Goal: Task Accomplishment & Management: Manage account settings

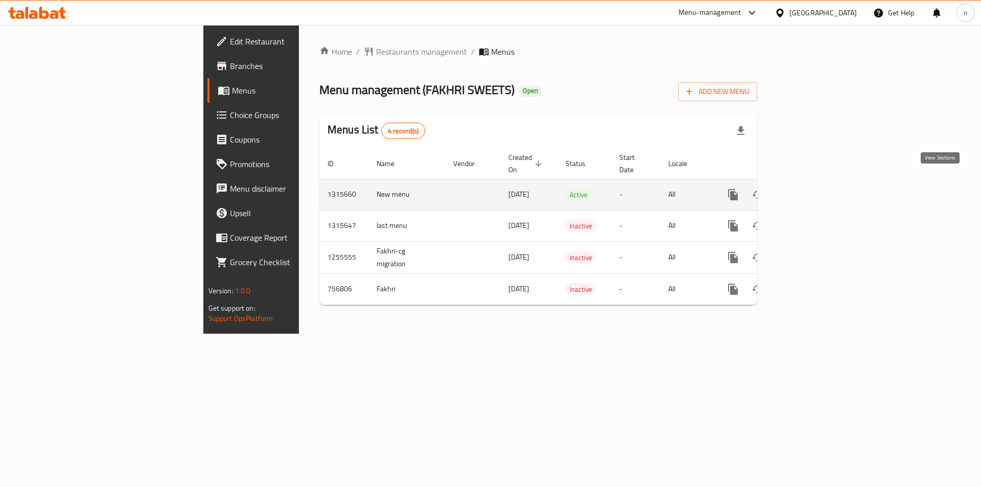
click at [813, 189] on icon "enhanced table" at bounding box center [807, 195] width 12 height 12
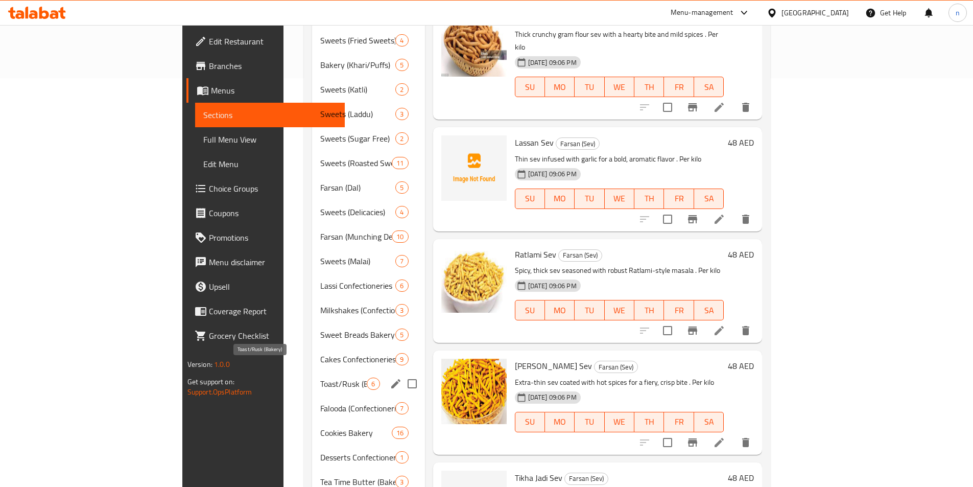
scroll to position [458, 0]
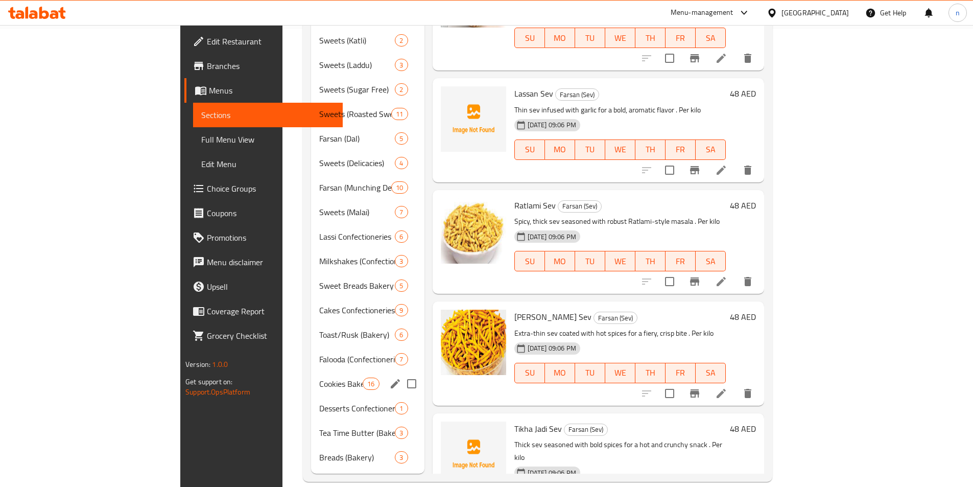
click at [311, 375] on div "Cookies Bakery 16" at bounding box center [367, 383] width 113 height 25
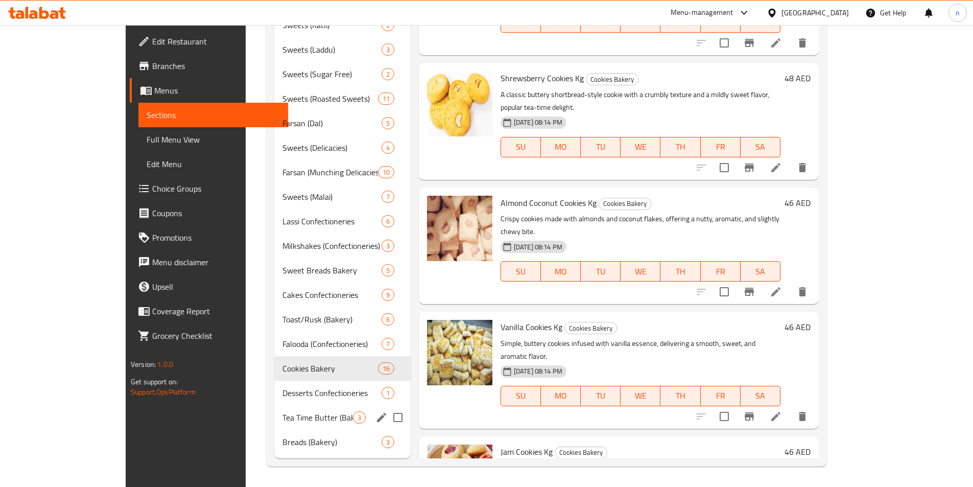
click at [274, 424] on div "Tea Time Butter (Bakery) 3" at bounding box center [342, 417] width 136 height 25
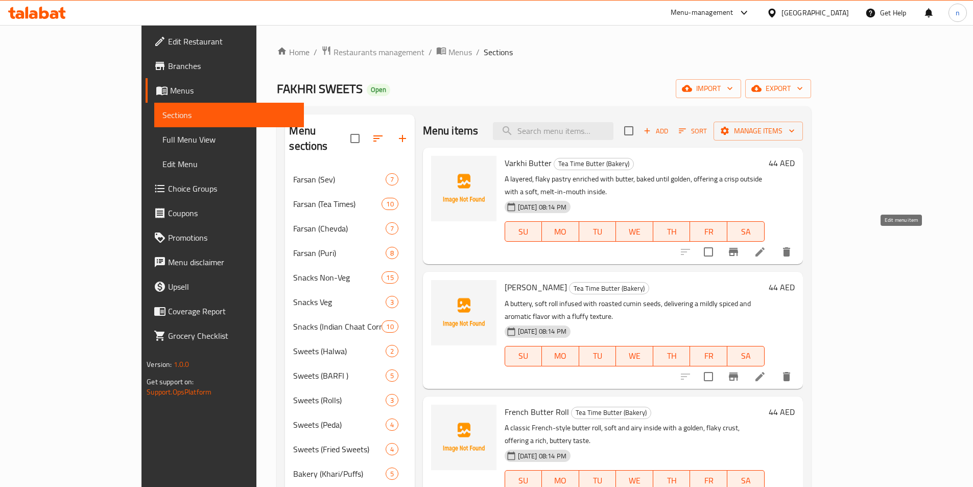
click at [766, 246] on icon at bounding box center [760, 252] width 12 height 12
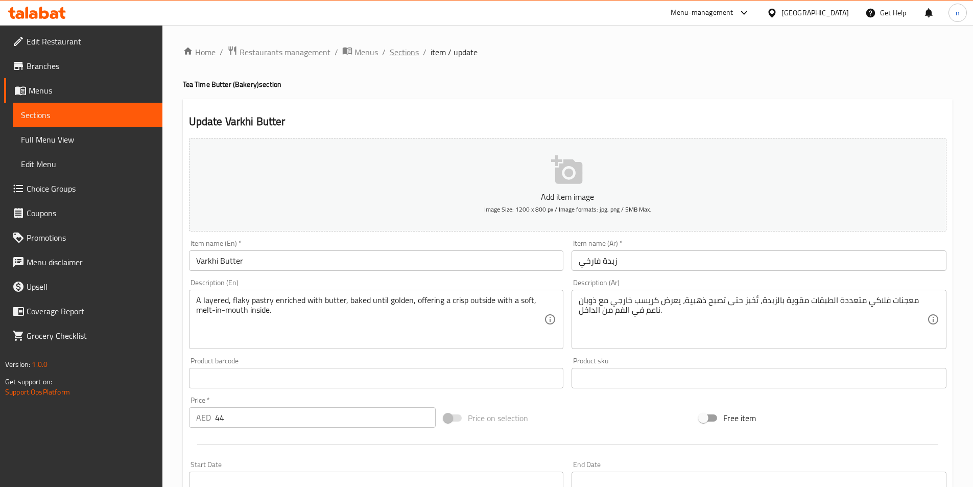
click at [393, 58] on span "Sections" at bounding box center [404, 52] width 29 height 12
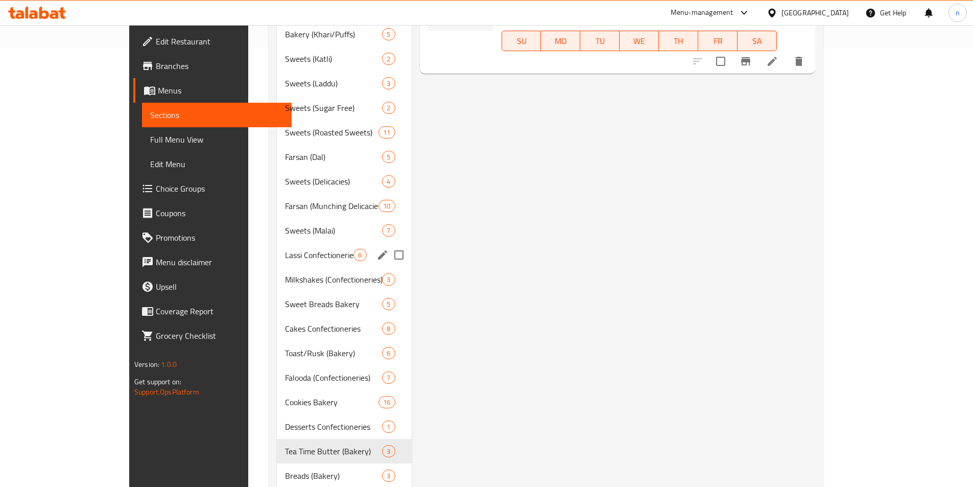
scroll to position [458, 0]
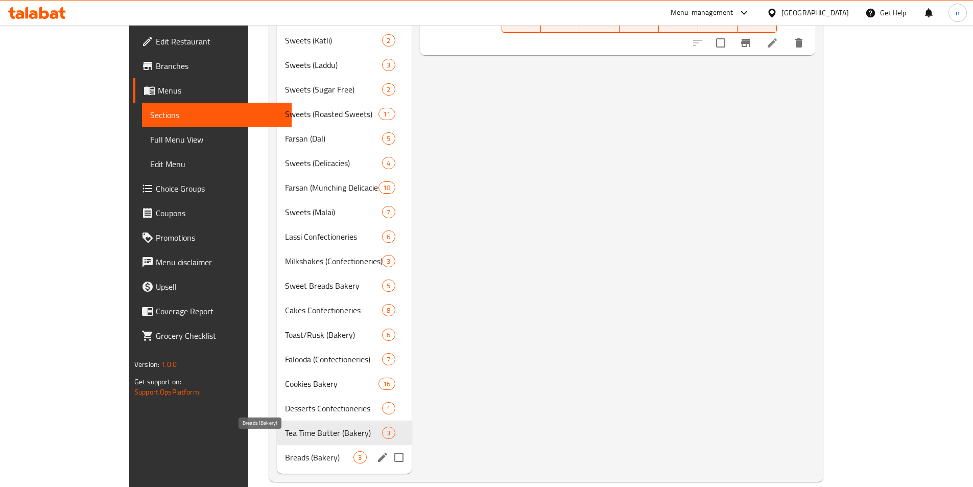
click at [285, 451] on span "Breads (Bakery)" at bounding box center [319, 457] width 68 height 12
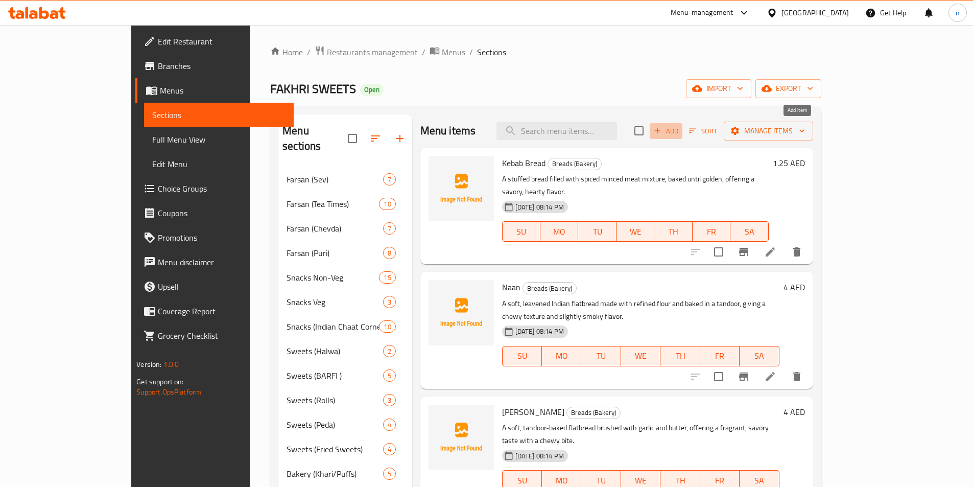
click at [680, 134] on span "Add" at bounding box center [666, 131] width 28 height 12
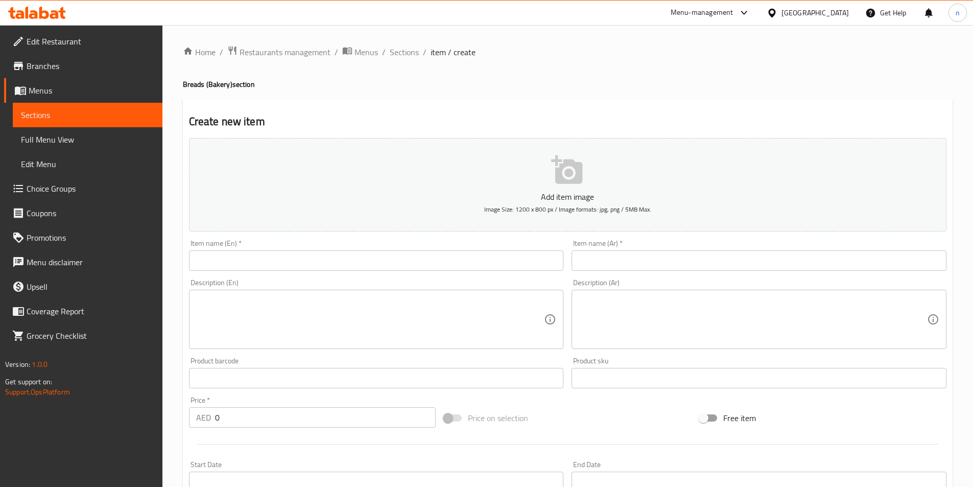
click at [312, 263] on input "text" at bounding box center [376, 260] width 375 height 20
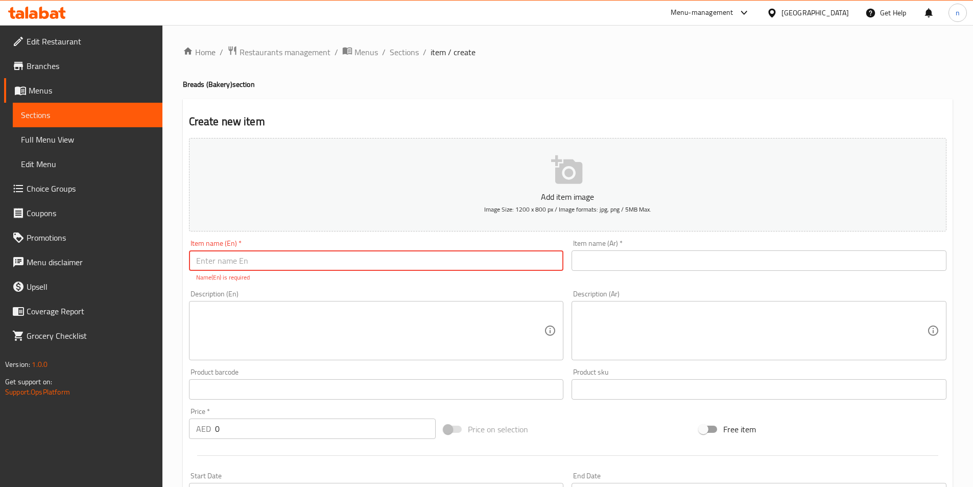
click at [287, 256] on input "text" at bounding box center [376, 260] width 375 height 20
paste input "Bombay Bread"
type input "Bombay Bread"
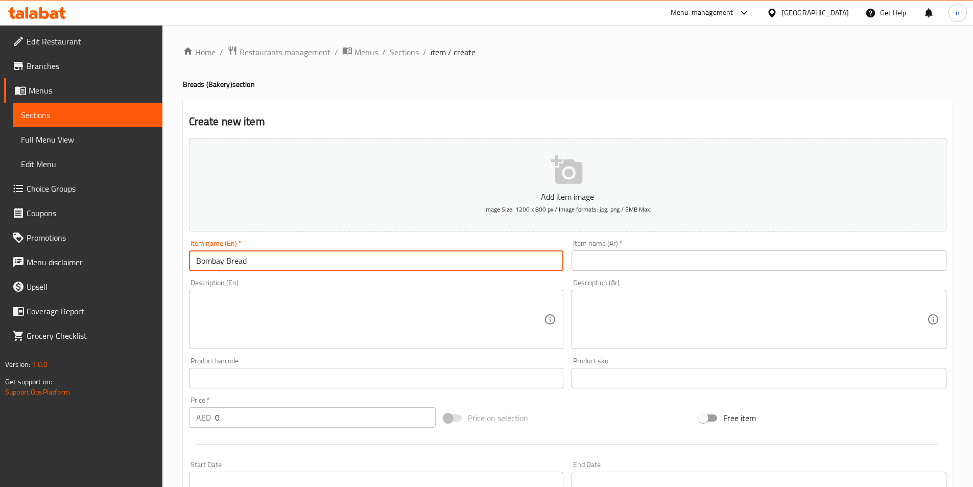
click at [204, 264] on input "Bombay Bread" at bounding box center [376, 260] width 375 height 20
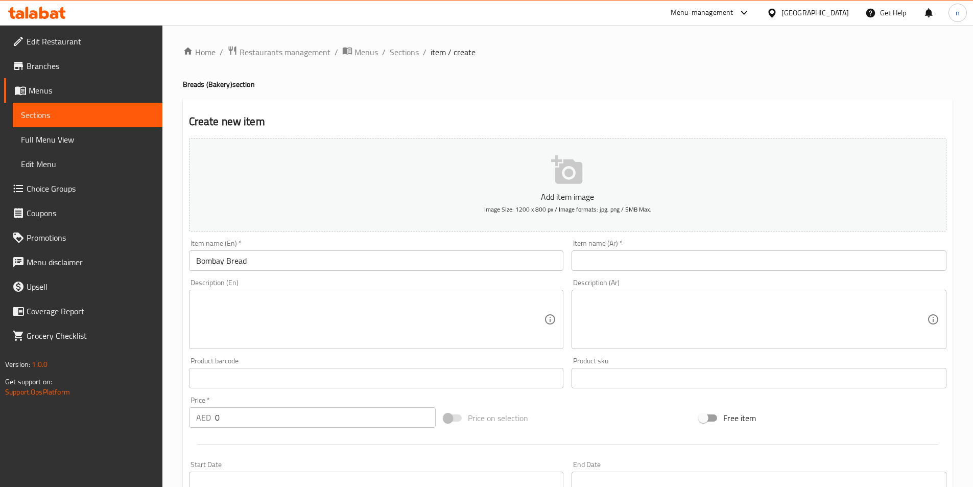
click at [639, 268] on input "text" at bounding box center [759, 260] width 375 height 20
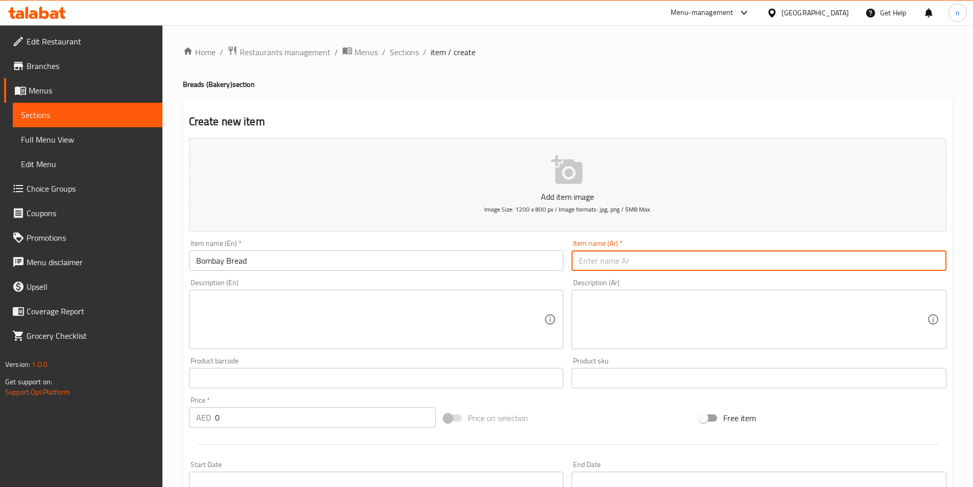
paste input "خبز بومباي"
type input "خبز بومباي"
click at [290, 324] on textarea at bounding box center [370, 319] width 348 height 49
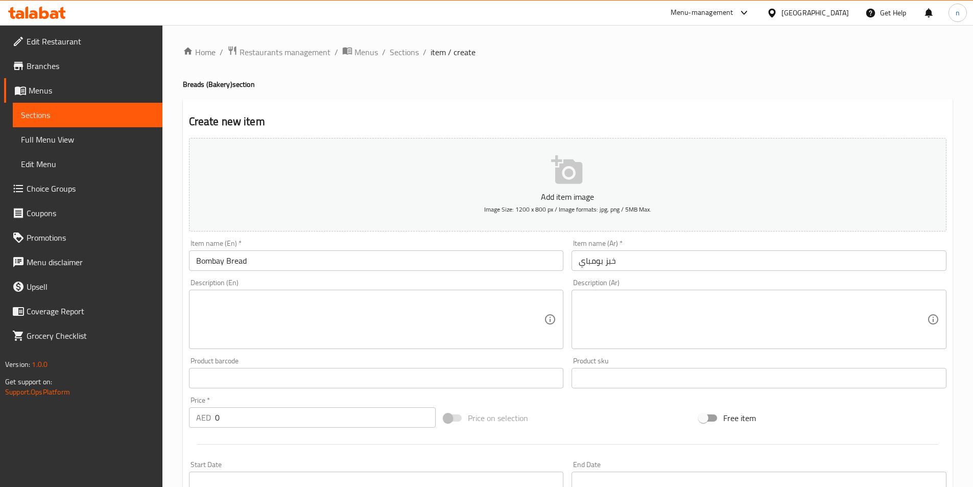
click at [208, 294] on div "Description (En)" at bounding box center [376, 319] width 375 height 59
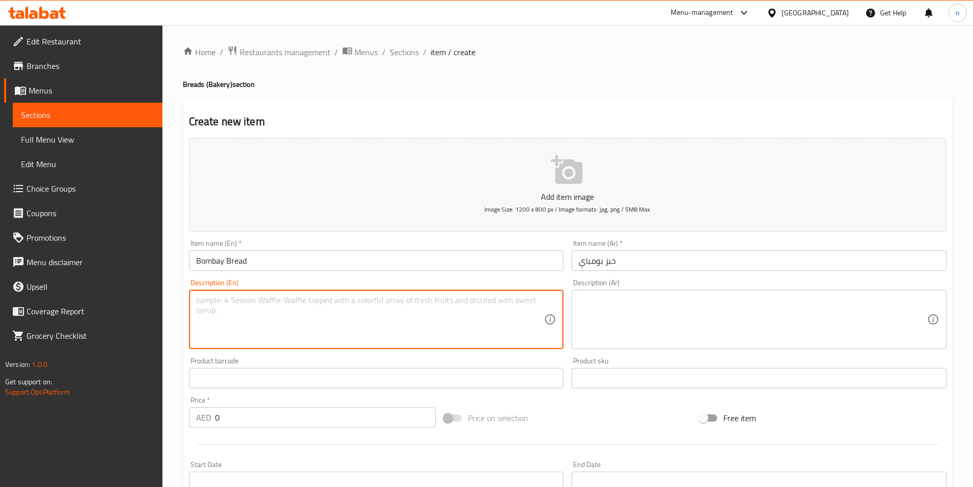
paste textarea "A soft, fluffy loaf with a light texture, baked golden brown, often enjoyed fre…"
type textarea "A soft, fluffy loaf with a light texture, baked golden brown, often enjoyed fre…"
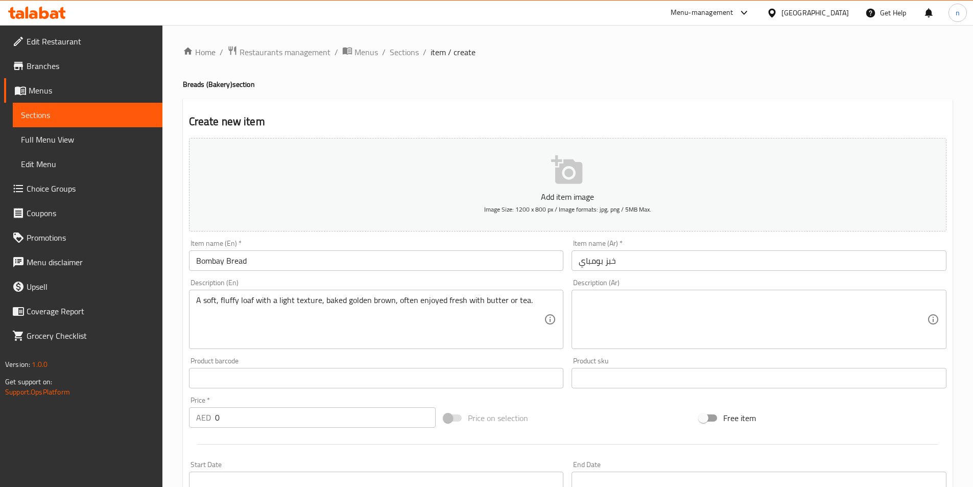
click at [788, 296] on textarea at bounding box center [753, 319] width 348 height 49
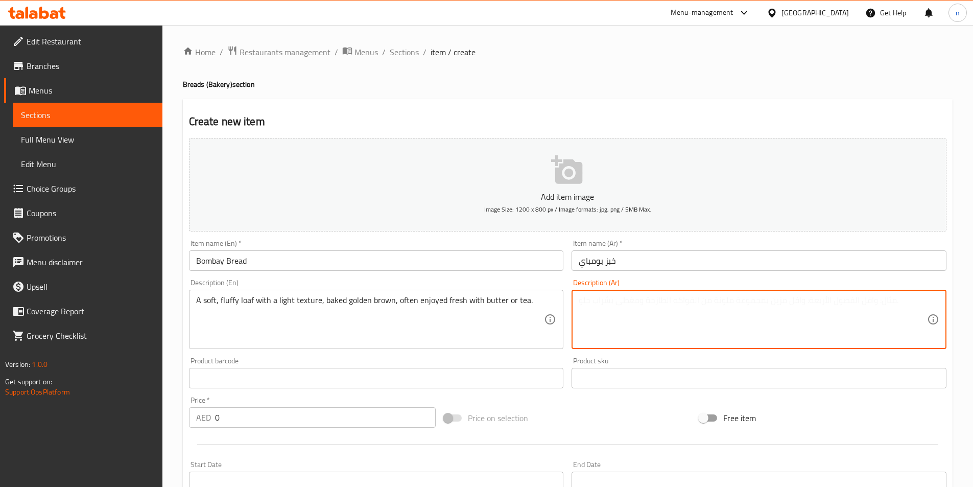
paste textarea "رغيف ناعم ورقيق ذو ملمس خفيف، يُخبز حتى يصبح لونه بنيًا ذهبيًا، ويُستمتع به عاد…"
click at [590, 303] on textarea "رغيف ناعم ورقيق ذو ملمس خفيف، يُخبز حتى يصبح لونه بنيًا ذهبيًا، ويُستمتع به عاد…" at bounding box center [753, 319] width 348 height 49
drag, startPoint x: 590, startPoint y: 303, endPoint x: 654, endPoint y: 331, distance: 69.6
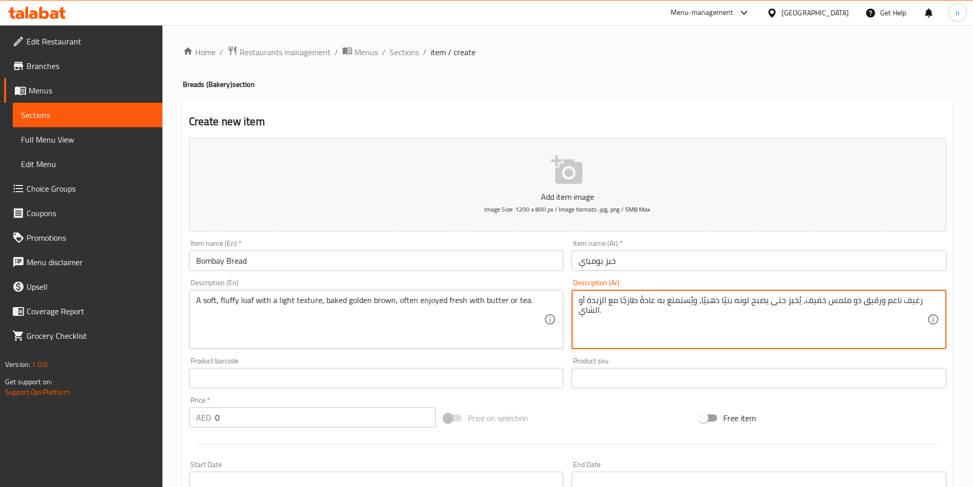
click at [654, 331] on textarea "رغيف ناعم ورقيق ذو ملمس خفيف، يُخبز حتى يصبح لونه بنيًا ذهبيًا، ويُستمتع به عاد…" at bounding box center [753, 319] width 348 height 49
click at [626, 332] on textarea "رغيف ناعم ورقيق ذو ملمس خفيف، يُخبز حتى يصبح لونه بنيًا ذهبيًا، ويُستمتع به عاد…" at bounding box center [753, 319] width 348 height 49
click at [622, 325] on textarea "رغيف ناعم ورقيق ذو ملمس خفيف، يُخبز حتى يصبح لونه بنيًا ذهبيًا، ويُستمتع به عاد…" at bounding box center [753, 319] width 348 height 49
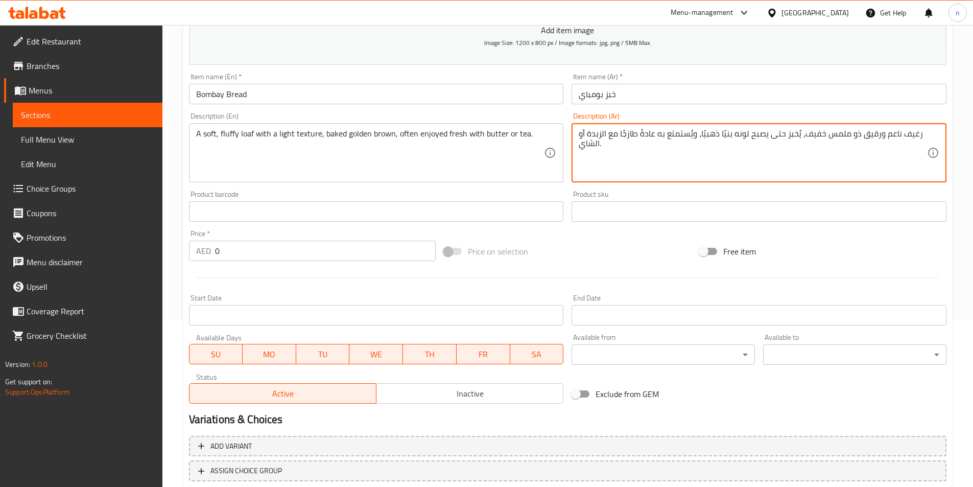
scroll to position [235, 0]
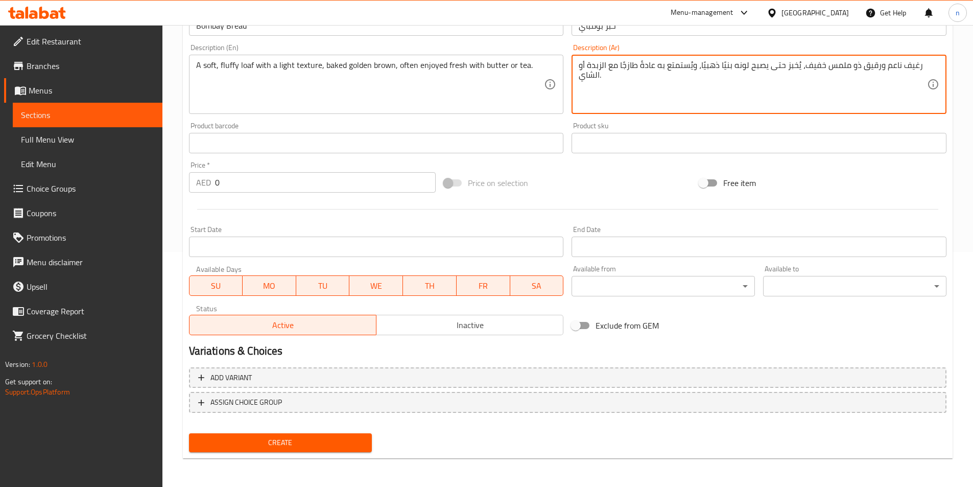
click at [651, 64] on textarea "رغيف ناعم ورقيق ذو ملمس خفيف، يُخبز حتى يصبح لونه بنيًا ذهبيًا، ويُستمتع به عاد…" at bounding box center [753, 84] width 348 height 49
click at [602, 93] on textarea "رغيف ناعم ورقيق ذو ملمس خفيف، يُخبز حتى يصبح لونه بنيًا ذهبيًا، ويُستمتع به عاد…" at bounding box center [753, 84] width 348 height 49
type textarea "رغيف ناعم ورقيق ذو ملمس خفيف، يُخبز حتى يصبح لونه بنيًا ذهبيًا، ويُستمتع به عاد…"
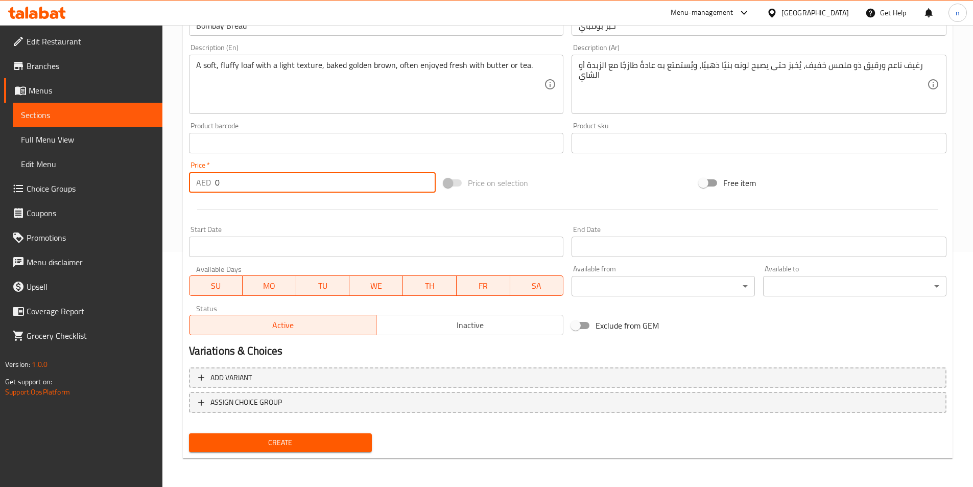
click at [245, 181] on input "0" at bounding box center [325, 182] width 221 height 20
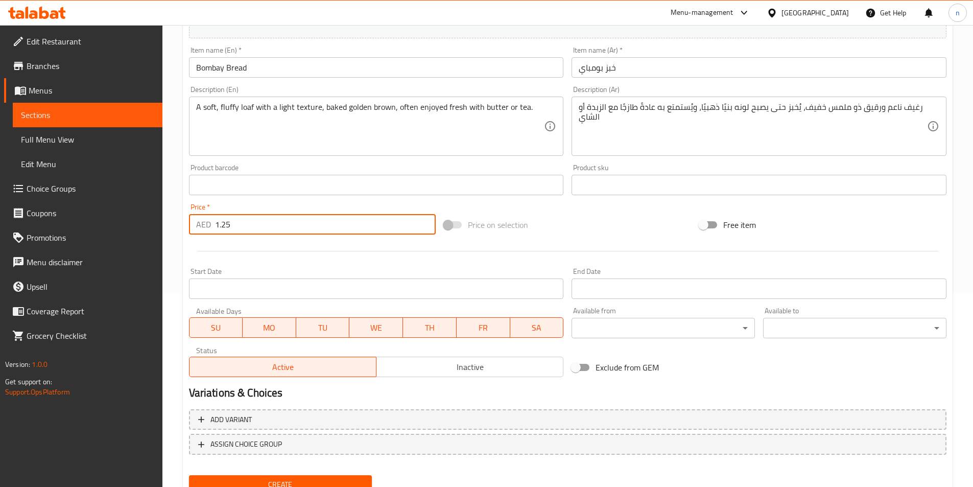
scroll to position [133, 0]
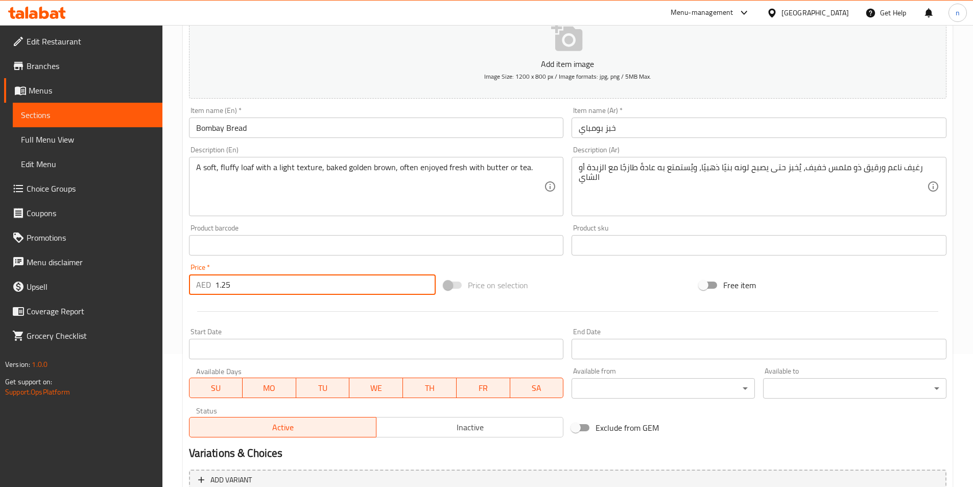
type input "1.25"
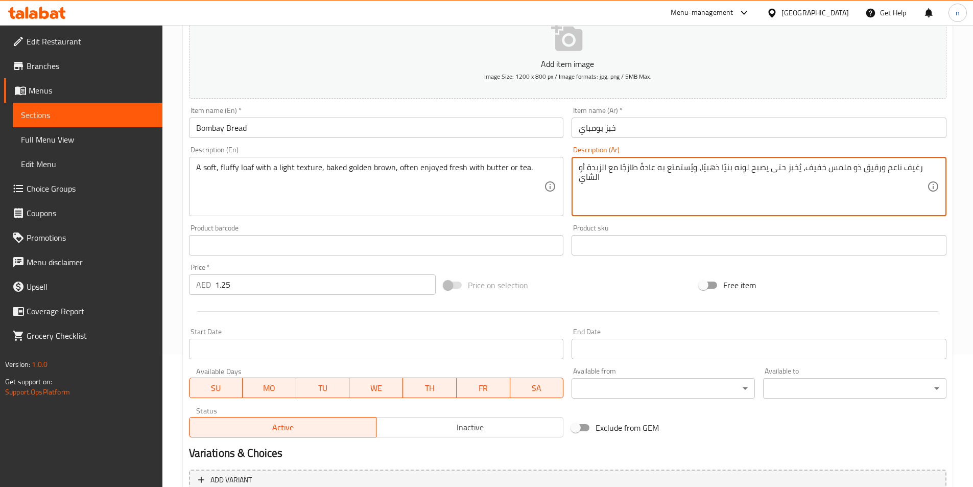
click at [867, 175] on textarea "رغيف ناعم ورقيق ذو ملمس خفيف، يُخبز حتى يصبح لونه بنيًا ذهبيًا، ويُستمتع به عاد…" at bounding box center [753, 186] width 348 height 49
click at [816, 201] on textarea "رغيف ناعم ورقيق ذو ملمس خفيف، يُخبز حتى يصبح لونه بنيًا ذهبيًا، ويُستمتع به عاد…" at bounding box center [753, 186] width 348 height 49
click at [899, 169] on textarea "رغيف ناعم ورقيق ذو ملمس خفيف، يُخبز حتى يصبح لونه بنيًا ذهبيًا، ويُستمتع به عاد…" at bounding box center [753, 186] width 348 height 49
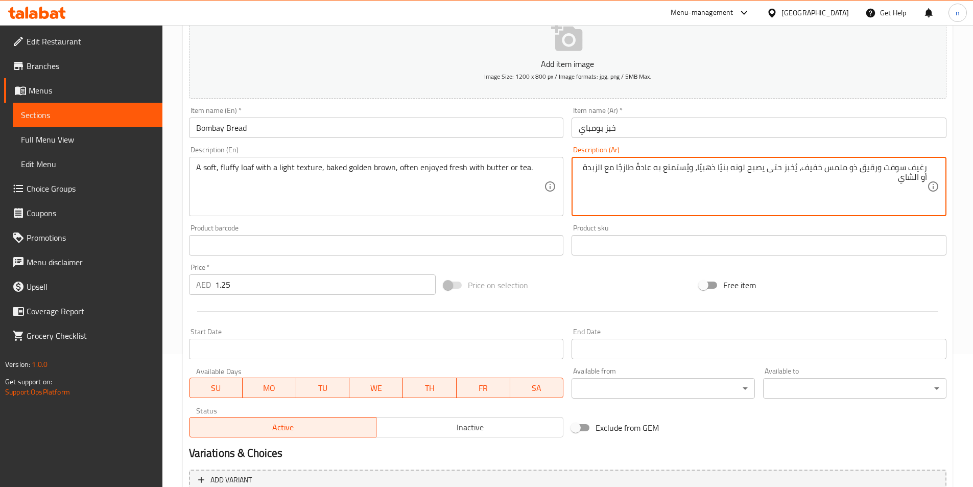
click at [860, 171] on textarea "رغيف سوفت ورقيق ذو ملمس خفيف، يُخبز حتى يصبح لونه بنيًا ذهبيًا، ويُستمتع به عاد…" at bounding box center [753, 186] width 348 height 49
click at [857, 168] on textarea "رغيف سوفت وفلافى ذو ملمس خفيف، يُخبز حتى يصبح لونه بنيًا ذهبيًا، ويُستمتع به عا…" at bounding box center [753, 186] width 348 height 49
click at [855, 171] on textarea "رغيف سوفت وفلافى ذو ملمس خفيف، يُخبز حتى يصبح لونه بنيًا ذهبيًا، ويُستمتع به عا…" at bounding box center [753, 186] width 348 height 49
click at [855, 159] on div "رغيف سوفت وفلافى ذو ملمس خفيف، يُخبز حتى يصبح لونه بنيًا ذهبيًا، ويُستمتع به عا…" at bounding box center [759, 186] width 375 height 59
click at [856, 165] on textarea "رغيف سوفت وفلافى ذو ملمس خفيف، يُخبز حتى يصبح لونه بنيًا ذهبيًا، ويُستمتع به عا…" at bounding box center [753, 186] width 348 height 49
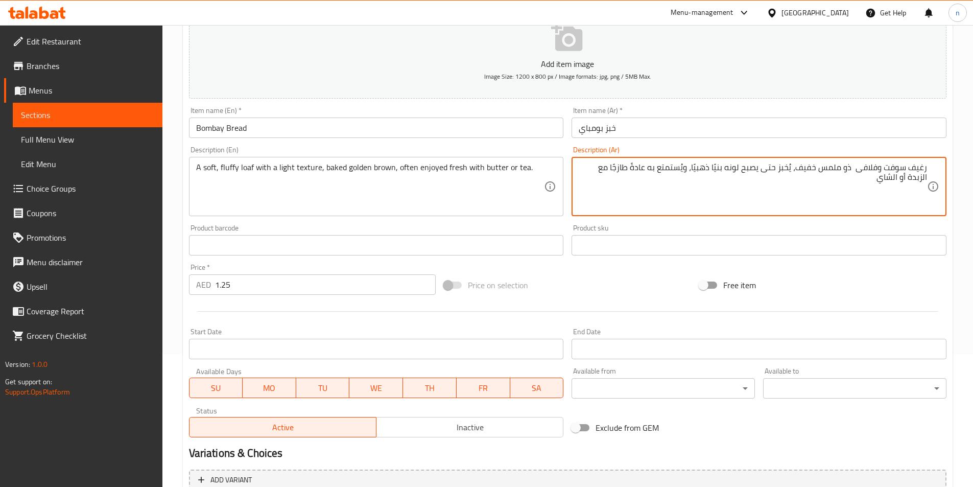
click at [853, 173] on textarea "رغيف سوفت وفلافى ذو ملمس خفيف، يُخبز حتى يصبح لونه بنيًا ذهبيًا، ويُستمتع به عا…" at bounding box center [753, 186] width 348 height 49
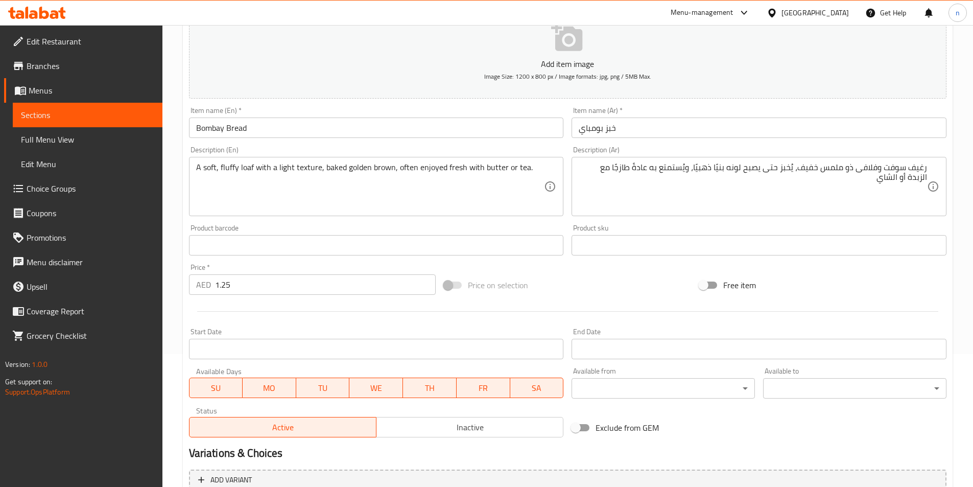
click at [743, 166] on textarea "رغيف سوفت وفلافى ذو ملمس خفيف، يُخبز حتى يصبح لونه بنيًا ذهبيًا، ويُستمتع به عا…" at bounding box center [753, 186] width 348 height 49
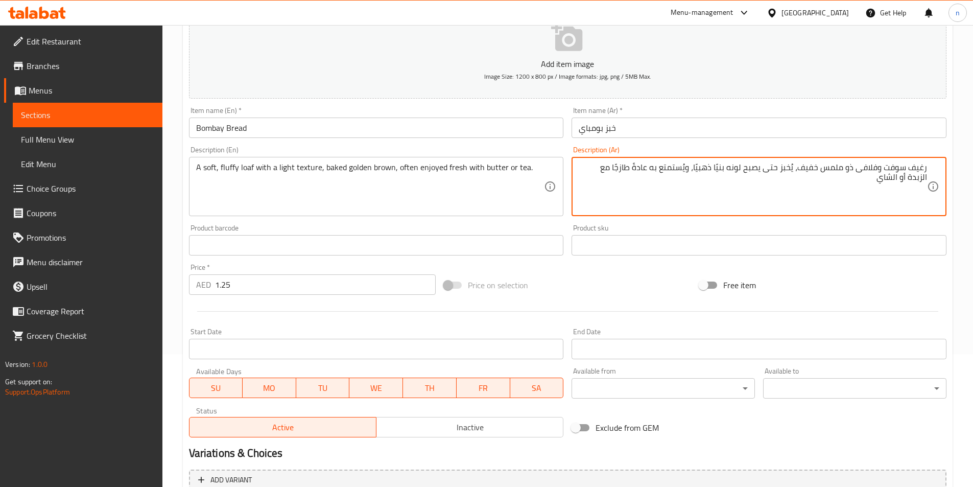
drag, startPoint x: 698, startPoint y: 169, endPoint x: 710, endPoint y: 173, distance: 12.3
click at [710, 173] on textarea "رغيف سوفت وفلافى ذو ملمس خفيف، يُخبز حتى يصبح لونه بنيًا ذهبيًا، ويُستمتع به عا…" at bounding box center [753, 186] width 348 height 49
click at [701, 171] on textarea "رغيف سوفت وفلافى ذو ملمس خفيف، يُخبز حتى يصبح لونه بنيًا ذهبيًا، ويُستمتع به عا…" at bounding box center [753, 186] width 348 height 49
drag, startPoint x: 697, startPoint y: 169, endPoint x: 794, endPoint y: 174, distance: 97.2
click at [794, 174] on textarea "رغيف سوفت وفلافى ذو ملمس خفيف، يُخبز حتى يصبح لونه بنيًا ذهبيًا، ويُستمتع به عا…" at bounding box center [753, 186] width 348 height 49
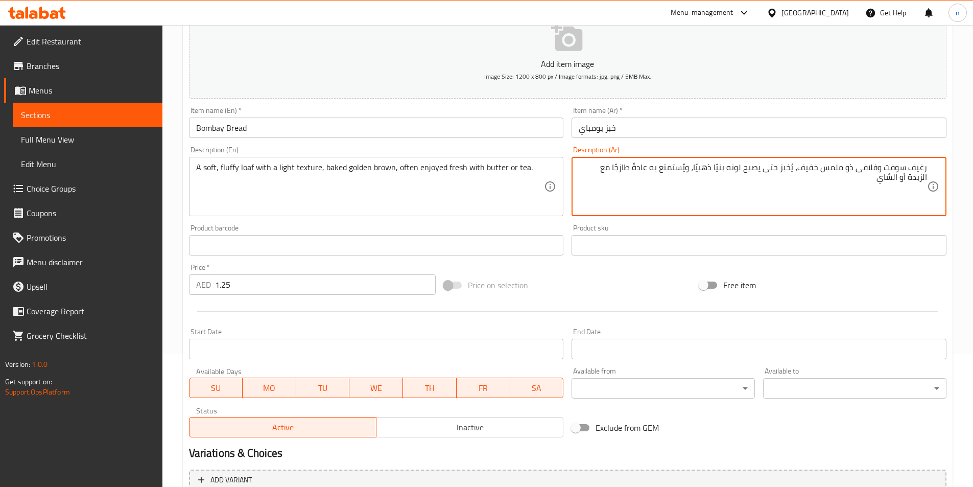
paste textarea "خبز باللون البني الذهبي"
type textarea "رغيف سوفت وفلافى ذو ملمس خفيف، خبز باللون البني الذهبي، ويُستمتع به عادةً طازجً…"
click at [387, 161] on div "A soft, fluffy loaf with a light texture, baked golden brown, often enjoyed fre…" at bounding box center [376, 186] width 375 height 59
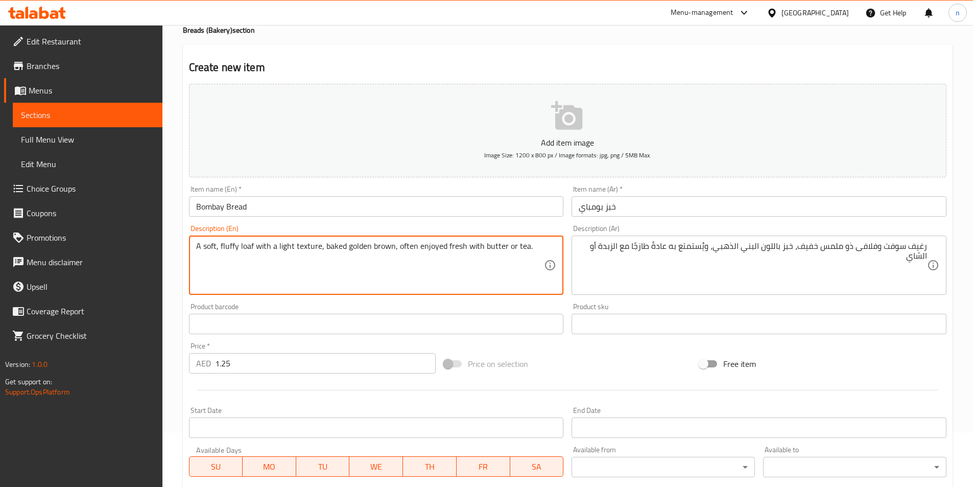
scroll to position [0, 0]
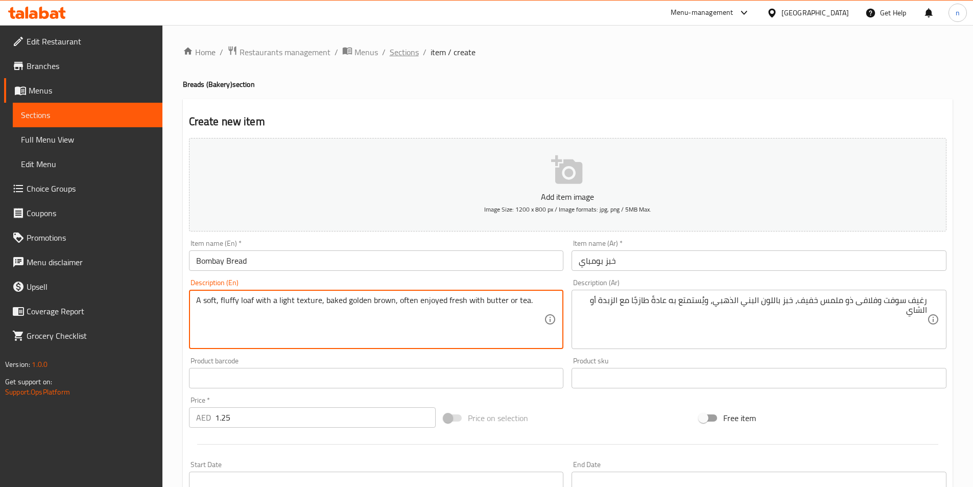
click at [409, 56] on span "Sections" at bounding box center [404, 52] width 29 height 12
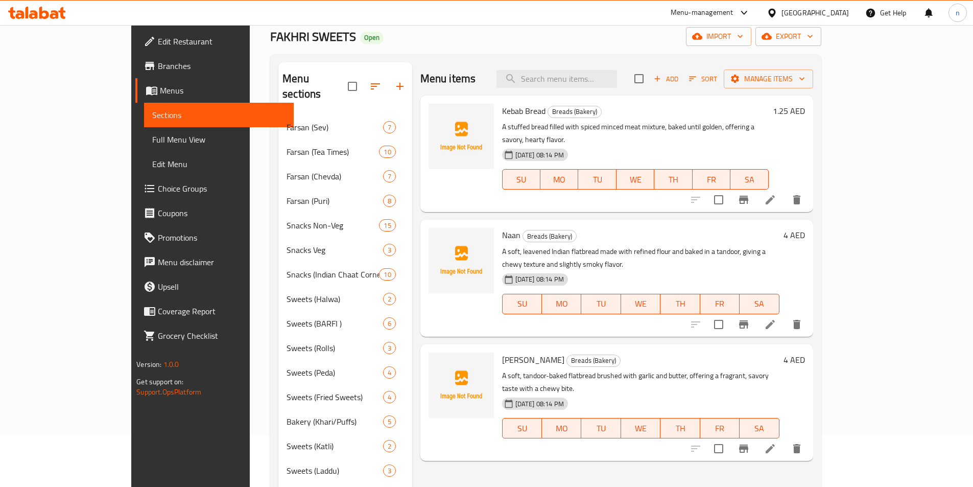
scroll to position [51, 0]
click at [785, 195] on li at bounding box center [770, 201] width 29 height 18
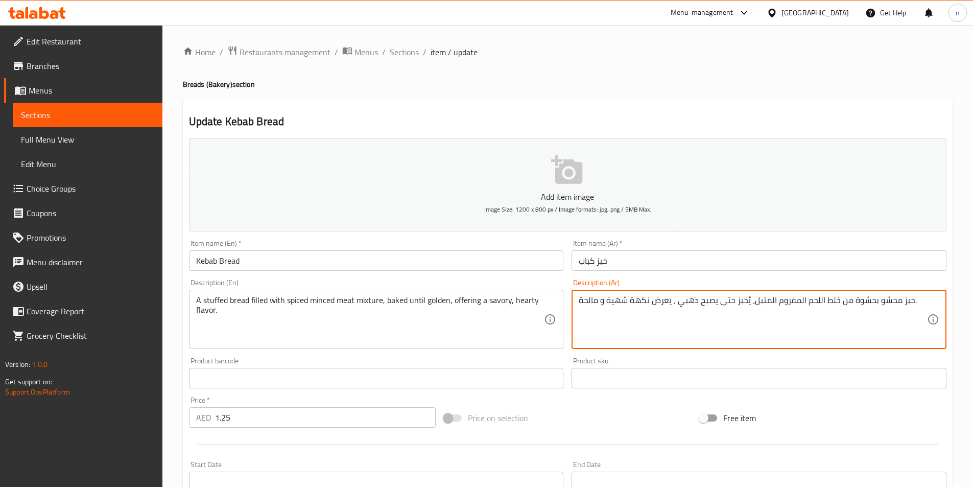
click at [824, 303] on textarea "خبز محشو بحشوة من خلط اللحم المفروم المتبل، يُخبز حتى يصبح ذهبي ، يعرض نكهة شهي…" at bounding box center [753, 319] width 348 height 49
click at [829, 302] on textarea "خبز محشو بحشوة من خلط اللحم المفروم المتبل، يُخبز حتى يصبح ذهبي ، يعرض نكهة شهي…" at bounding box center [753, 319] width 348 height 49
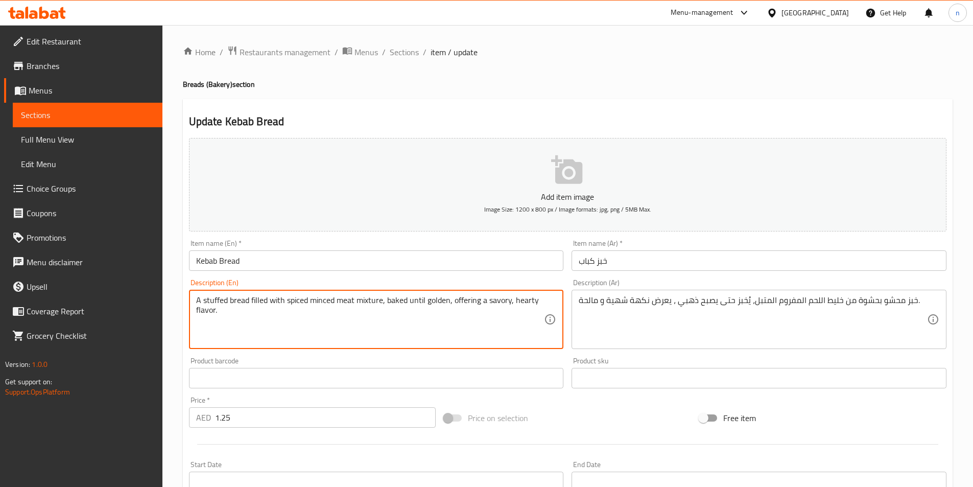
click at [376, 303] on textarea "A stuffed bread filled with spiced minced meat mixture, baked until golden, off…" at bounding box center [370, 319] width 348 height 49
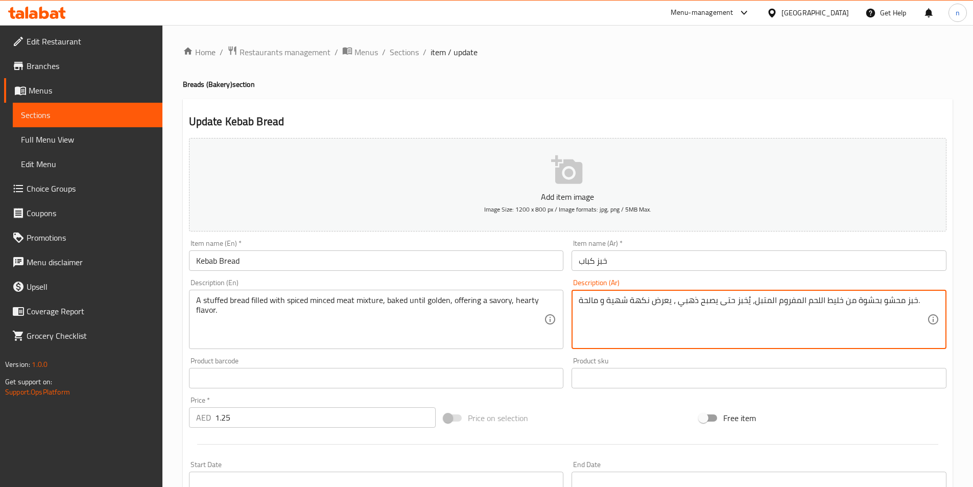
click at [845, 308] on textarea "خبز محشو بحشوة من خليط اللحم المفروم المتبل، يُخبز حتى يصبح ذهبي ، يعرض نكهة شه…" at bounding box center [753, 319] width 348 height 49
click at [795, 308] on textarea "خبز محشو بحشوة من خليط اللحم المفروم المتبل، يُخبز حتى يصبح ذهبي ، يعرض نكهة شه…" at bounding box center [753, 319] width 348 height 49
click at [838, 301] on textarea "خبز محشو بحشوة من خليط اللحم المفروم المتبل، يُخبز حتى يصبح ذهبي ، يعرض نكهة شه…" at bounding box center [753, 319] width 348 height 49
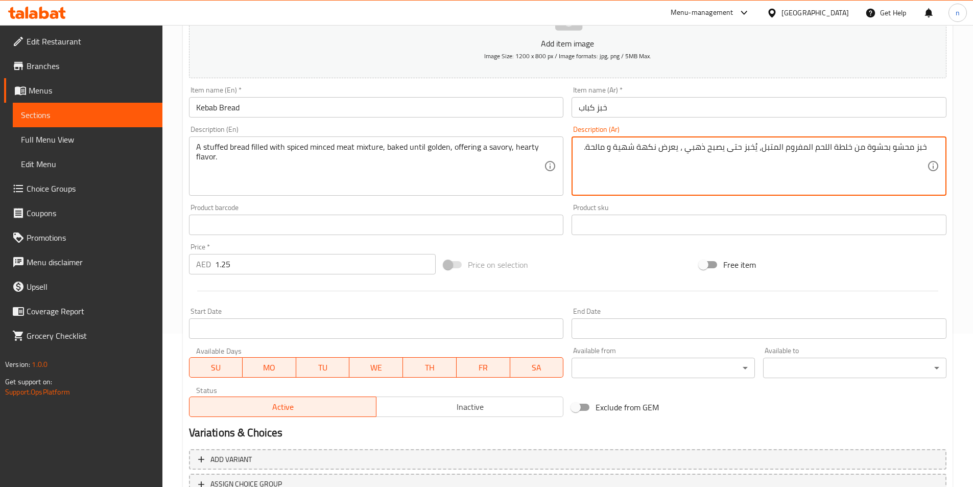
scroll to position [235, 0]
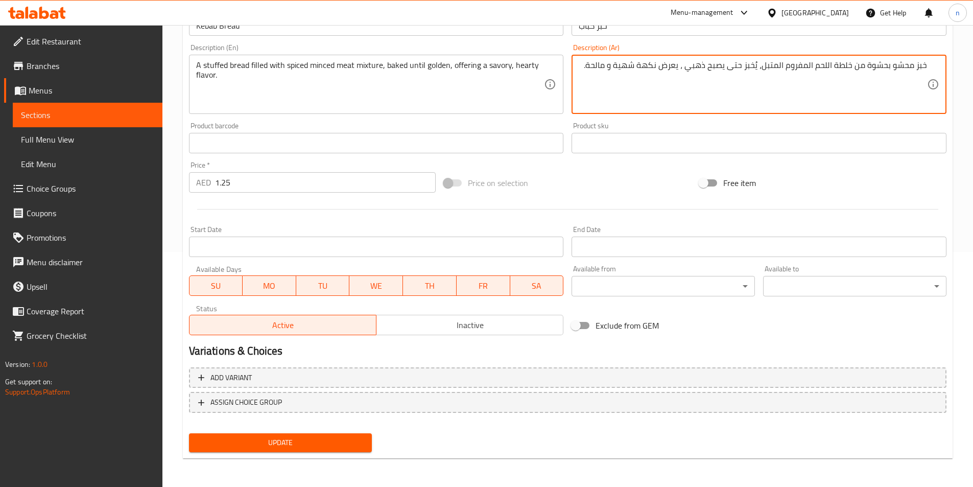
click at [626, 70] on textarea "خبز محشو بحشوة من خلطة اللحم المفروم المتبل، يُخبز حتى يصبح ذهبي ، يعرض نكهة شه…" at bounding box center [753, 84] width 348 height 49
type textarea "خبز محشو بحشوة من خلطة اللحم المفروم المتبل، يُخبز حتى يصبح ذهبي ، يعرض نكهة هي…"
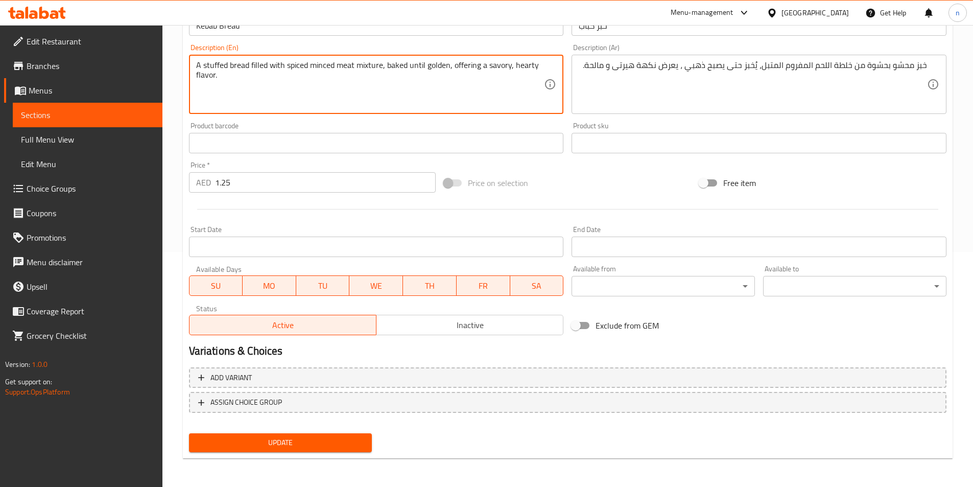
click at [466, 70] on textarea "A stuffed bread filled with spiced minced meat mixture, baked until golden, off…" at bounding box center [370, 84] width 348 height 49
click at [464, 67] on textarea "A stuffed bread filled with spiced minced meat mixture, baked until golden, off…" at bounding box center [370, 84] width 348 height 49
drag, startPoint x: 453, startPoint y: 67, endPoint x: 481, endPoint y: 88, distance: 34.6
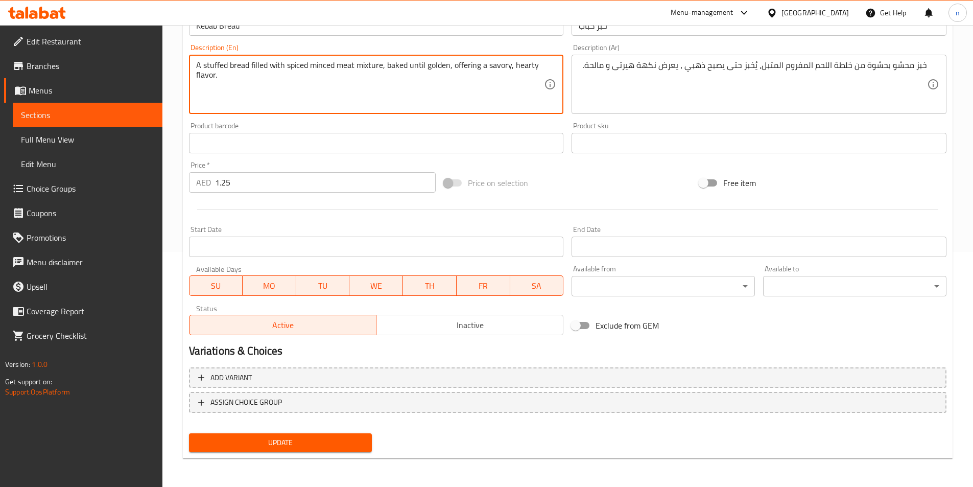
click at [481, 88] on textarea "A stuffed bread filled with spiced minced meat mixture, baked until golden, off…" at bounding box center [370, 84] width 348 height 49
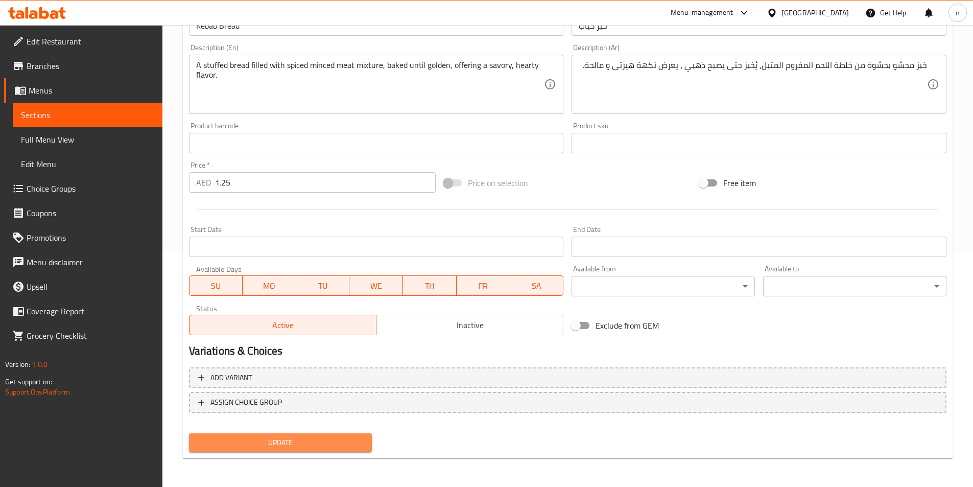
click at [283, 440] on span "Update" at bounding box center [280, 442] width 167 height 13
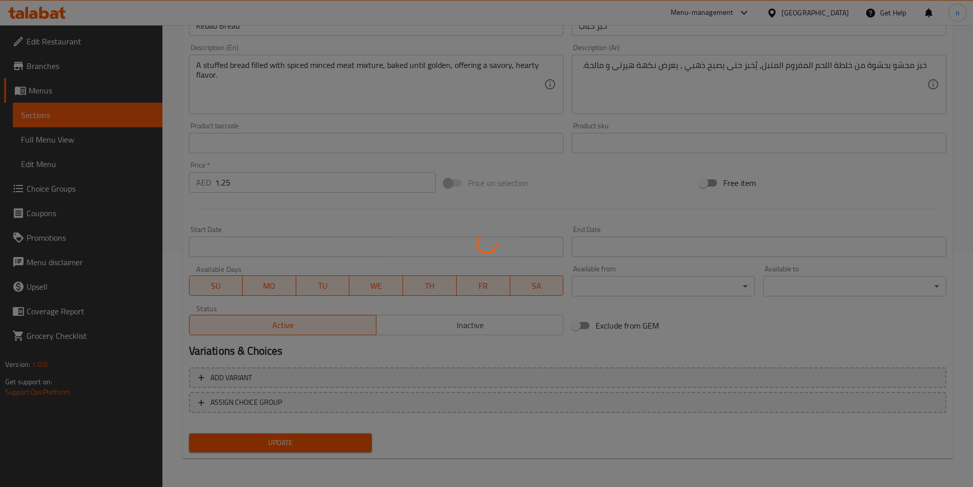
scroll to position [0, 0]
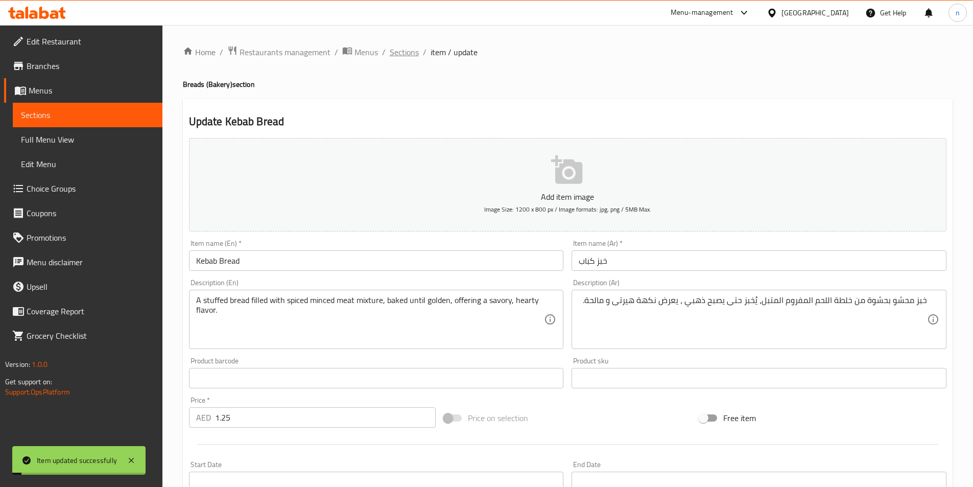
click at [405, 50] on span "Sections" at bounding box center [404, 52] width 29 height 12
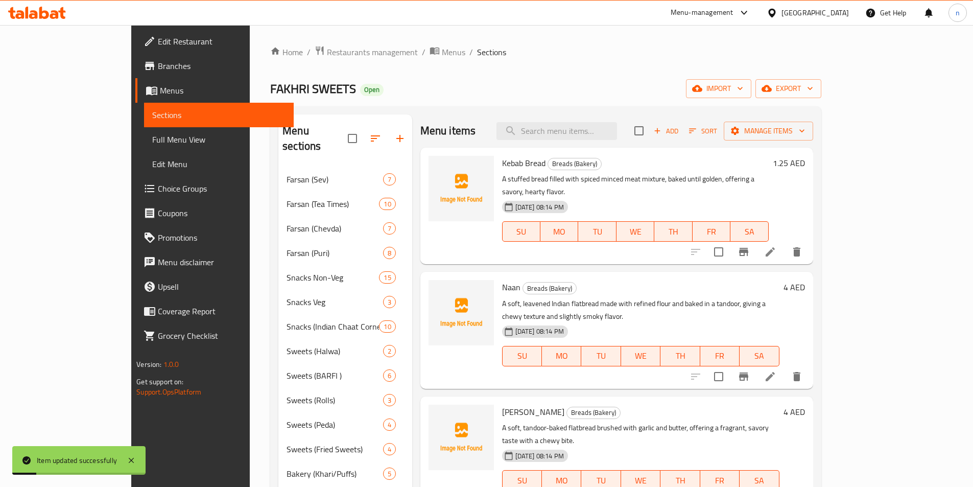
scroll to position [102, 0]
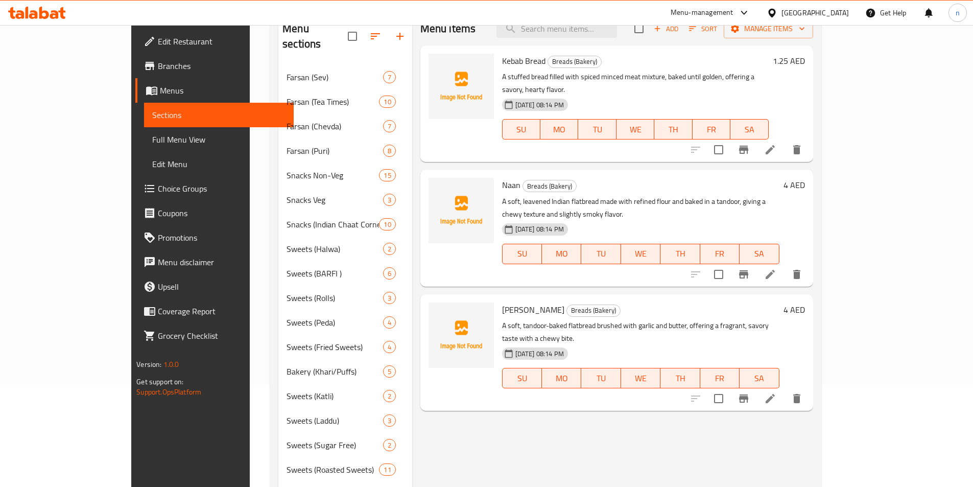
click at [777, 268] on icon at bounding box center [770, 274] width 12 height 12
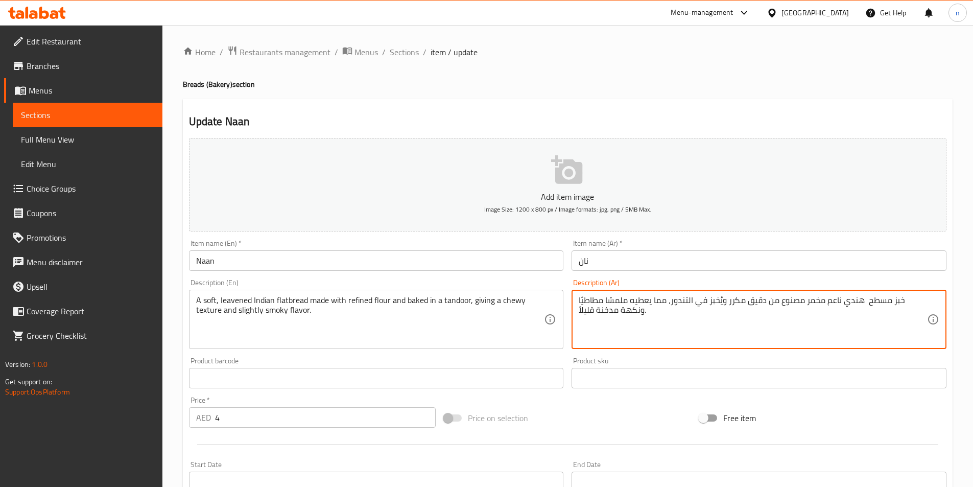
click at [834, 303] on textarea "خبز مسطح هندي ناعم مخمر مصنوع من دقيق مكرر ويُخبز في التندور، مما يعطيه ملمسًا …" at bounding box center [753, 319] width 348 height 49
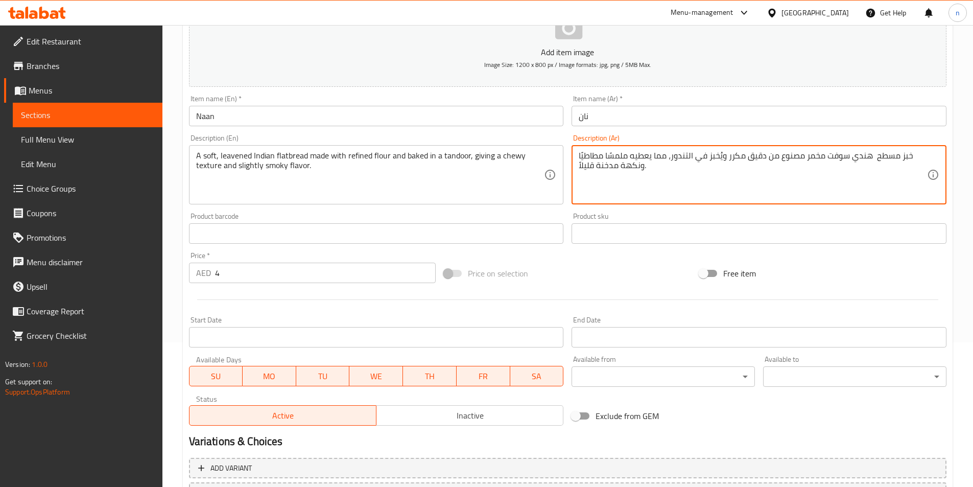
scroll to position [235, 0]
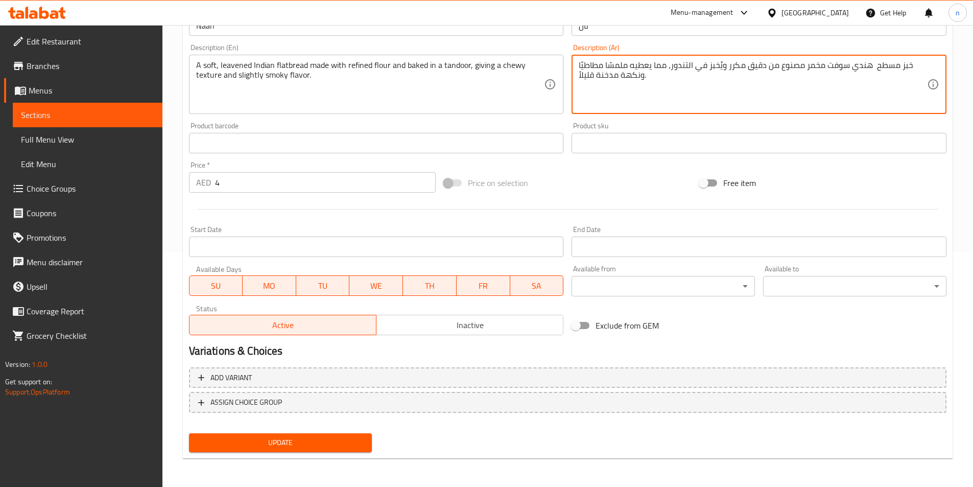
type textarea "خبز مسطح هندي سوفت مخمر مصنوع من دقيق مكرر ويُخبز في التندور، مما يعطيه ملمسًا …"
click at [300, 433] on div "Update" at bounding box center [281, 442] width 192 height 27
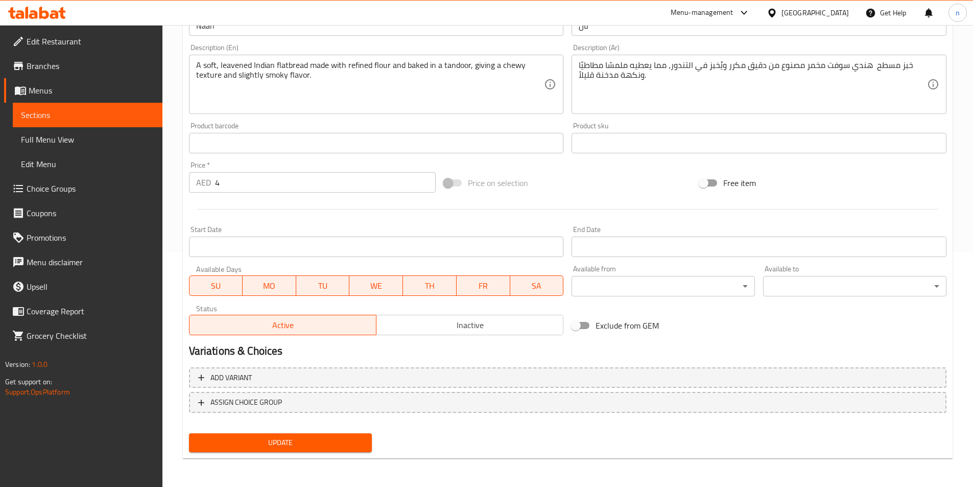
click at [306, 439] on span "Update" at bounding box center [280, 442] width 167 height 13
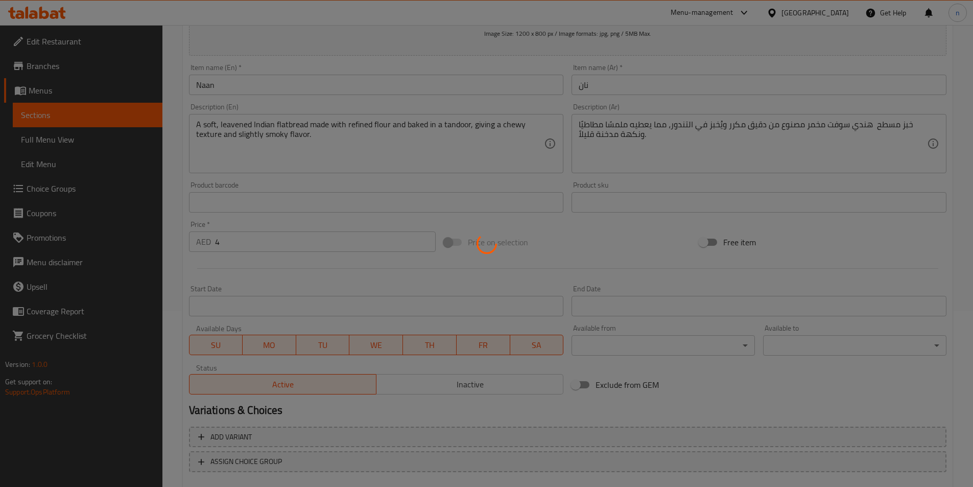
scroll to position [0, 0]
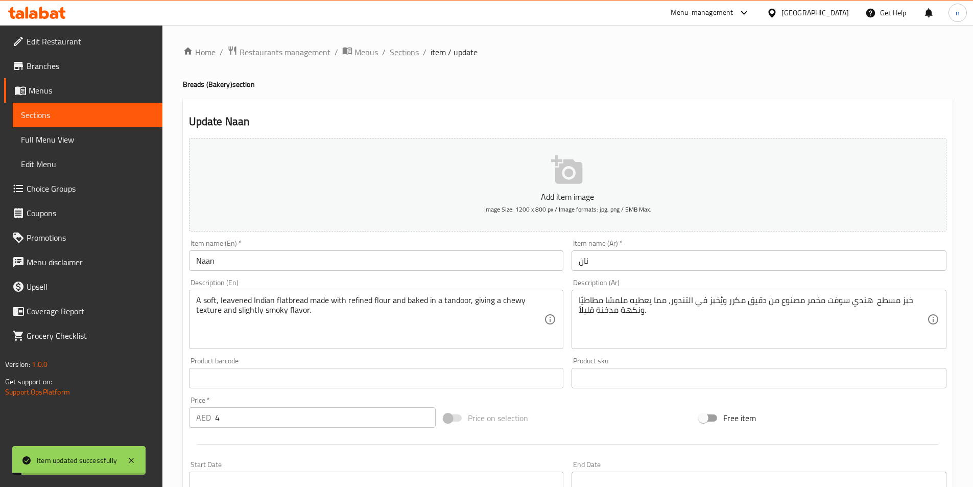
click at [390, 52] on span "Sections" at bounding box center [404, 52] width 29 height 12
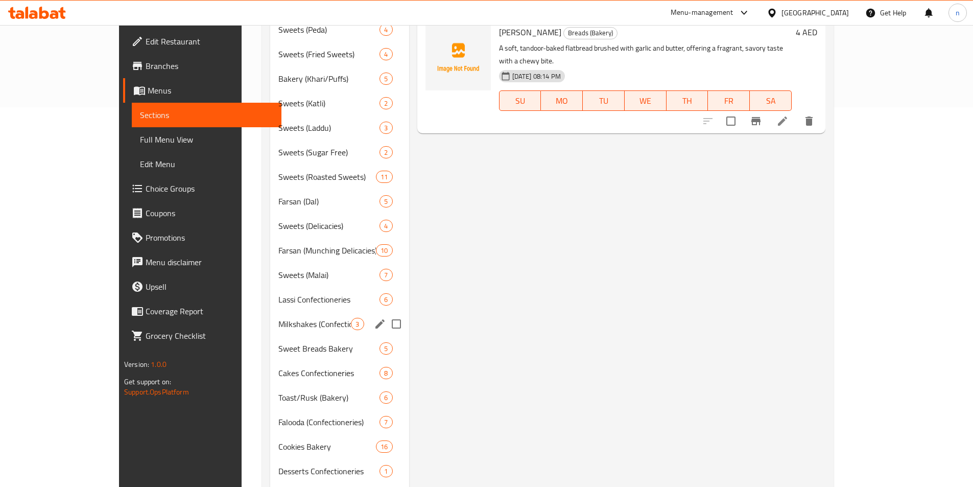
scroll to position [458, 0]
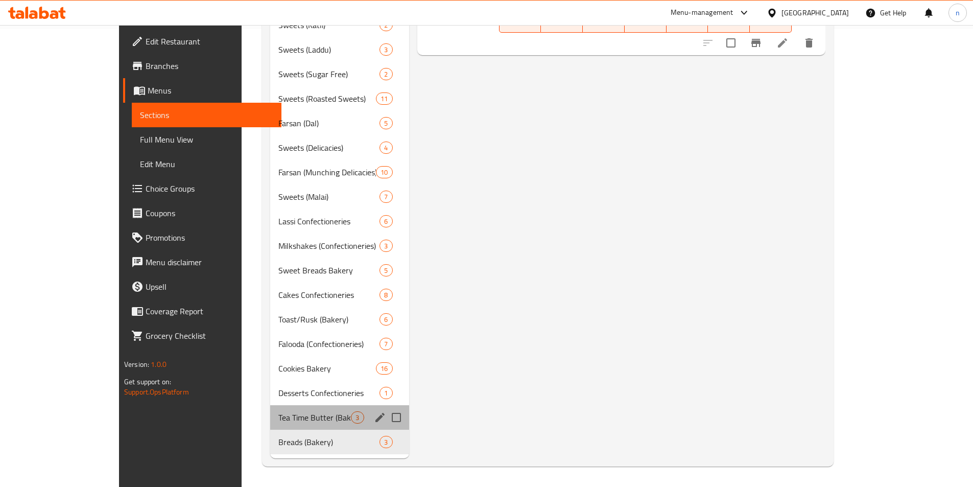
click at [270, 407] on div "Tea Time Butter (Bakery) 3" at bounding box center [339, 417] width 139 height 25
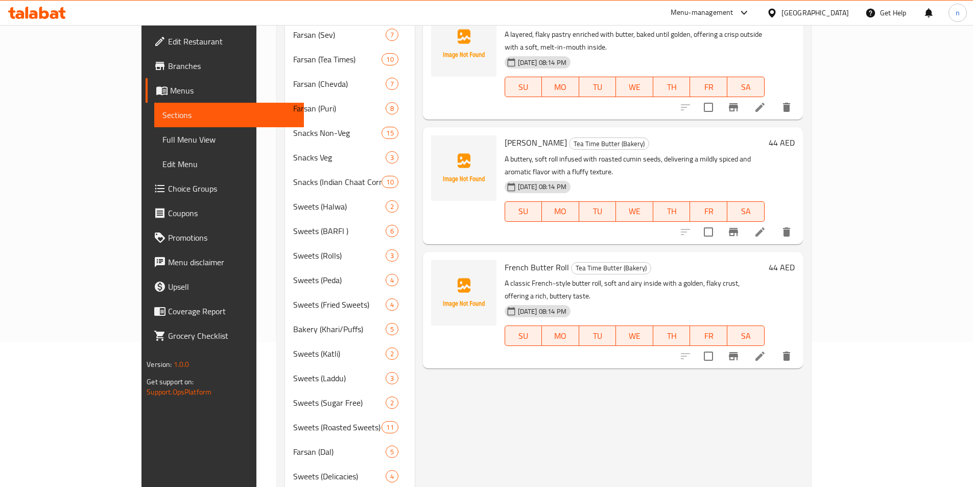
scroll to position [49, 0]
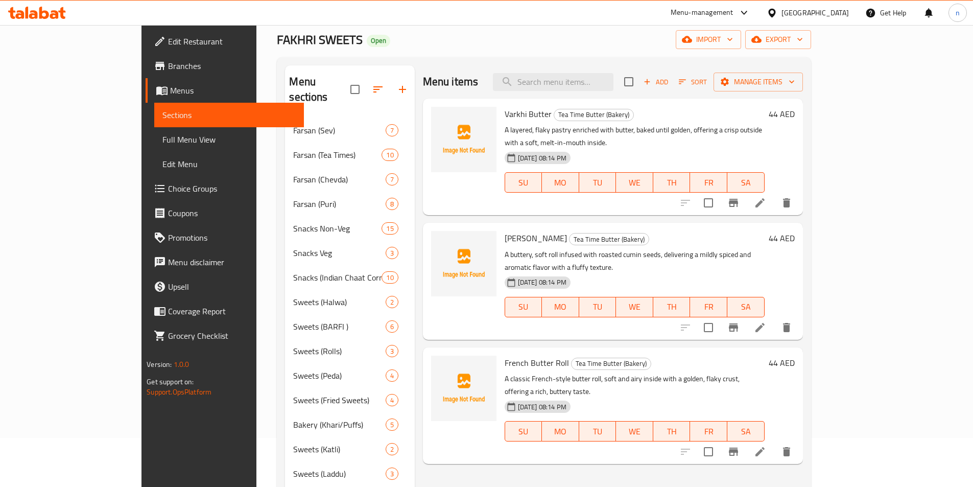
click at [775, 198] on li at bounding box center [760, 203] width 29 height 18
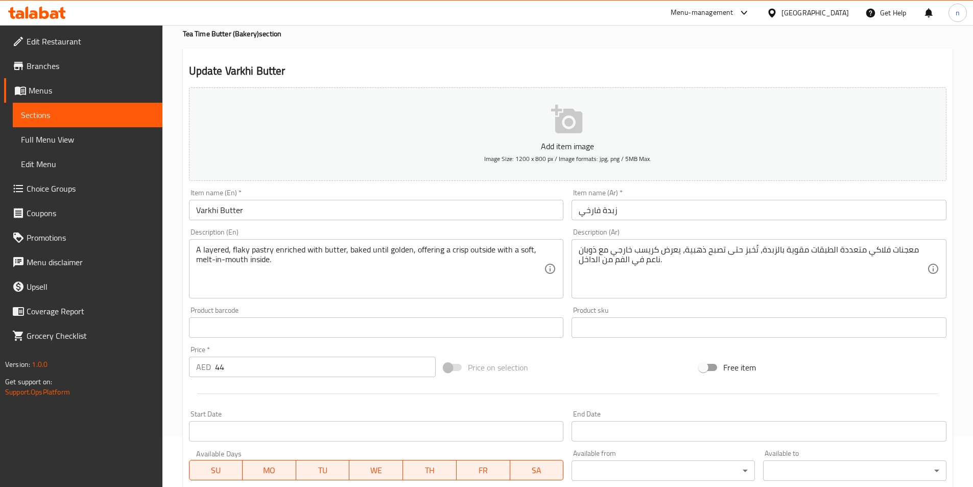
scroll to position [51, 0]
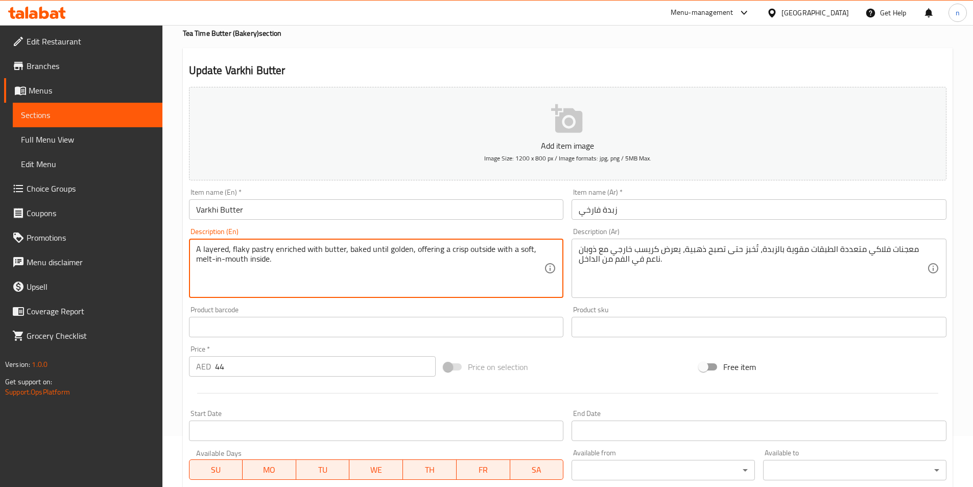
click at [256, 250] on textarea "A layered, flaky pastry enriched with butter, baked until golden, offering a cr…" at bounding box center [370, 268] width 348 height 49
click at [275, 256] on textarea "A layered, flaky pastry enriched with butter, baked until golden, offering a cr…" at bounding box center [370, 268] width 348 height 49
click at [285, 251] on textarea "A layered, flaky pastry enriched with butter, baked until golden, offering a cr…" at bounding box center [370, 268] width 348 height 49
click at [300, 256] on textarea "A layered, flaky pastry enriched with butter, baked until golden, offering a cr…" at bounding box center [370, 268] width 348 height 49
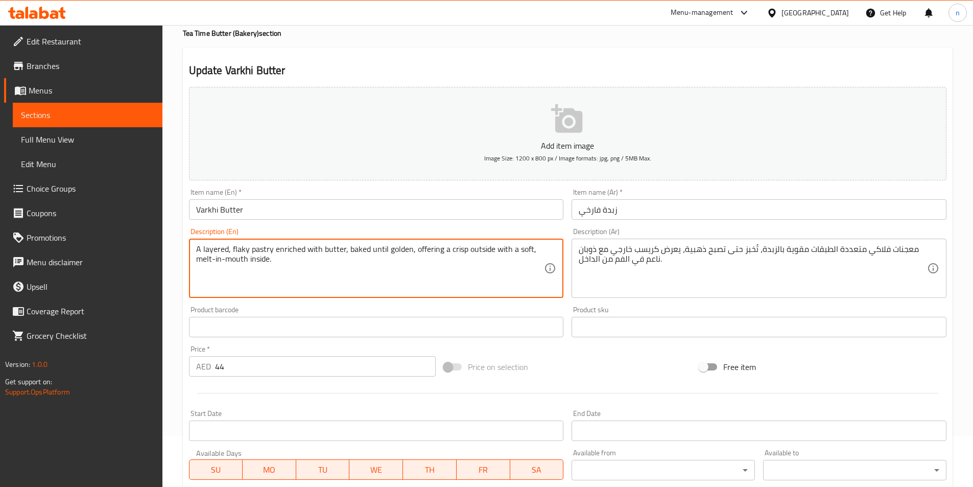
drag, startPoint x: 273, startPoint y: 252, endPoint x: 344, endPoint y: 253, distance: 71.0
click at [344, 253] on textarea "A layered, flaky pastry enriched with butter, baked until golden, offering a cr…" at bounding box center [370, 268] width 348 height 49
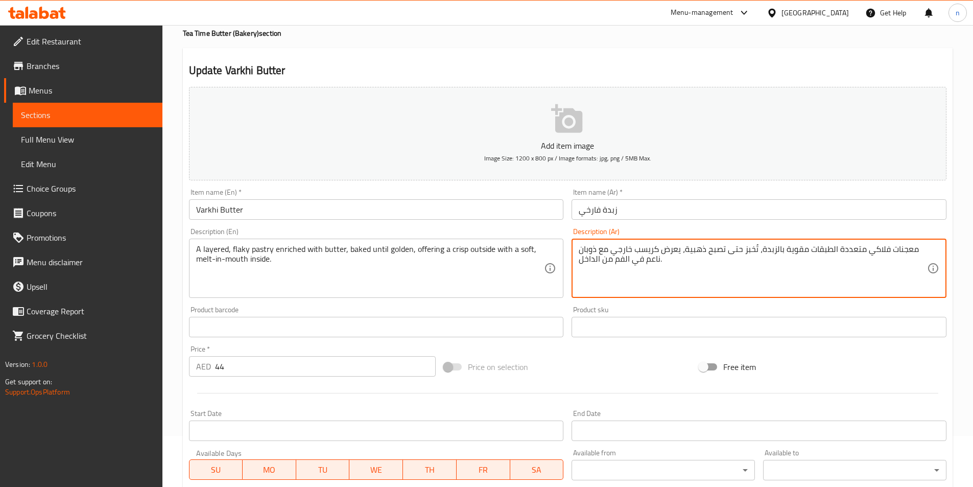
click at [687, 257] on textarea "معجنات فلاكي متعددة الطبقات مقوية بالزبدة، تُخبز حتى تصبح ذهبية، يعرض كريسب خار…" at bounding box center [753, 268] width 348 height 49
click at [713, 256] on textarea "معجنات فلاكي متعددة الطبقات مقوية بالزبدة، تُخبز حتى تصبح ذهبية، يعرض كريسب خار…" at bounding box center [753, 268] width 348 height 49
click at [650, 259] on textarea "معجنات فلاكي متعددة الطبقات مقوية بالزبدة، تُخبز حتى تصبح ذهبية، يعرض كريسب خار…" at bounding box center [753, 268] width 348 height 49
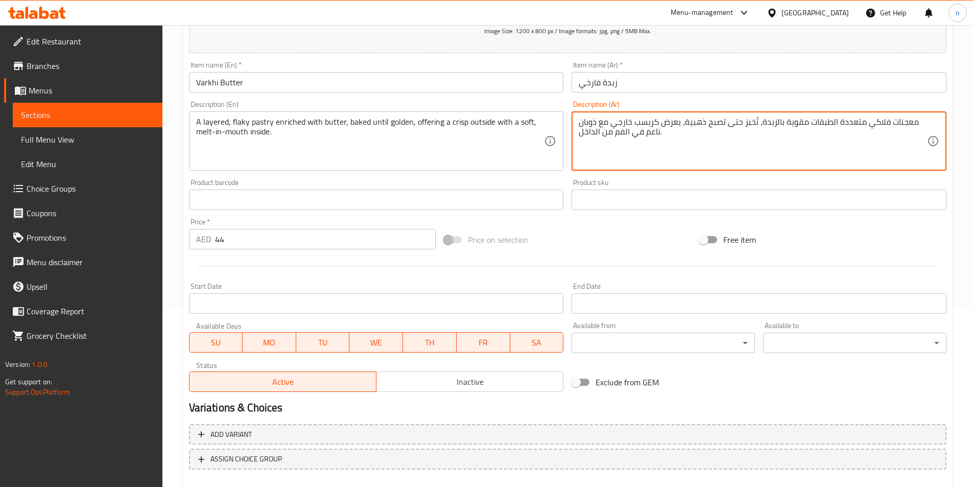
scroll to position [235, 0]
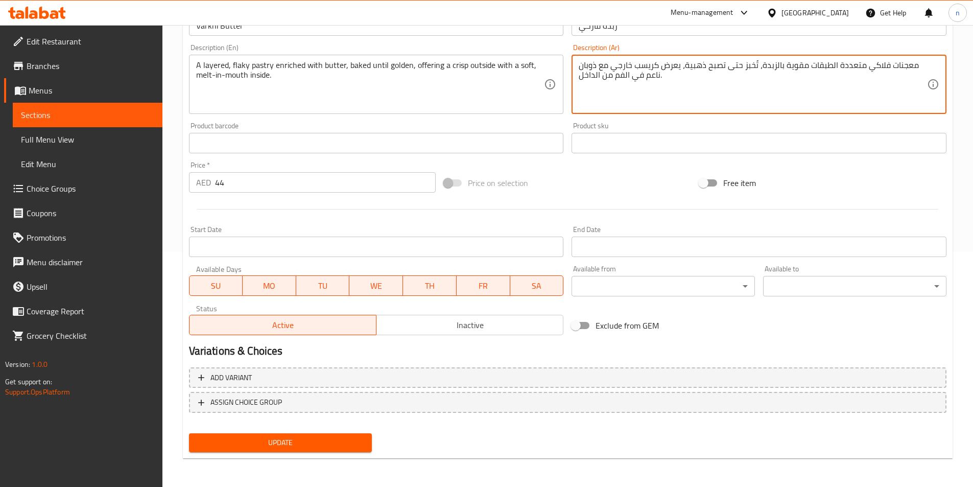
click at [358, 435] on button "Update" at bounding box center [280, 442] width 183 height 19
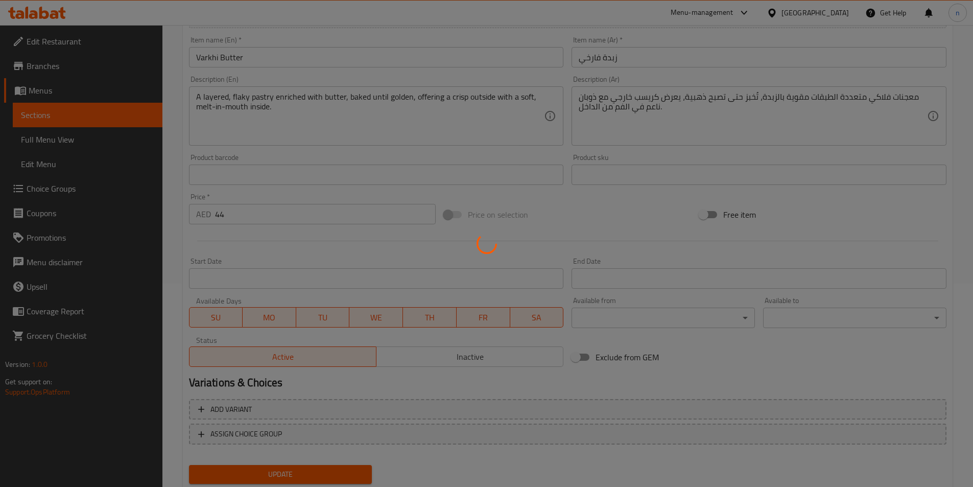
scroll to position [0, 0]
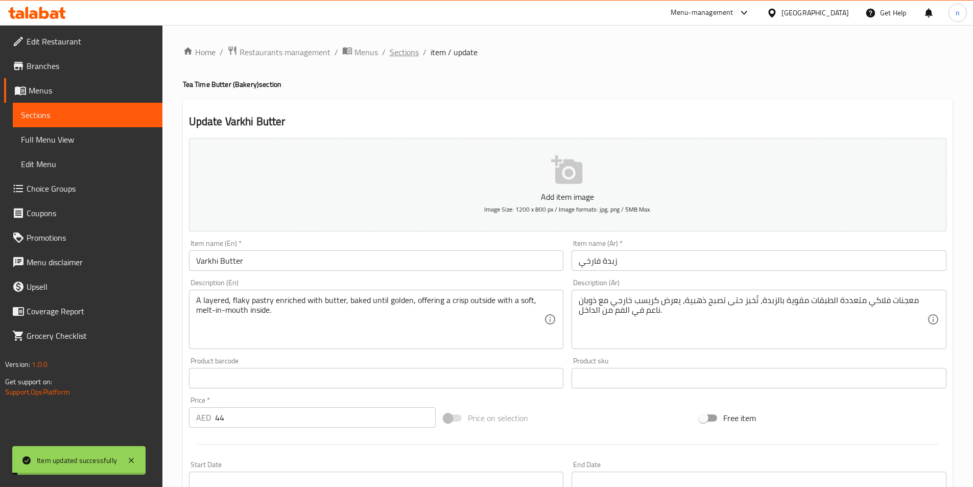
click at [397, 52] on span "Sections" at bounding box center [404, 52] width 29 height 12
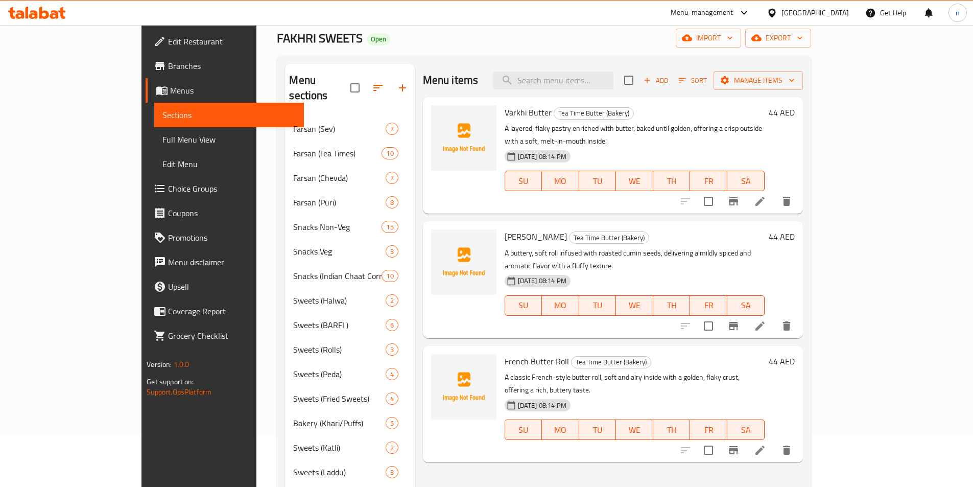
scroll to position [51, 0]
click at [766, 319] on icon at bounding box center [760, 325] width 12 height 12
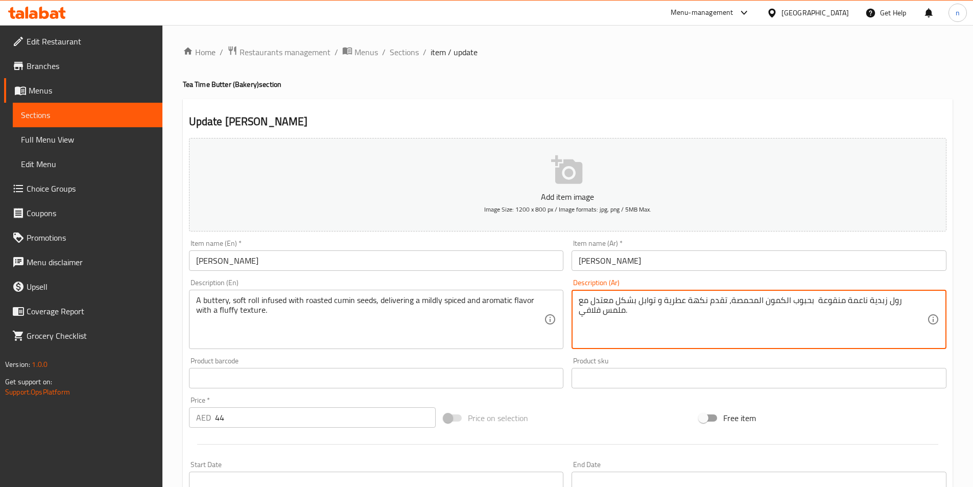
click at [880, 300] on textarea "رول زبدية ناعمة منقوعة بحبوب الكمون المحمصة، تقدم نكهة عطرية و توابل بشكل معتدل…" at bounding box center [753, 319] width 348 height 49
click at [803, 307] on textarea "رول زبدية ناعمة منقوعة بحبوب الكمون المحمصة، تقدم نكهة عطرية و توابل بشكل معتدل…" at bounding box center [753, 319] width 348 height 49
click at [875, 303] on textarea "رول زبدية ناعمة منقوعة بحبوب الكمون المحمصة، تقدم نكهة عطرية و توابل بشكل معتدل…" at bounding box center [753, 319] width 348 height 49
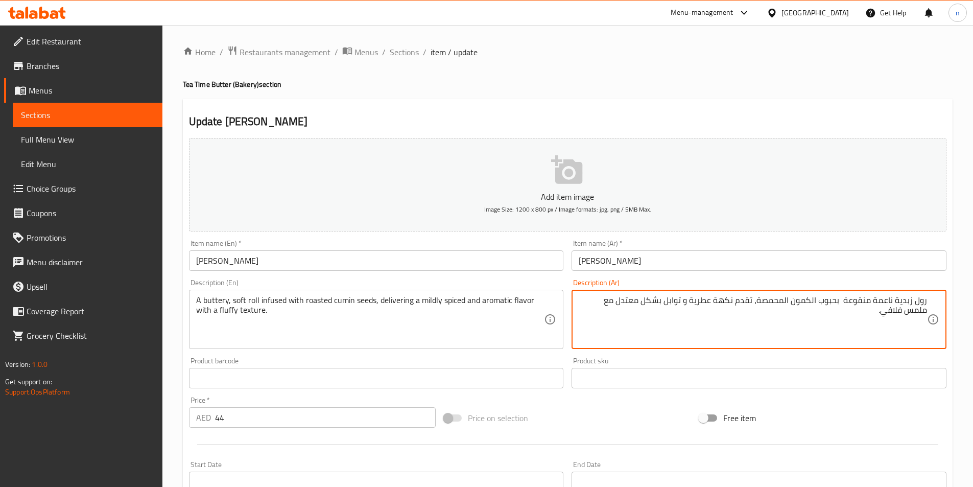
click at [875, 303] on textarea "رول زبدية ناعمة منقوعة بحبوب الكمون المحمصة، تقدم نكهة عطرية و توابل بشكل معتدل…" at bounding box center [753, 319] width 348 height 49
click at [898, 308] on textarea "رول زبدية ناعمة منقوعة بحبوب الكمون المحمصة، تقدم نكهة عطرية و توابل بشكل معتدل…" at bounding box center [753, 319] width 348 height 49
click at [888, 303] on textarea "رول زبدية ناعمة منقوعة بحبوب الكمون المحمصة، تقدم نكهة عطرية و توابل بشكل معتدل…" at bounding box center [753, 319] width 348 height 49
click at [853, 302] on textarea "رول زبدية سوفت منقوعة بحبوب الكمون المحمصة، تقدم نكهة عطرية و توابل بشكل معتدل …" at bounding box center [753, 319] width 348 height 49
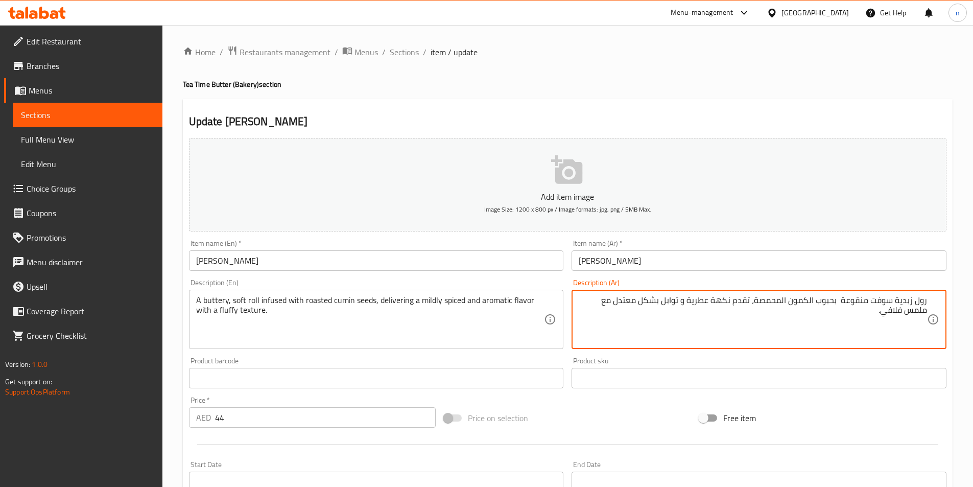
click at [853, 302] on textarea "رول زبدية سوفت منقوعة بحبوب الكمون المحمصة، تقدم نكهة عطرية و توابل بشكل معتدل …" at bounding box center [753, 319] width 348 height 49
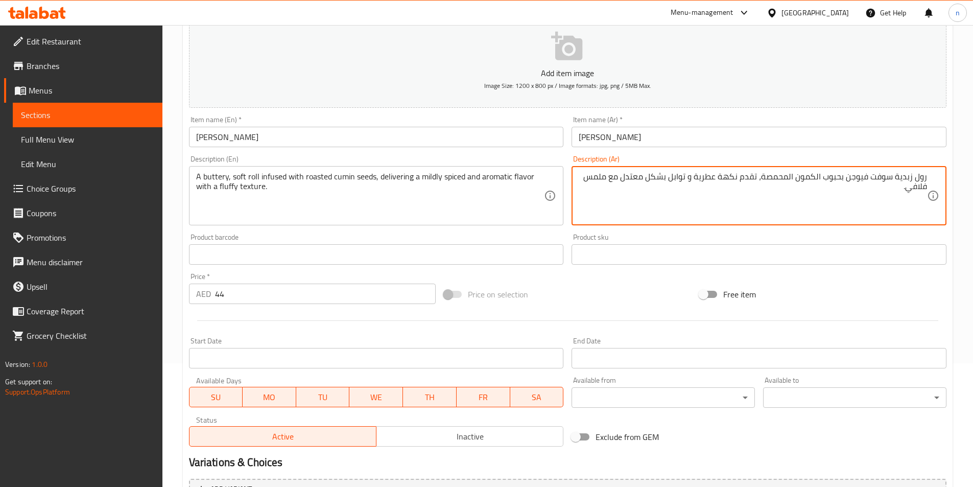
scroll to position [235, 0]
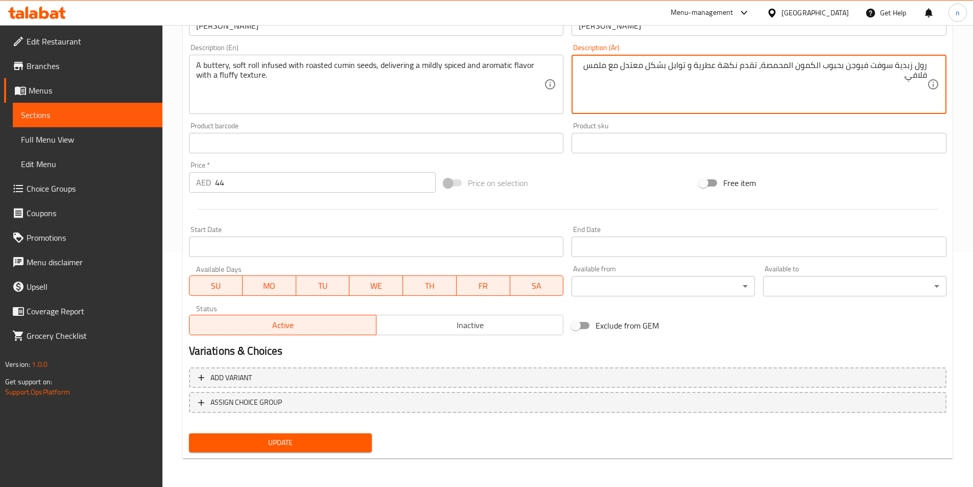
type textarea "رول زبدية سوفت فيوجن بحبوب الكمون المحمصة، تقدم نكهة عطرية و توابل بشكل معتدل م…"
click at [290, 447] on span "Update" at bounding box center [280, 442] width 167 height 13
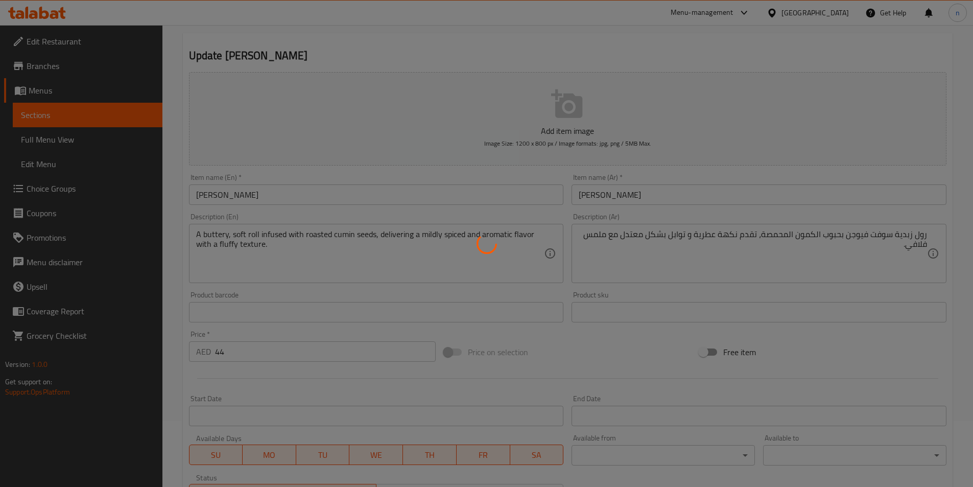
scroll to position [0, 0]
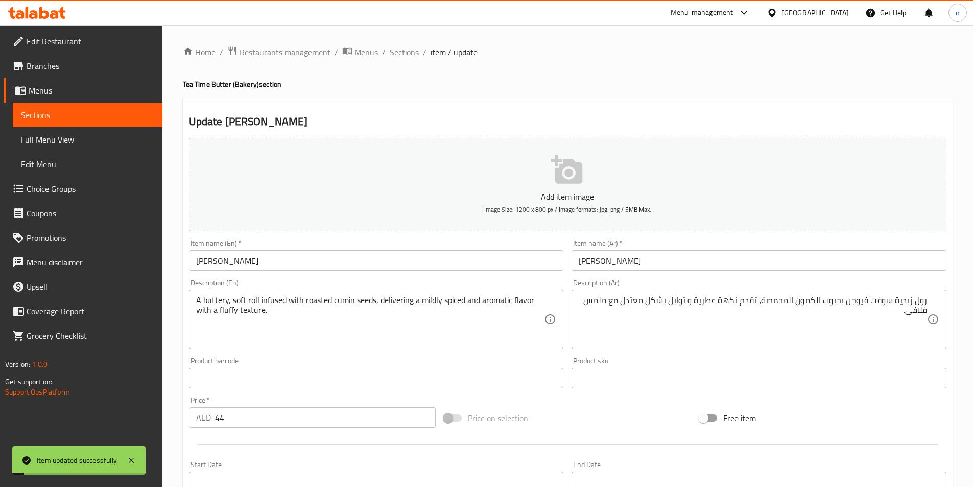
click at [397, 52] on span "Sections" at bounding box center [404, 52] width 29 height 12
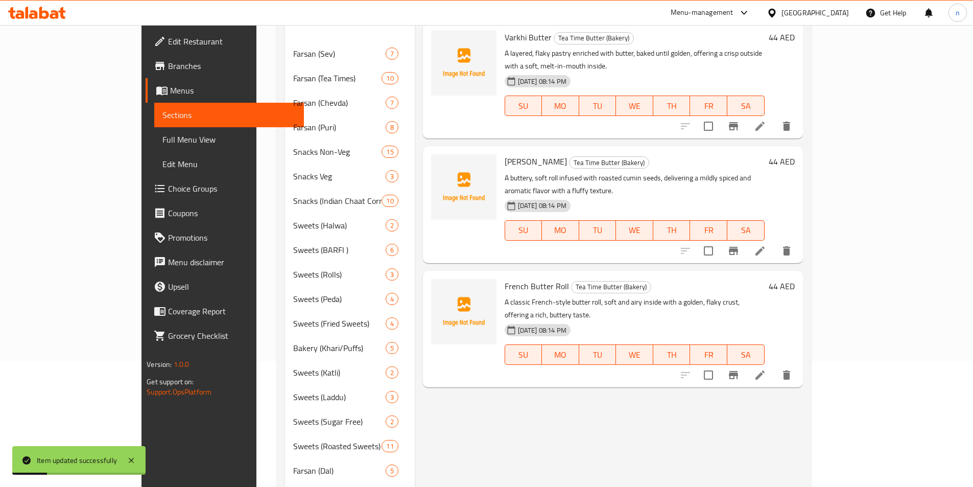
scroll to position [153, 0]
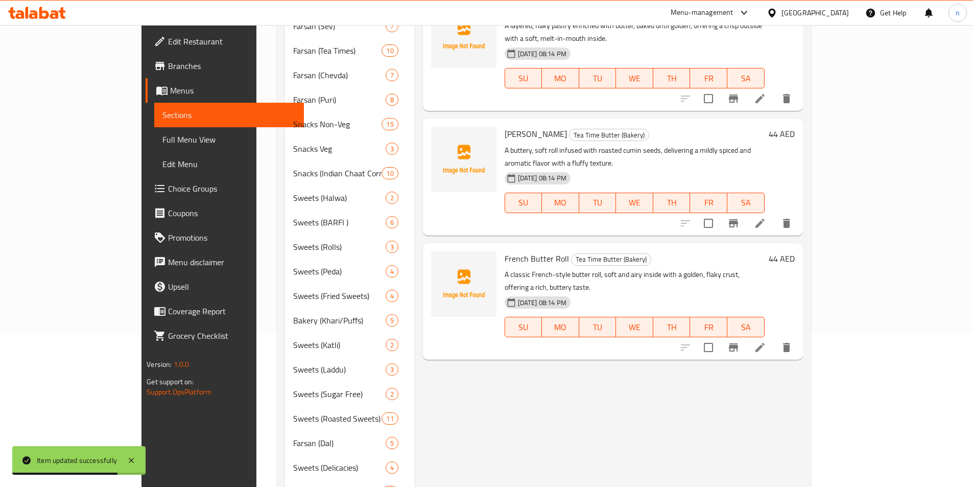
click at [775, 338] on li at bounding box center [760, 347] width 29 height 18
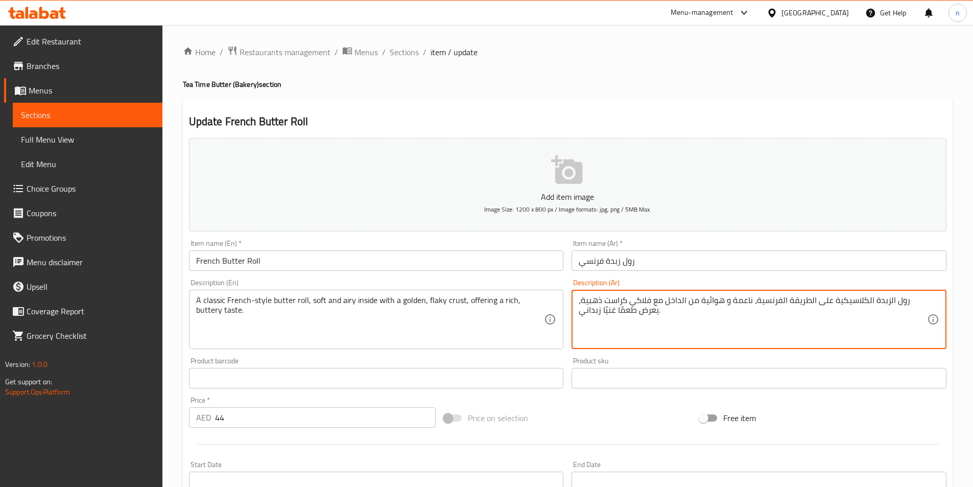
click at [769, 301] on textarea "رول الزبدة الكلاسيكية على الطريقة الفرنسية، ناعمة و هوائية من الداخل مع فلاكي ك…" at bounding box center [753, 319] width 348 height 49
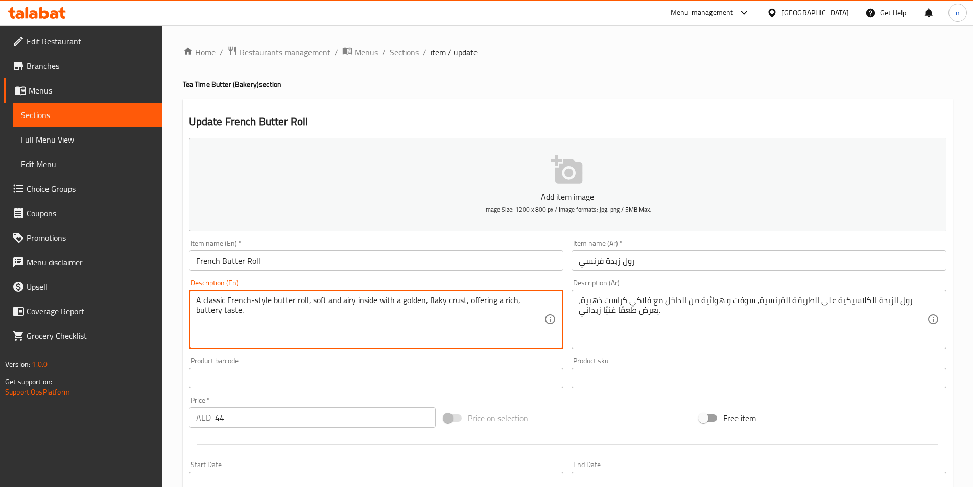
click at [453, 303] on textarea "A classic French-style butter roll, soft and airy inside with a golden, flaky c…" at bounding box center [370, 319] width 348 height 49
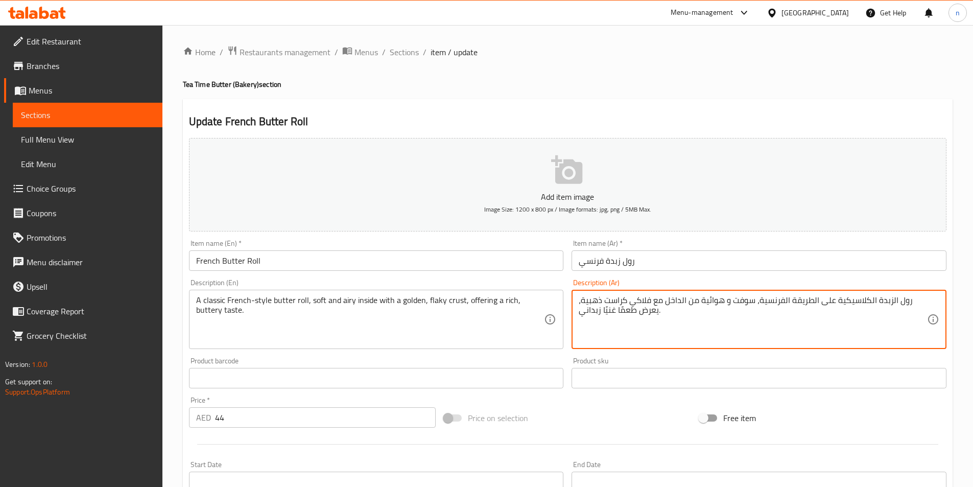
click at [616, 302] on textarea "رول الزبدة الكلاسيكية على الطريقة الفرنسية، سوفت و هوائية من الداخل مع فلاكي كر…" at bounding box center [753, 319] width 348 height 49
click at [634, 300] on textarea "رول الزبدة الكلاسيكية على الطريقة الفرنسية، سوفت و هوائية من الداخل مع فلاكي كر…" at bounding box center [753, 319] width 348 height 49
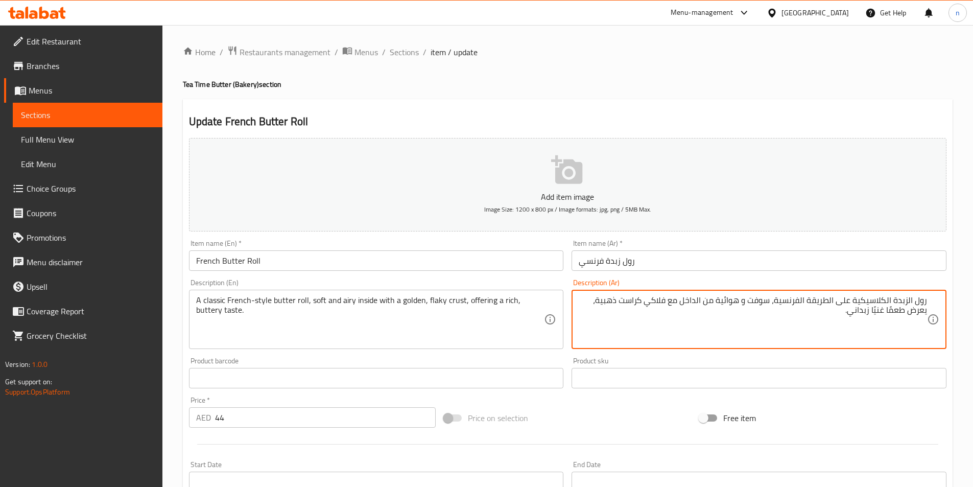
click at [788, 327] on textarea "رول الزبدة الكلاسيكية على الطريقة الفرنسية، سوفت و هوائية من الداخل مع فلاكي كر…" at bounding box center [753, 319] width 348 height 49
click at [633, 303] on textarea "رول الزبدة الكلاسيكية على الطريقة الفرنسية، سوفت و هوائية من الداخل مع فلاكي كر…" at bounding box center [753, 319] width 348 height 49
click at [672, 303] on textarea "رول الزبدة الكلاسيكية على الطريقة الفرنسية، سوفت و هوائية من الداخل مع فلاكي ذه…" at bounding box center [753, 319] width 348 height 49
paste textarea "عجينة"
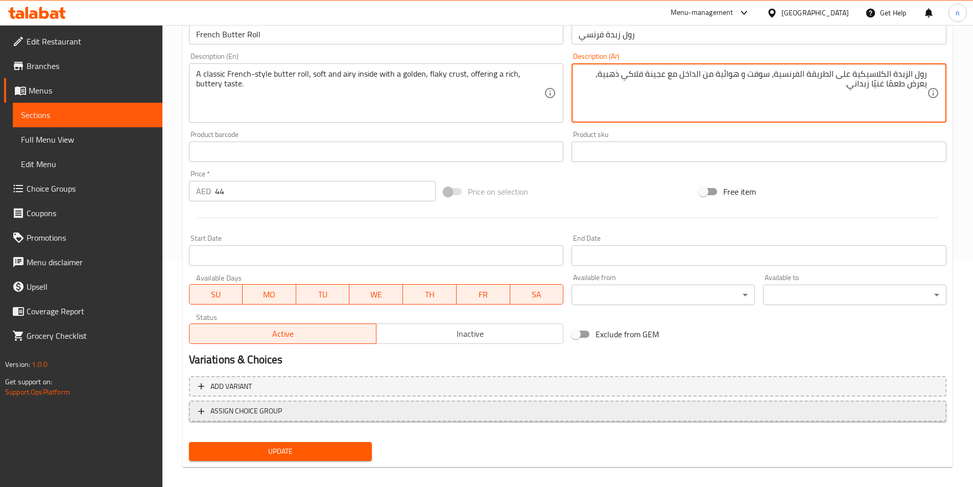
scroll to position [235, 0]
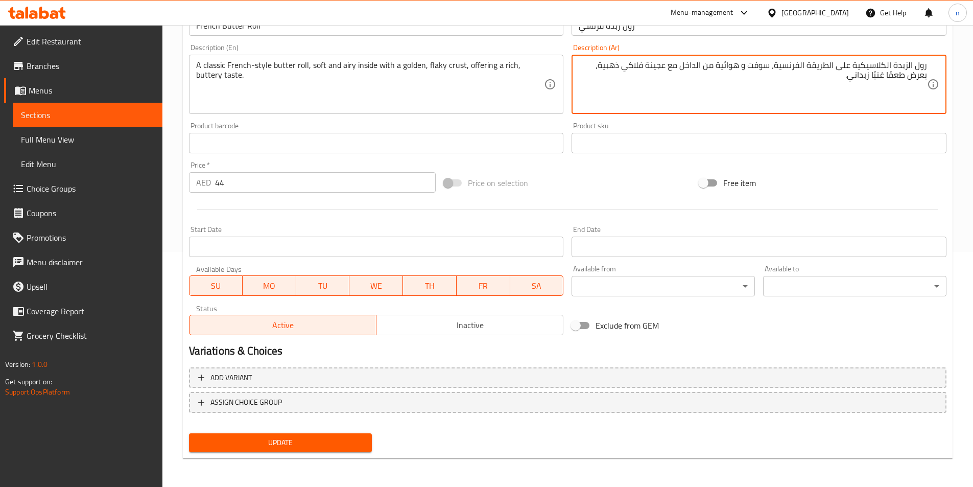
type textarea "رول الزبدة الكلاسيكية على الطريقة الفرنسية، سوفت و هوائية من الداخل مع عجينة فل…"
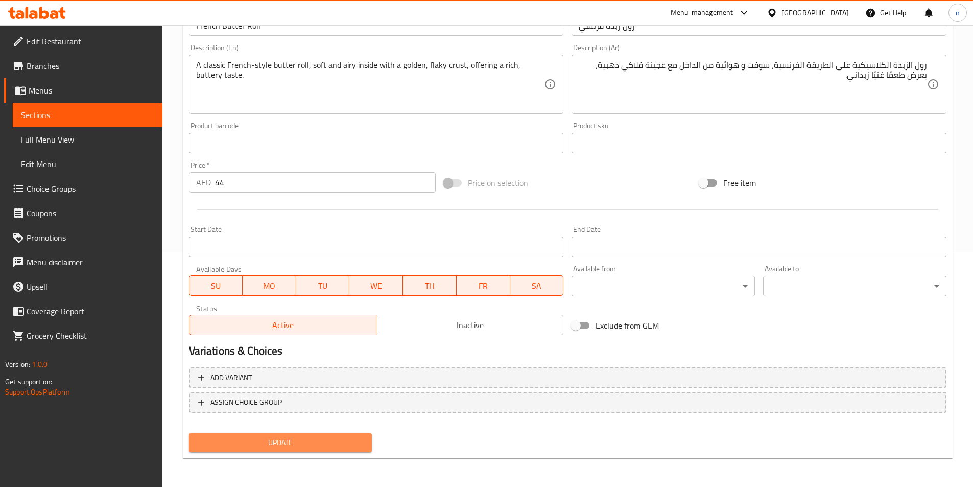
click at [343, 437] on span "Update" at bounding box center [280, 442] width 167 height 13
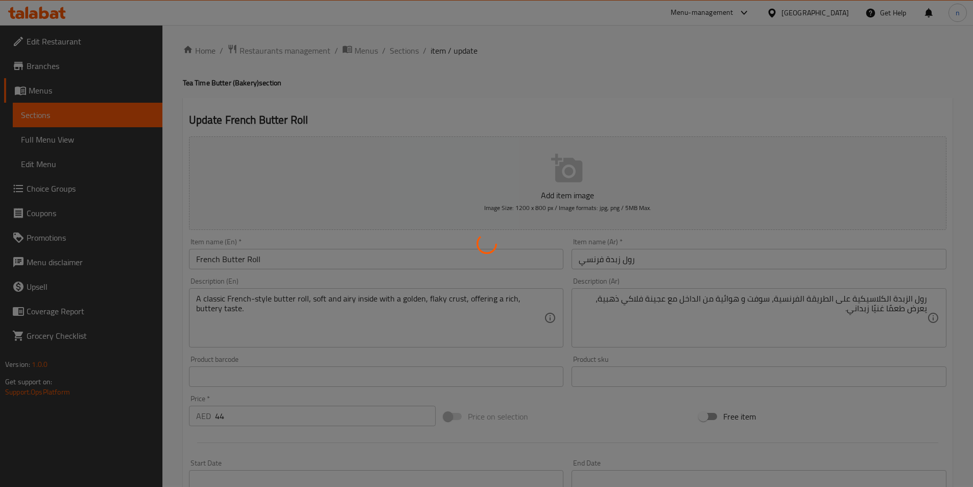
scroll to position [0, 0]
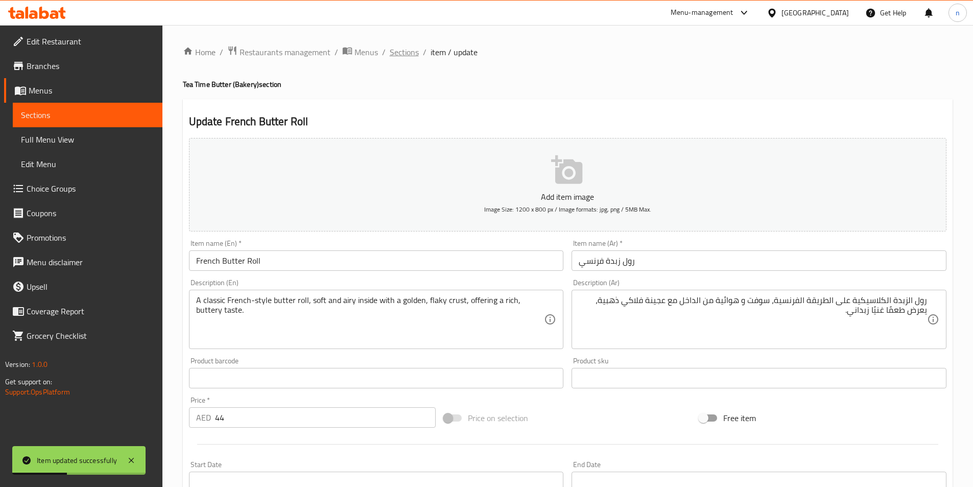
click at [396, 53] on span "Sections" at bounding box center [404, 52] width 29 height 12
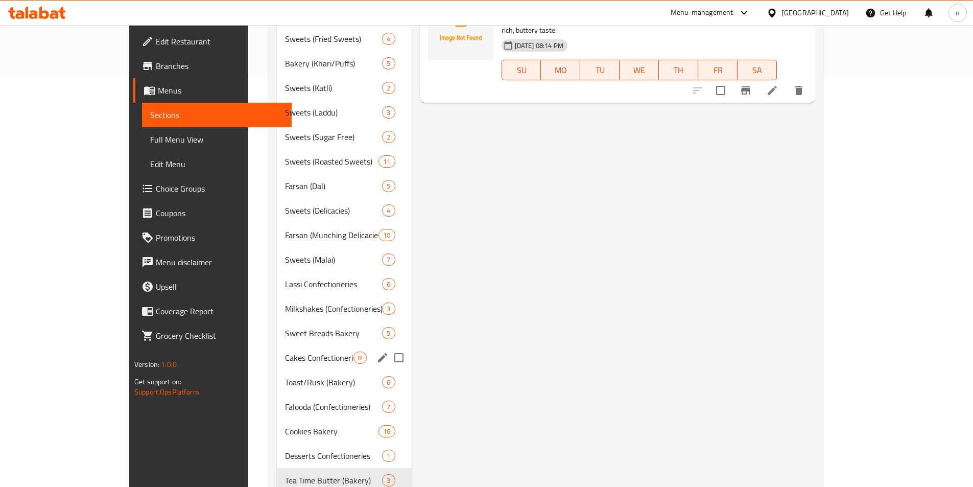
scroll to position [458, 0]
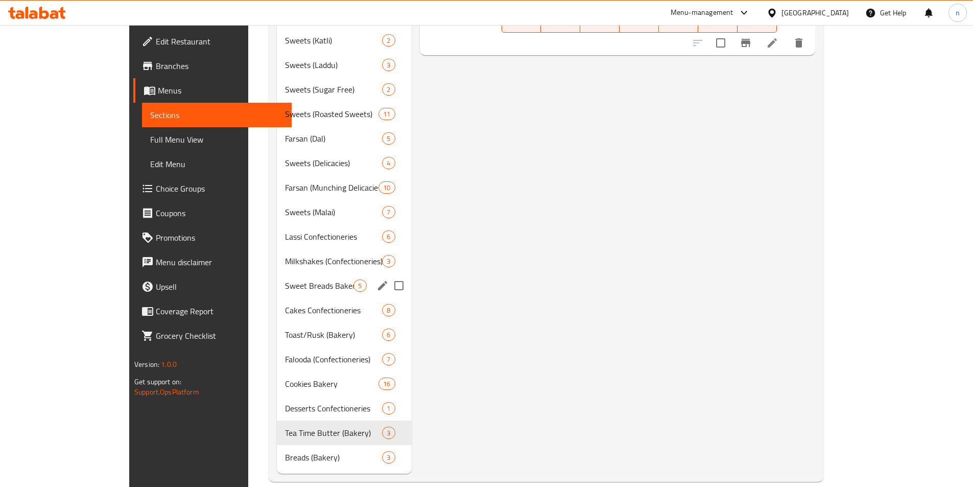
click at [277, 279] on div "Sweet Breads Bakery 5" at bounding box center [344, 285] width 134 height 25
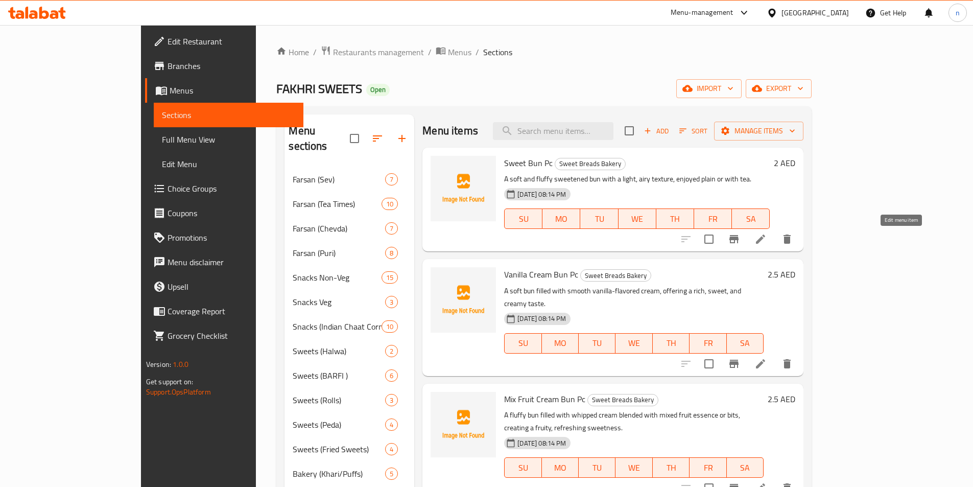
click at [767, 245] on icon at bounding box center [761, 239] width 12 height 12
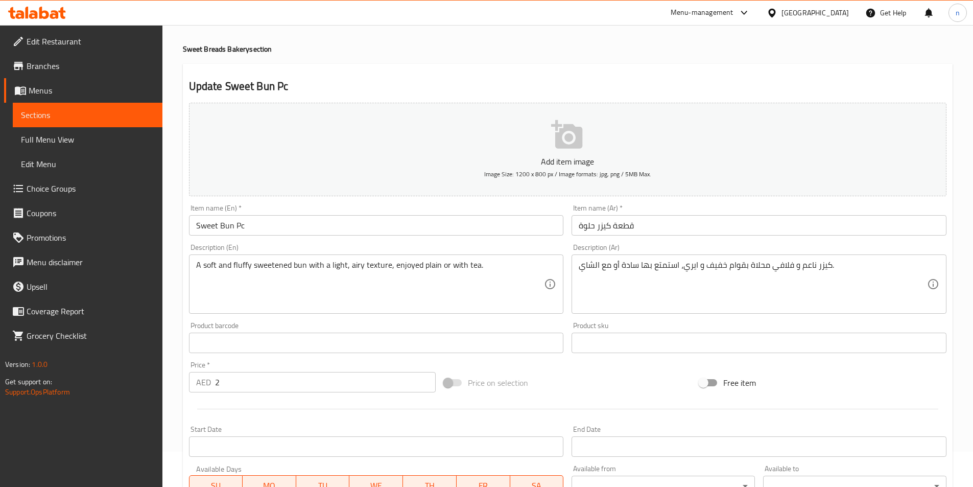
scroll to position [51, 0]
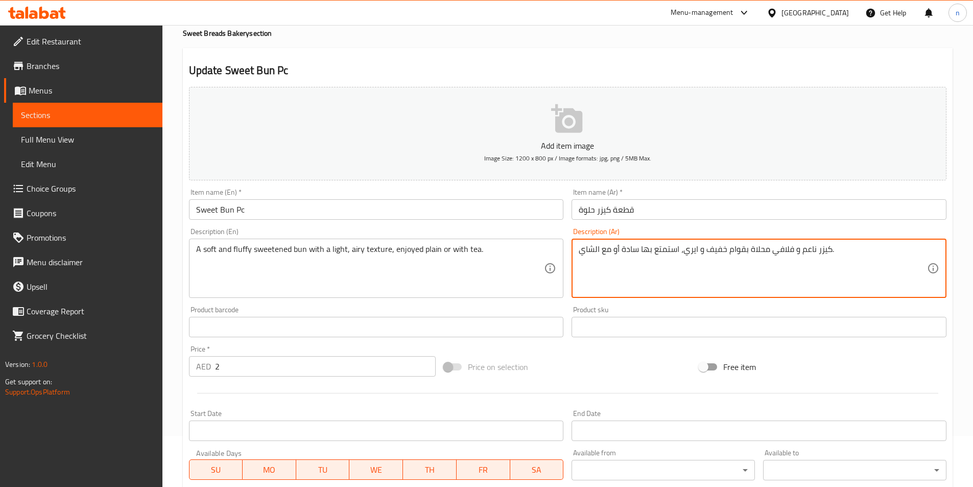
click at [781, 249] on textarea "كيزر ناعم و فلافي محلاة بقوام خفيف و ايري، استمتع بها سادة أو مع الشاي." at bounding box center [753, 268] width 348 height 49
click at [909, 252] on textarea "كيزر ناعم و فلافي محلاة بقوام خفيف و ايري، استمتع بها سادة أو مع الشاي." at bounding box center [753, 268] width 348 height 49
click at [776, 251] on textarea "كيزر سوفت و فلافي محلاة بقوام خفيف و ايري، استمتع بها سادة أو مع الشاي." at bounding box center [753, 268] width 348 height 49
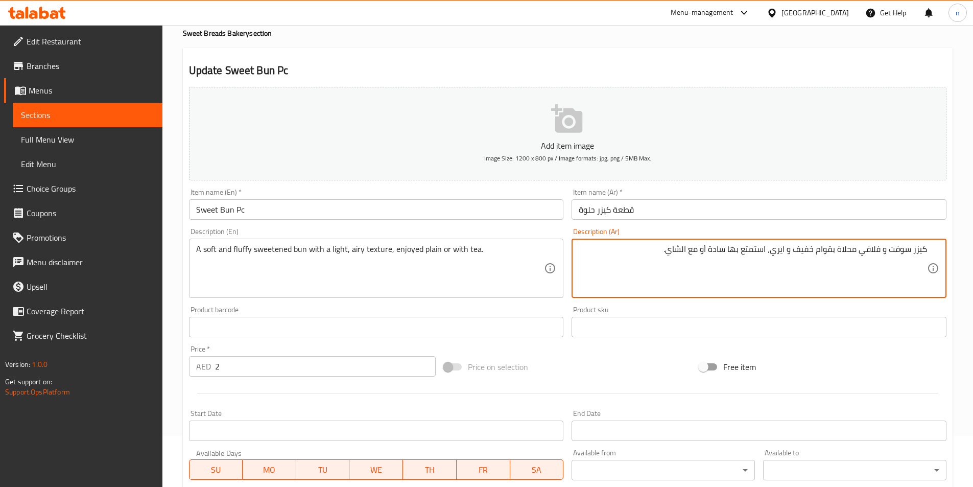
click at [776, 251] on textarea "كيزر سوفت و فلافي محلاة بقوام خفيف و ايري، استمتع بها سادة أو مع الشاي." at bounding box center [753, 268] width 348 height 49
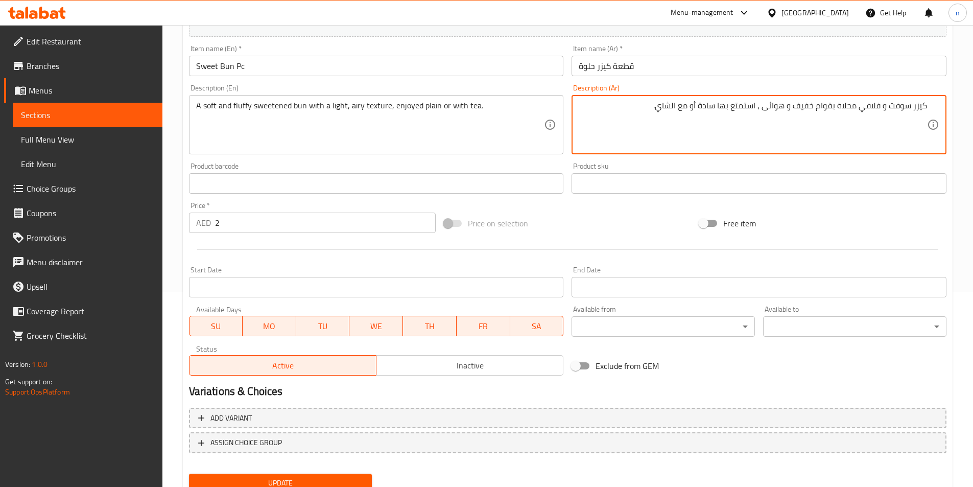
scroll to position [235, 0]
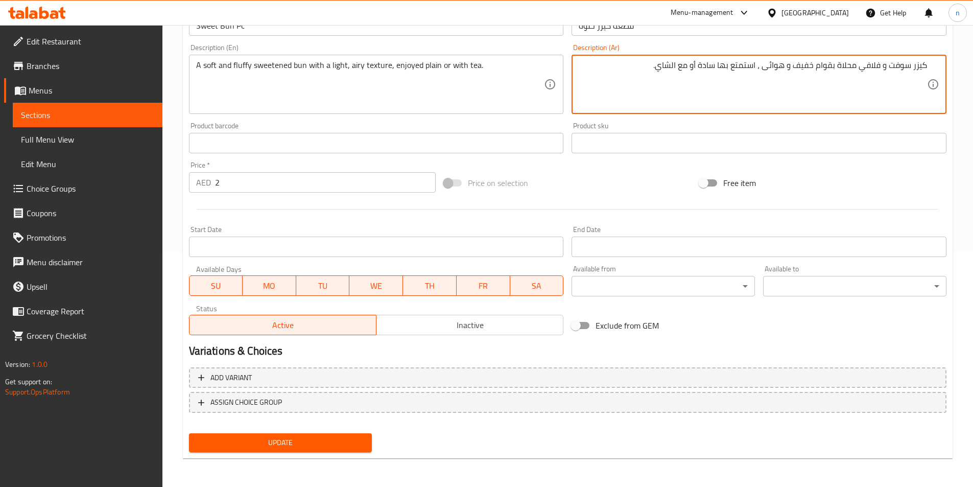
type textarea "كيزر سوفت و فلافي محلاة بقوام خفيف و هوائى ، استمتع بها سادة أو مع الشاي."
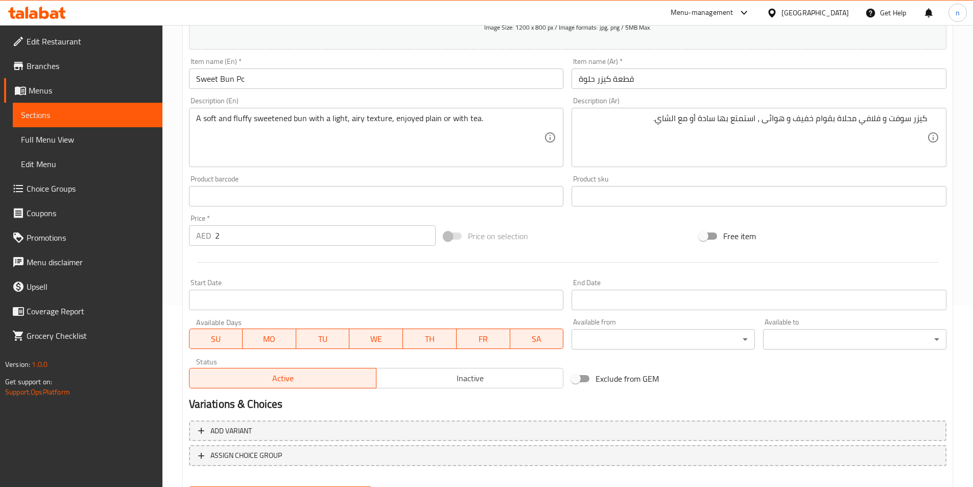
scroll to position [82, 0]
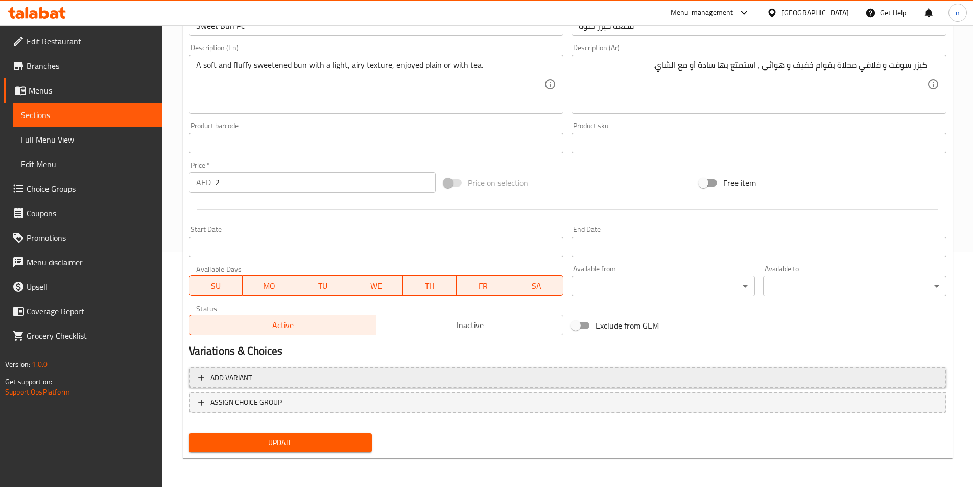
click at [282, 383] on span "Add variant" at bounding box center [567, 377] width 739 height 13
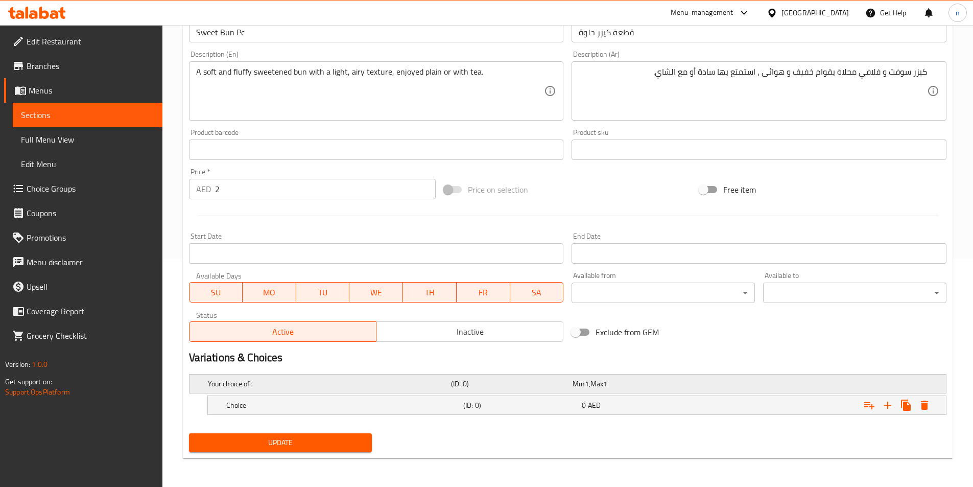
scroll to position [228, 0]
click at [381, 401] on h5 "Choice" at bounding box center [342, 405] width 233 height 10
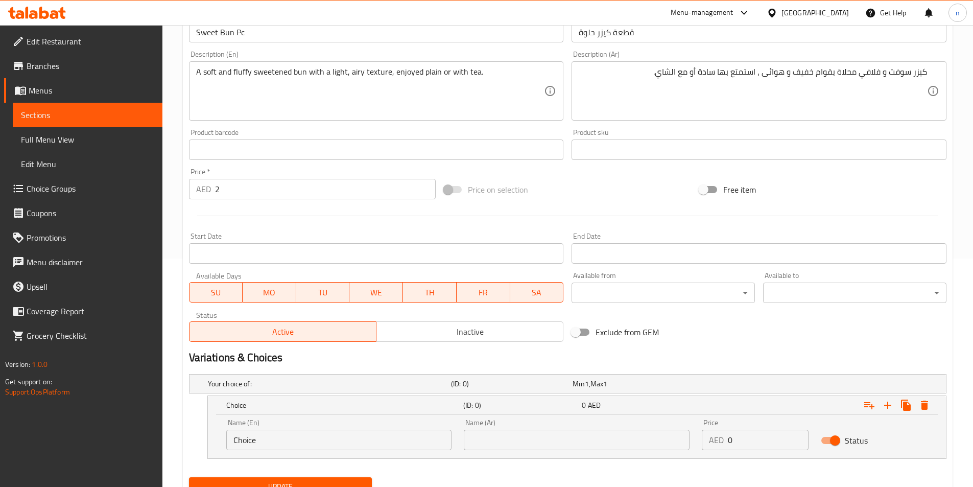
scroll to position [272, 0]
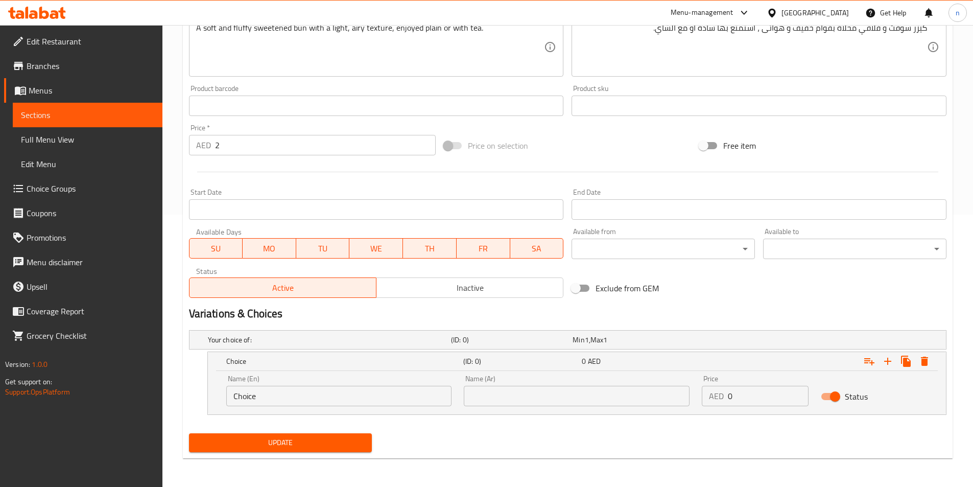
click at [307, 388] on input "Choice" at bounding box center [339, 396] width 226 height 20
click at [310, 389] on input "Choice" at bounding box center [339, 396] width 226 height 20
type input "ح"
type input "pain"
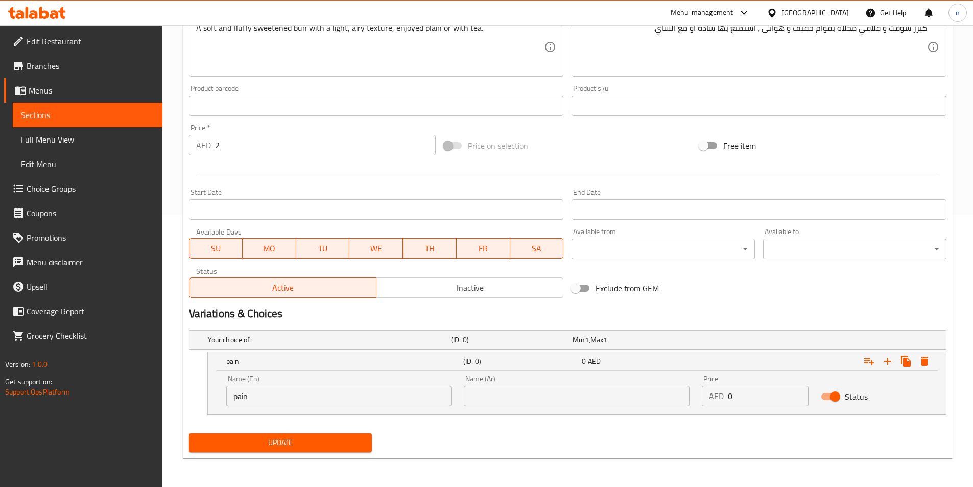
click at [275, 397] on input "pain" at bounding box center [339, 396] width 226 height 20
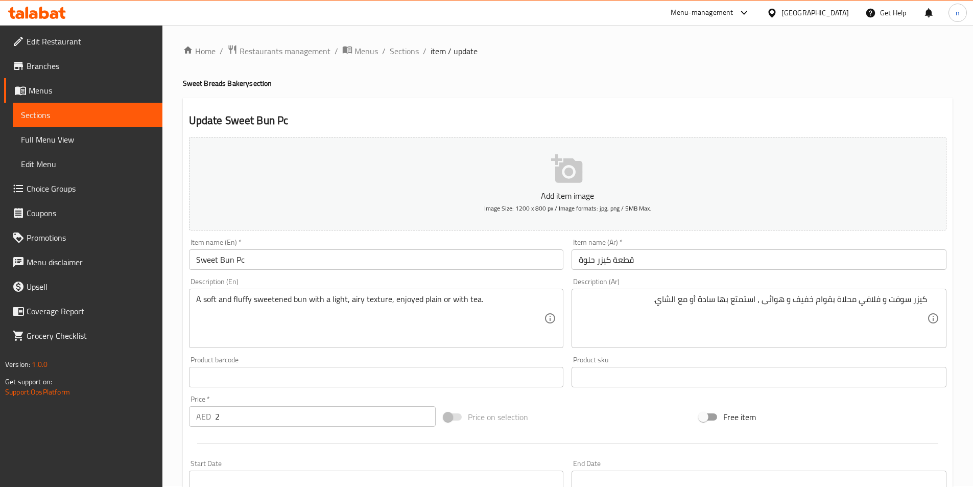
scroll to position [0, 0]
click at [404, 57] on span "Sections" at bounding box center [404, 52] width 29 height 12
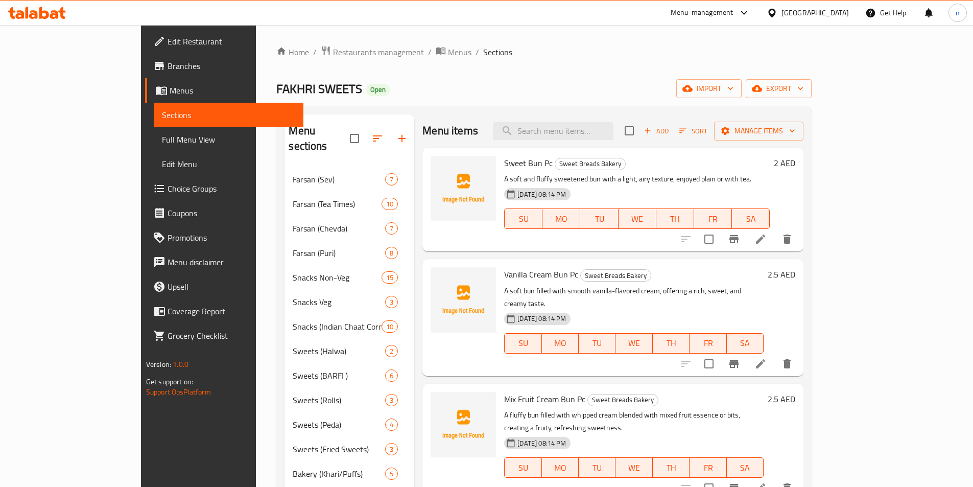
click at [765, 359] on icon at bounding box center [760, 363] width 9 height 9
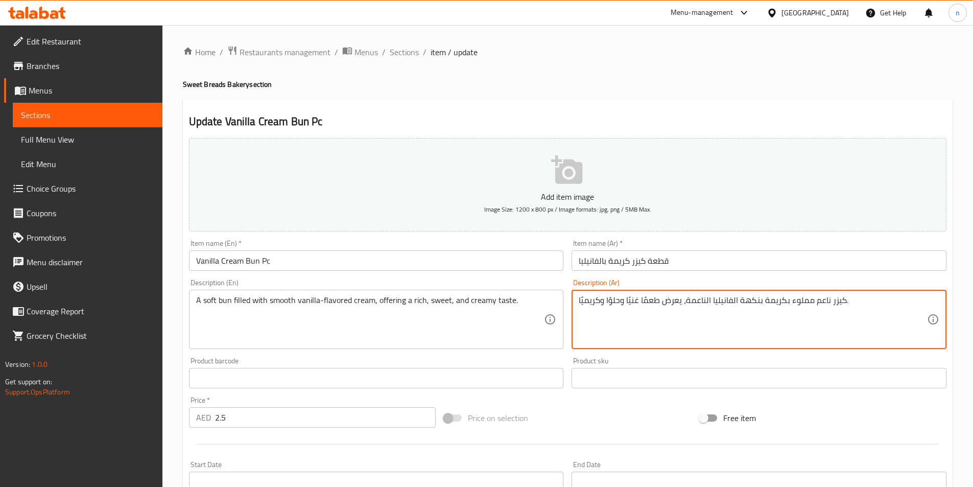
click at [754, 300] on textarea "كيزر ناعم مملوء بكريمة بنكهة الفانيليا الناعمة، يعرض طعمًا غنيًا وحلوًا وكريميً…" at bounding box center [753, 319] width 348 height 49
click at [908, 301] on textarea "كيزر ناعم مملوء بكريمة بنكهة الفانيليا الناعمة، يعرض طعمًا غنيًا وحلوًا وكريميً…" at bounding box center [753, 319] width 348 height 49
click at [723, 305] on textarea "كيزر سوفت مملوء بكريمة بنكهة الفانيليا الناعمة، يعرض طعمًا غنيًا وحلوًا وكريميً…" at bounding box center [753, 319] width 348 height 49
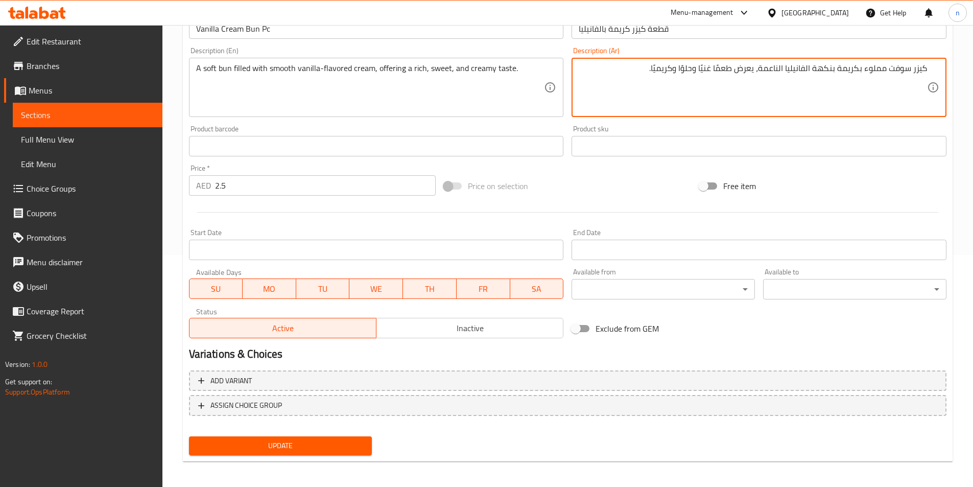
scroll to position [31, 0]
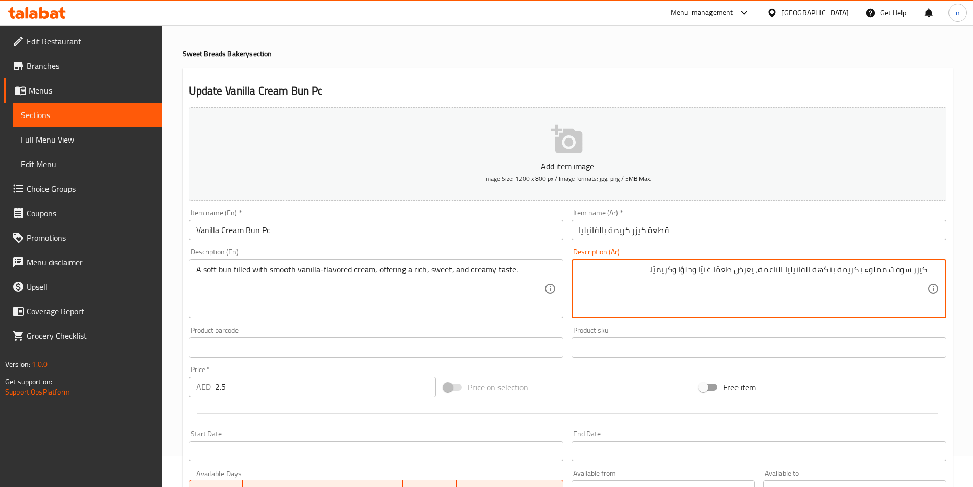
click at [730, 272] on textarea "كيزر سوفت مملوء بكريمة بنكهة الفانيليا الناعمة، يعرض طعمًا غنيًا وحلوًا وكريميً…" at bounding box center [753, 289] width 348 height 49
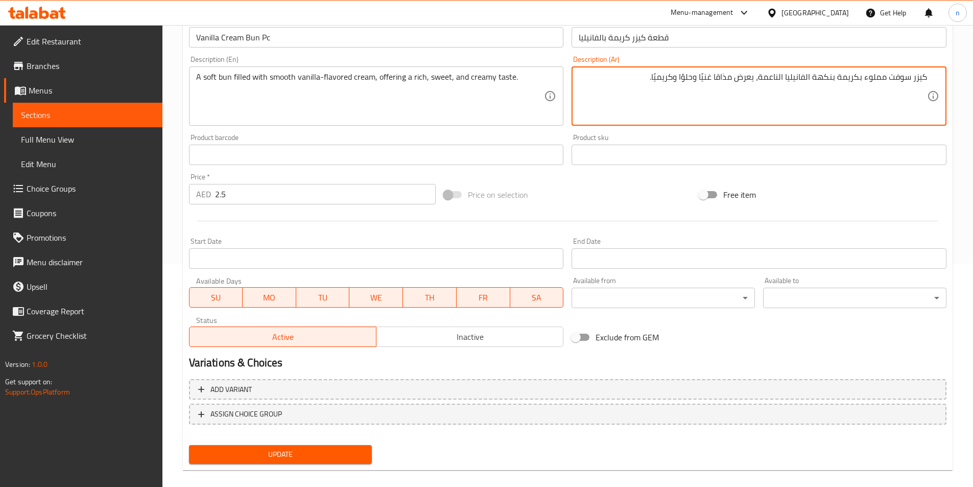
scroll to position [235, 0]
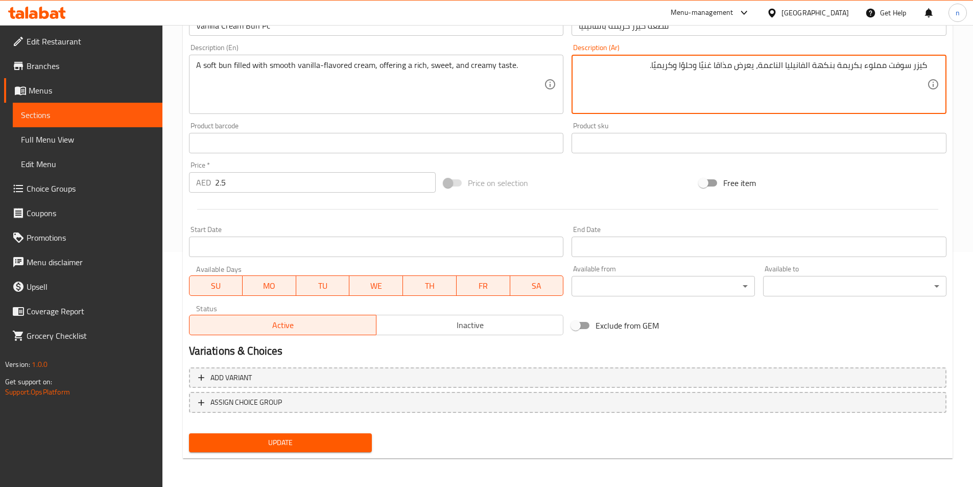
type textarea "كيزر سوفت مملوء بكريمة بنكهة الفانيليا الناعمة، يعرض مذاقا غنيًا وحلوًا وكريميً…"
click at [236, 438] on span "Update" at bounding box center [280, 442] width 167 height 13
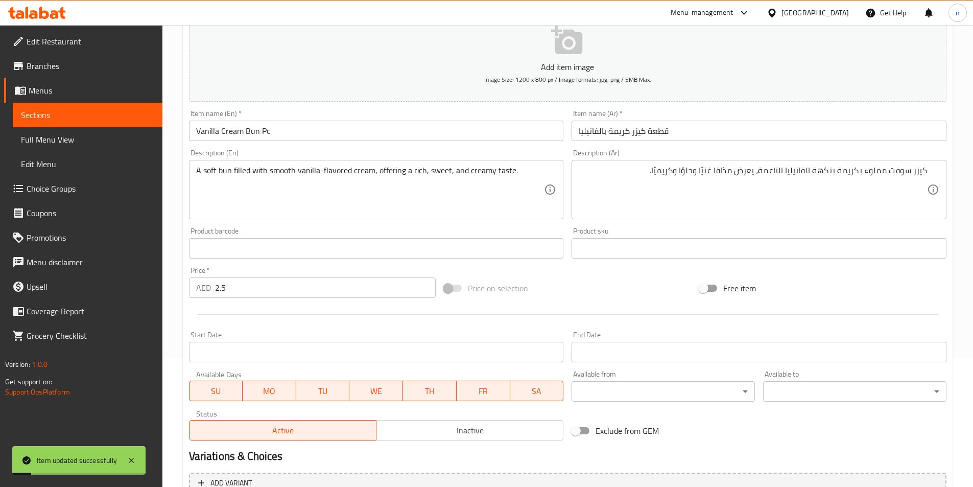
scroll to position [0, 0]
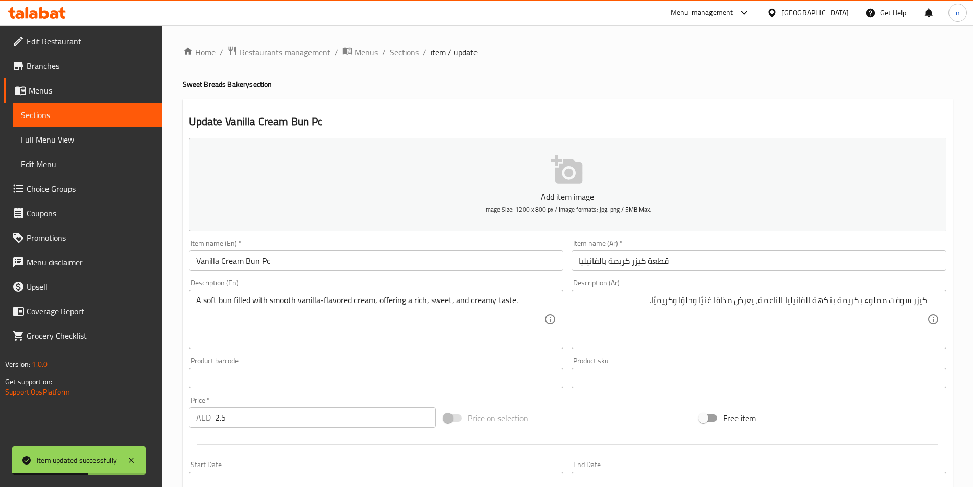
click at [397, 55] on span "Sections" at bounding box center [404, 52] width 29 height 12
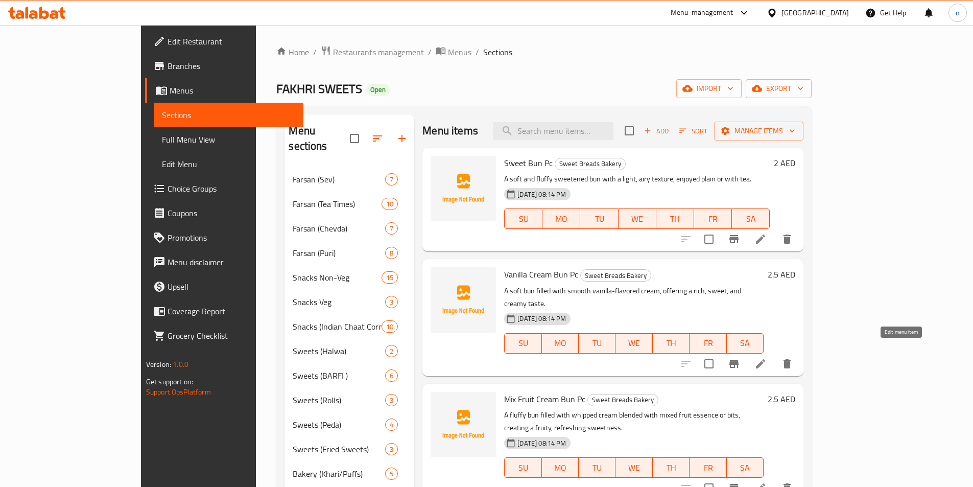
click at [767, 358] on icon at bounding box center [761, 364] width 12 height 12
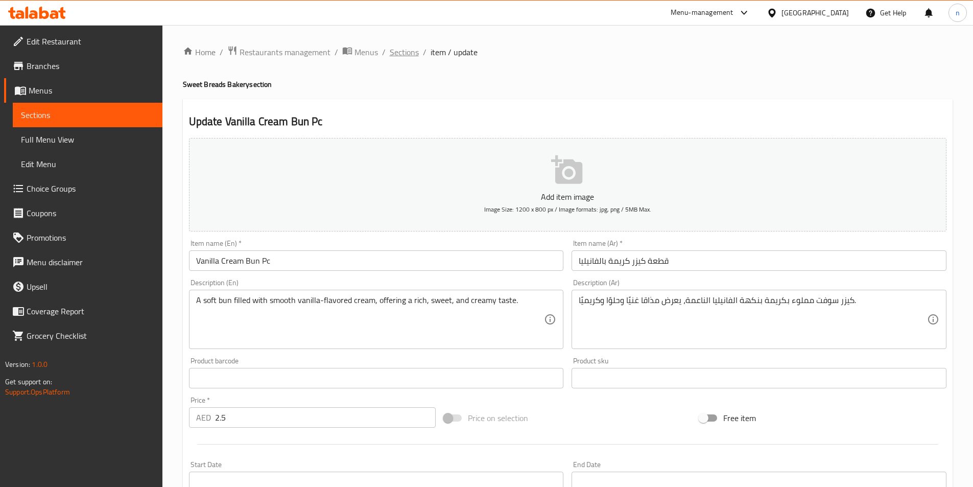
click at [392, 54] on span "Sections" at bounding box center [404, 52] width 29 height 12
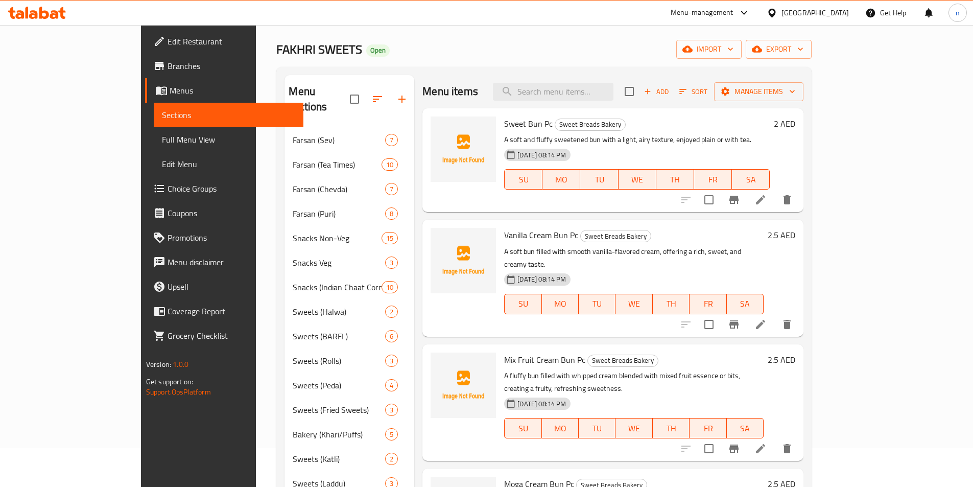
scroll to position [153, 0]
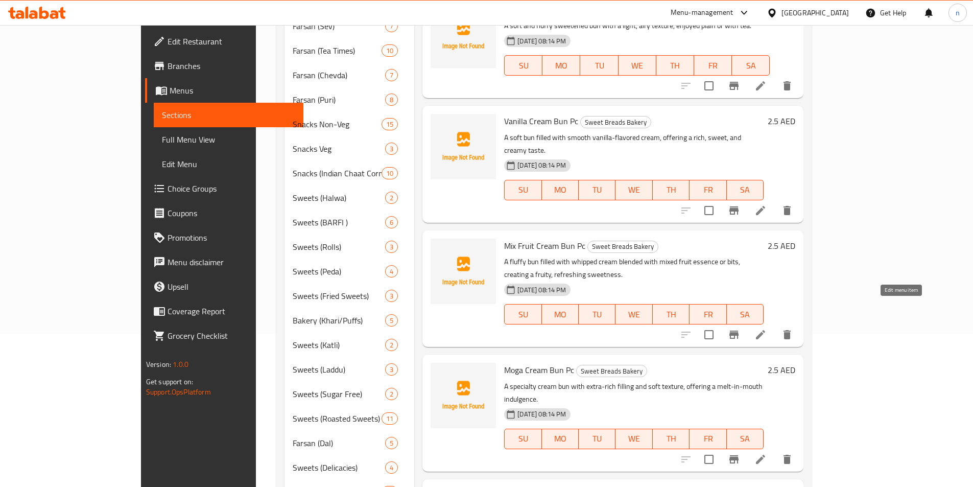
click at [765, 330] on icon at bounding box center [760, 334] width 9 height 9
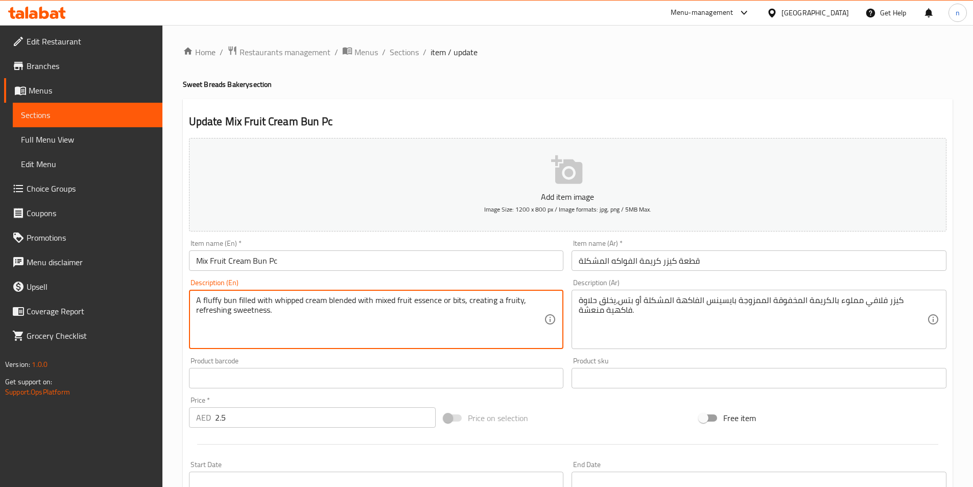
click at [343, 298] on textarea "A fluffy bun filled with whipped cream blended with mixed fruit essence or bits…" at bounding box center [370, 319] width 348 height 49
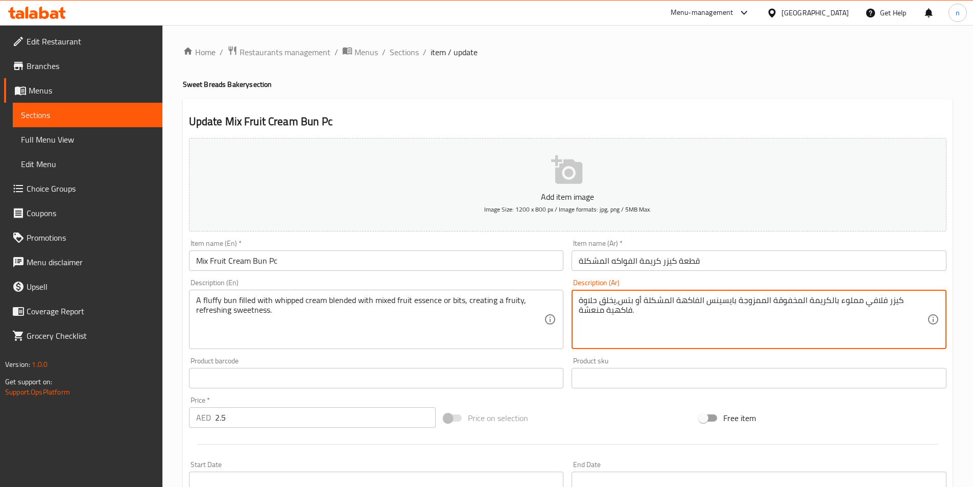
click at [715, 307] on textarea "كيزر فلافي مملوء بالكريمة المخفوقة الممزوجة بايسينس الفاكهة المشكلة أو بتس،يخلق…" at bounding box center [753, 319] width 348 height 49
click at [745, 306] on textarea "كيزر فلافي مملوء بالكريمة المخفوقة الممزوجة بايسينس الفاكهة المشكلة أو بتس،يخلق…" at bounding box center [753, 319] width 348 height 49
click at [768, 305] on textarea "كيزر فلافي مملوء بالكريمة المخفوقة بايسينس الفاكهة المشكلة أو بتس،يخلق حلاوة فا…" at bounding box center [753, 319] width 348 height 49
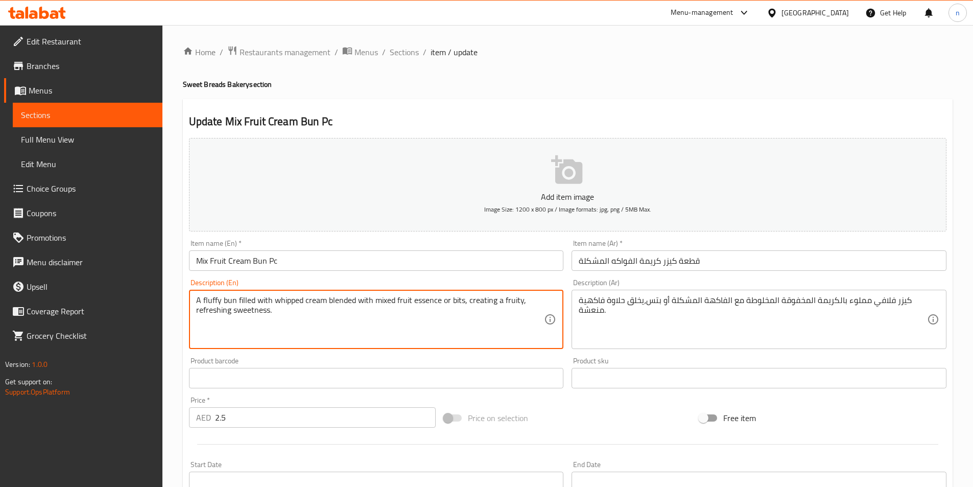
click at [431, 309] on textarea "A fluffy bun filled with whipped cream blended with mixed fruit essence or bits…" at bounding box center [370, 319] width 348 height 49
click at [432, 301] on textarea "A fluffy bun filled with whipped cream blended with mixed fruit essence or bits…" at bounding box center [370, 319] width 348 height 49
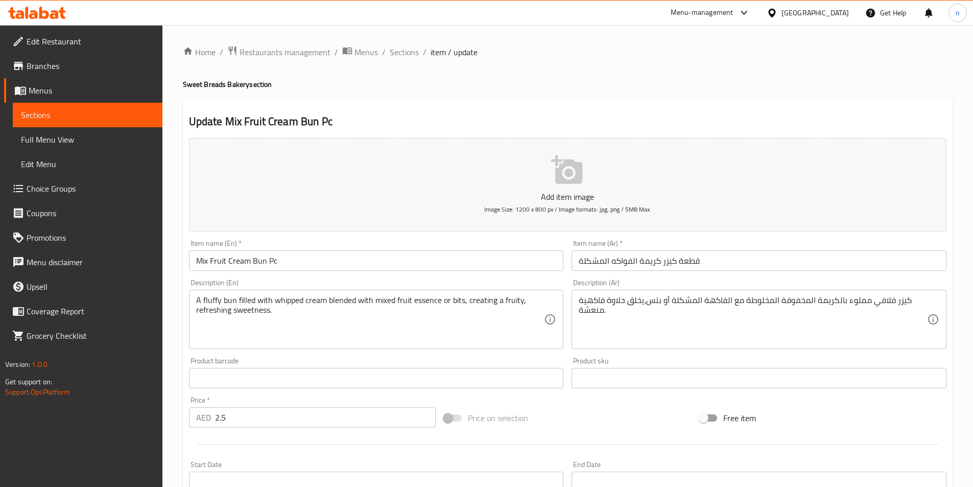
click at [432, 308] on textarea "A fluffy bun filled with whipped cream blended with mixed fruit essence or bits…" at bounding box center [370, 319] width 348 height 49
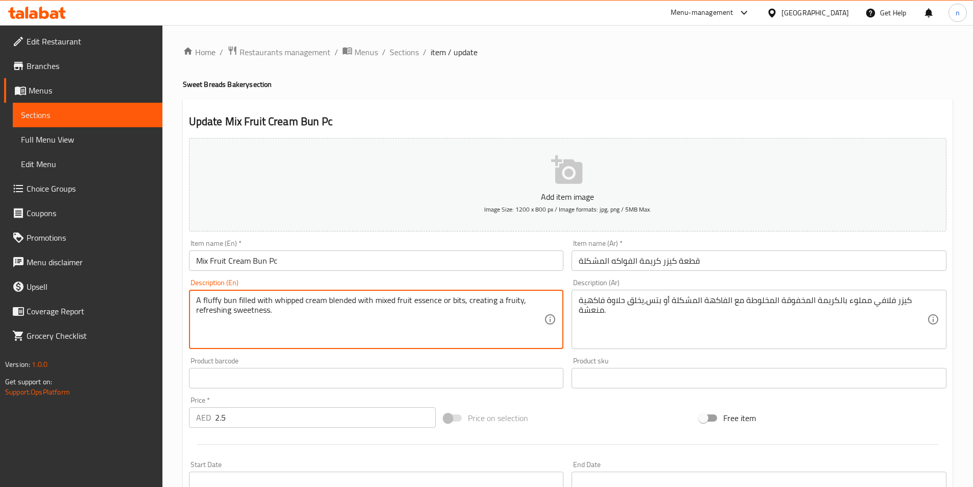
drag, startPoint x: 375, startPoint y: 308, endPoint x: 393, endPoint y: 307, distance: 17.9
click at [406, 303] on textarea "A fluffy bun filled with whipped cream blended with mixed fruit essence or bits…" at bounding box center [370, 319] width 348 height 49
click at [388, 304] on textarea "A fluffy bun filled with whipped cream blended with mixed fruit essence or bits…" at bounding box center [370, 319] width 348 height 49
drag, startPoint x: 374, startPoint y: 300, endPoint x: 442, endPoint y: 299, distance: 68.0
click at [442, 299] on textarea "A fluffy bun filled with whipped cream blended with mixed fruit essence or bits…" at bounding box center [370, 319] width 348 height 49
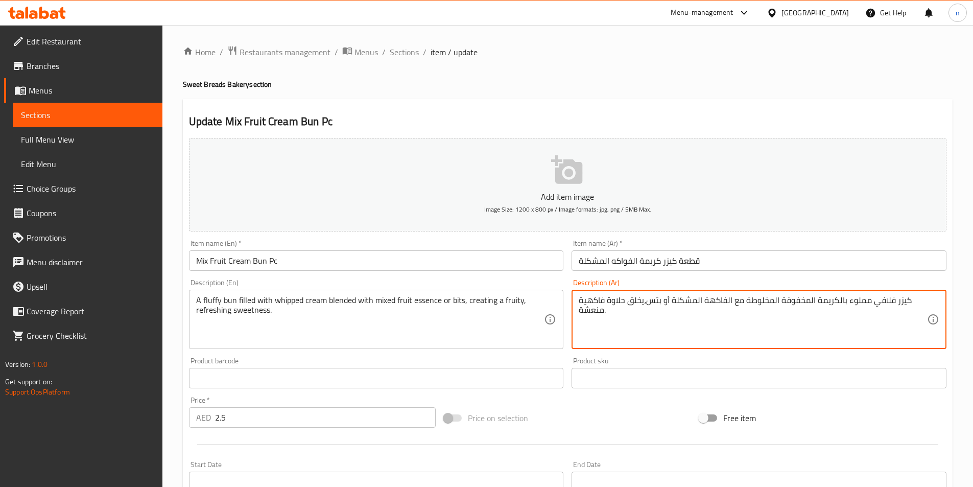
click at [733, 309] on textarea "كيزر فلافي مملوء بالكريمة المخفوقة المخلوطة مع الفاكهة المشكلة أو بتس،يخلق حلاو…" at bounding box center [753, 319] width 348 height 49
click at [729, 305] on textarea "كيزر فلافي مملوء بالكريمة المخفوقة المخلوطة مع الفاكهة المشكلة أو بتس،يخلق حلاو…" at bounding box center [753, 319] width 348 height 49
click at [730, 307] on textarea "كيزر فلافي مملوء بالكريمة المخفوقة المخلوطة مع الفاكهة المشكلة أو بتس،يخلق حلاو…" at bounding box center [753, 319] width 348 height 49
type textarea "كيزر فلافي مملوء بالكريمة المخفوقة المخلوطة مع خلاصة الفاكهة المشكلة أو بتس،يخل…"
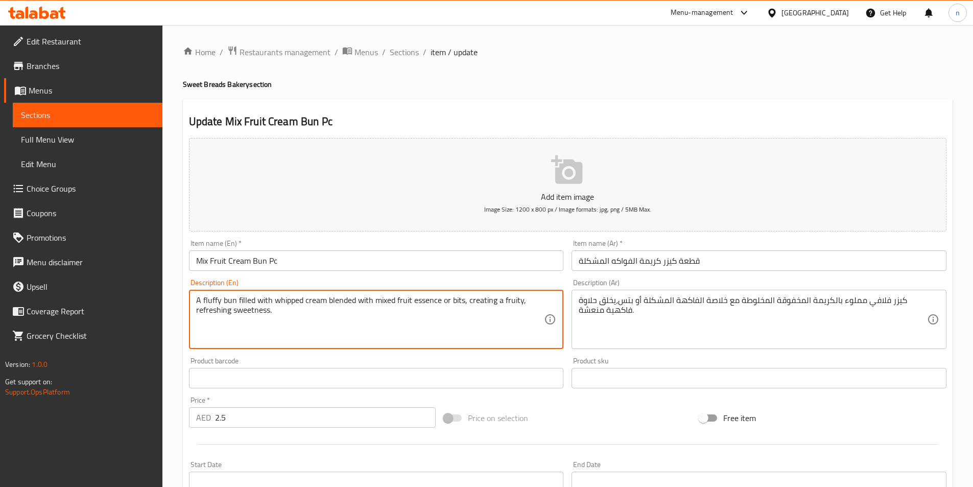
click at [448, 308] on textarea "A fluffy bun filled with whipped cream blended with mixed fruit essence or bits…" at bounding box center [370, 319] width 348 height 49
click at [449, 309] on textarea "A fluffy bun filled with whipped cream blended with mixed fruit essence or bits…" at bounding box center [370, 319] width 348 height 49
click at [455, 308] on textarea "A fluffy bun filled with whipped cream blended with mixed fruit essence or bits…" at bounding box center [370, 319] width 348 height 49
drag, startPoint x: 441, startPoint y: 310, endPoint x: 432, endPoint y: 312, distance: 8.9
click at [440, 310] on textarea "A fluffy bun filled with whipped cream blended with mixed fruit essence or bits…" at bounding box center [370, 319] width 348 height 49
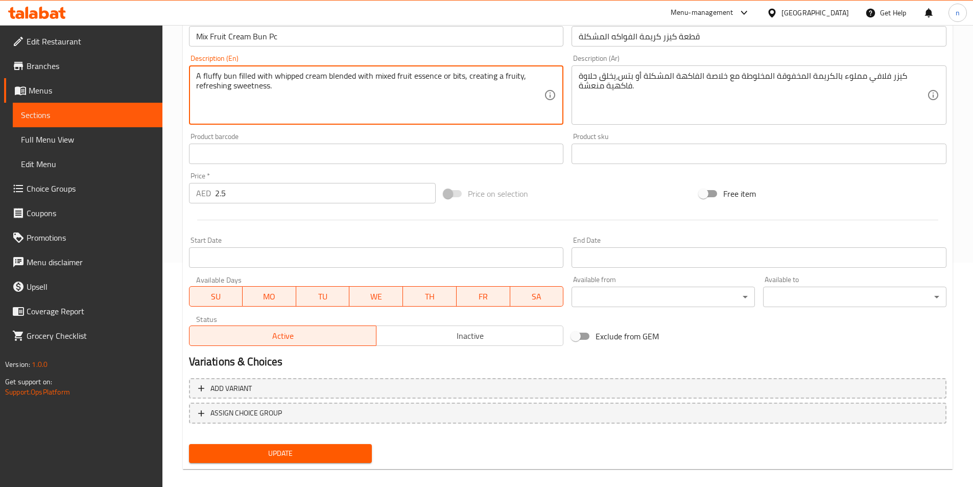
scroll to position [235, 0]
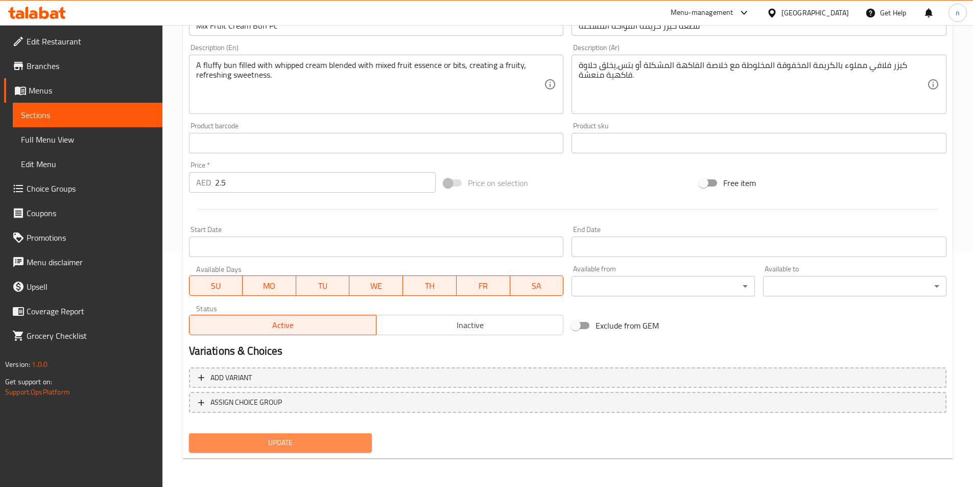
click at [287, 447] on span "Update" at bounding box center [280, 442] width 167 height 13
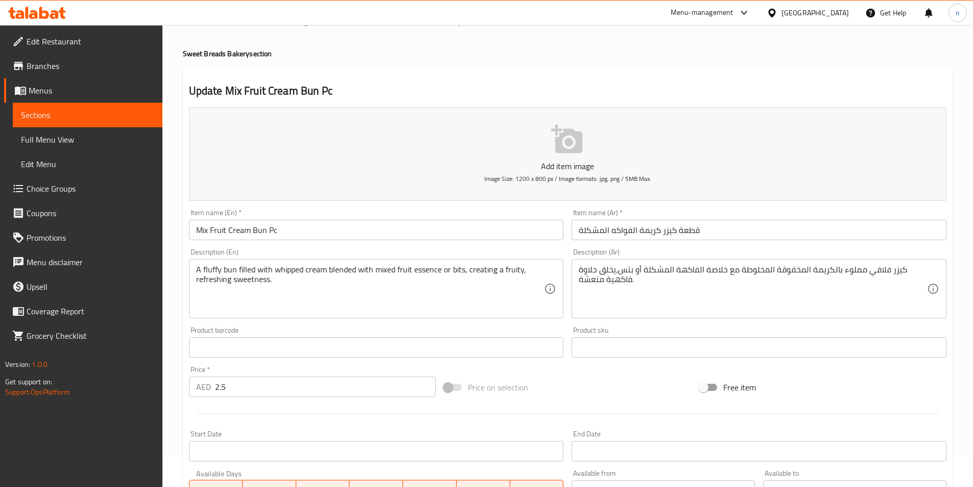
scroll to position [0, 0]
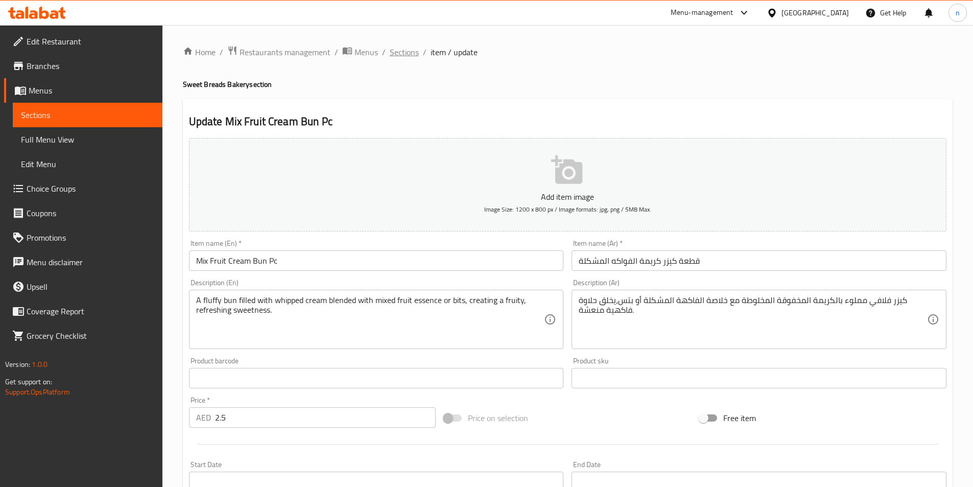
click at [407, 55] on span "Sections" at bounding box center [404, 52] width 29 height 12
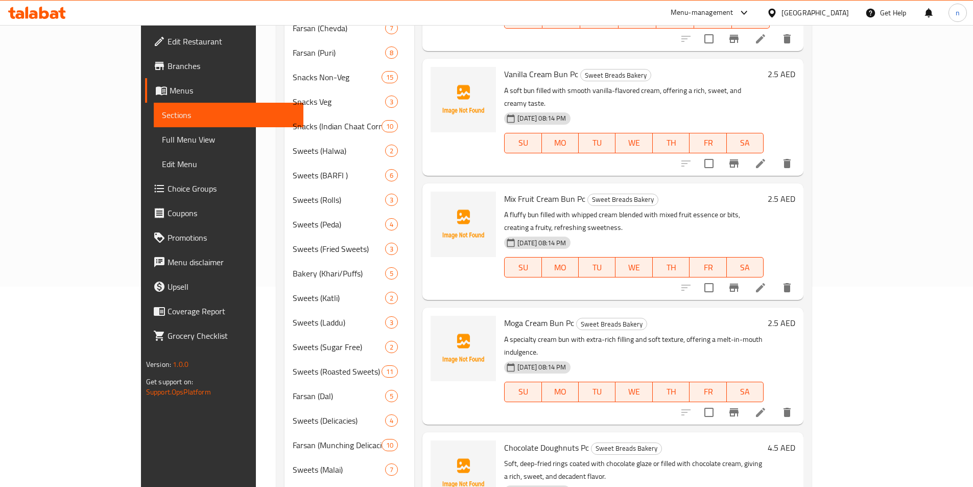
scroll to position [255, 0]
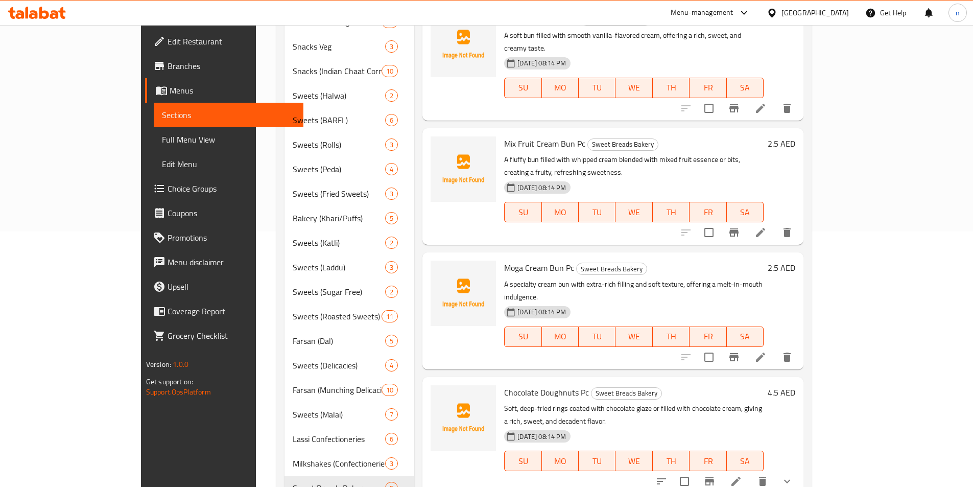
click at [775, 348] on li at bounding box center [760, 357] width 29 height 18
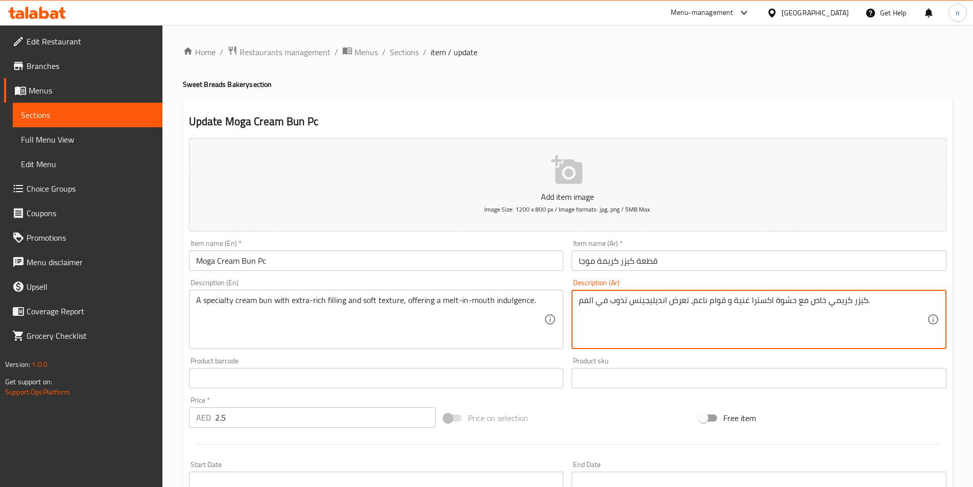
click at [729, 297] on textarea "كيزر كريمي خاص مع حشوة اكسترا غنية و قوام ناعم، تعرض انديليجينس تذوب في الفم." at bounding box center [753, 319] width 348 height 49
click at [772, 303] on textarea "كيزر كريمي خاص مع حشوة اكسترا غنية و قوام ناعم، تعرض انديليجينس تذوب في الفم." at bounding box center [753, 319] width 348 height 49
click at [755, 302] on textarea "كيزر كريمي خاص مع حشوة اكسترا غنية و قوام ناعم، تعرض انديليجينس تذوب في الفم." at bounding box center [753, 319] width 348 height 49
click at [762, 300] on textarea "كيزر كريمي خاص مع حشوة اكسترا غنية و قوام ناعم، تعرض انديليجينس تذوب في الفم." at bounding box center [753, 319] width 348 height 49
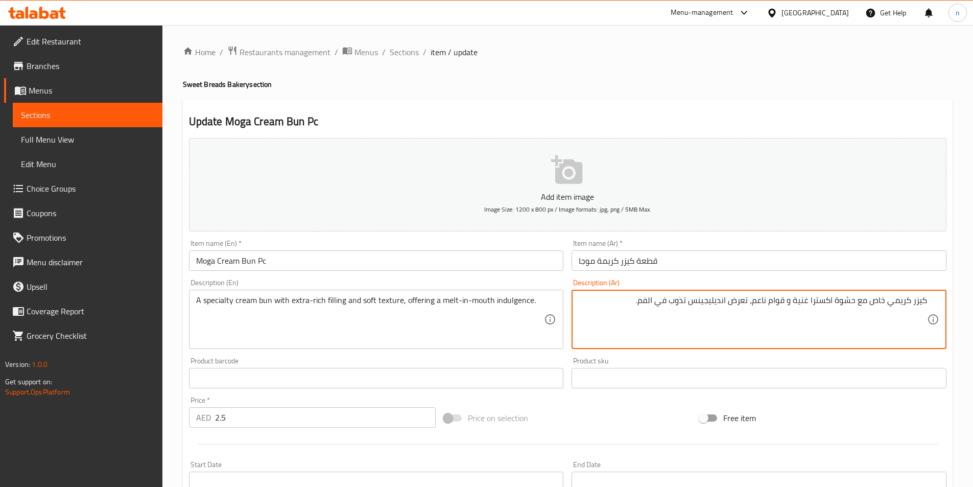
click at [762, 300] on textarea "كيزر كريمي خاص مع حشوة اكسترا غنية و قوام ناعم، تعرض انديليجينس تذوب في الفم." at bounding box center [753, 319] width 348 height 49
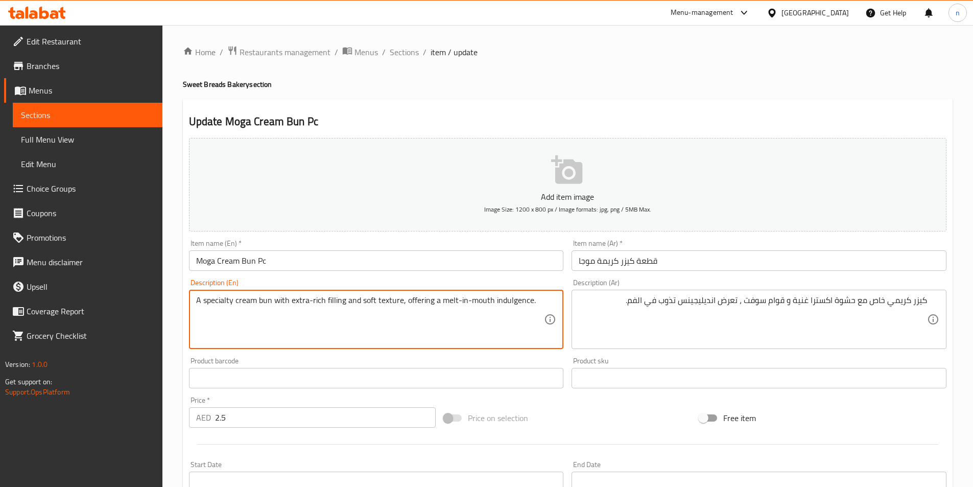
click at [516, 303] on textarea "A specialty cream bun with extra-rich filling and soft texture, offering a melt…" at bounding box center [370, 319] width 348 height 49
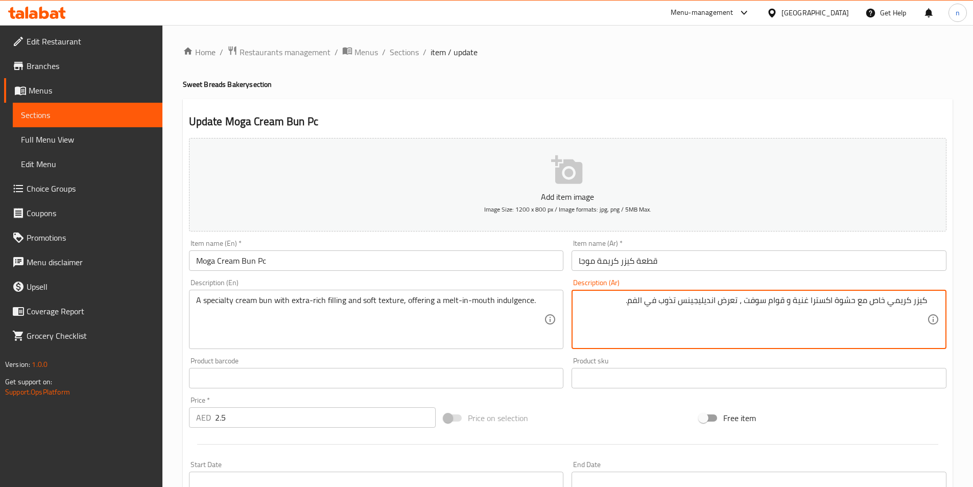
click at [695, 301] on textarea "كيزر كريمي خاص مع حشوة اكسترا غنية و قوام سوفت ، تعرض انديليجينس تذوب في الفم." at bounding box center [753, 319] width 348 height 49
paste textarea "غميسة"
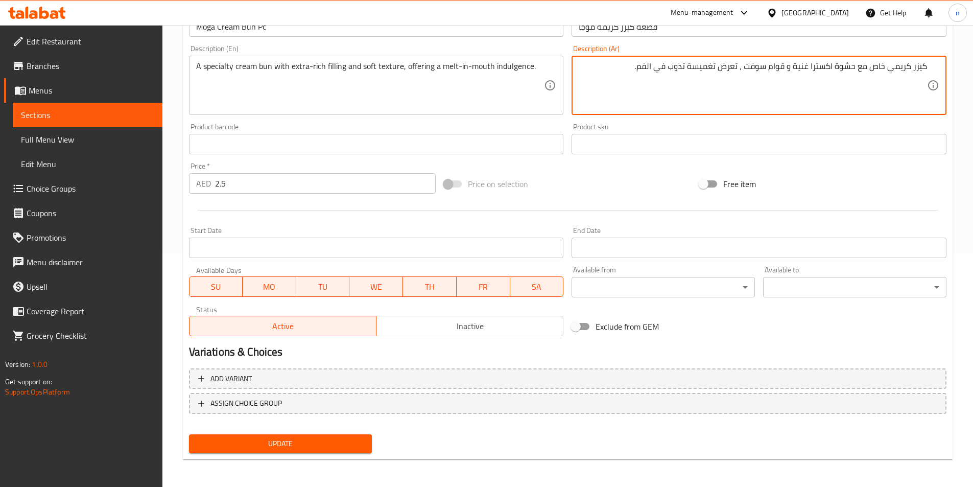
scroll to position [235, 0]
type textarea "كيزر كريمي خاص مع حشوة اكسترا غنية و قوام سوفت ، تعرض تغميسة تذوب في الفم."
click at [318, 448] on span "Update" at bounding box center [280, 442] width 167 height 13
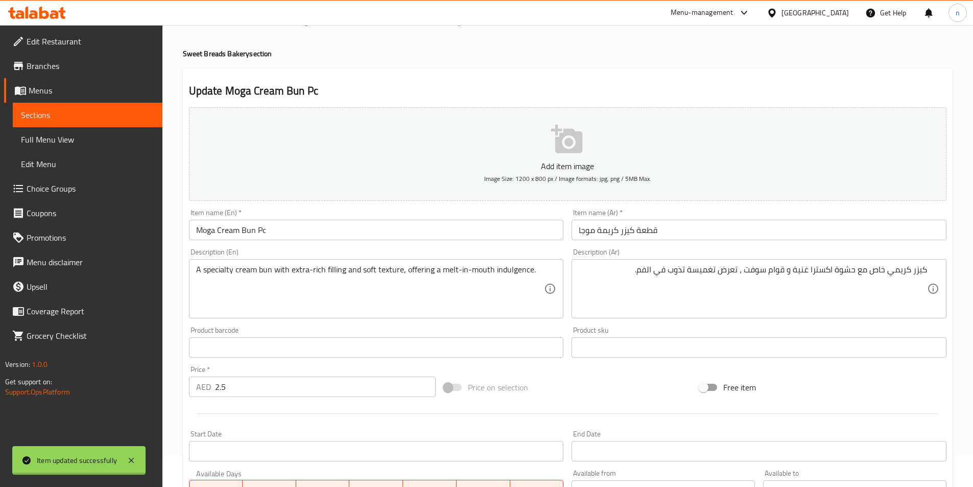
scroll to position [0, 0]
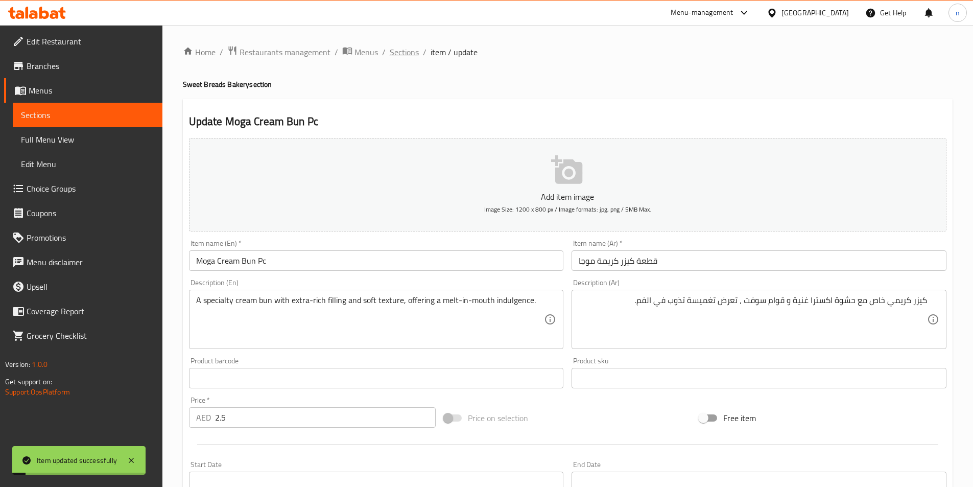
click at [404, 51] on span "Sections" at bounding box center [404, 52] width 29 height 12
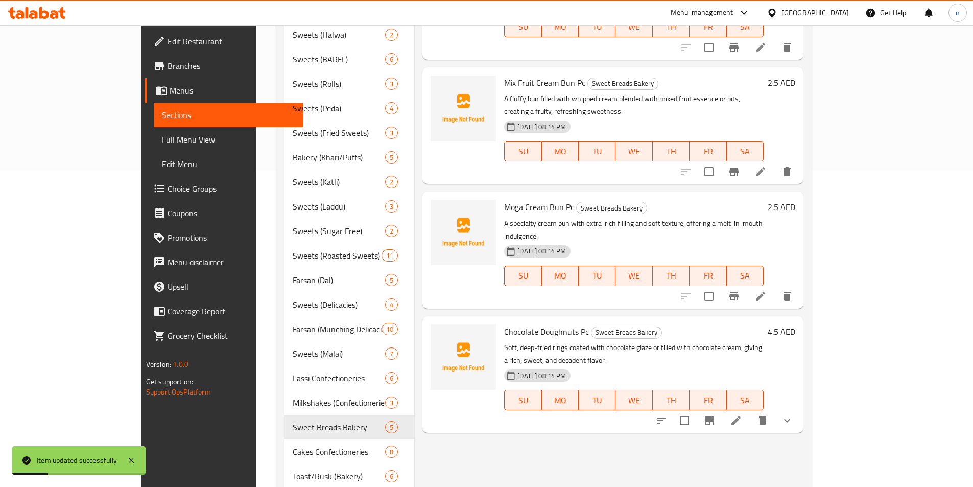
scroll to position [458, 0]
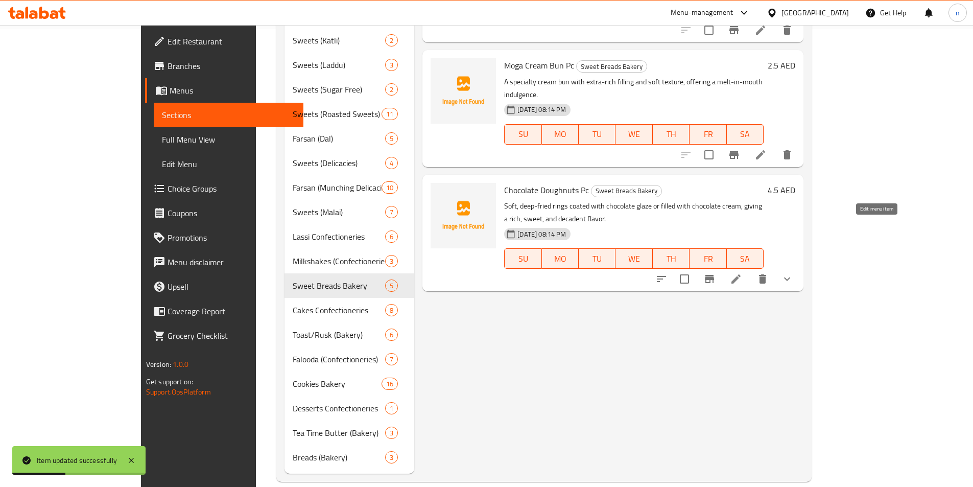
click at [741, 274] on icon at bounding box center [736, 278] width 9 height 9
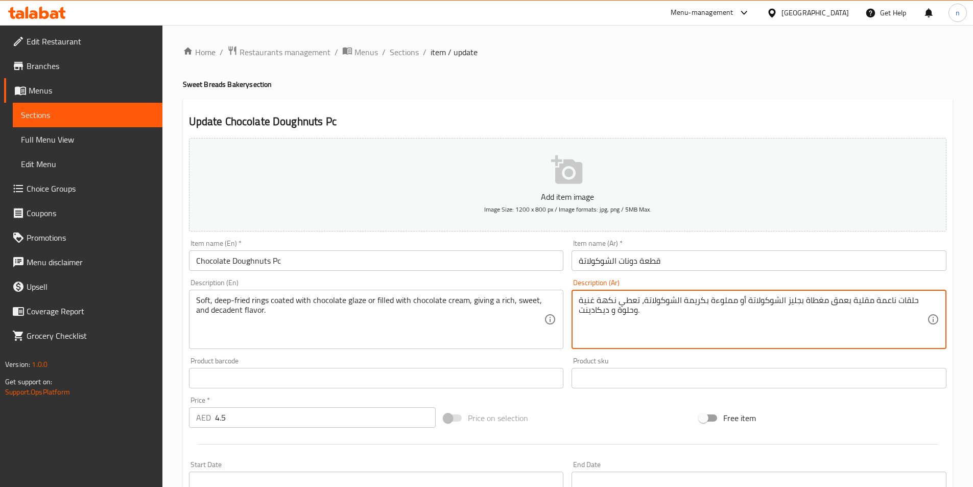
click at [883, 300] on textarea "حلقات ناعمة مقلية بعمق مغطاة بجليز الشوكولاتة أو مملوءة بكريمة الشوكولاتة، تعطي…" at bounding box center [753, 319] width 348 height 49
click at [869, 326] on textarea "حلقات ناعمة مقلية بعمق مغطاة بجليز الشوكولاتة أو مملوءة بكريمة الشوكولاتة، تعطي…" at bounding box center [753, 319] width 348 height 49
click at [901, 300] on textarea "حلقات ناعمة مقلية بعمق مغطاة بجليز الشوكولاتة أو مملوءة بكريمة الشوكولاتة، تعطي…" at bounding box center [753, 319] width 348 height 49
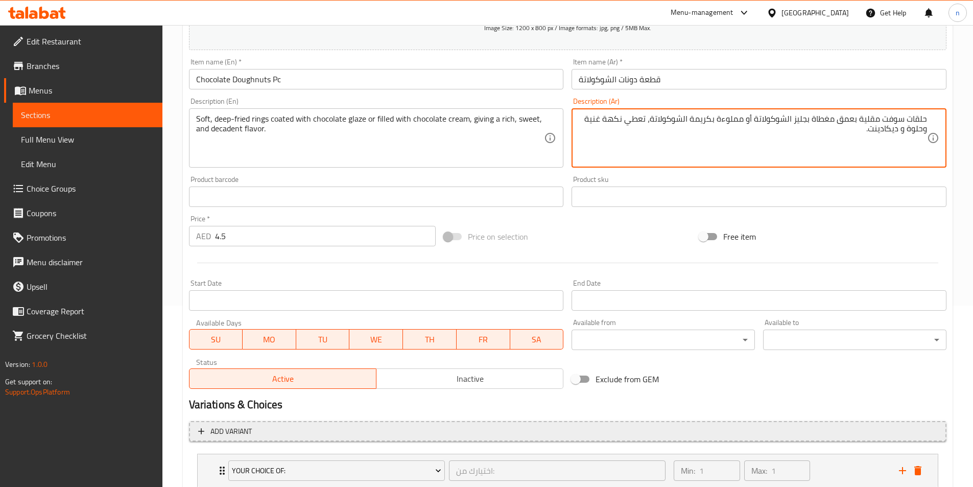
scroll to position [252, 0]
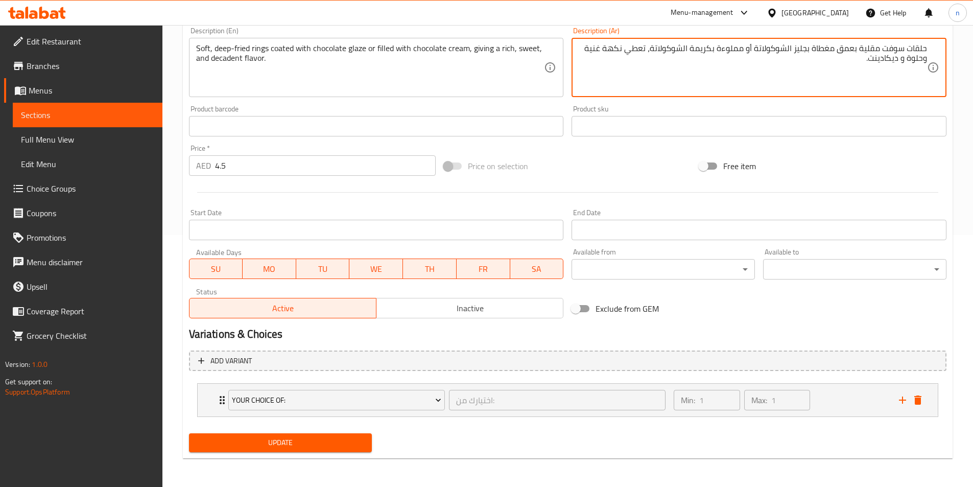
type textarea "حلقات سوفت مقلية بعمق مغطاة بجليز الشوكولاتة أو مملوءة بكريمة الشوكولاتة، تعطي …"
click at [309, 372] on div "Add variant your choice of: اختيارك من: ​ Min: 1 ​ Max: 1 ​ coated with chocola…" at bounding box center [568, 387] width 766 height 83
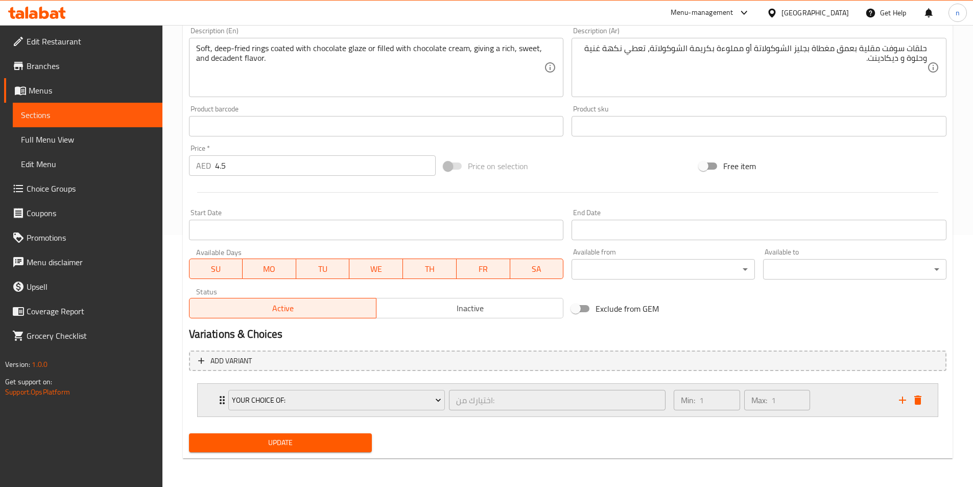
click at [489, 416] on div "your choice of: اختيارك من: ​" at bounding box center [447, 400] width 450 height 33
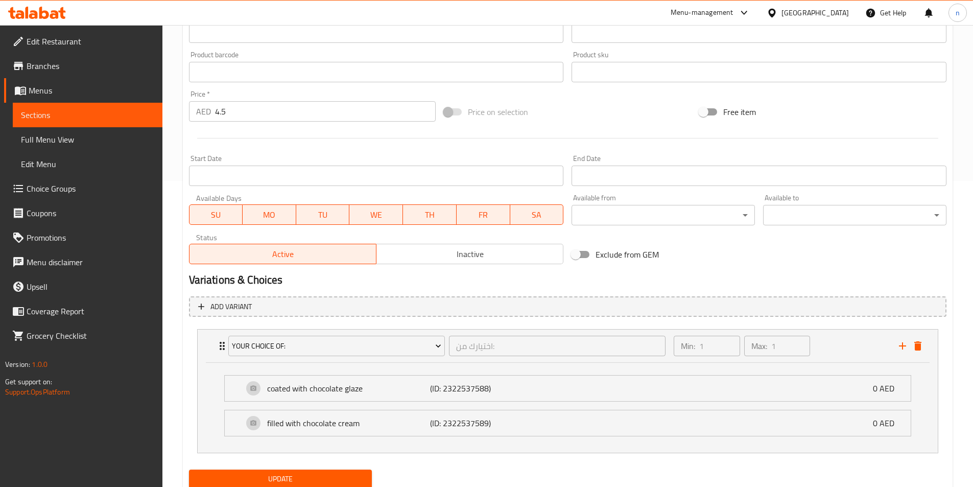
scroll to position [342, 0]
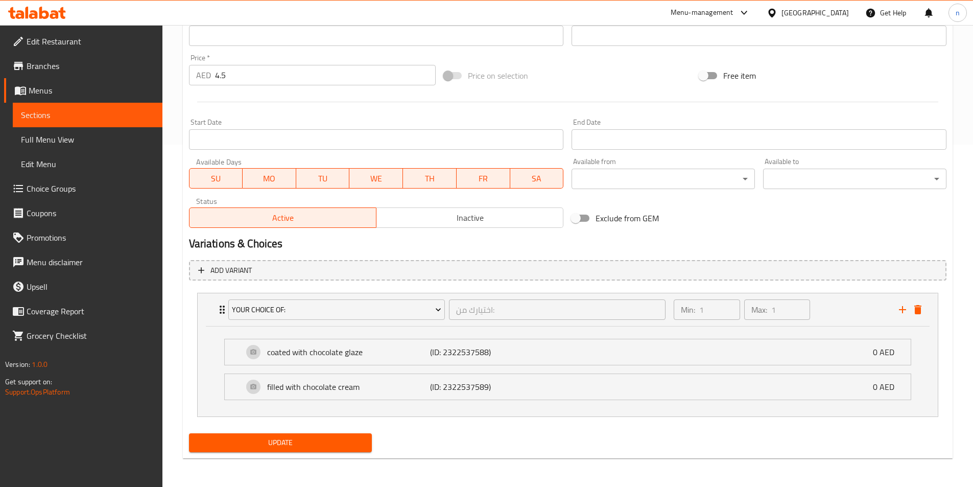
click at [338, 435] on button "Update" at bounding box center [280, 442] width 183 height 19
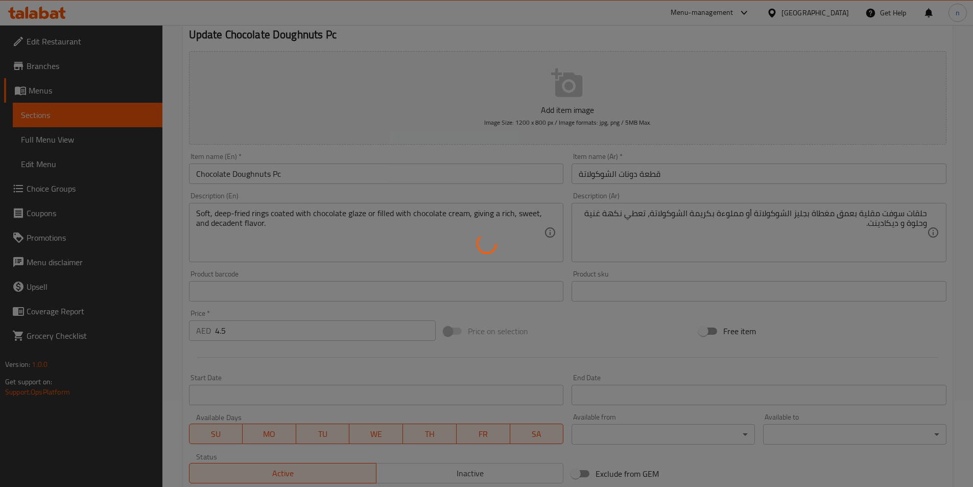
scroll to position [0, 0]
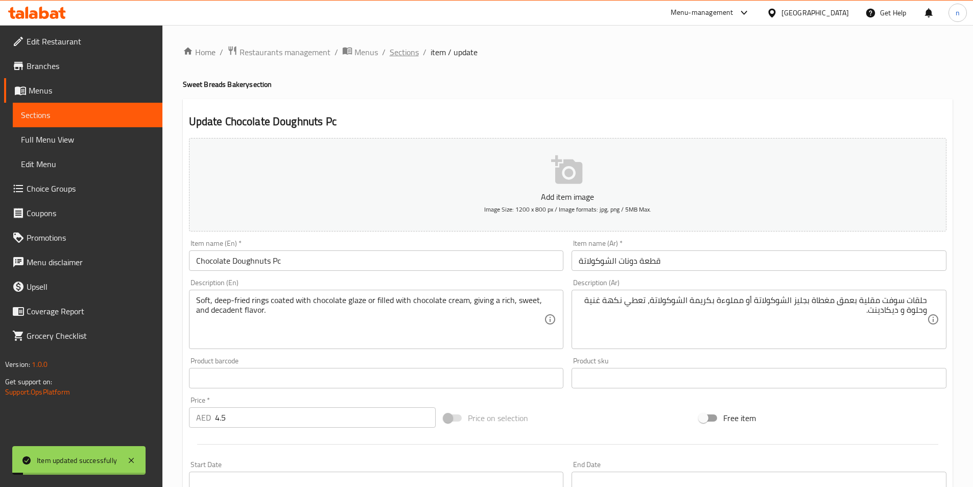
click at [406, 55] on span "Sections" at bounding box center [404, 52] width 29 height 12
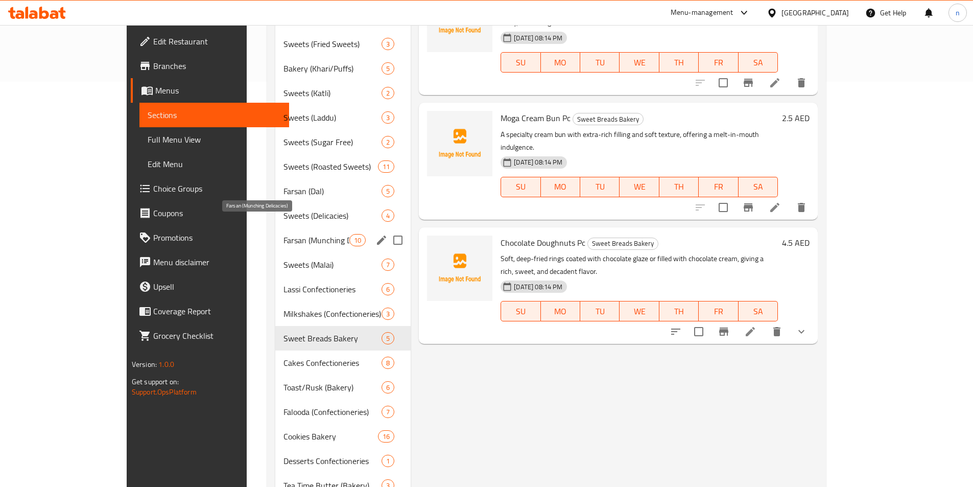
scroll to position [458, 0]
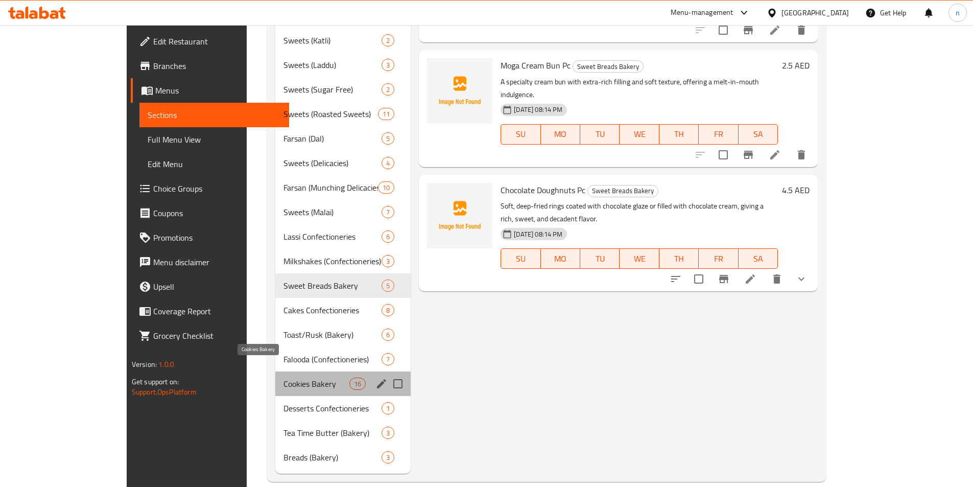
click at [284, 378] on span "Cookies Bakery" at bounding box center [317, 384] width 66 height 12
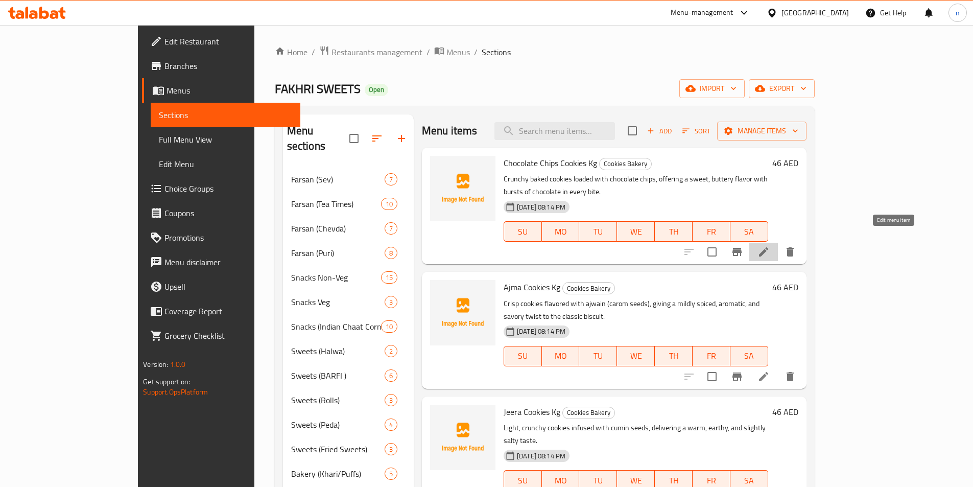
click at [770, 246] on icon at bounding box center [764, 252] width 12 height 12
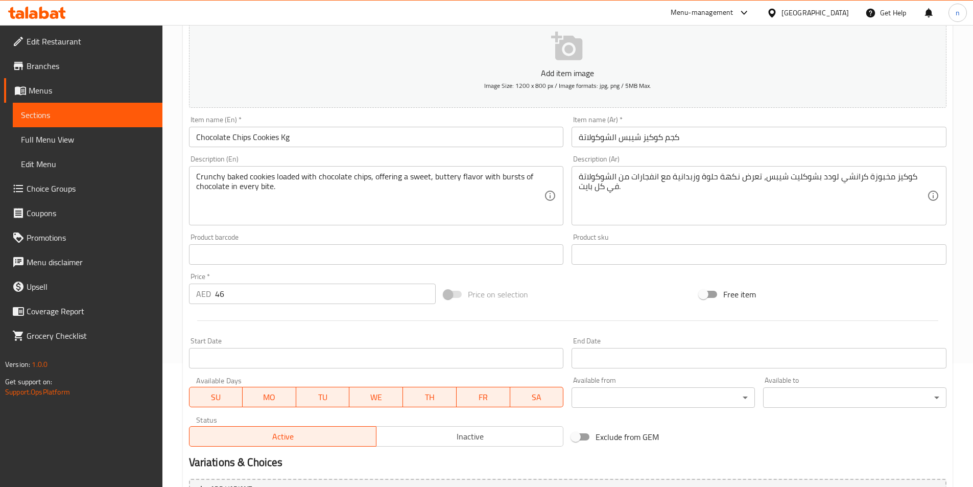
scroll to position [235, 0]
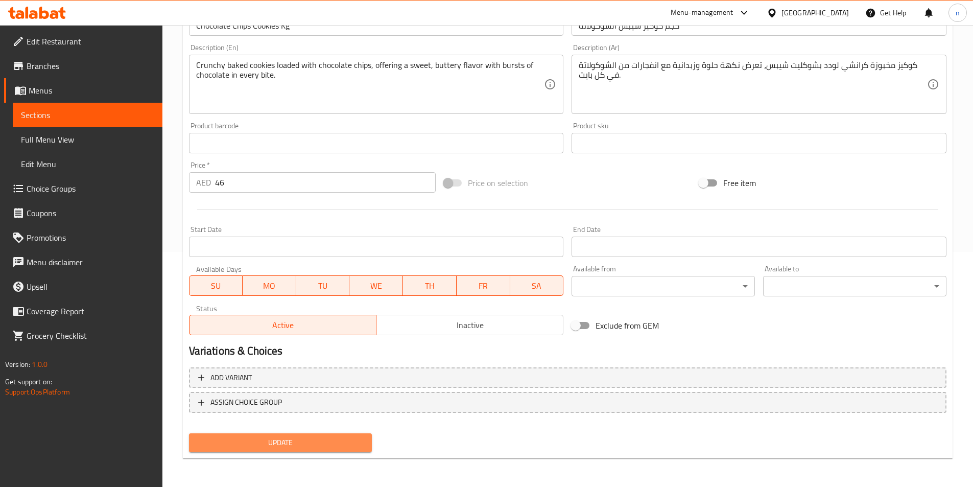
click at [334, 447] on span "Update" at bounding box center [280, 442] width 167 height 13
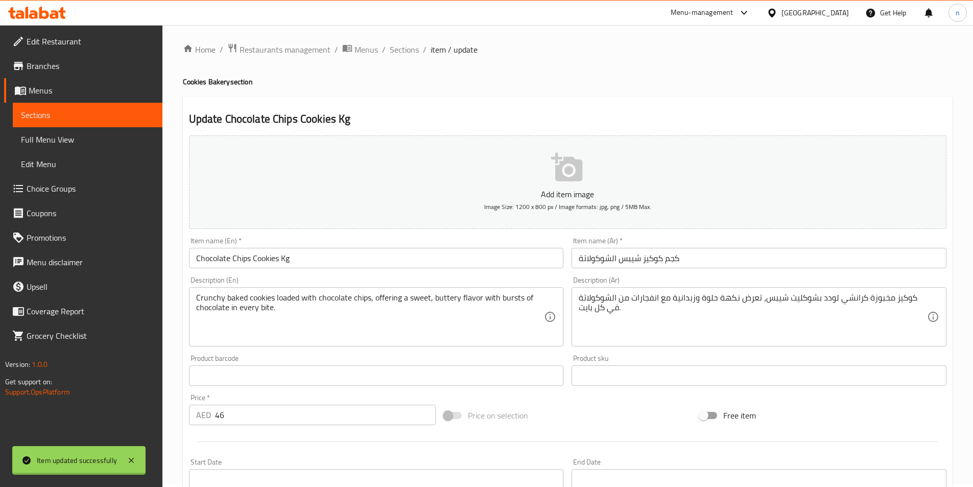
scroll to position [0, 0]
click at [403, 57] on span "Sections" at bounding box center [404, 52] width 29 height 12
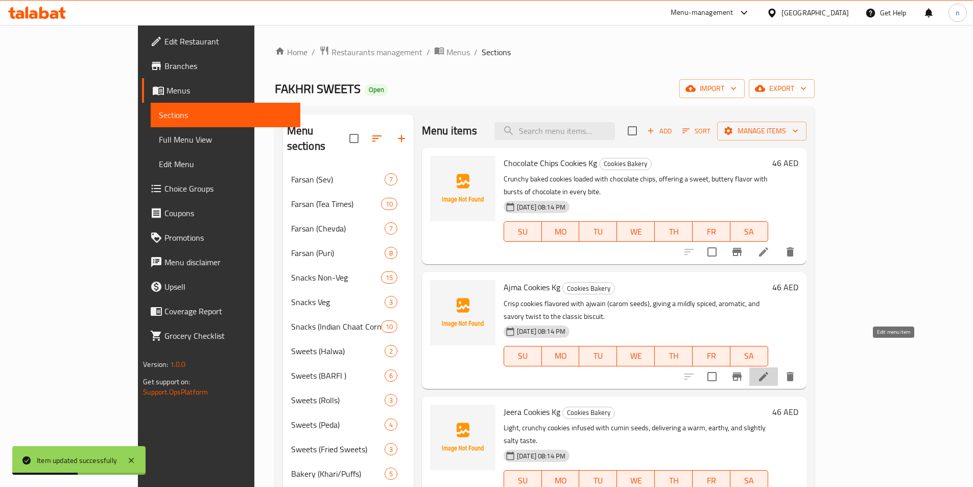
click at [768, 372] on icon at bounding box center [763, 376] width 9 height 9
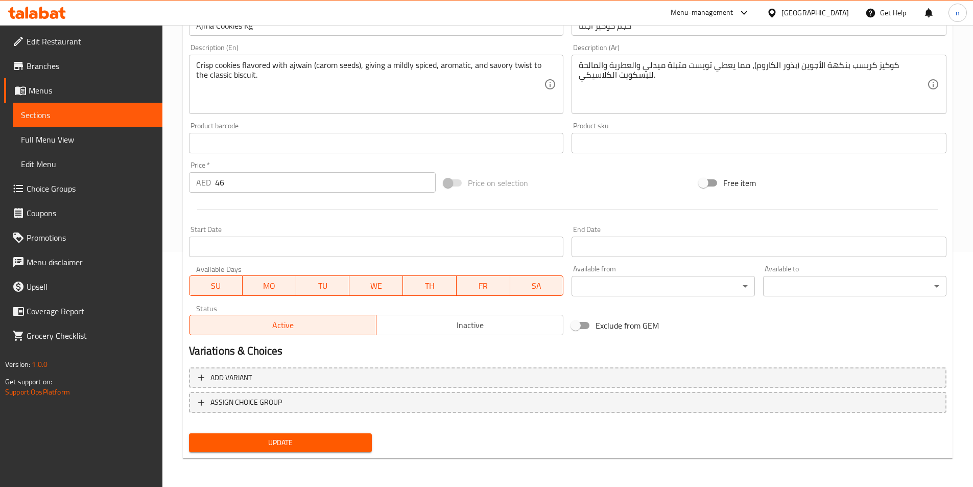
click at [348, 437] on span "Update" at bounding box center [280, 442] width 167 height 13
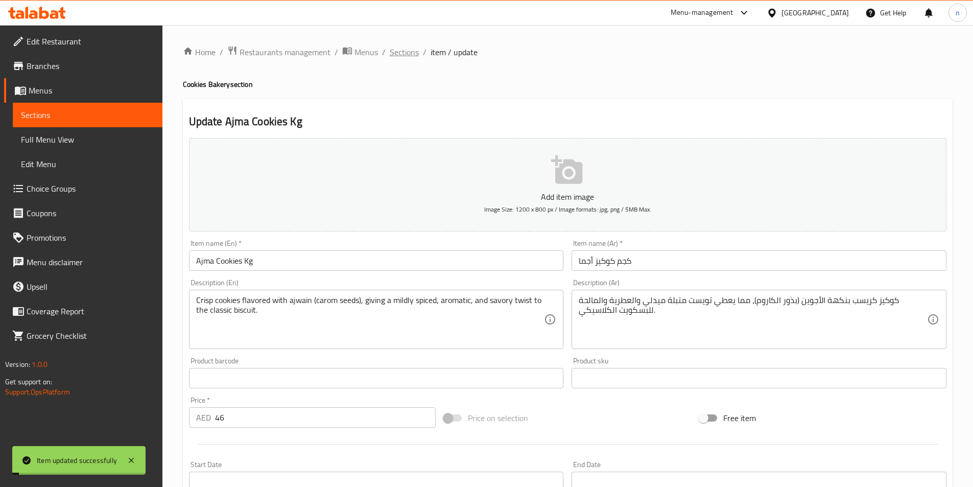
click at [409, 50] on span "Sections" at bounding box center [404, 52] width 29 height 12
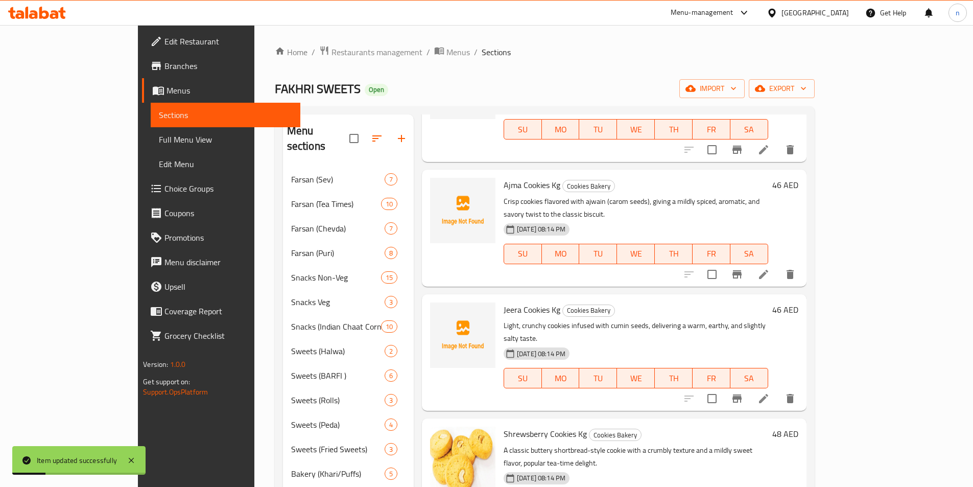
scroll to position [255, 0]
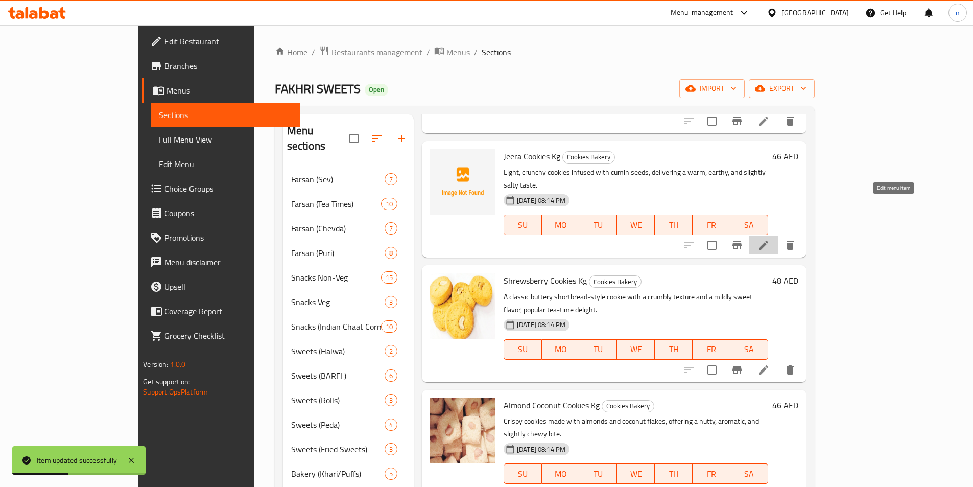
click at [770, 239] on icon at bounding box center [764, 245] width 12 height 12
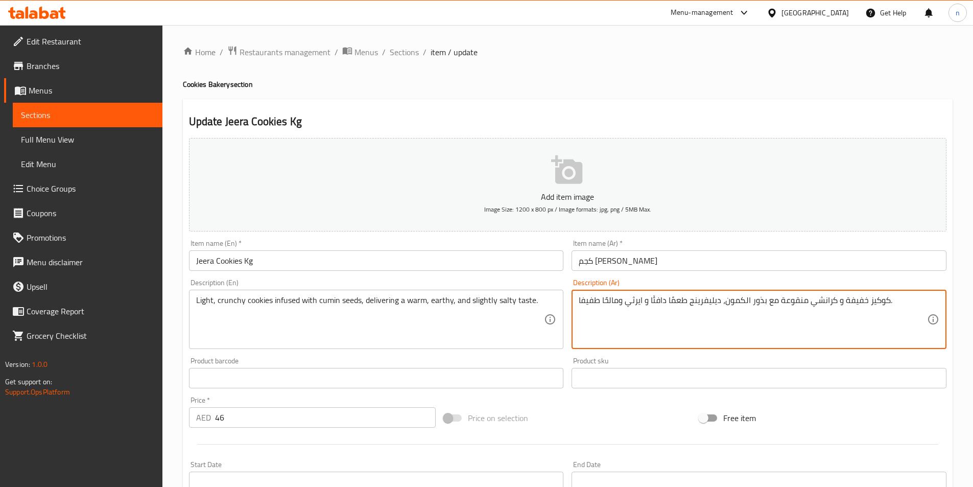
click at [717, 300] on textarea "كوكيز خفيفة و كرانشي منقوعة مع بذور الكمون، ديليفرينج طعمًا دافئًا و ايرثي ومال…" at bounding box center [753, 319] width 348 height 49
click at [679, 300] on textarea "كوكيز خفيفة و كرانشي منقوعة مع بذور الكمون، ديليفرينج طعمًا دافئًا و ايرثي ومال…" at bounding box center [753, 319] width 348 height 49
click at [770, 301] on textarea "كوكيز خفيفة و كرانشي منقوعة مع بذور الكمون، ديليفرينج طعمًا دافئًا و ايرثي ومال…" at bounding box center [753, 319] width 348 height 49
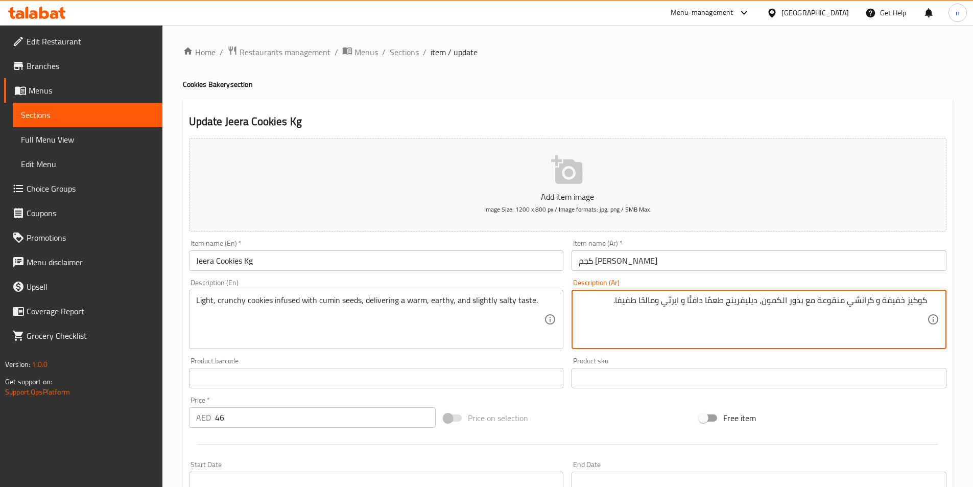
click at [736, 308] on textarea "كوكيز خفيفة و كرانشي منقوعة مع بذور الكمون، ديليفرينج طعمًا دافئًا و ايرثي ومال…" at bounding box center [753, 319] width 348 height 49
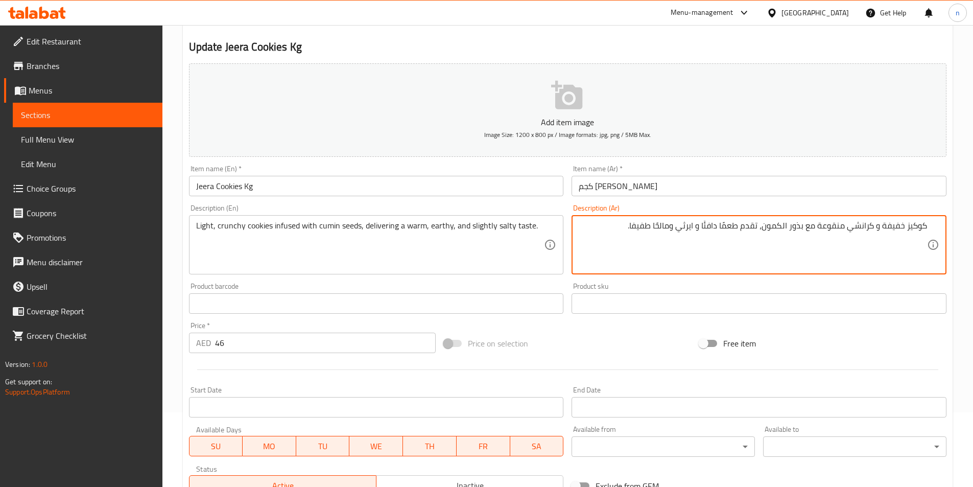
scroll to position [235, 0]
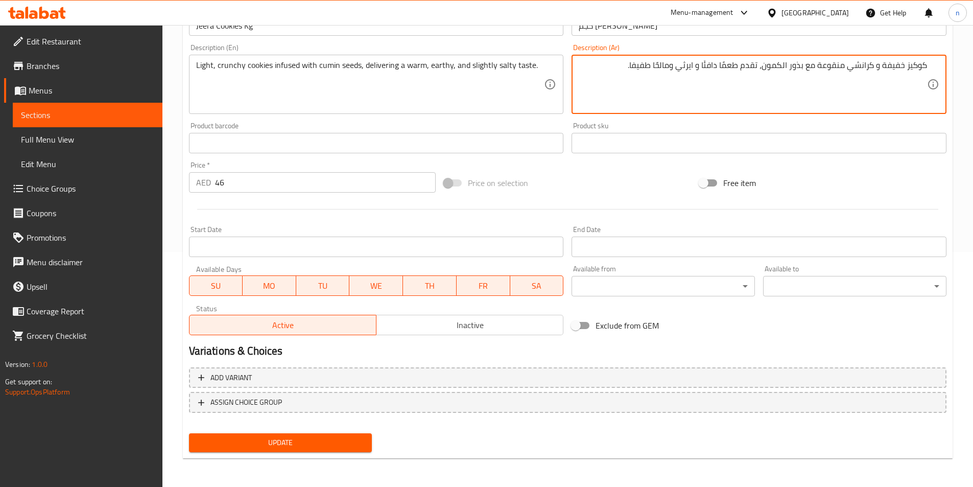
type textarea "كوكيز خفيفة و كرانشي منقوعة مع بذور الكمون، تقدم طعمًا دافئًا و ايرثي ومالحًا ط…"
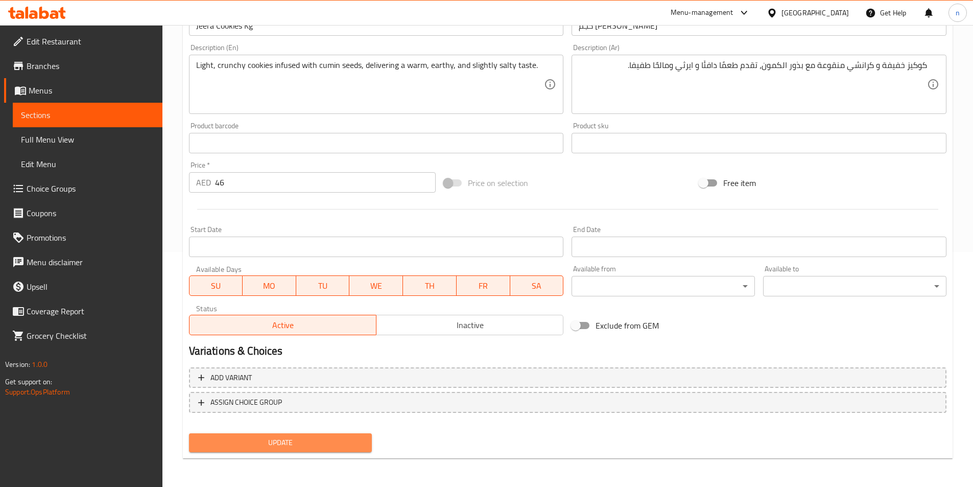
click at [324, 443] on span "Update" at bounding box center [280, 442] width 167 height 13
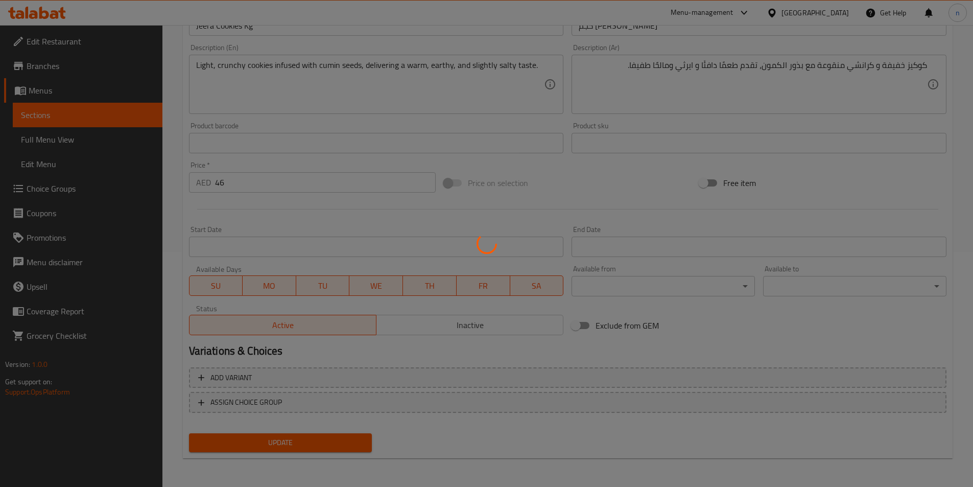
scroll to position [0, 0]
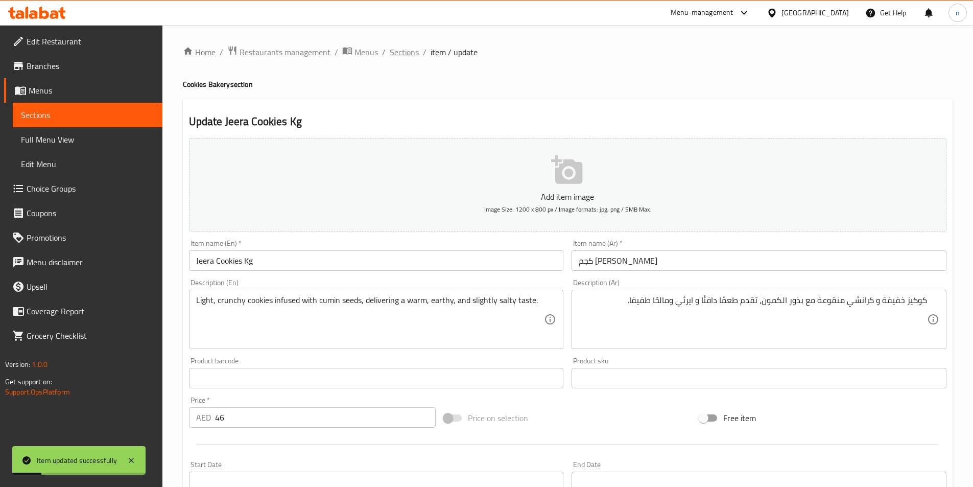
click at [407, 49] on span "Sections" at bounding box center [404, 52] width 29 height 12
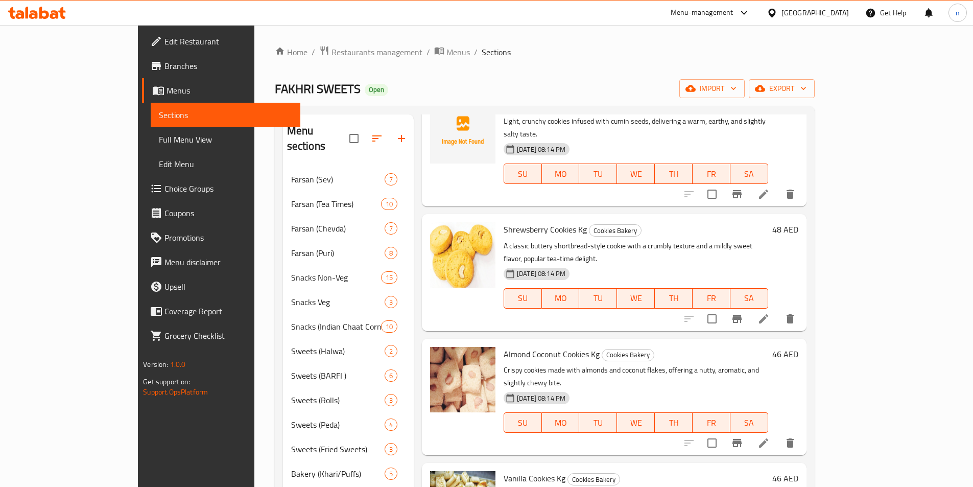
scroll to position [358, 0]
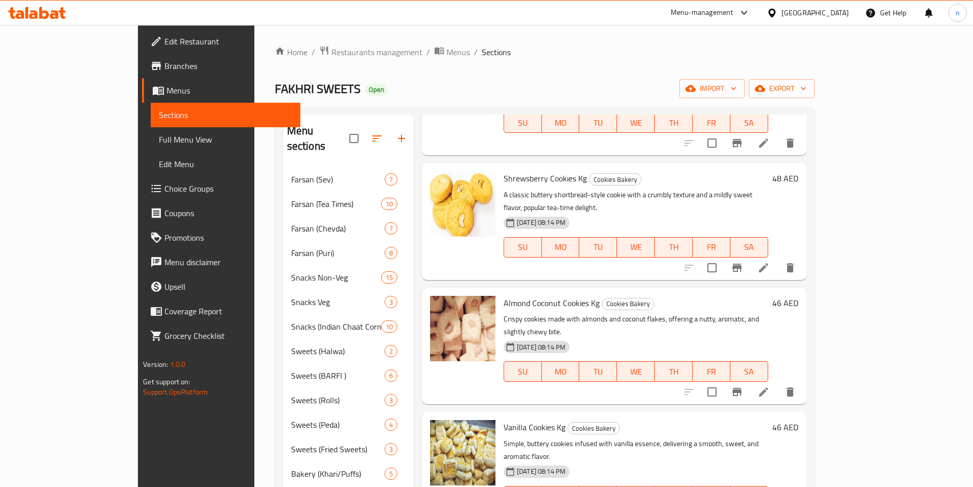
click at [770, 262] on icon at bounding box center [764, 268] width 12 height 12
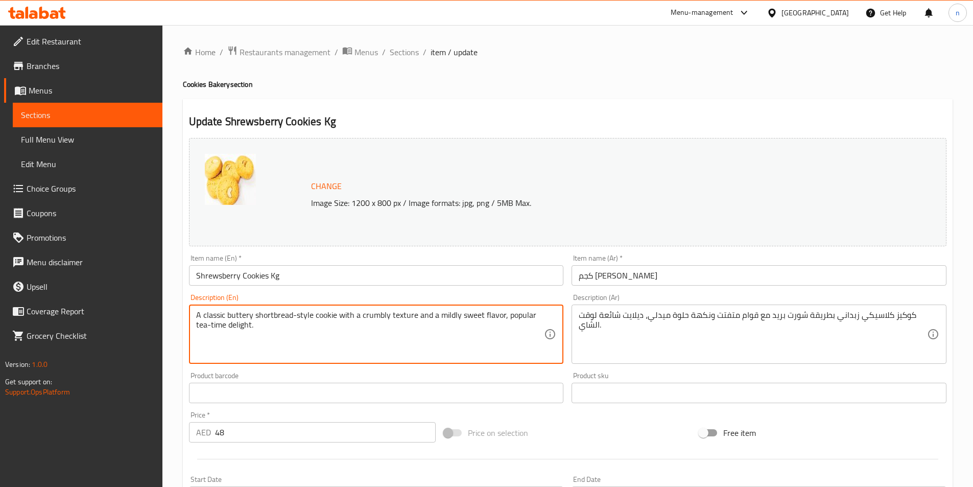
click at [260, 314] on textarea "A classic buttery shortbread-style cookie with a crumbly texture and a mildly s…" at bounding box center [370, 334] width 348 height 49
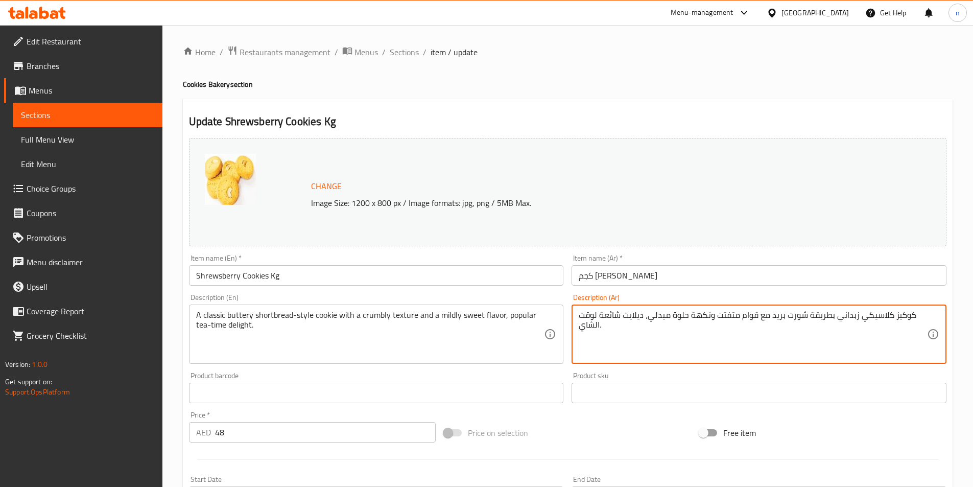
click at [718, 311] on textarea "كوكيز كلاسيكي زبداني بطريقة شورت بريد مع قوام متفتت ونكهة حلوة ميدلي، ديلايت شا…" at bounding box center [753, 334] width 348 height 49
click at [715, 335] on textarea "كوكيز كلاسيكي زبداني بطريقة شورت بريد مع قوام متفتت ونكهة حلوة ميدلي، ديلايت شا…" at bounding box center [753, 334] width 348 height 49
drag, startPoint x: 782, startPoint y: 319, endPoint x: 814, endPoint y: 332, distance: 34.6
click at [814, 332] on textarea "كوكيز كلاسيكي زبداني بطريقة شورت بريد مع قوام متفتت ونكهة حلوة ميدلي، ديلايت شا…" at bounding box center [753, 334] width 348 height 49
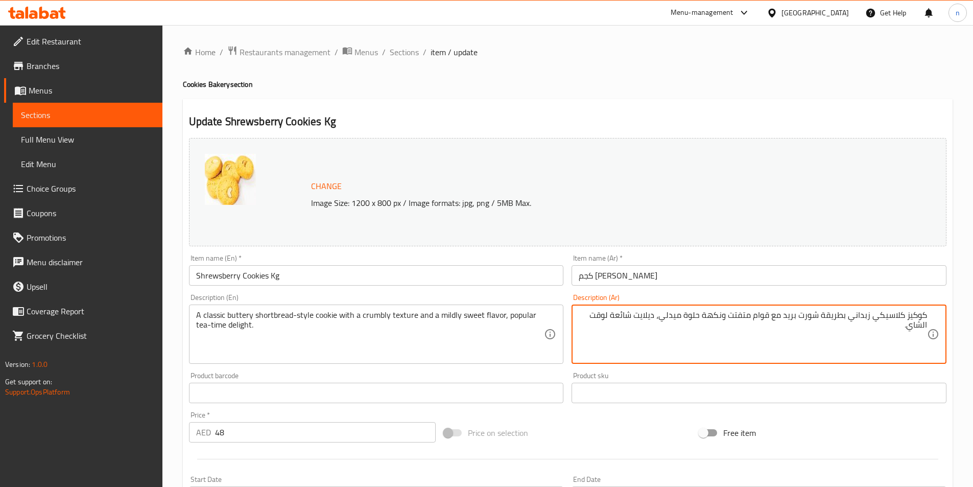
click at [804, 319] on textarea "كوكيز كلاسيكي زبداني بطريقة شورت بريد مع قوام متفتت ونكهة حلوة ميدلي، ديلايت شا…" at bounding box center [753, 334] width 348 height 49
drag, startPoint x: 786, startPoint y: 319, endPoint x: 819, endPoint y: 320, distance: 33.2
click at [819, 320] on textarea "كوكيز كلاسيكي زبداني بطريقة شورت بريد مع قوام متفتت ونكهة حلوة ميدلي، ديلايت شا…" at bounding box center [753, 334] width 348 height 49
paste textarea
click at [608, 319] on textarea "كوكيز كلاسيكي زبداني بطريقة شورتبريد مع قوام متفتت ونكهة حلوة ميدلي، ديلايت شائ…" at bounding box center [753, 334] width 348 height 49
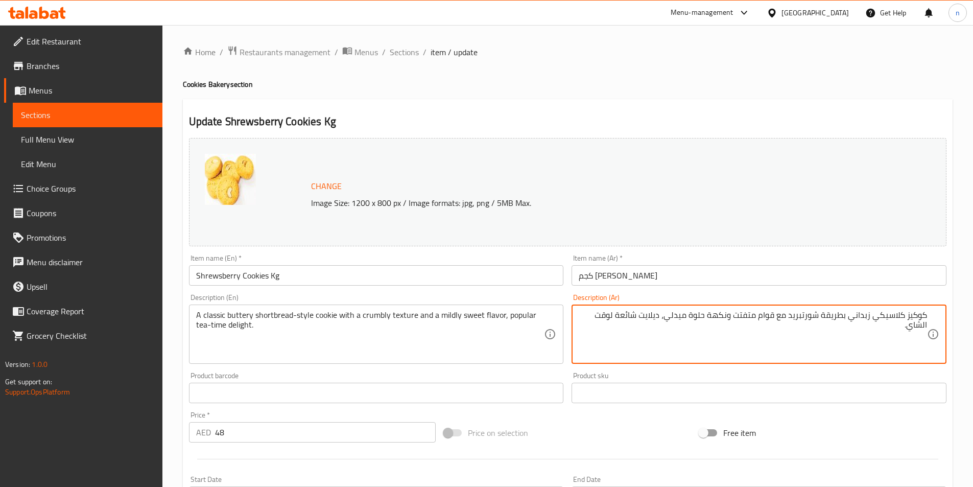
click at [608, 319] on textarea "كوكيز كلاسيكي زبداني بطريقة شورتبريد مع قوام متفتت ونكهة حلوة ميدلي، ديلايت شائ…" at bounding box center [753, 334] width 348 height 49
click at [592, 334] on textarea "كوكيز كلاسيكي زبداني بطريقة شورتبريد مع قوام متفتت ونكهة حلوة ميدلي، ديلايت شائ…" at bounding box center [753, 334] width 348 height 49
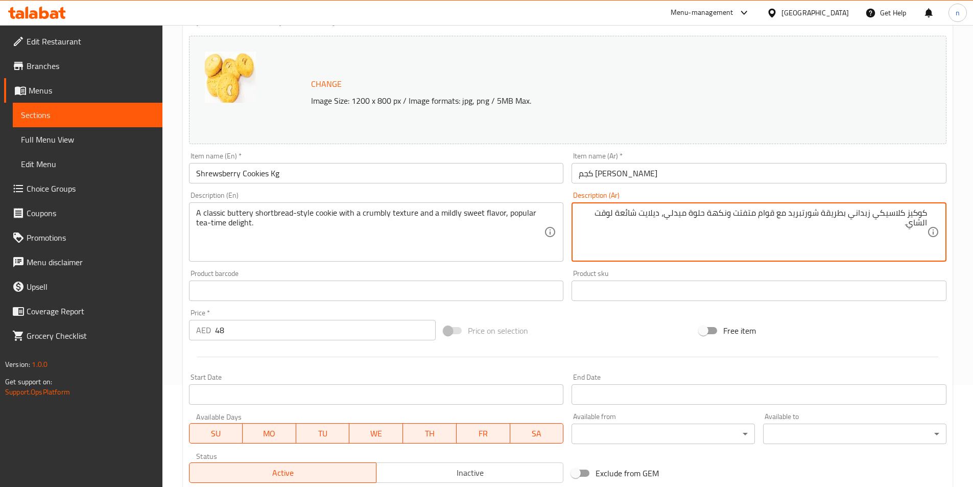
scroll to position [250, 0]
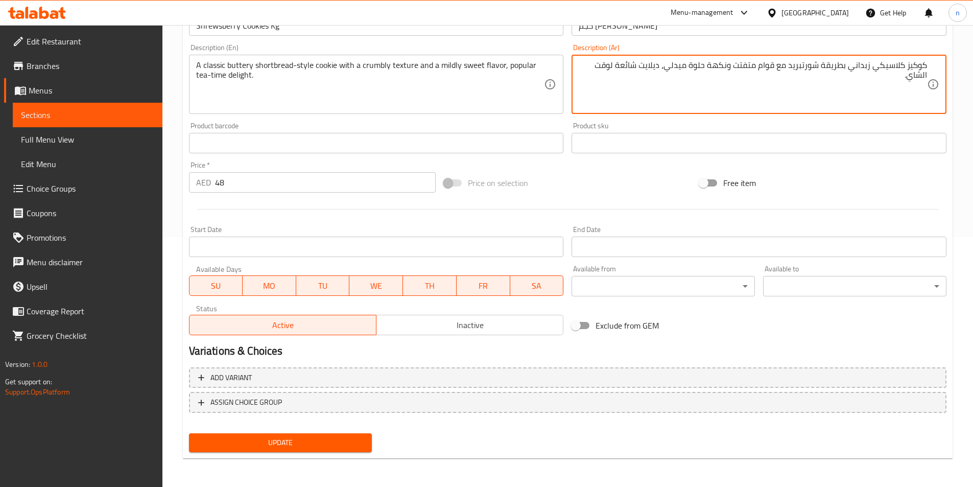
type textarea "كوكيز كلاسيكي زبداني بطريقة شورتبريد مع قوام متفتت ونكهة حلوة ميدلي، ديلايت شائ…"
click at [329, 446] on span "Update" at bounding box center [280, 442] width 167 height 13
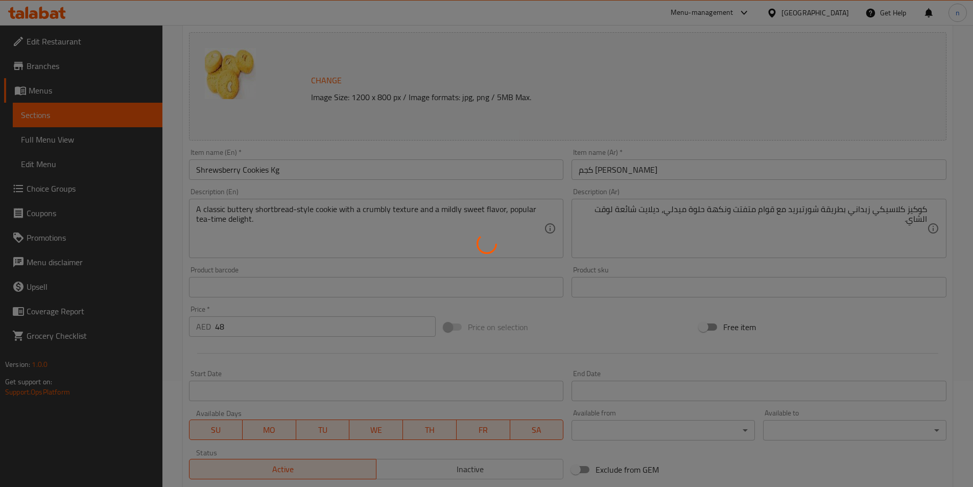
scroll to position [0, 0]
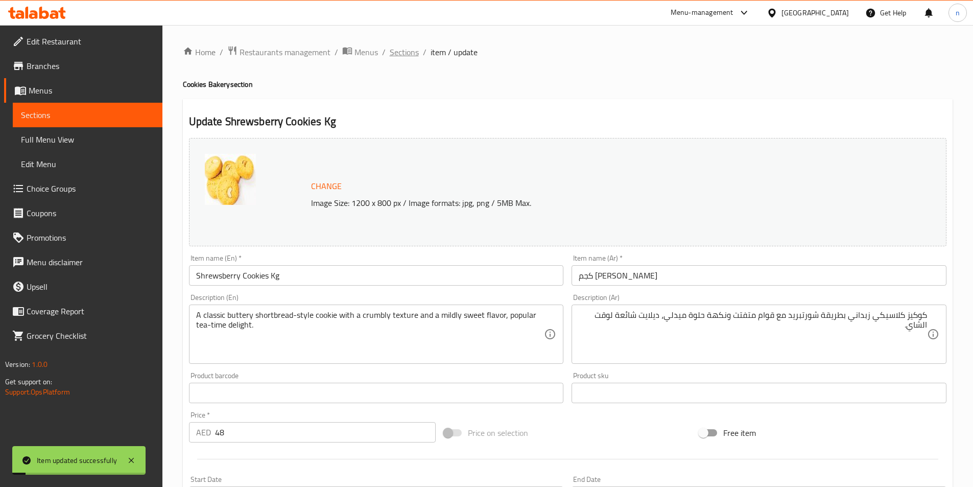
click at [393, 58] on span "Sections" at bounding box center [404, 52] width 29 height 12
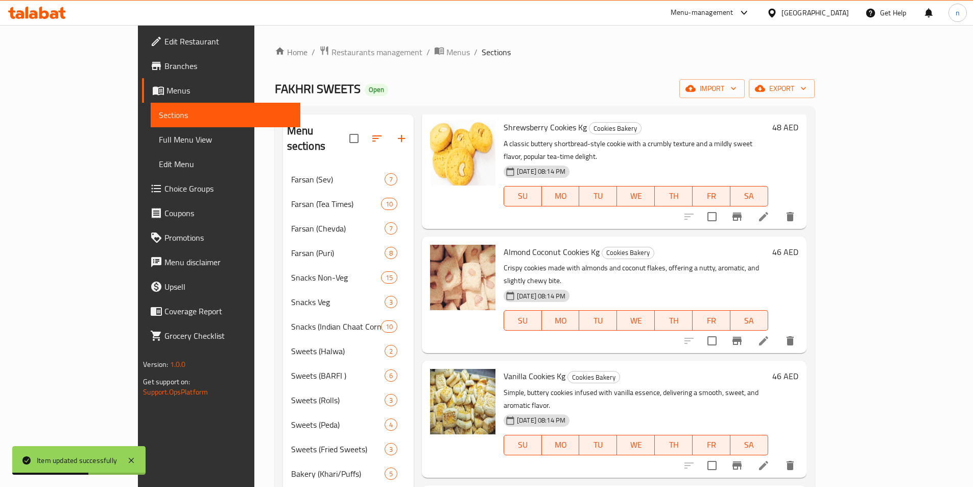
scroll to position [460, 0]
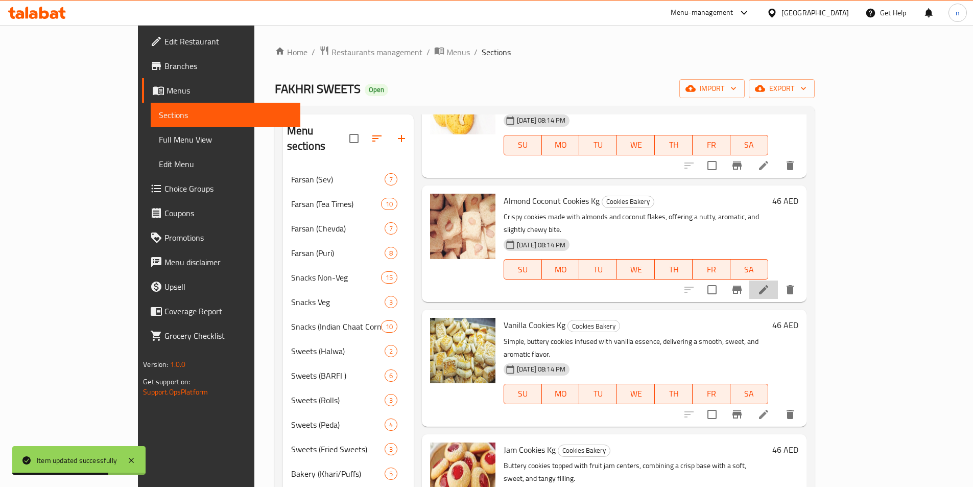
click at [778, 280] on li at bounding box center [764, 289] width 29 height 18
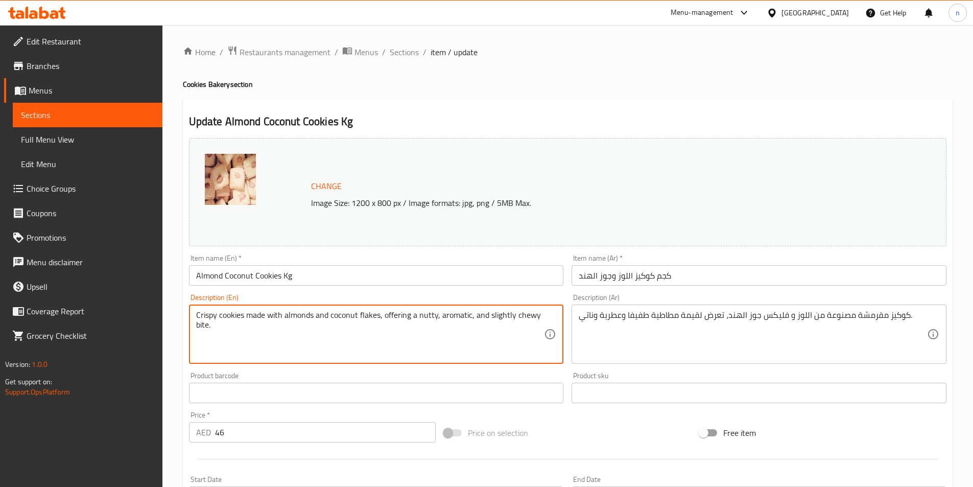
drag, startPoint x: 382, startPoint y: 313, endPoint x: 612, endPoint y: 353, distance: 233.3
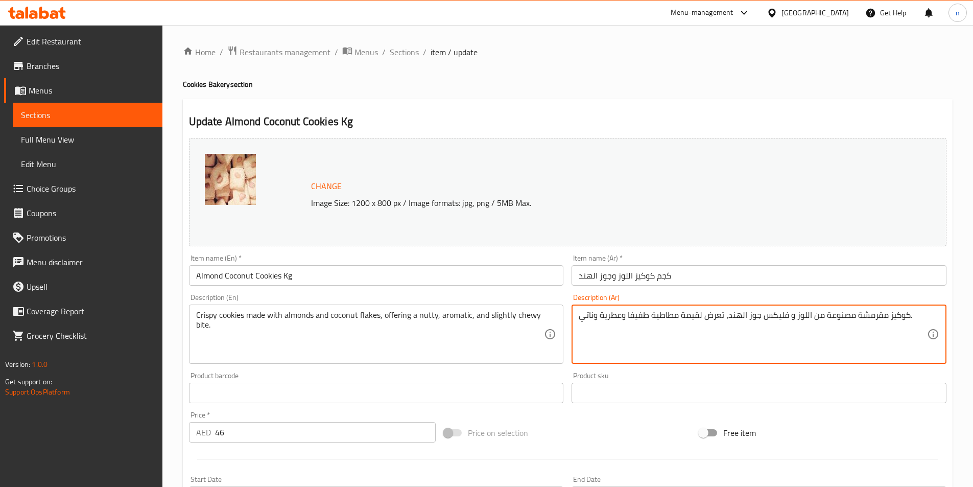
drag, startPoint x: 722, startPoint y: 316, endPoint x: 566, endPoint y: 332, distance: 156.7
paste textarea "يقدم نكهة جوزية، عطرية، ومضغية قليلاً."
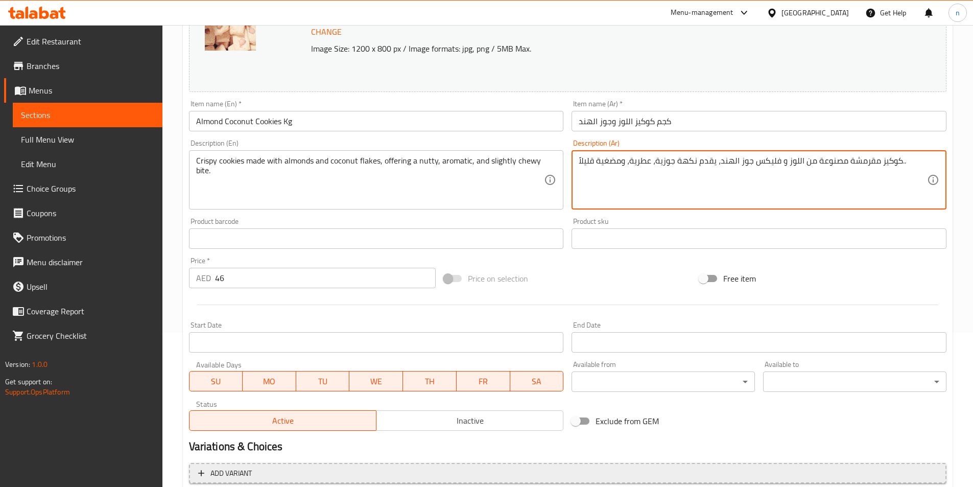
scroll to position [250, 0]
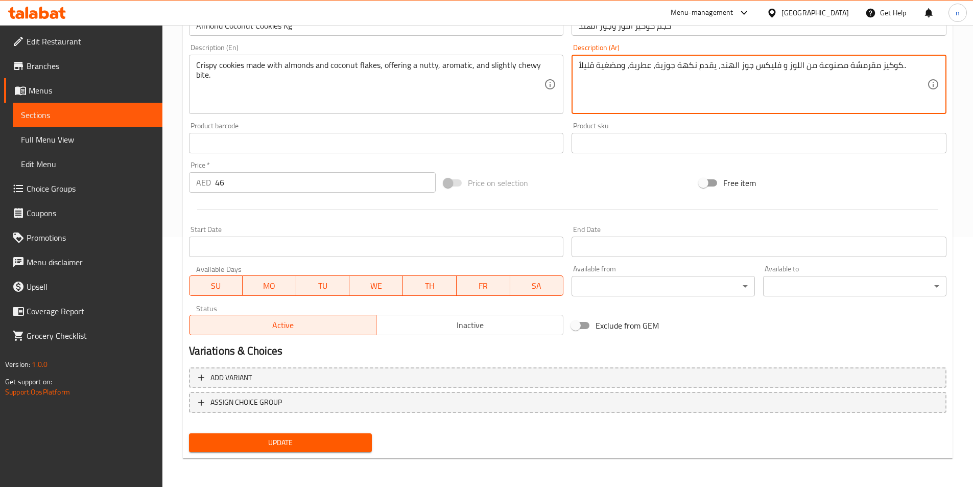
type textarea "كوكيز مقرمشة مصنوعة من اللوز و فليكس جوز الهند، يقدم نكهة جوزية، عطرية، ومضغية …"
click at [319, 444] on span "Update" at bounding box center [280, 442] width 167 height 13
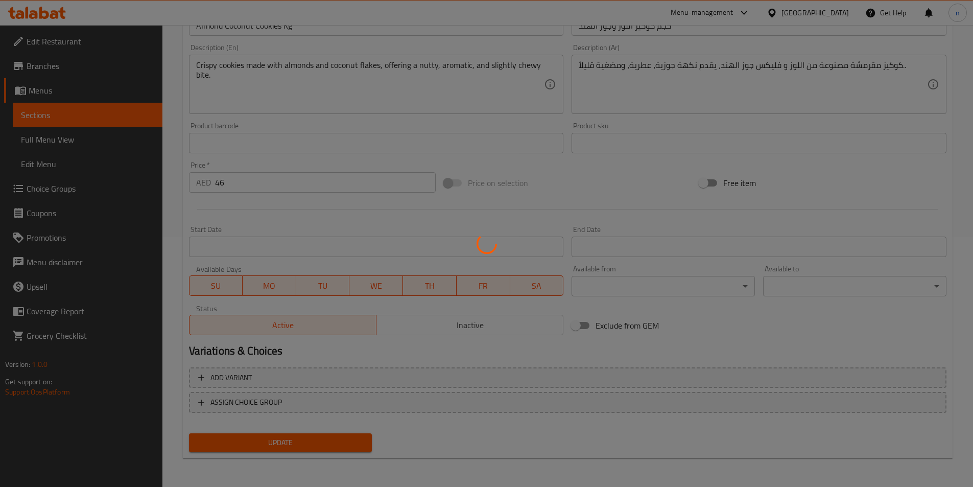
scroll to position [0, 0]
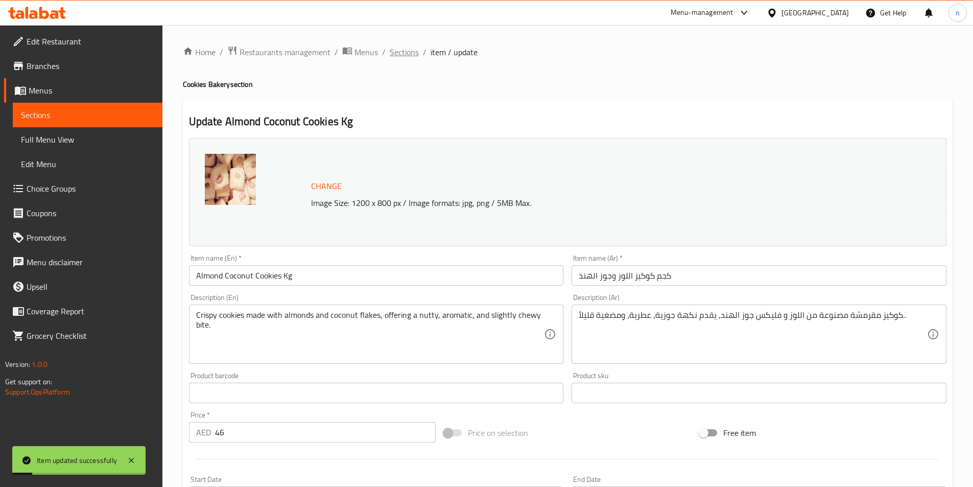
click at [393, 53] on span "Sections" at bounding box center [404, 52] width 29 height 12
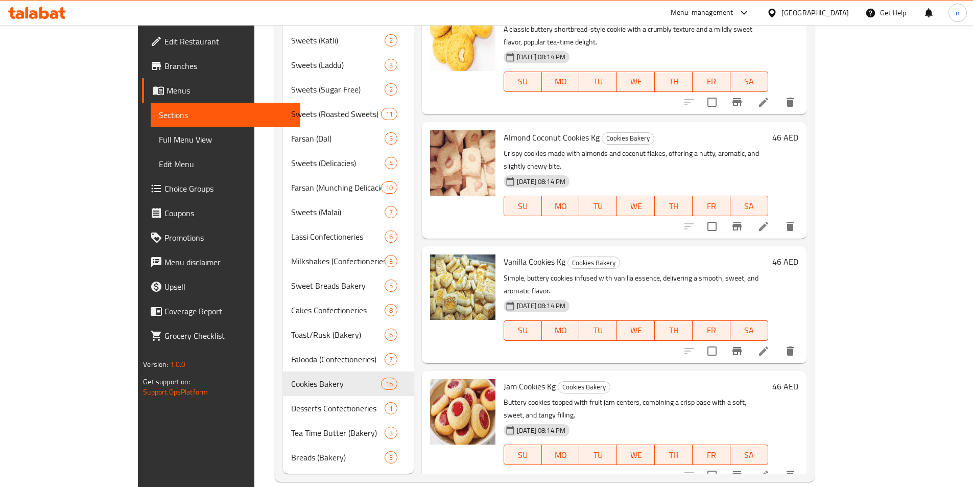
scroll to position [39, 0]
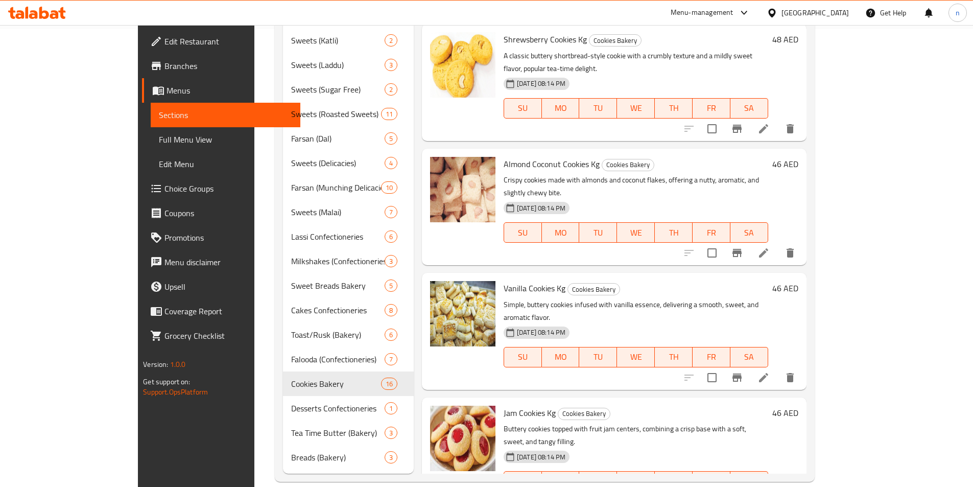
click at [778, 368] on li at bounding box center [764, 377] width 29 height 18
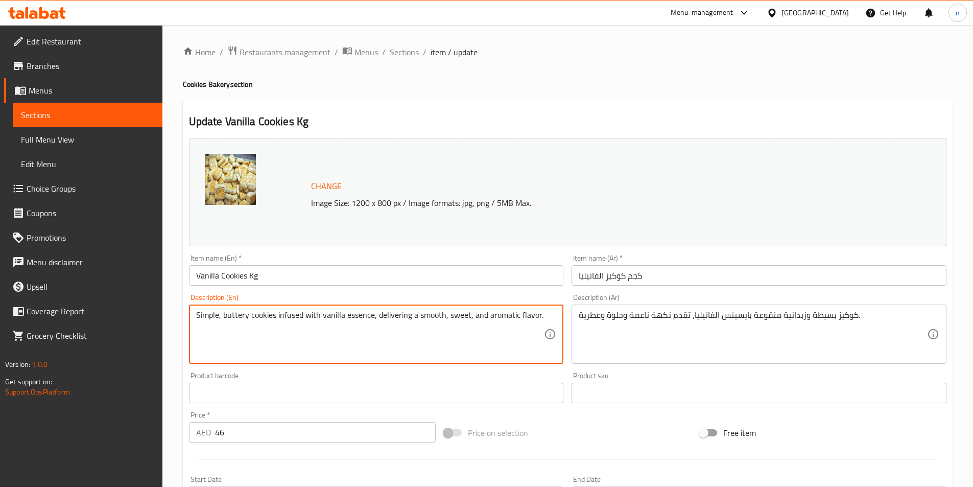
click at [364, 318] on textarea "Simple, buttery cookies infused with vanilla essence, delivering a smooth, swee…" at bounding box center [370, 334] width 348 height 49
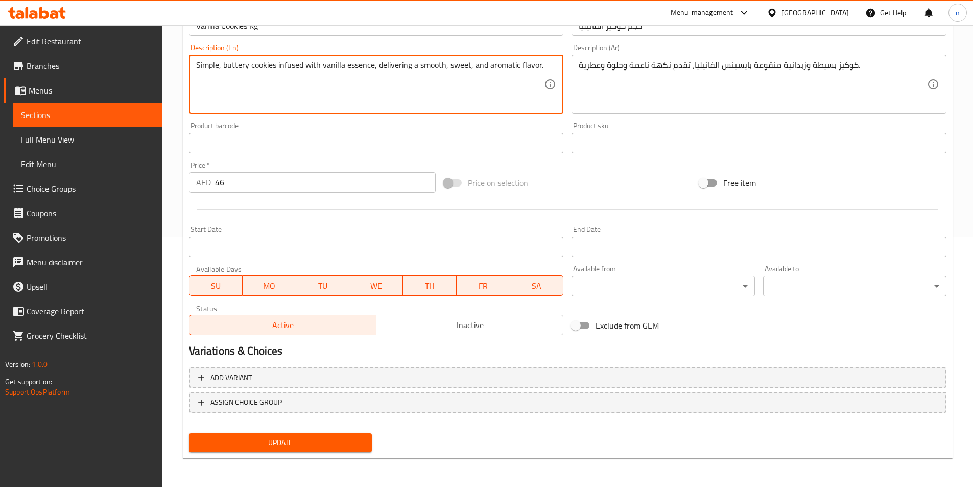
click at [313, 447] on span "Update" at bounding box center [280, 442] width 167 height 13
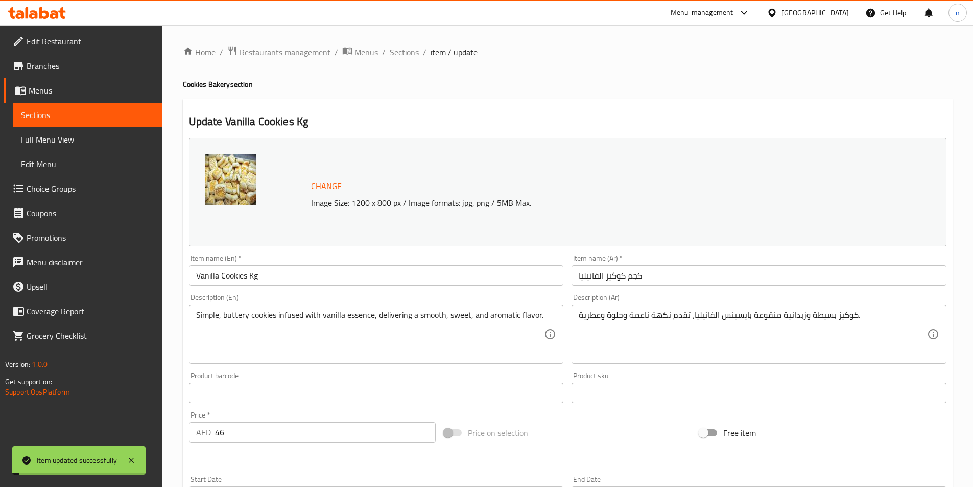
click at [409, 54] on span "Sections" at bounding box center [404, 52] width 29 height 12
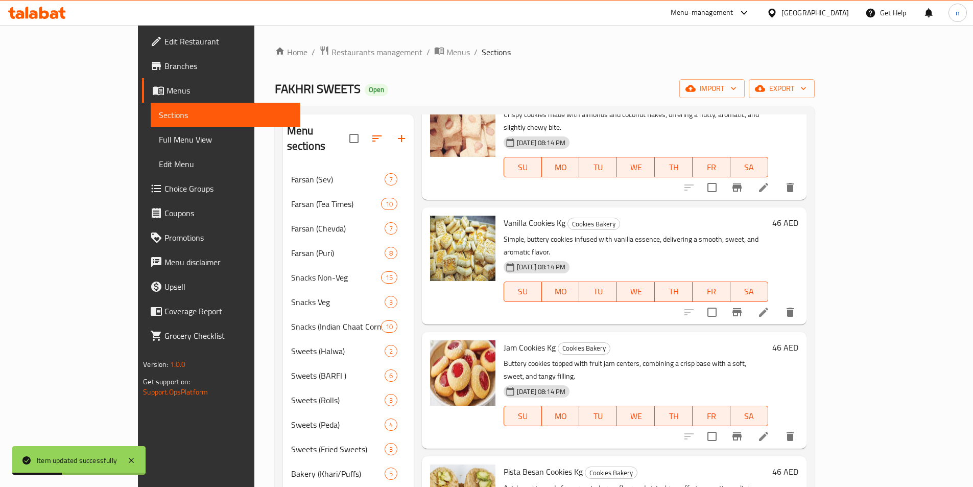
scroll to position [664, 0]
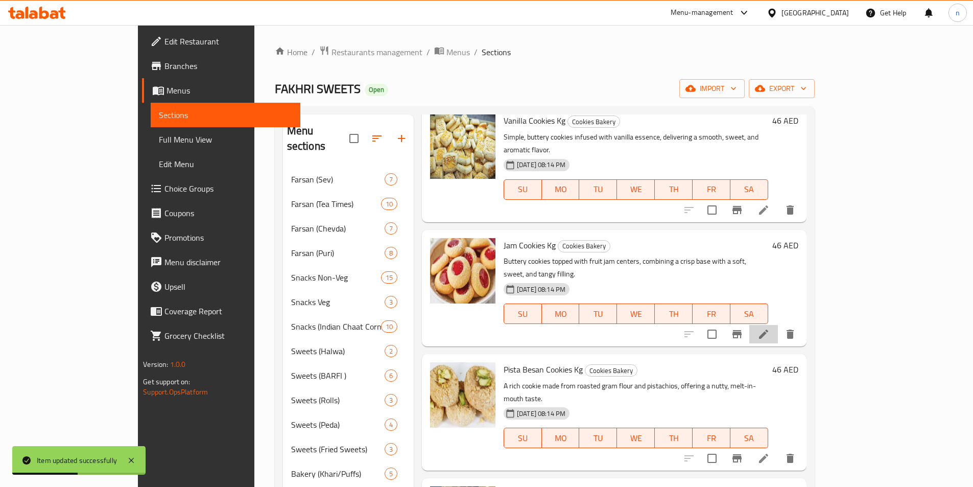
click at [778, 325] on li at bounding box center [764, 334] width 29 height 18
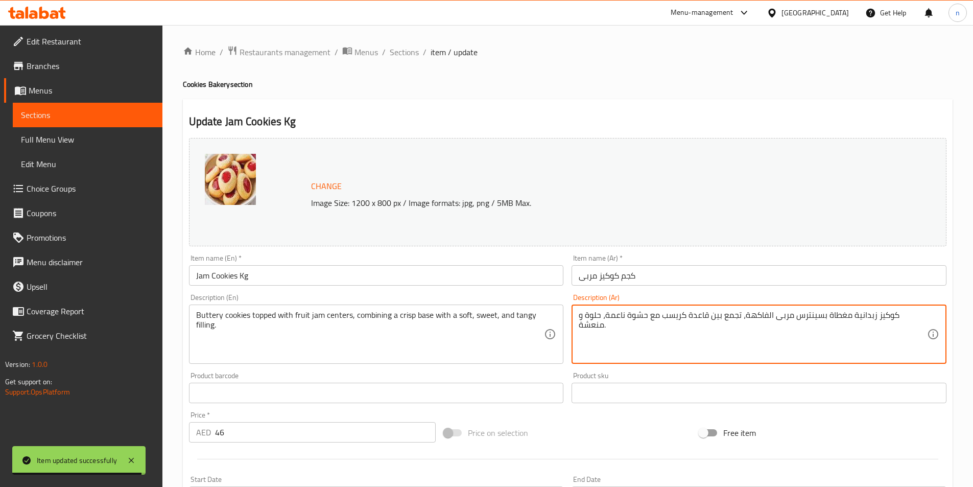
click at [622, 317] on textarea "كوكيز زبدانية مغطاة بسينترس مربى الفاكهة، تجمع بين قاعدة كريسب مع حشوة ناعمة، ح…" at bounding box center [753, 334] width 348 height 49
click at [640, 317] on textarea "كوكيز زبدانية مغطاة بسينترس مربى الفاكهة، تجمع بين قاعدة كريسب مع حشوة ناعمة، ح…" at bounding box center [753, 334] width 348 height 49
click at [594, 332] on textarea "كوكيز زبدانية مغطاة بسينترس مربى الفاكهة، تجمع بين قاعدة كريسب مع حشوة ناعمة، ح…" at bounding box center [753, 334] width 348 height 49
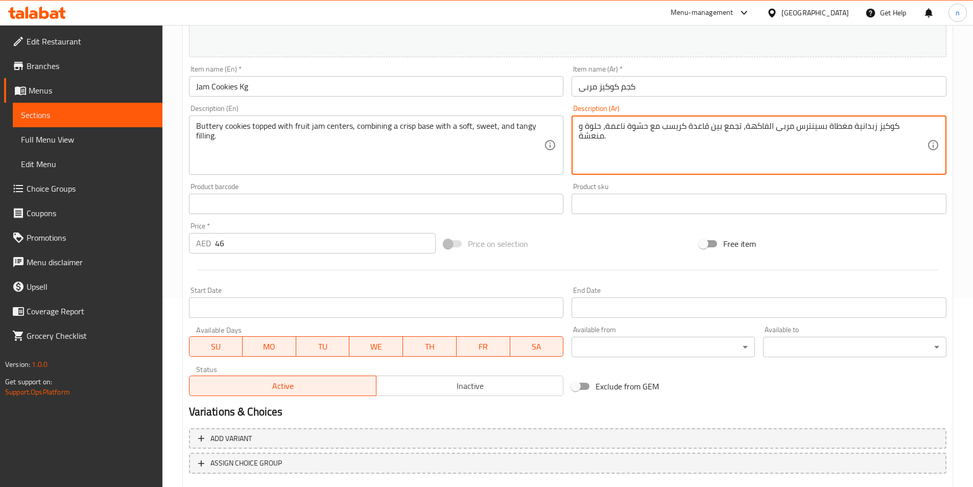
scroll to position [250, 0]
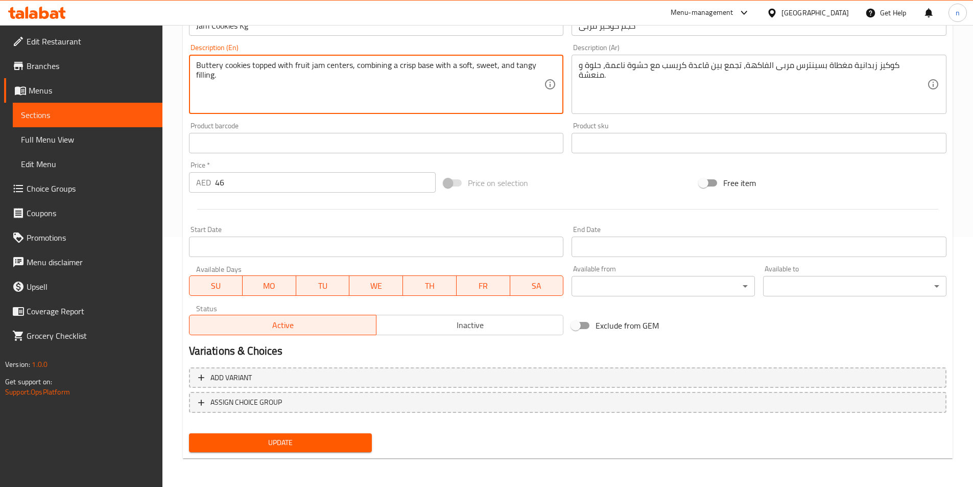
drag, startPoint x: 355, startPoint y: 64, endPoint x: 389, endPoint y: 81, distance: 37.9
drag, startPoint x: 271, startPoint y: 446, endPoint x: 278, endPoint y: 448, distance: 7.4
click at [271, 447] on span "Update" at bounding box center [280, 442] width 167 height 13
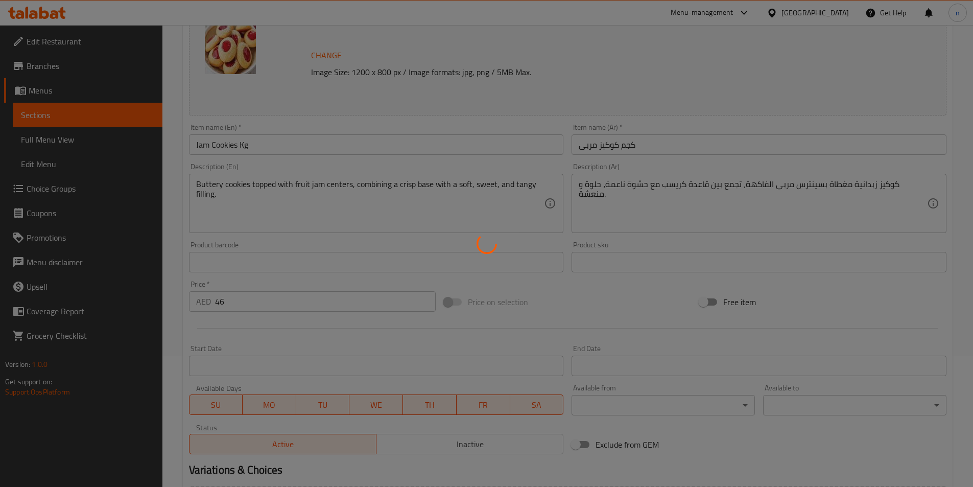
scroll to position [0, 0]
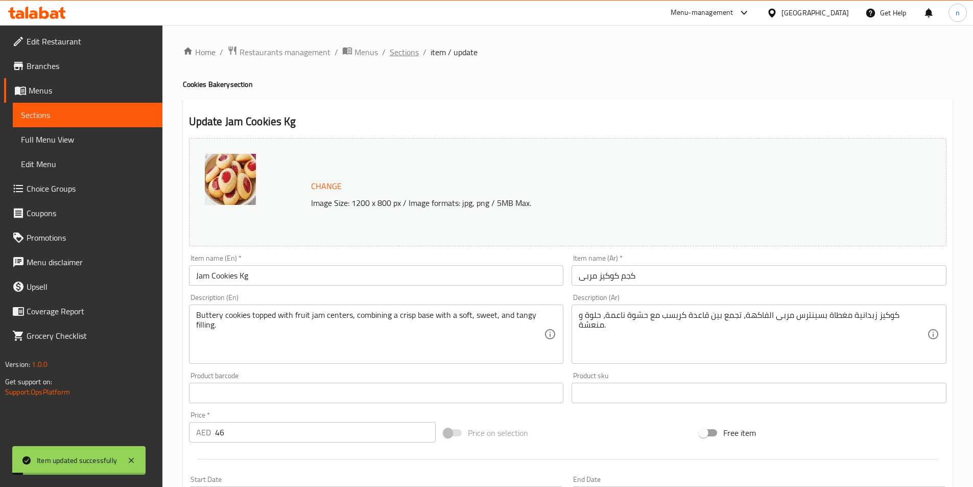
click at [397, 55] on span "Sections" at bounding box center [404, 52] width 29 height 12
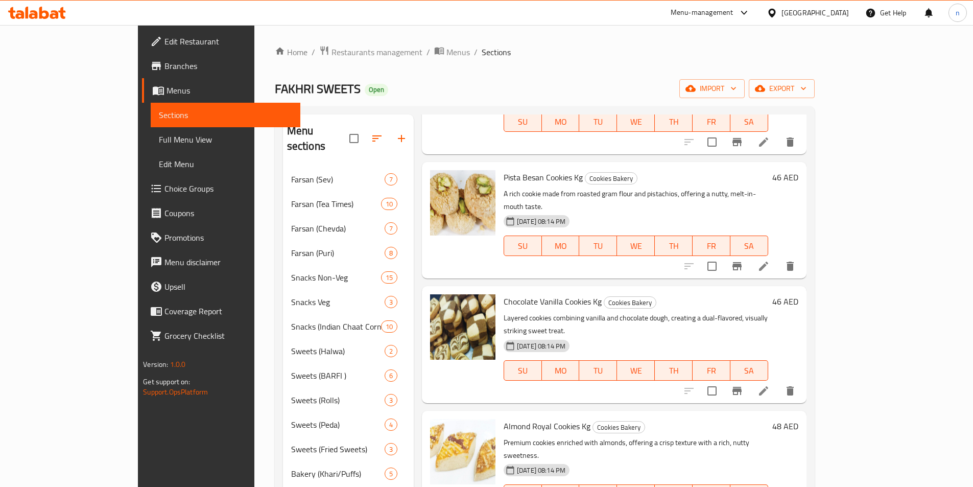
scroll to position [805, 0]
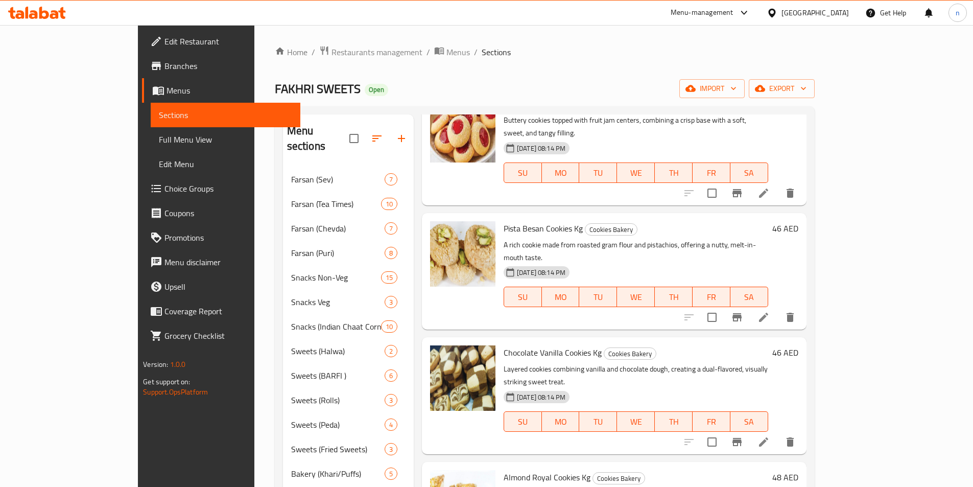
click at [770, 311] on icon at bounding box center [764, 317] width 12 height 12
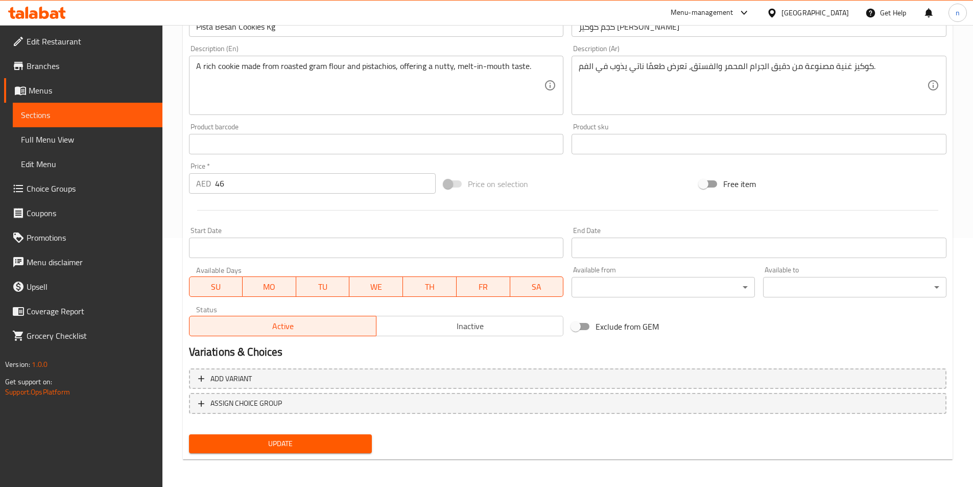
scroll to position [250, 0]
click at [315, 434] on button "Update" at bounding box center [280, 442] width 183 height 19
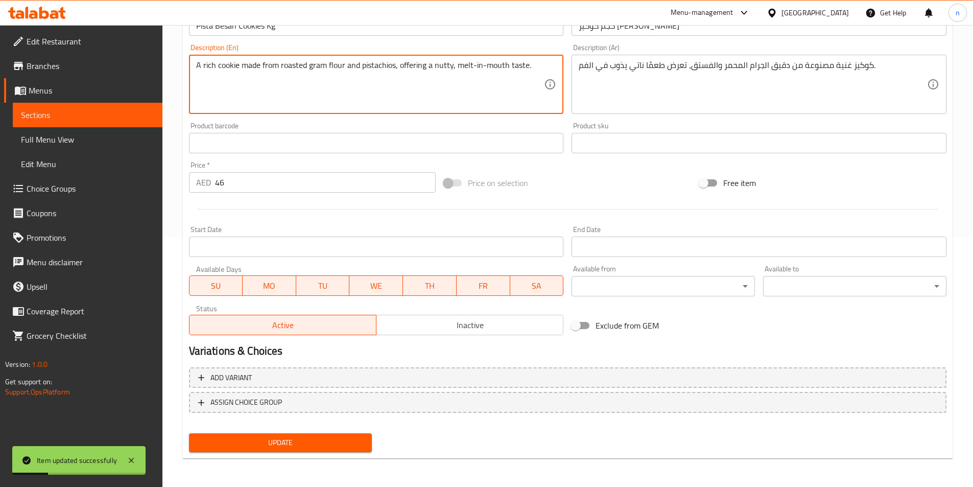
click at [446, 67] on textarea "A rich cookie made from roasted gram flour and pistachios, offering a nutty, me…" at bounding box center [370, 84] width 348 height 49
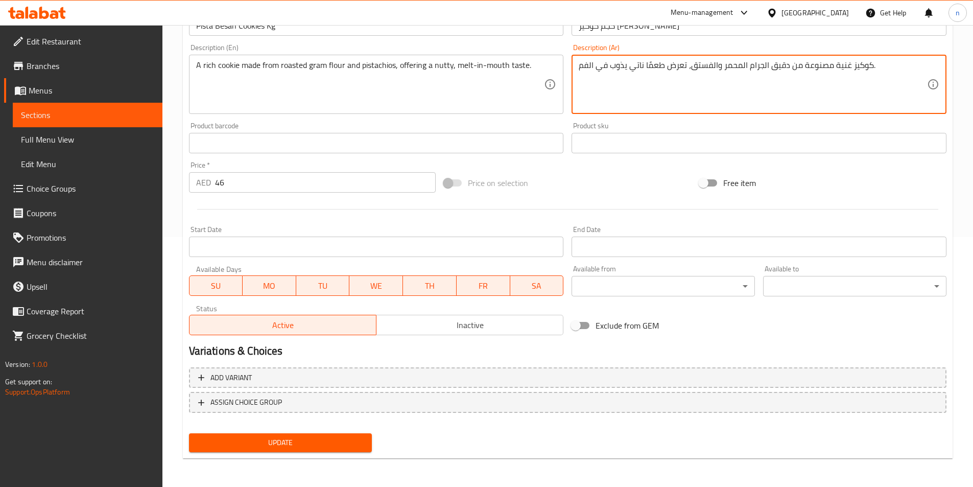
click at [652, 73] on textarea "كوكيز غنية مصنوعة من دقيق الجرام المحمر والفستق، تعرض طعمًا ناتي يذوب في الفم." at bounding box center [753, 84] width 348 height 49
click at [680, 93] on textarea "كوكيز غنية مصنوعة من دقيق الجرام المحمر والفستق، تعرض طعمًا ناتي يذوب في الفم." at bounding box center [753, 84] width 348 height 49
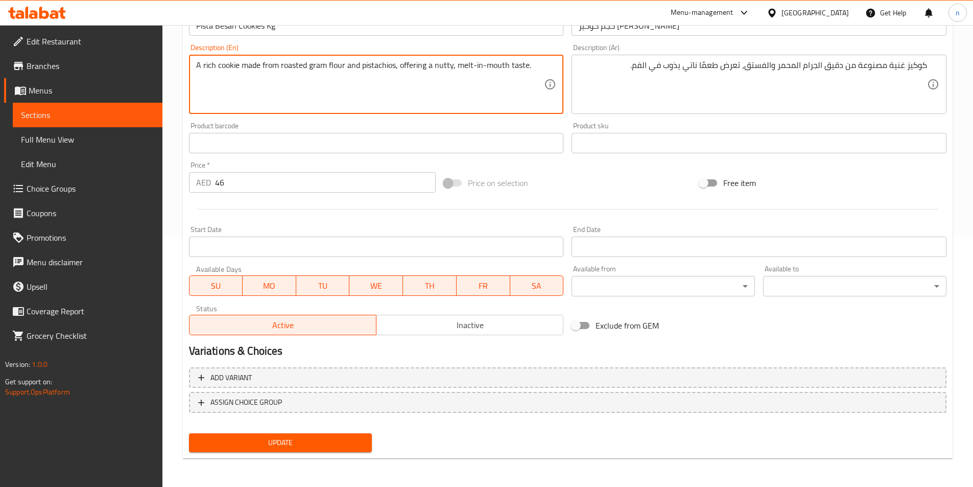
drag, startPoint x: 400, startPoint y: 65, endPoint x: 547, endPoint y: 69, distance: 147.2
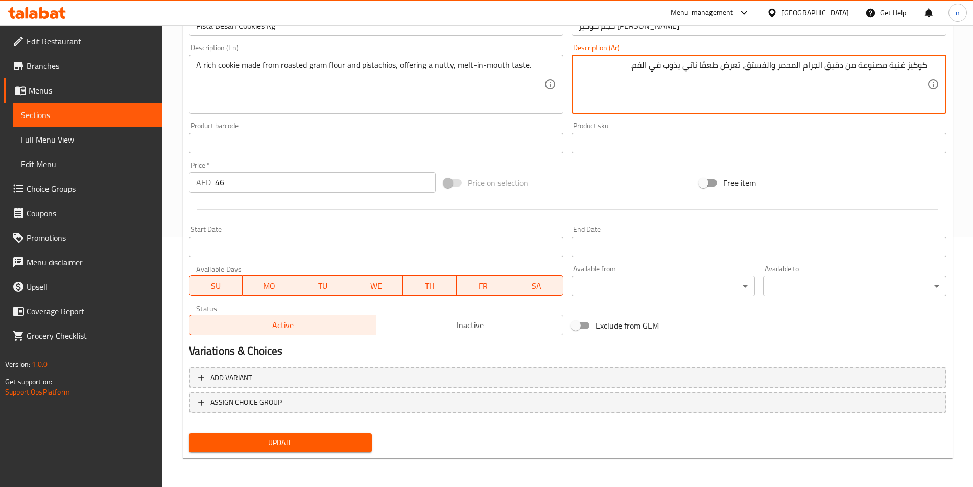
drag, startPoint x: 613, startPoint y: 68, endPoint x: 743, endPoint y: 86, distance: 131.0
paste textarea "تقديم طعم جوز"
click at [744, 71] on textarea "كوكيز غنية مصنوعة من دقيق الجرام المحمر والفستق،تقديم طعم جوزي يذوب في الفم." at bounding box center [753, 84] width 348 height 49
click at [740, 75] on textarea "كوكيز غنية مصنوعة من دقيق الجرام المحمر والفستق،تقديم طعم جوزي يذوب في الفم." at bounding box center [753, 84] width 348 height 49
click at [742, 72] on textarea "كوكيز غنية مصنوعة من دقيق الجرام المحمر والفستق،تقديم طعم جوزي يذوب في الفم." at bounding box center [753, 84] width 348 height 49
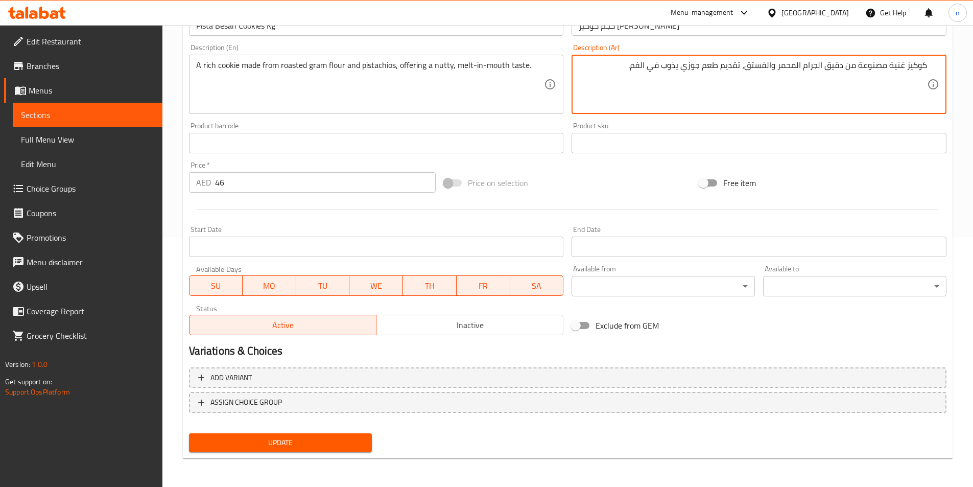
type textarea "كوكيز غنية مصنوعة من دقيق الجرام المحمر والفستق، تقديم طعم جوزي يذوب في الفم."
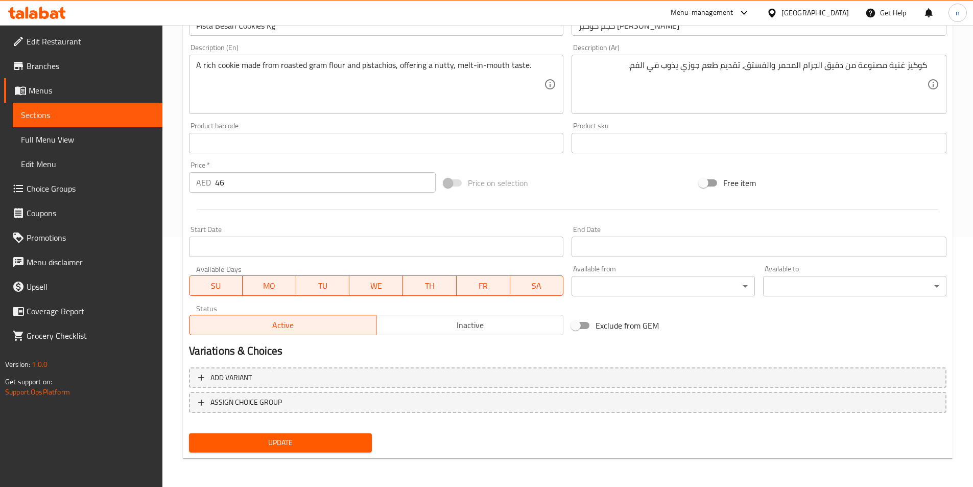
click at [272, 446] on span "Update" at bounding box center [280, 442] width 167 height 13
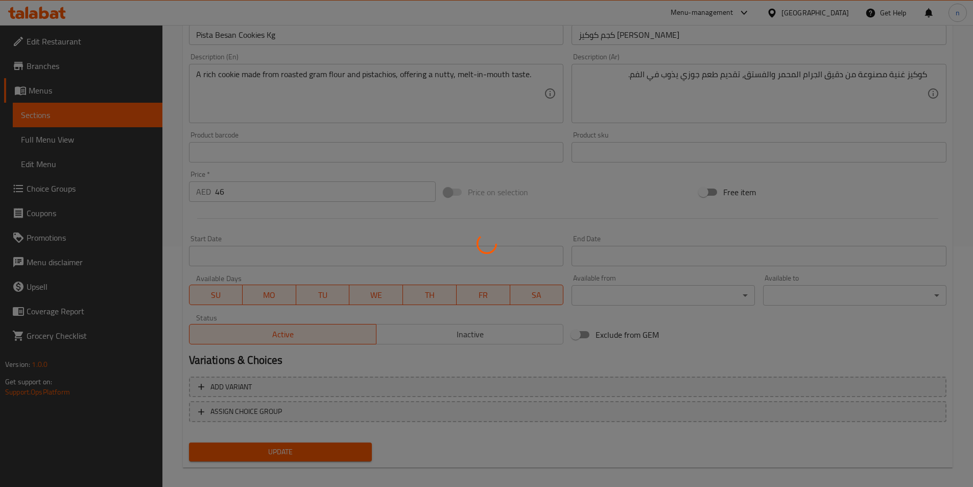
scroll to position [0, 0]
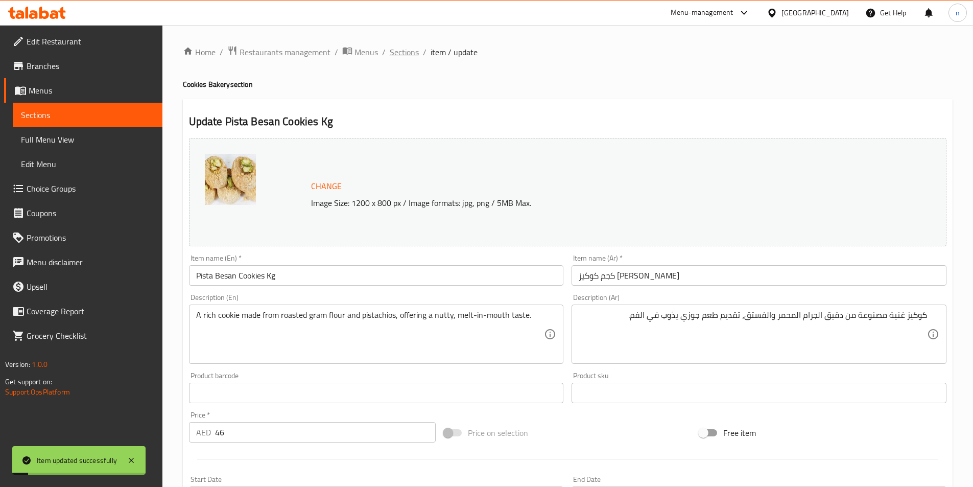
click at [401, 46] on span "Sections" at bounding box center [404, 52] width 29 height 12
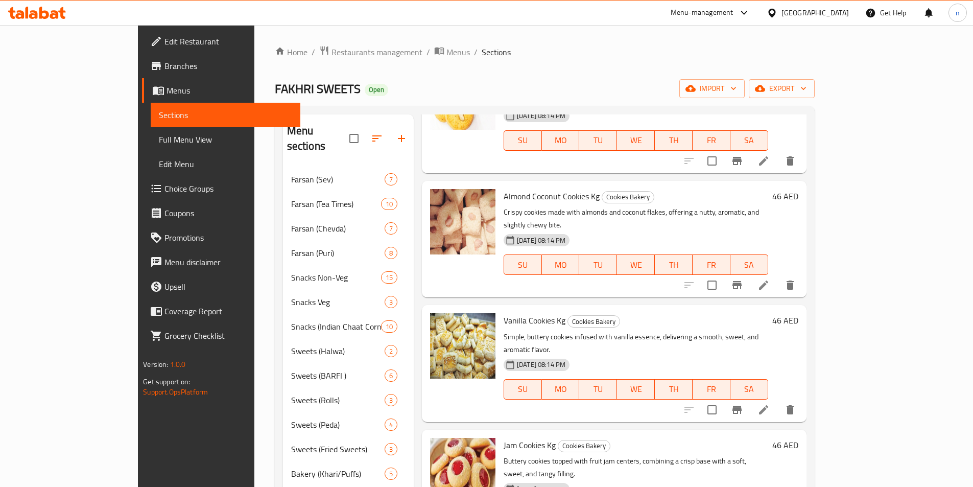
scroll to position [715, 0]
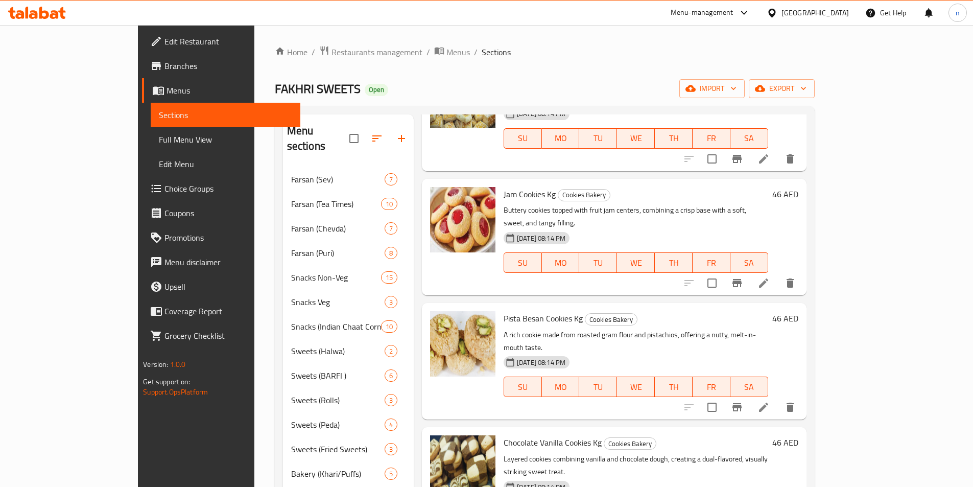
click at [770, 401] on icon at bounding box center [764, 407] width 12 height 12
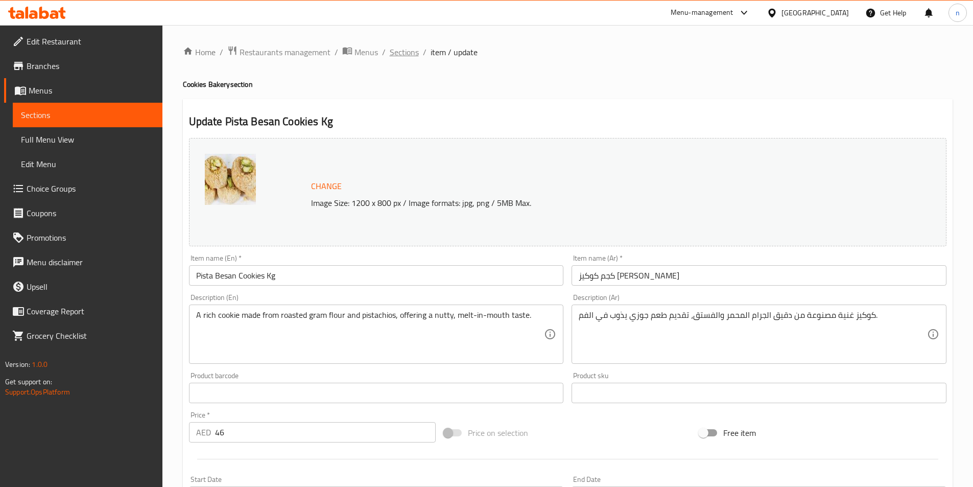
click at [402, 58] on span "Sections" at bounding box center [404, 52] width 29 height 12
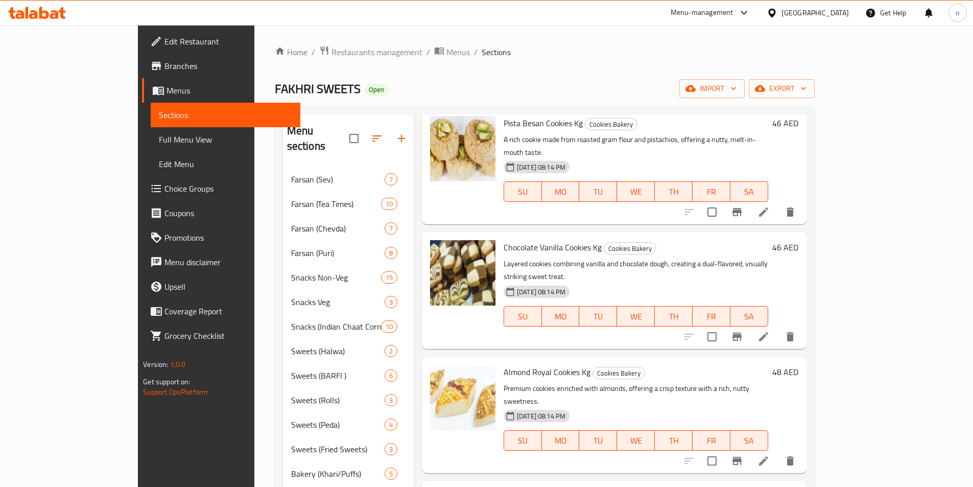
scroll to position [920, 0]
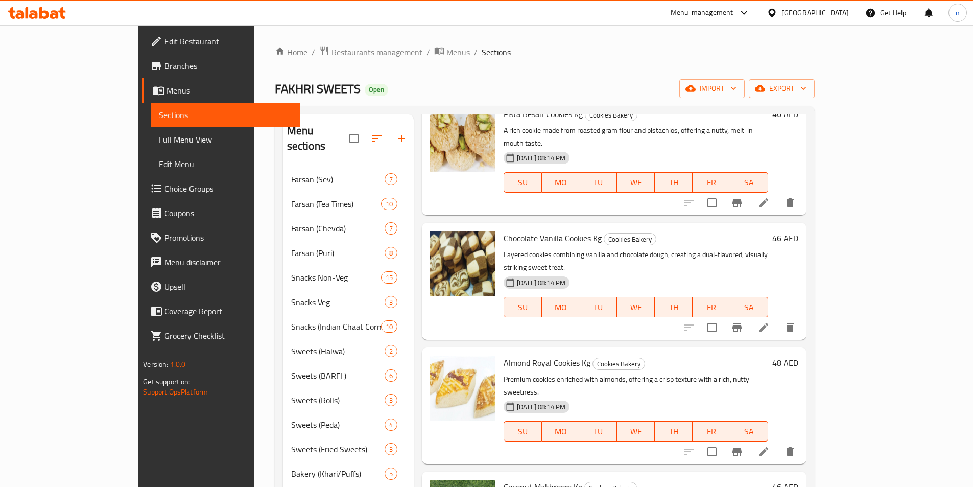
click at [778, 318] on li at bounding box center [764, 327] width 29 height 18
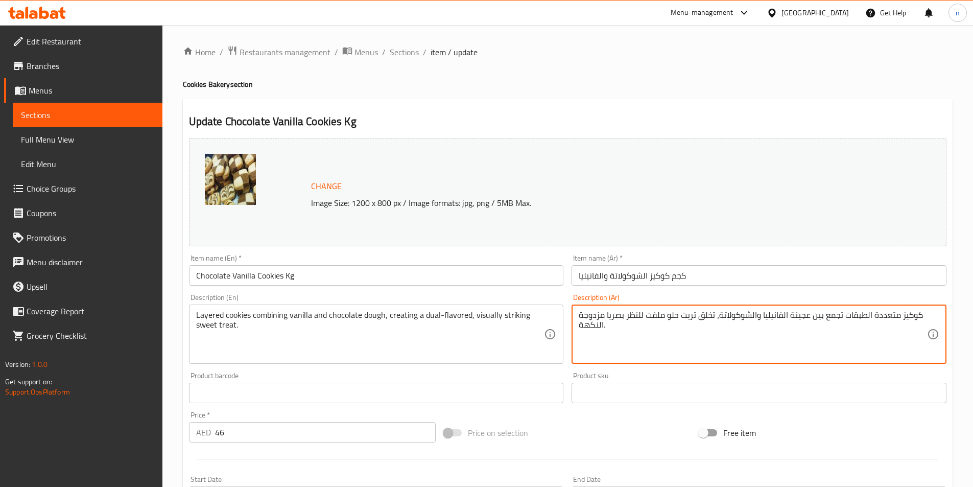
click at [858, 315] on textarea "كوكيز متعددة الطبقات تجمع بين عجينة الفانيليا والشوكولاتة، تخلق تريت حلو ملفت ل…" at bounding box center [753, 334] width 348 height 49
click at [907, 318] on textarea "كوكيز متعددة الطبقات تجمع بين عجينة الفانيليا والشوكولاتة، تخلق تريت حلو ملفت ل…" at bounding box center [753, 334] width 348 height 49
click at [894, 318] on textarea "كوكيز متعددة الطبقات تجمع بين عجينة الفانيليا والشوكولاتة، تخلق تريت حلو ملفت ل…" at bounding box center [753, 334] width 348 height 49
click at [893, 318] on textarea "كوكيز متعددة الطبقات تجمع بين عجينة الفانيليا والشوكولاتة، تخلق تريت حلو ملفت ل…" at bounding box center [753, 334] width 348 height 49
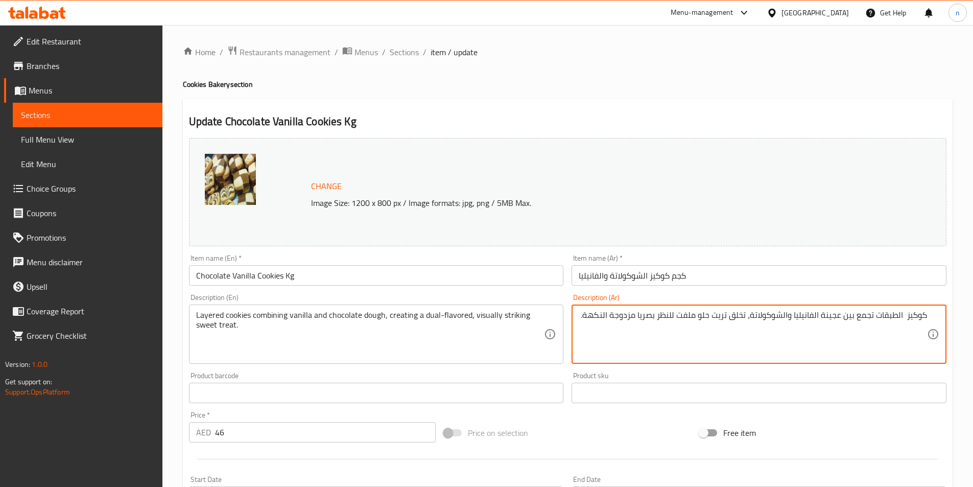
click at [897, 320] on textarea "كوكيز الطبقات تجمع بين عجينة الفانيليا والشوكولاتة، تخلق تريت حلو ملفت للنظر بص…" at bounding box center [753, 334] width 348 height 49
type textarea "كوكيز طبقات تجمع بين عجينة الفانيليا والشوكولاتة، تخلق تريت حلو ملفت للنظر بصري…"
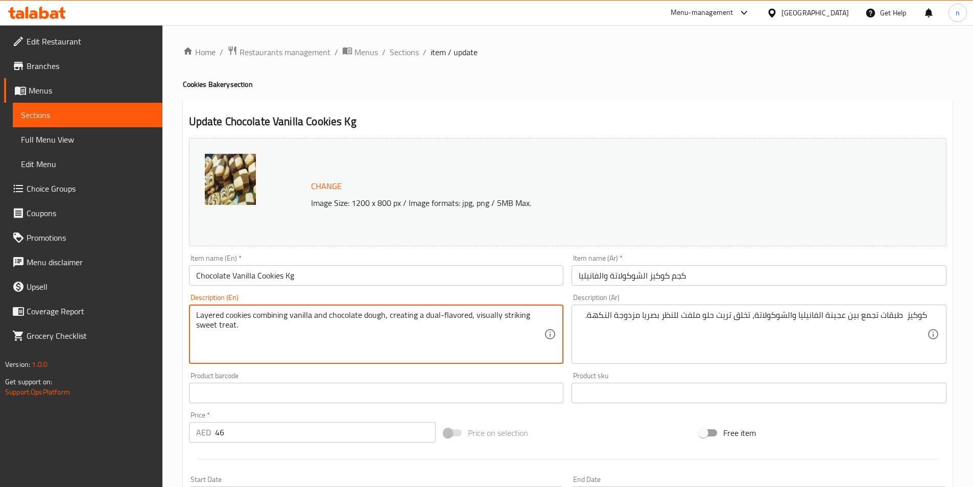
drag, startPoint x: 417, startPoint y: 317, endPoint x: 451, endPoint y: 339, distance: 40.0
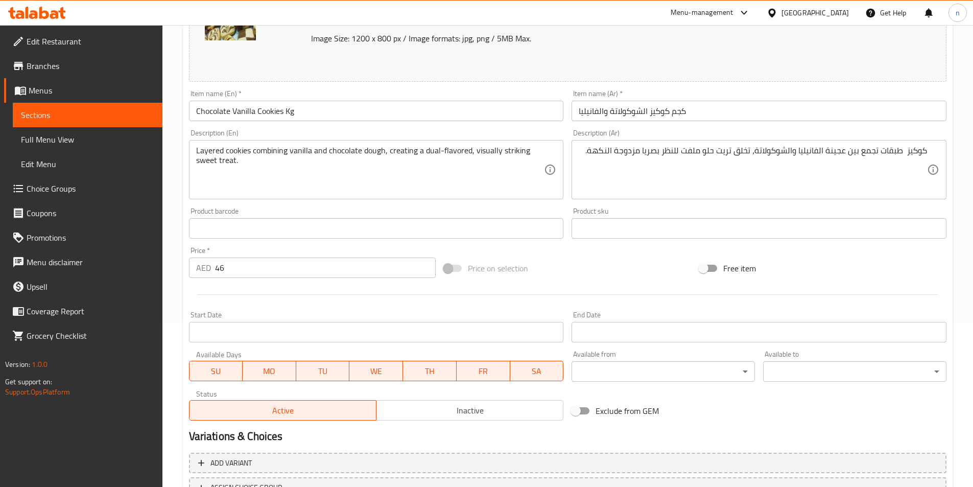
scroll to position [250, 0]
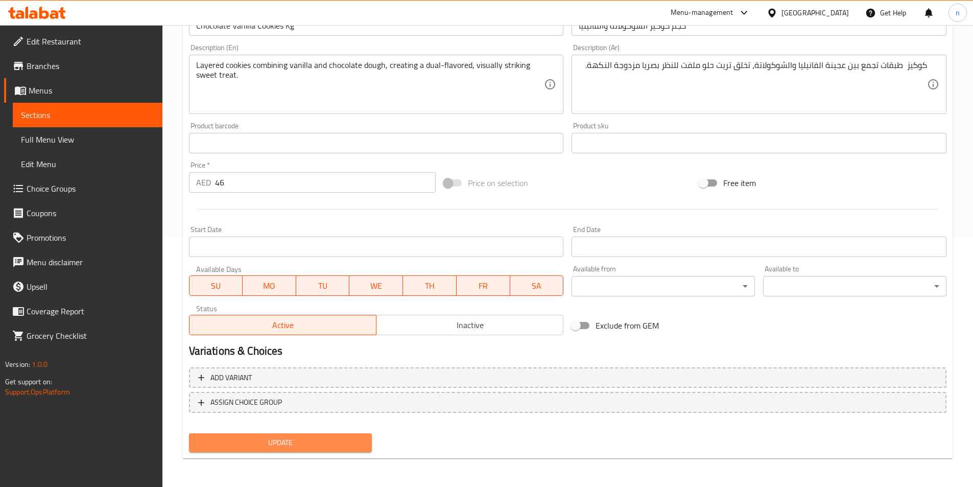
click at [347, 441] on span "Update" at bounding box center [280, 442] width 167 height 13
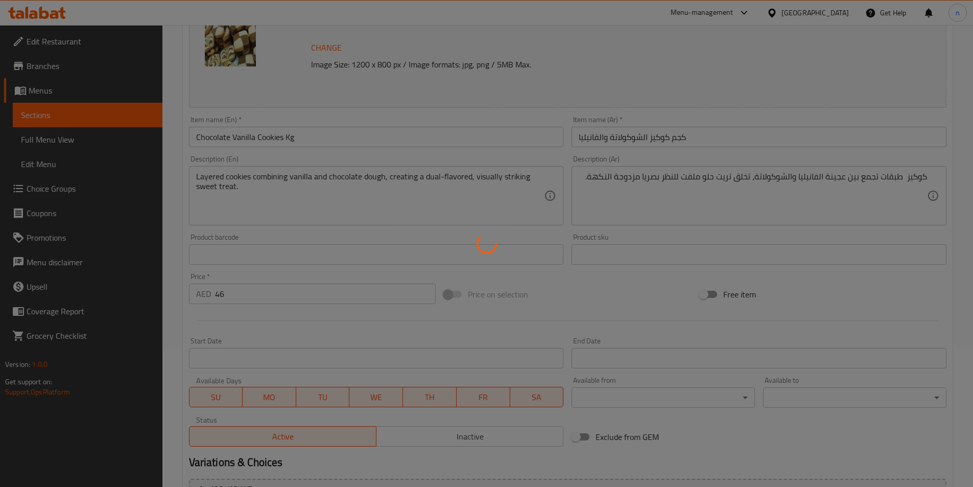
scroll to position [0, 0]
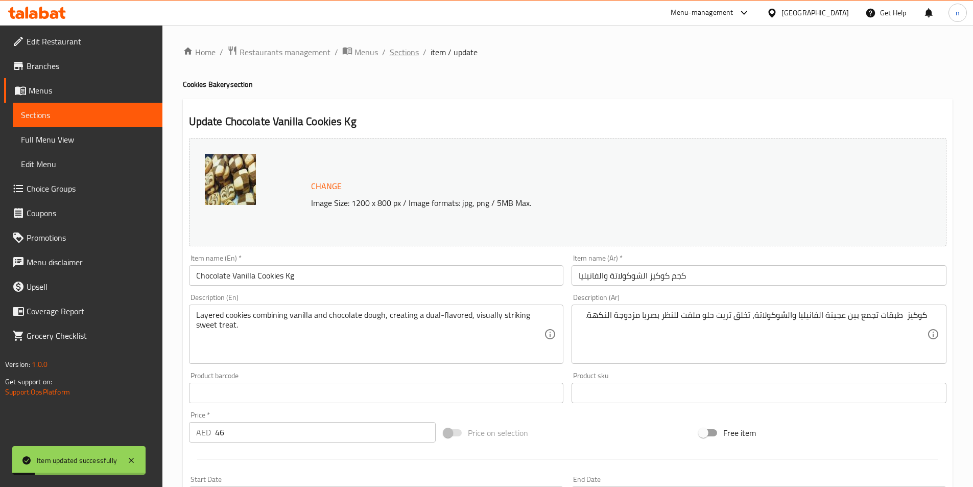
click at [401, 53] on span "Sections" at bounding box center [404, 52] width 29 height 12
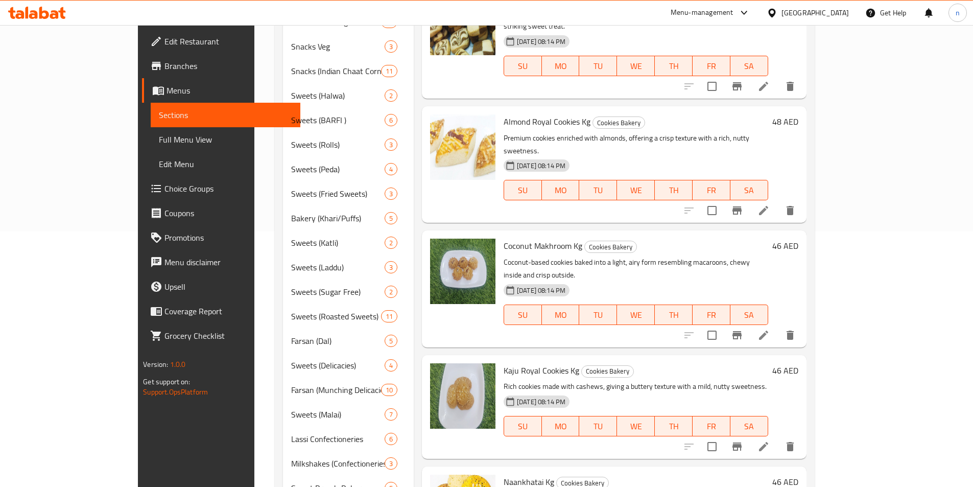
scroll to position [805, 0]
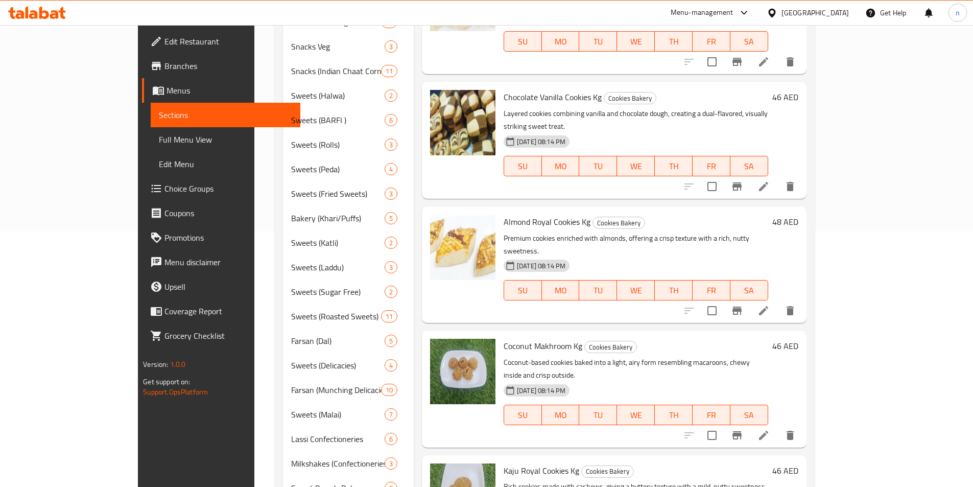
click at [778, 301] on li at bounding box center [764, 310] width 29 height 18
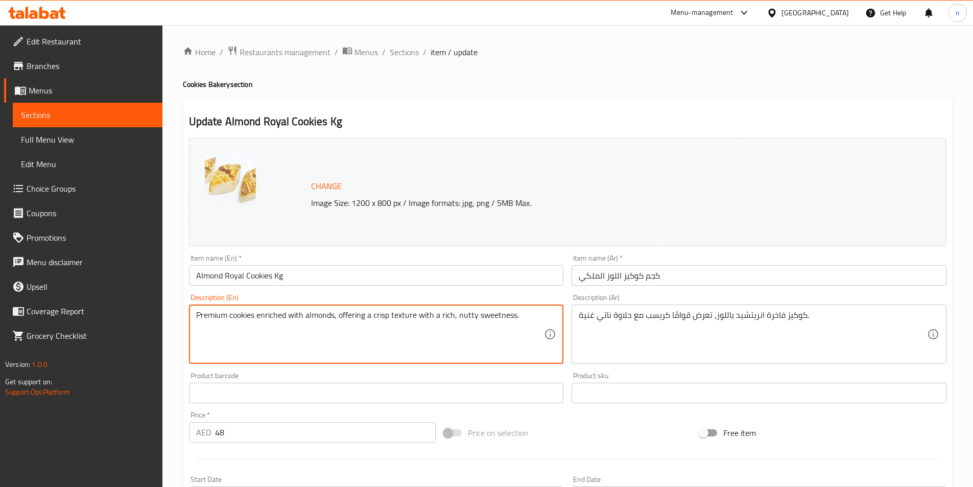
click at [277, 316] on textarea "Premium cookies enriched with almonds, offering a crisp texture with a rich, nu…" at bounding box center [370, 334] width 348 height 49
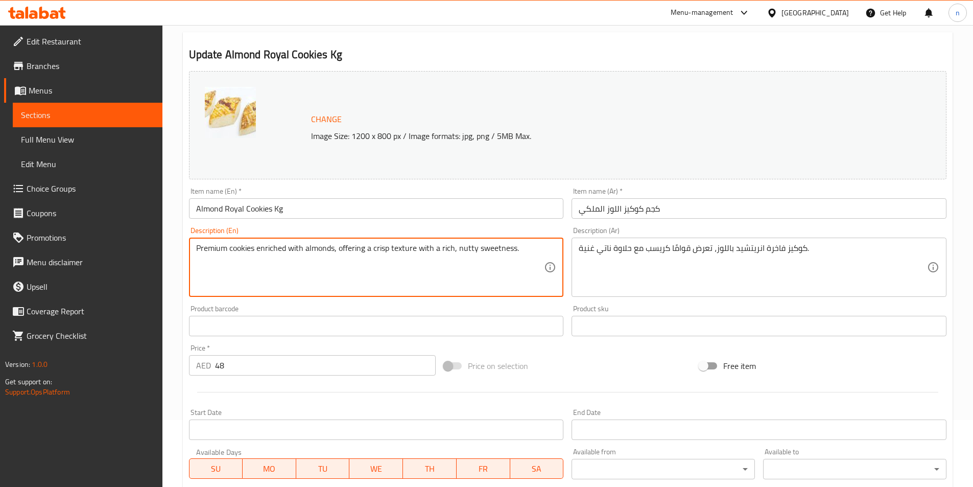
scroll to position [204, 0]
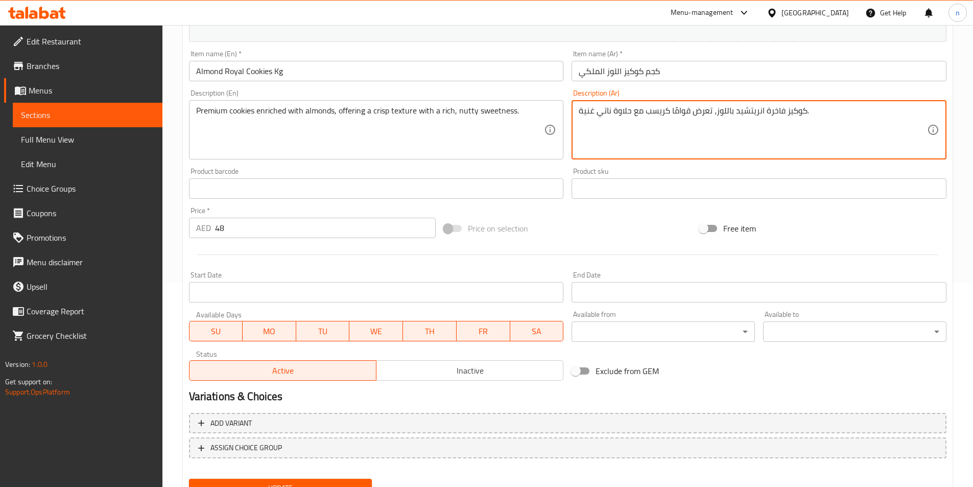
click at [597, 115] on textarea "كوكيز فاخرة انريتشيد باللوز، تعرض قوامًا كريسب مع حلاوة ناتي غنية." at bounding box center [753, 130] width 348 height 49
click at [727, 111] on textarea "كوكيز فاخرة انريتشيد باللوز، تعرض قوامًا كريسب مع حلاوة ناتي غنية." at bounding box center [753, 130] width 348 height 49
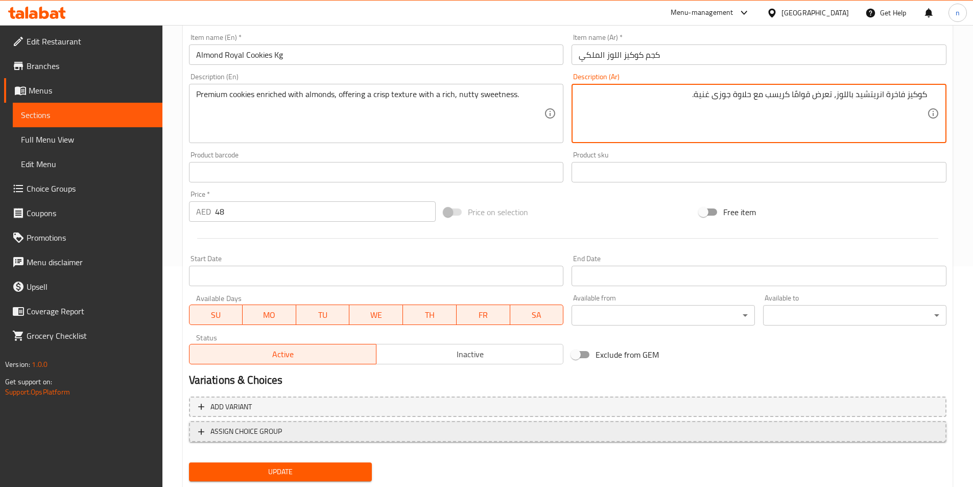
scroll to position [250, 0]
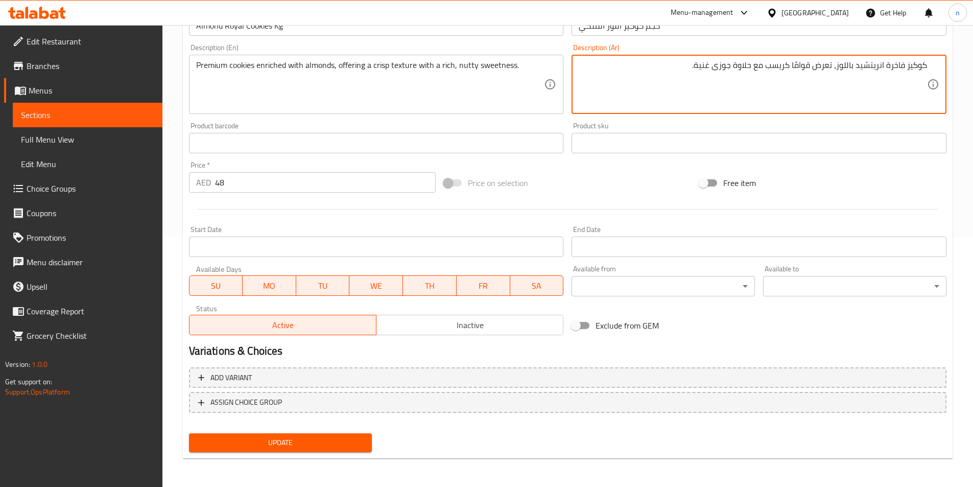
type textarea "كوكيز فاخرة انريتشيد باللوز، تعرض قوامًا كريسب مع حلاوة جوزى غنية."
click at [290, 434] on button "Update" at bounding box center [280, 442] width 183 height 19
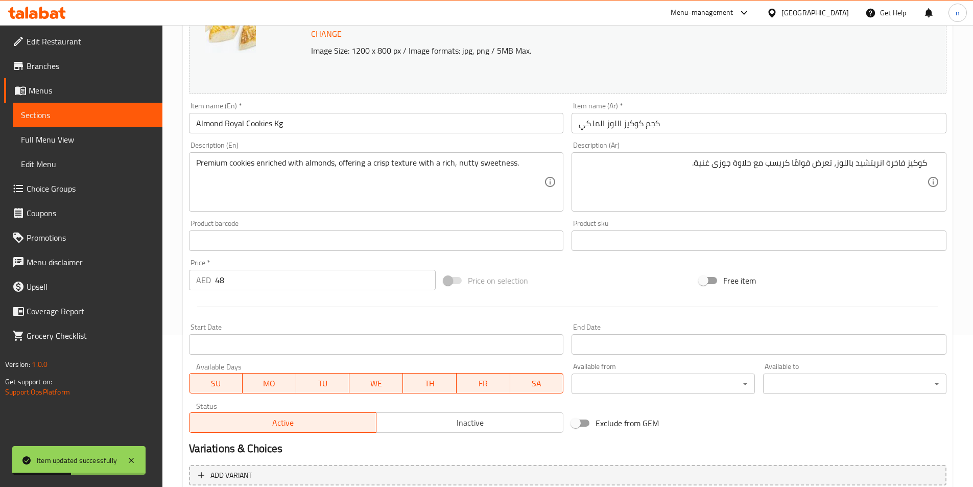
scroll to position [0, 0]
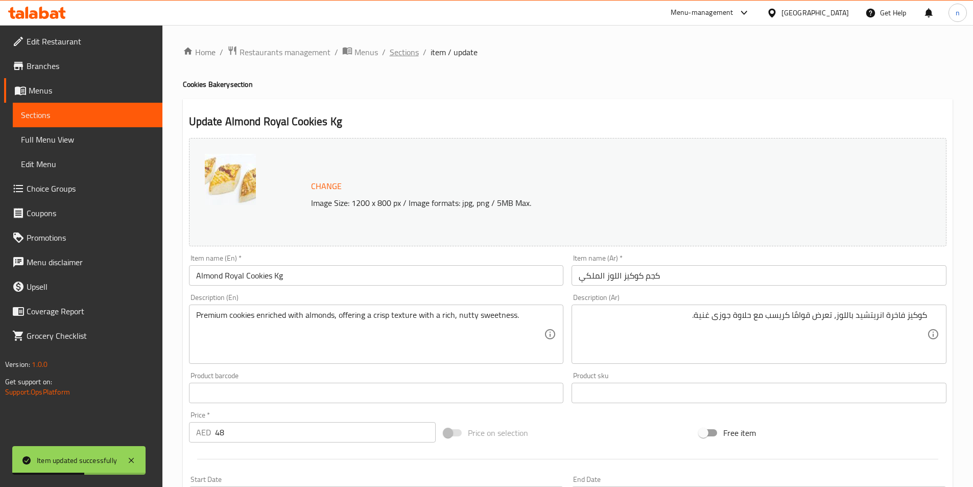
click at [402, 55] on span "Sections" at bounding box center [404, 52] width 29 height 12
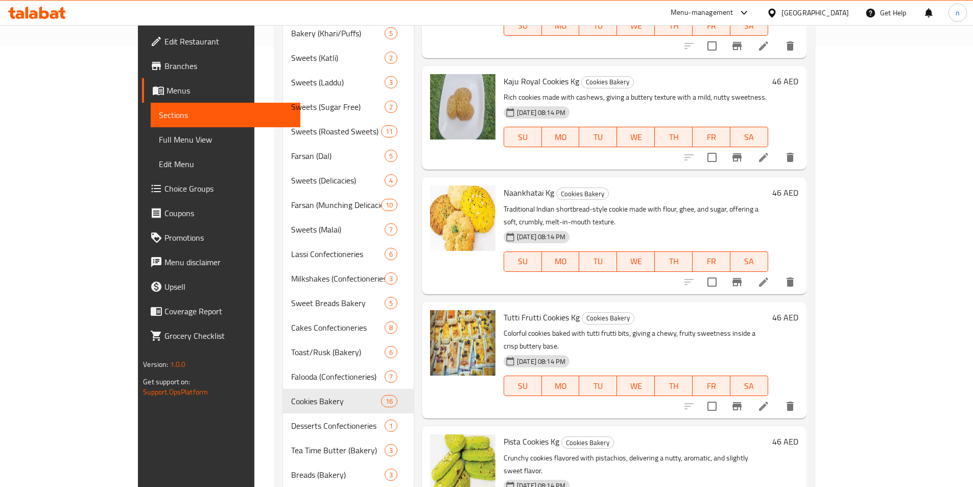
scroll to position [458, 0]
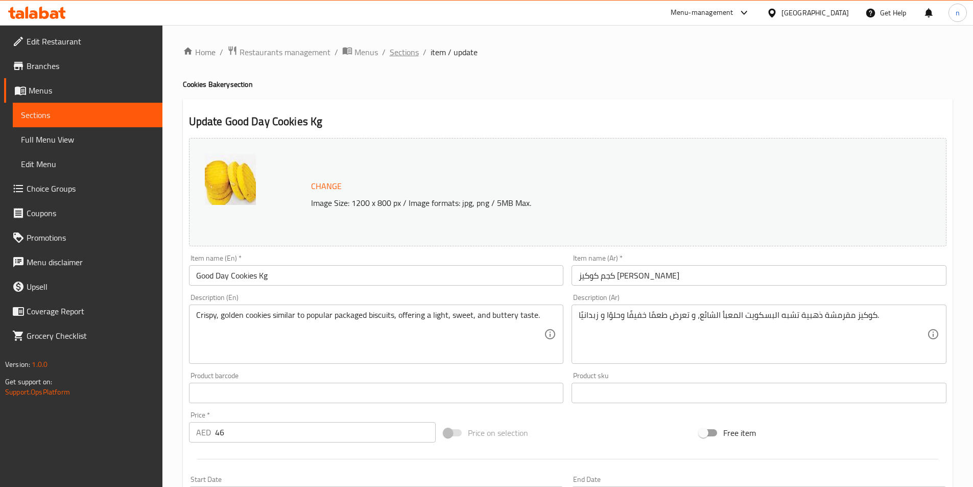
click at [406, 55] on span "Sections" at bounding box center [404, 52] width 29 height 12
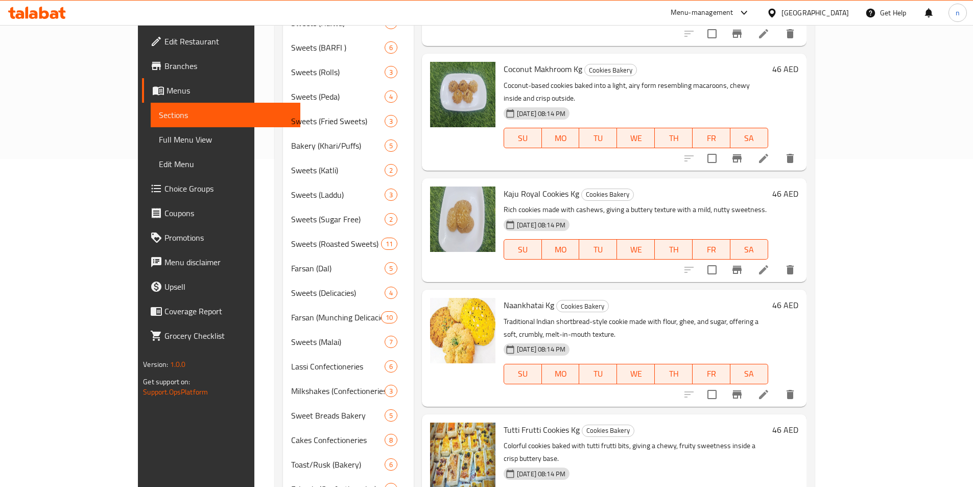
scroll to position [458, 0]
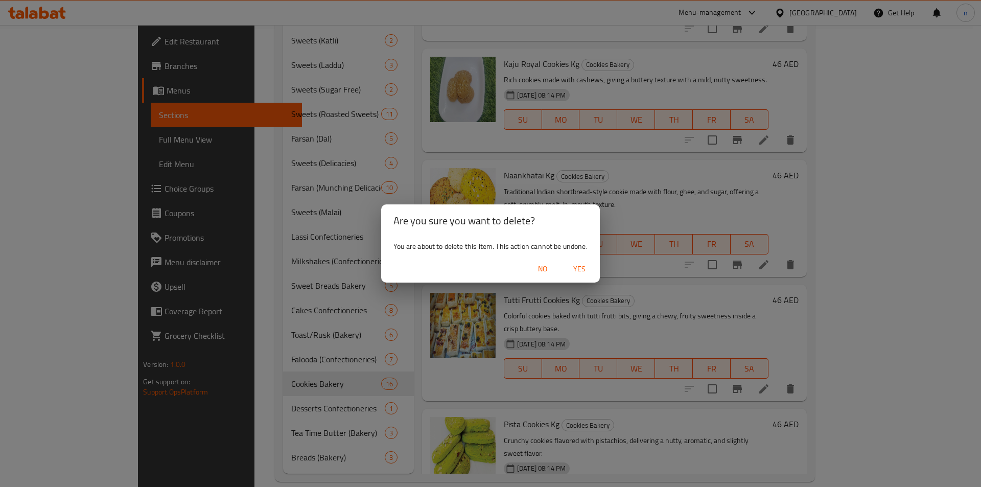
click at [575, 269] on span "Yes" at bounding box center [579, 269] width 25 height 13
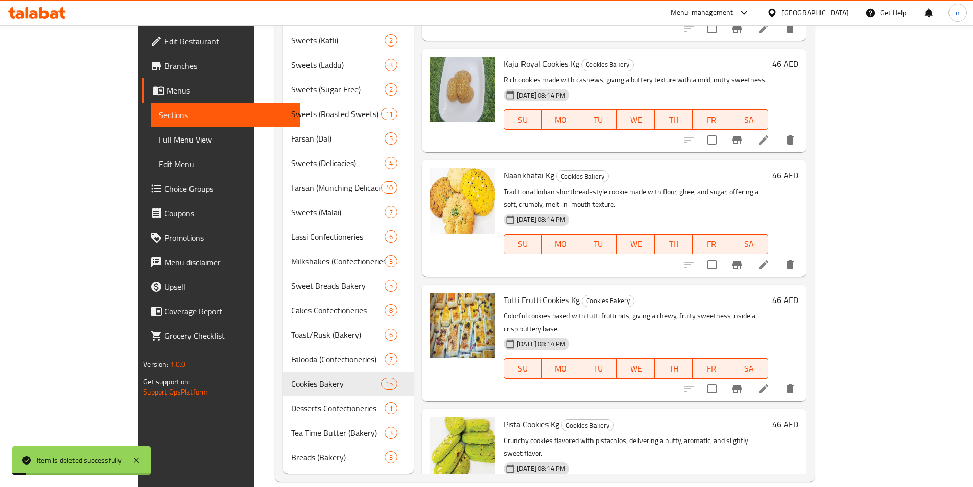
scroll to position [898, 0]
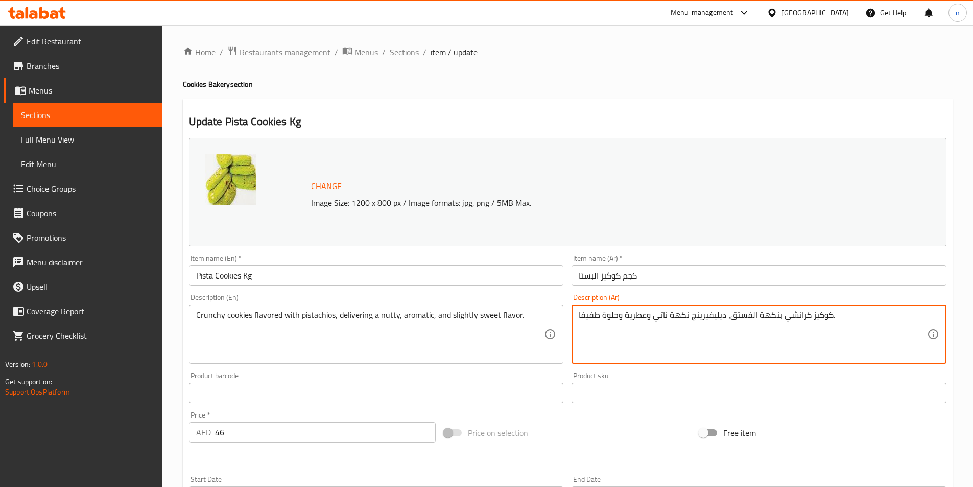
click at [632, 316] on textarea "كوكيز كرانشي بنكهة الفستق، ديليفيرينج نكهة ناتي وعطرية وحلوة طفيفا." at bounding box center [753, 334] width 348 height 49
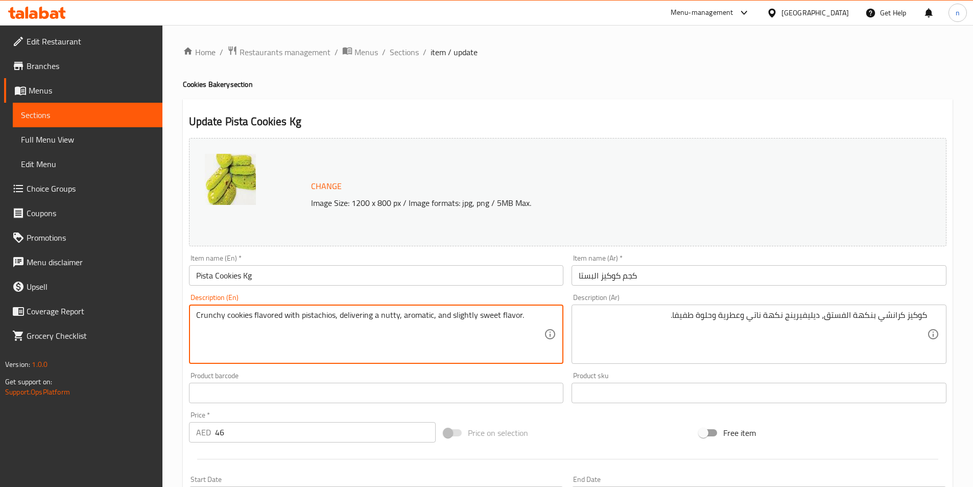
drag, startPoint x: 340, startPoint y: 315, endPoint x: 547, endPoint y: 320, distance: 207.5
click at [547, 320] on div "Crunchy cookies flavored with pistachios, delivering a nutty, aromatic, and sli…" at bounding box center [376, 334] width 375 height 59
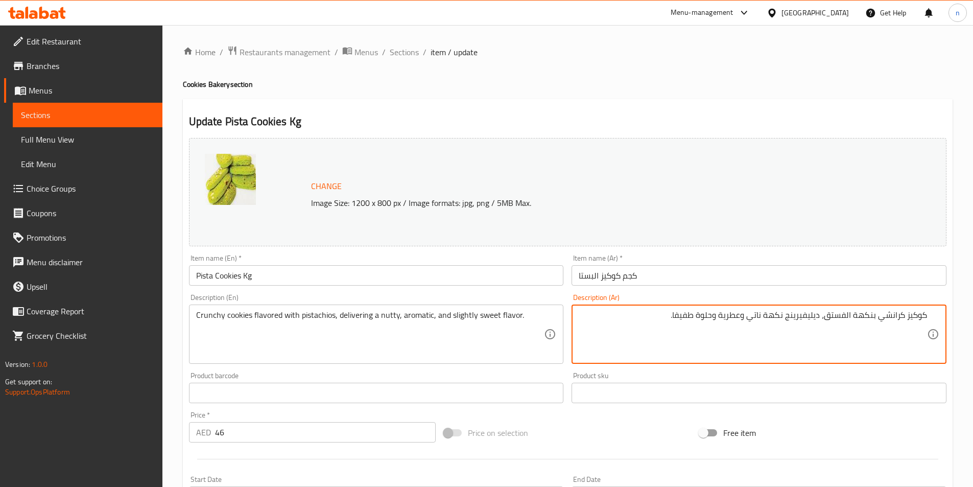
drag, startPoint x: 640, startPoint y: 315, endPoint x: 822, endPoint y: 329, distance: 182.4
paste textarea "قديم نكهة جوزية، عطرية، وحلوة قليل"
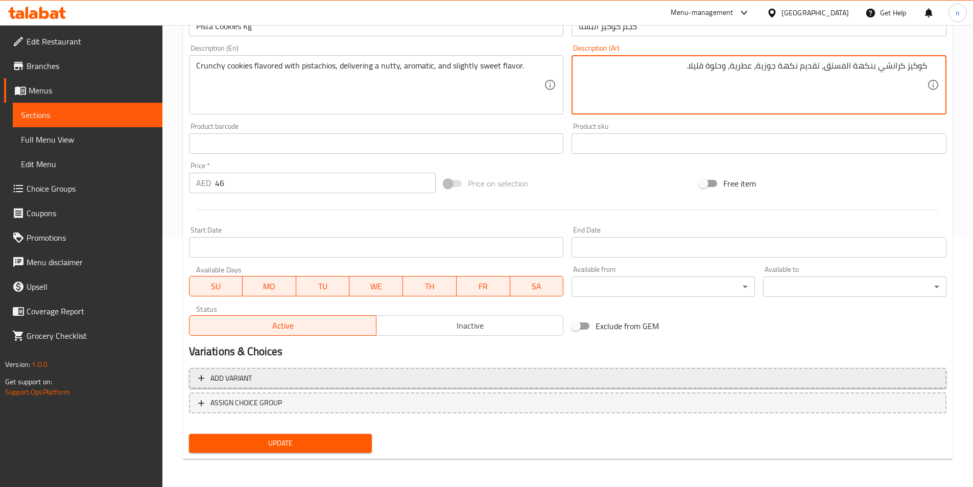
scroll to position [250, 0]
type textarea "كوكيز كرانشي بنكهة الفستق، تقديم نكهة جوزية، عطرية، وحلوة قليلا."
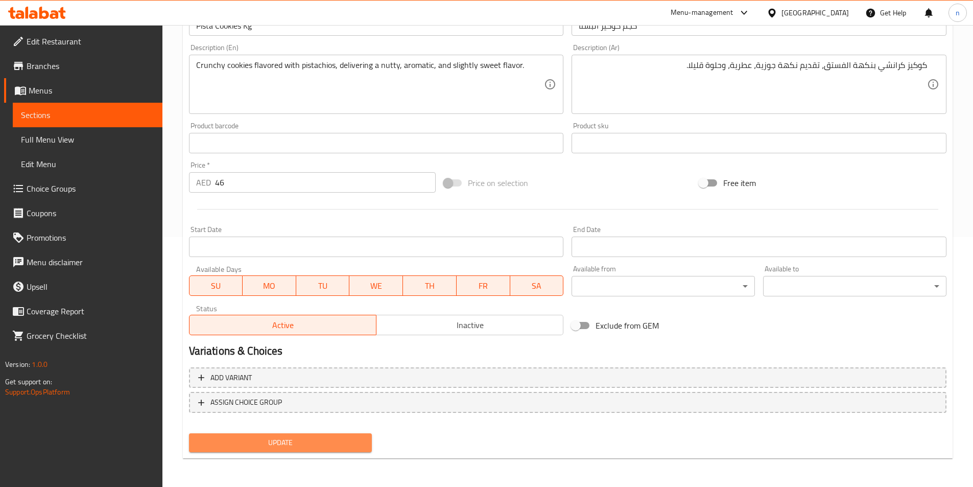
click at [287, 434] on button "Update" at bounding box center [280, 442] width 183 height 19
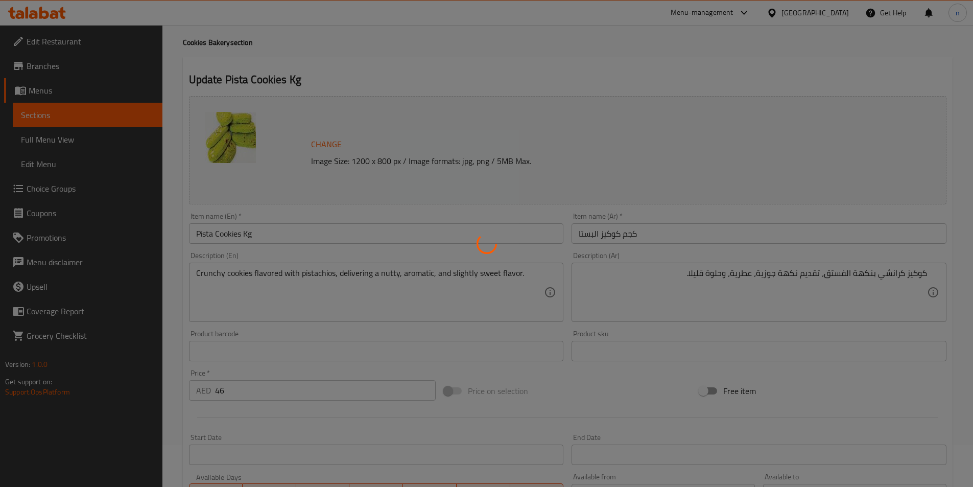
scroll to position [0, 0]
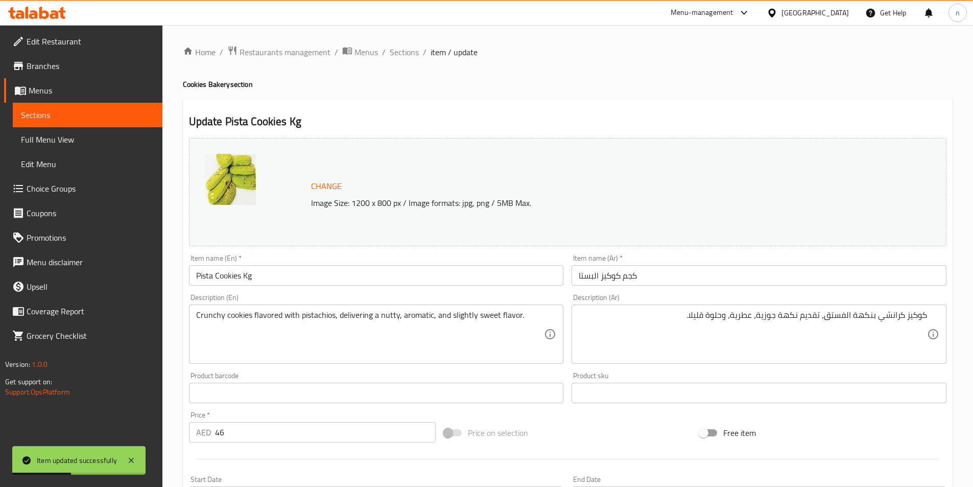
click at [401, 53] on span "Sections" at bounding box center [404, 52] width 29 height 12
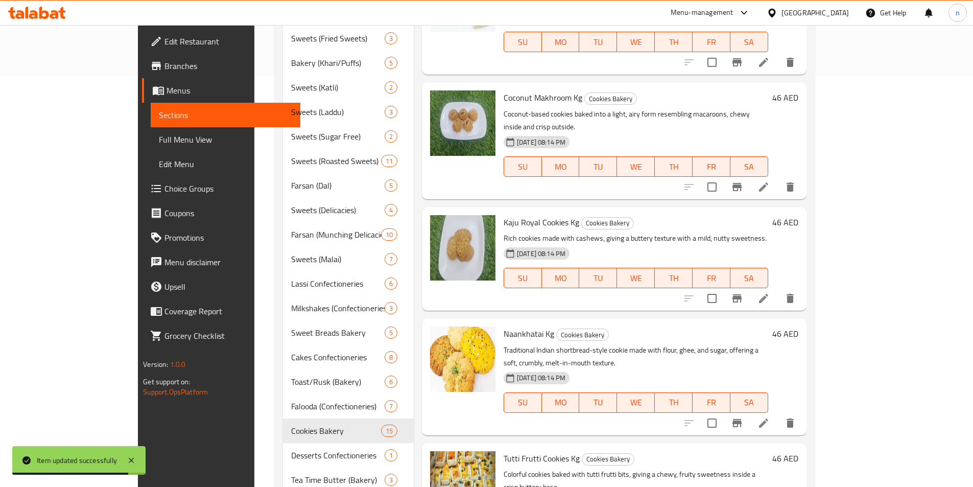
scroll to position [458, 0]
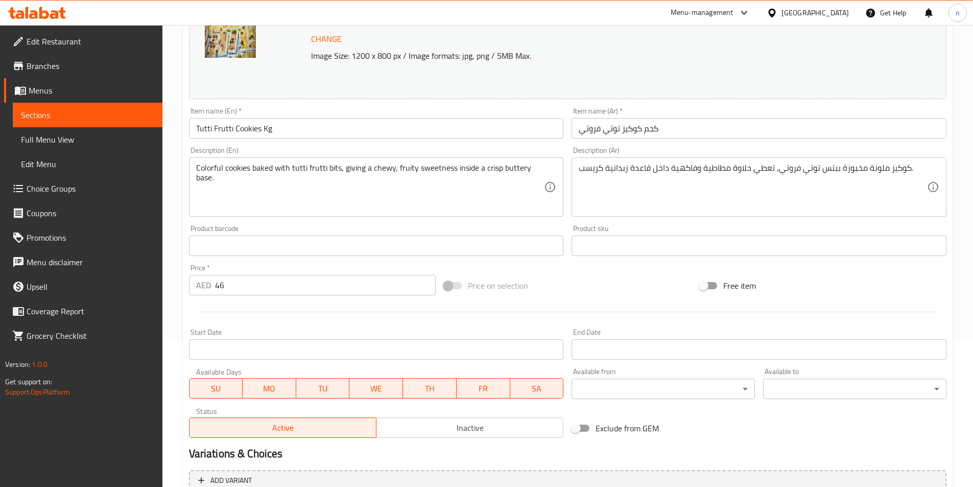
scroll to position [250, 0]
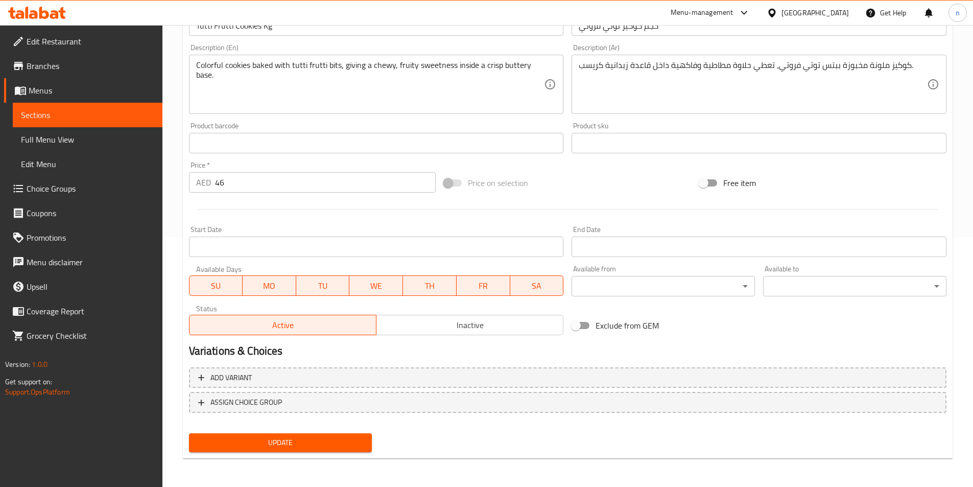
drag, startPoint x: 262, startPoint y: 447, endPoint x: 262, endPoint y: 439, distance: 7.2
click at [262, 447] on span "Update" at bounding box center [280, 442] width 167 height 13
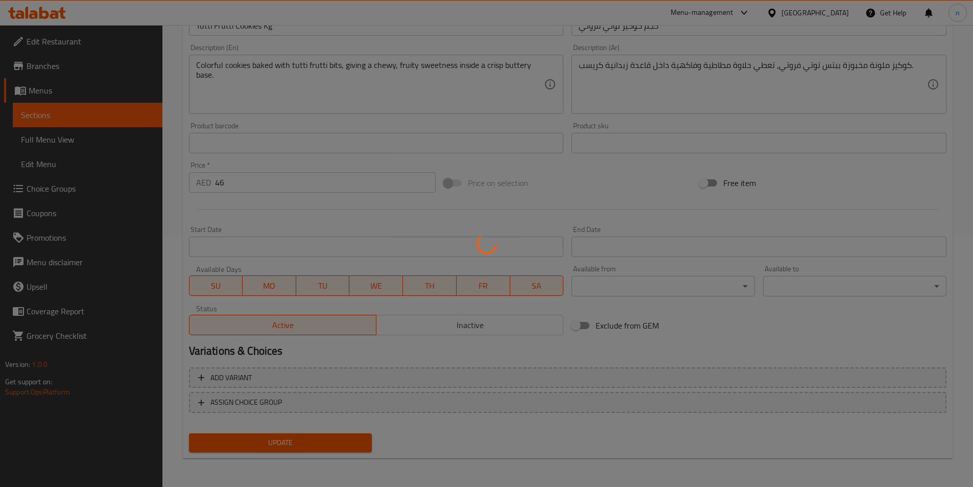
scroll to position [0, 0]
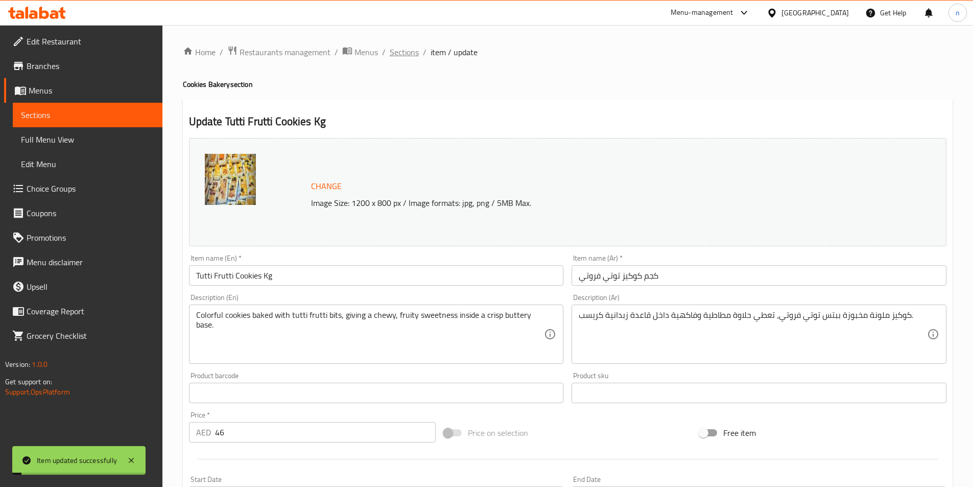
click at [394, 54] on span "Sections" at bounding box center [404, 52] width 29 height 12
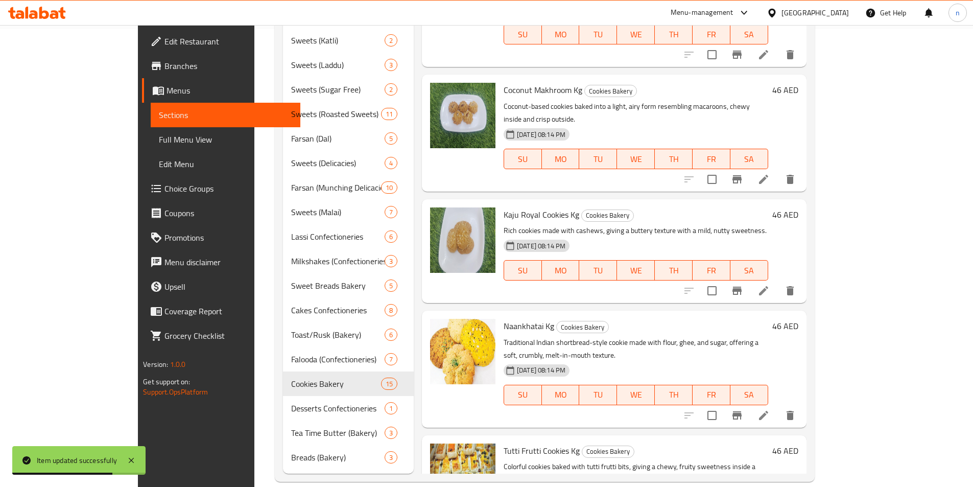
scroll to position [847, 0]
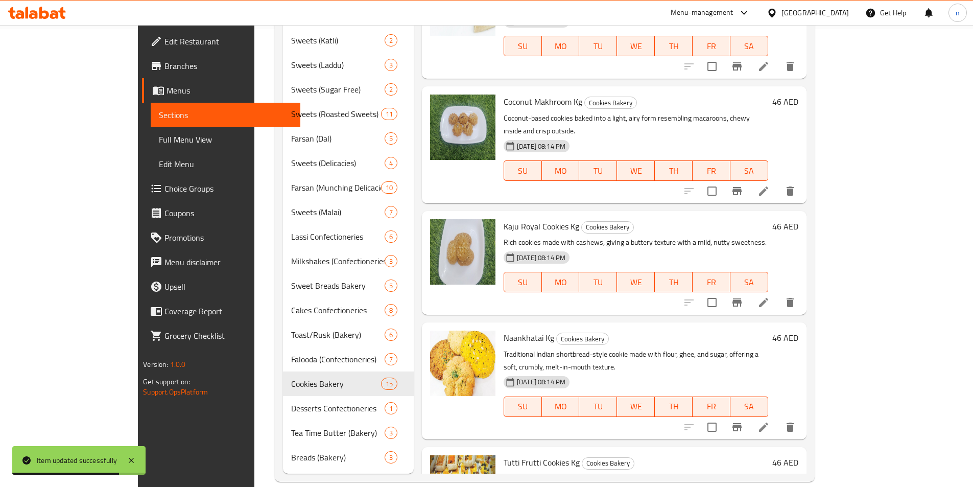
click at [770, 421] on icon at bounding box center [764, 427] width 12 height 12
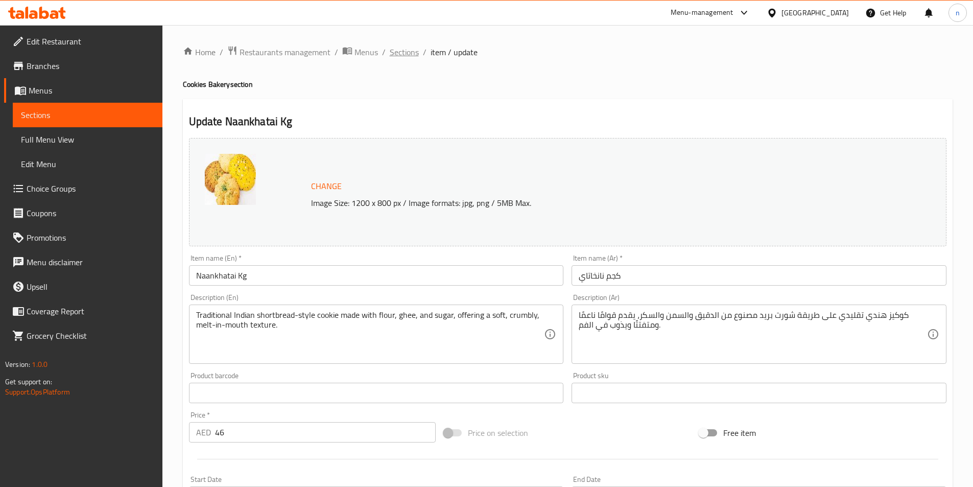
click at [404, 48] on span "Sections" at bounding box center [404, 52] width 29 height 12
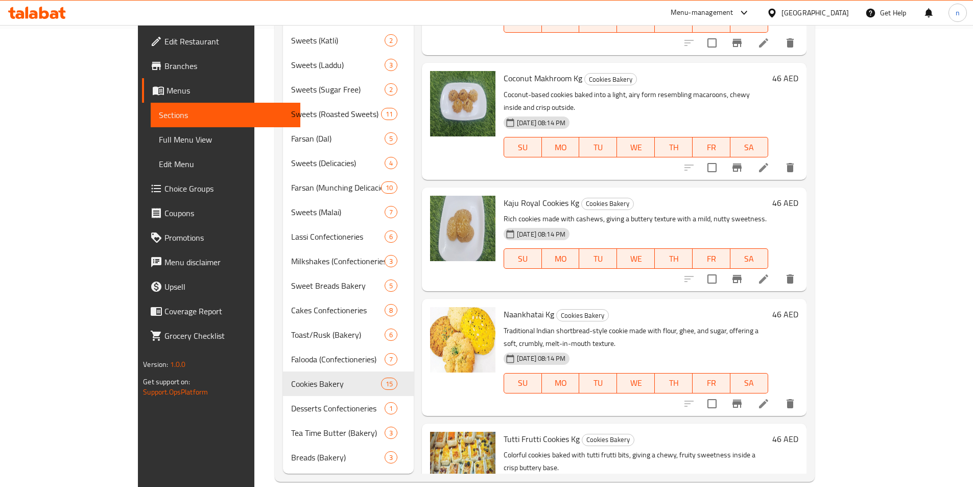
scroll to position [847, 0]
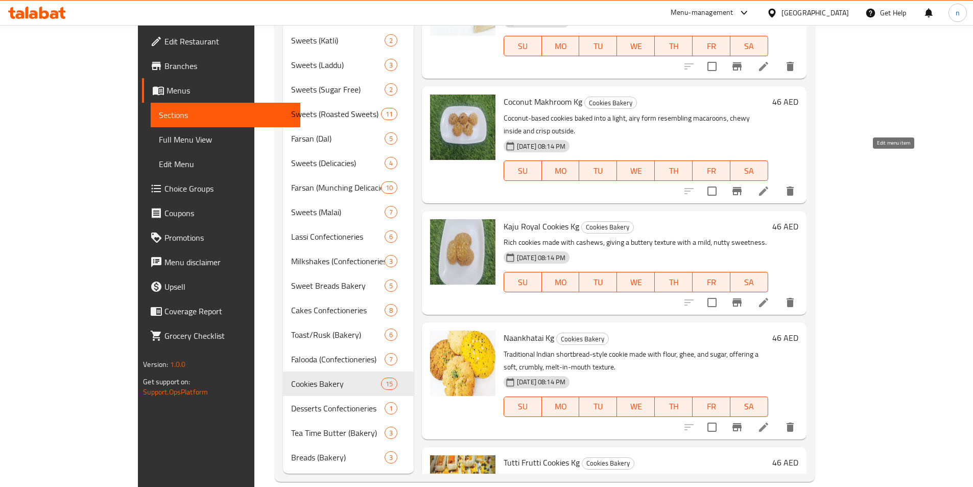
click at [768, 298] on icon at bounding box center [763, 302] width 9 height 9
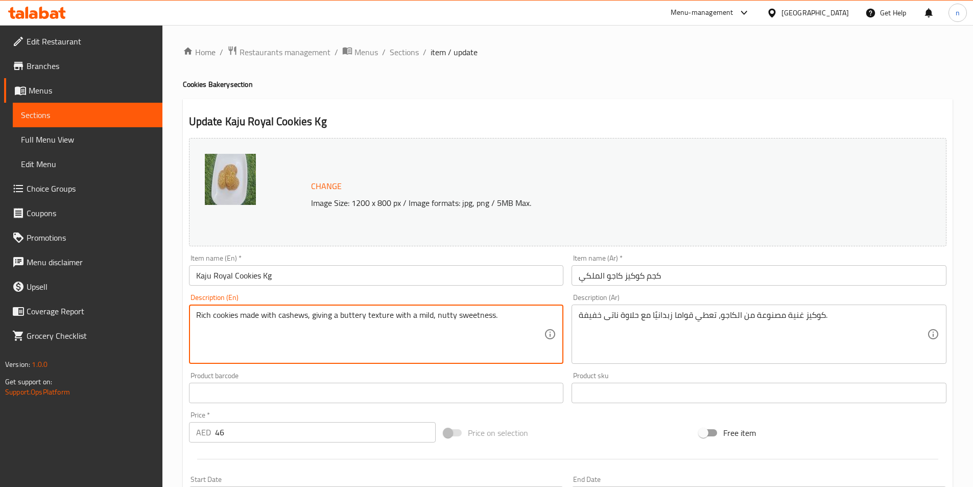
click at [460, 326] on textarea "Rich cookies made with cashews, giving a buttery texture with a mild, nutty swe…" at bounding box center [370, 334] width 348 height 49
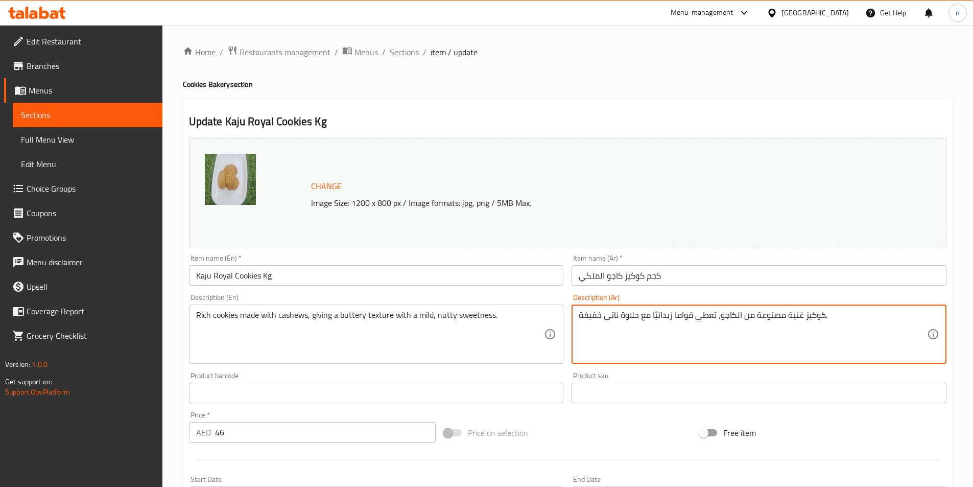
click at [682, 311] on textarea "كوكيز غنية مصنوعة من الكاجو، تعطي قواما زبدانيًا مع حلاوة ناتى خفيفة." at bounding box center [753, 334] width 348 height 49
click at [653, 318] on textarea "كوكيز غنية مصنوعة من الكاجو، تعطي قواما زبدانيًا مع حلاوة ناتى خفيفة." at bounding box center [753, 334] width 348 height 49
drag, startPoint x: 683, startPoint y: 315, endPoint x: 821, endPoint y: 336, distance: 139.0
click at [821, 336] on textarea "كوكيز غنية مصنوعة من الكاجو، تعطي قواما زبدانيًا مع حلاوة ناتى خفيفة." at bounding box center [753, 334] width 348 height 49
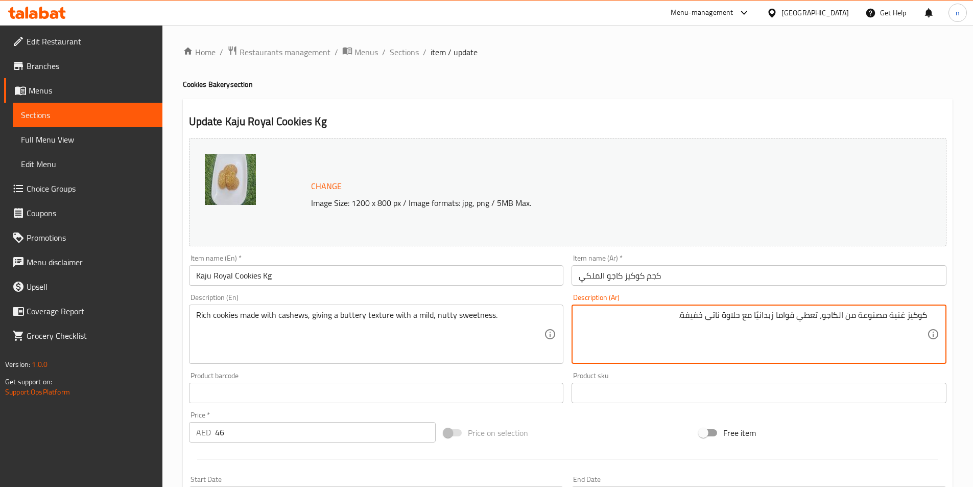
paste textarea "يعطي ملمسًا زبدانيًا مع حلاوة جوزية خفيفة."
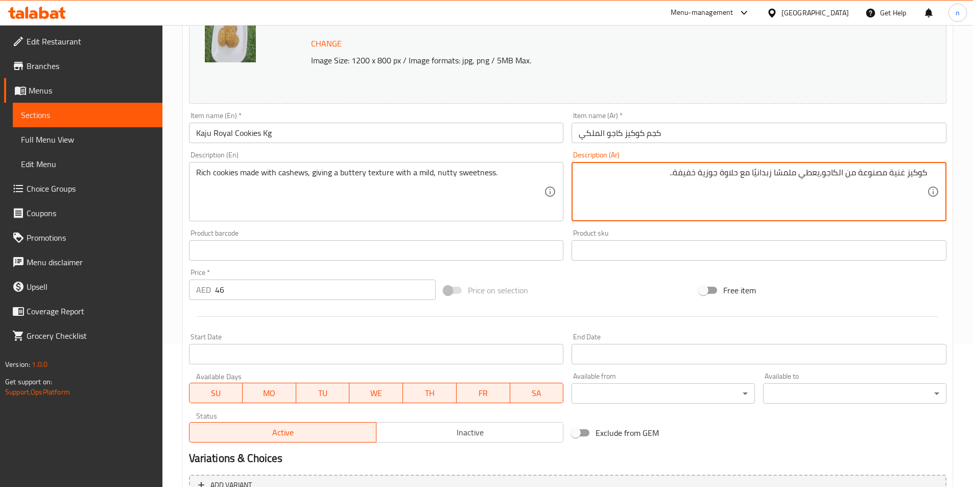
scroll to position [250, 0]
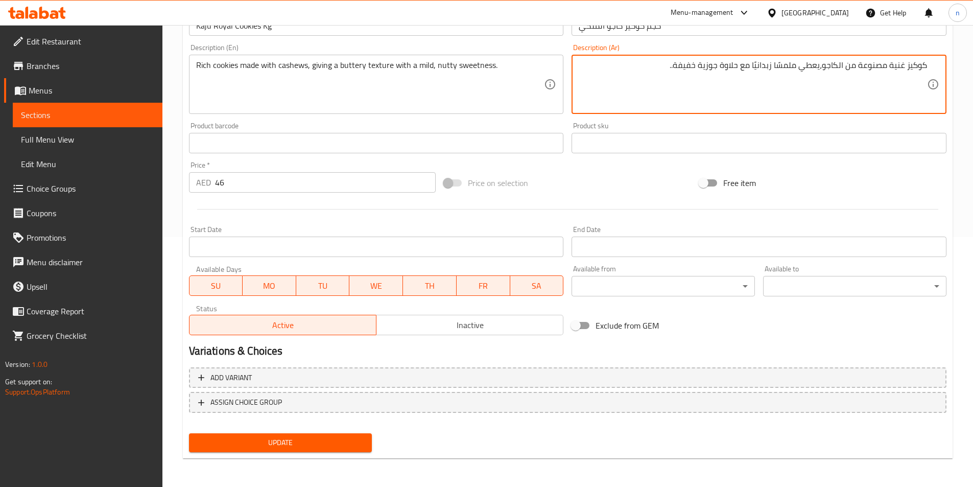
type textarea "كوكيز غنية مصنوعة من الكاجو،يعطي ملمسًا زبدانيًا مع حلاوة جوزية خفيفة.."
click at [331, 445] on span "Update" at bounding box center [280, 442] width 167 height 13
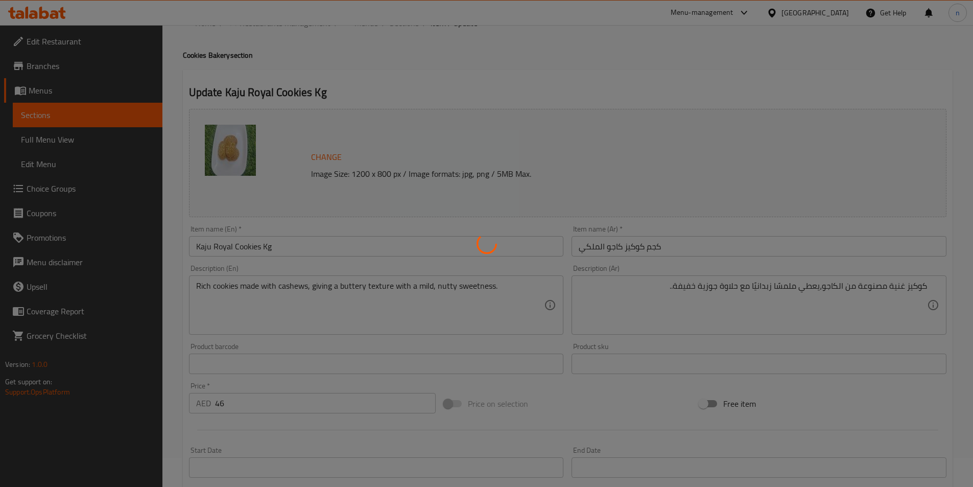
scroll to position [0, 0]
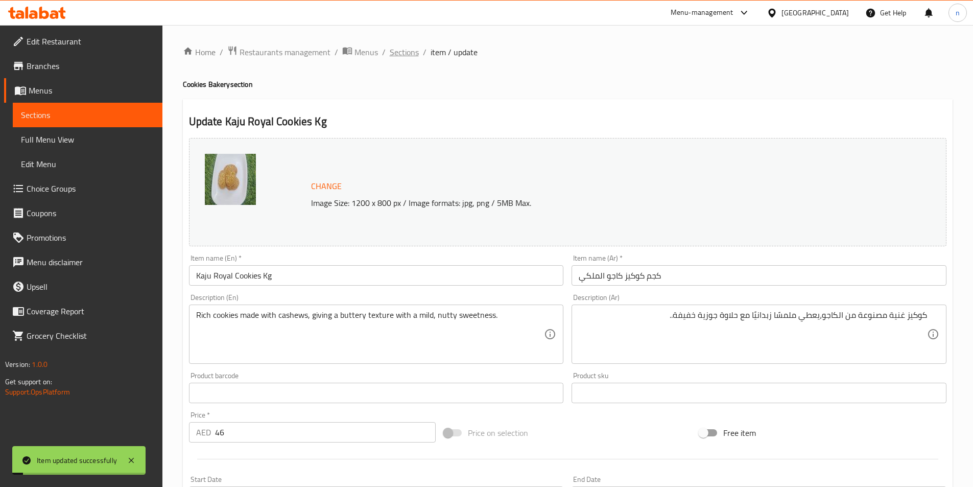
click at [399, 51] on span "Sections" at bounding box center [404, 52] width 29 height 12
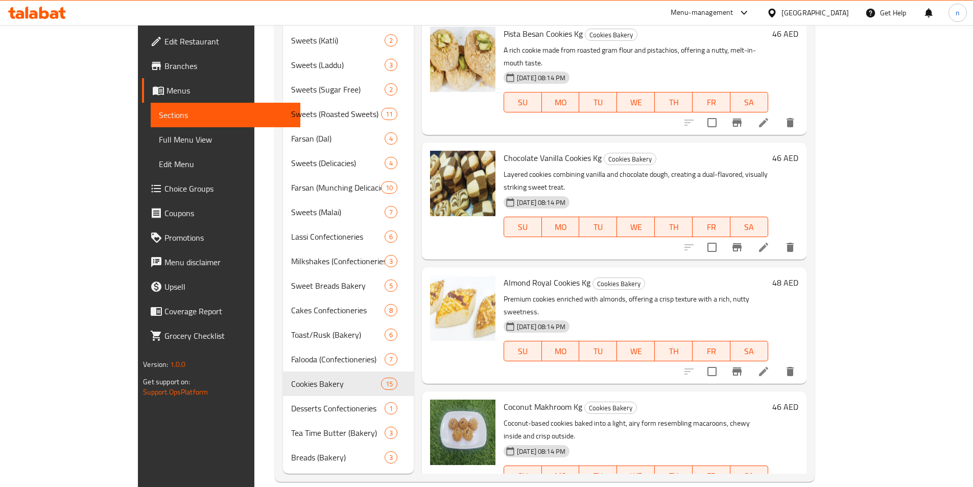
scroll to position [541, 0]
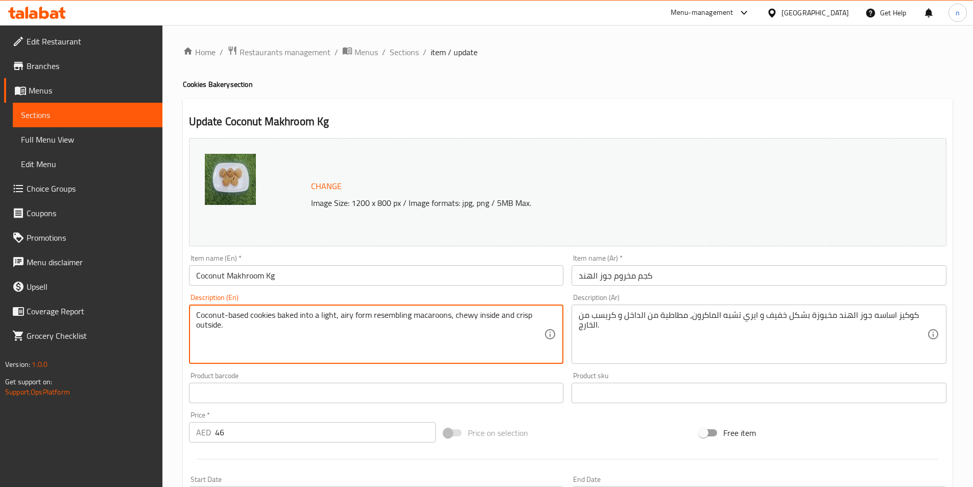
click at [423, 325] on textarea "Coconut-based cookies baked into a light, airy form resembling macaroons, chewy…" at bounding box center [370, 334] width 348 height 49
click at [313, 330] on textarea "Coconut-based cookies baked into a light, airy form resembling macaroons, chewy…" at bounding box center [370, 334] width 348 height 49
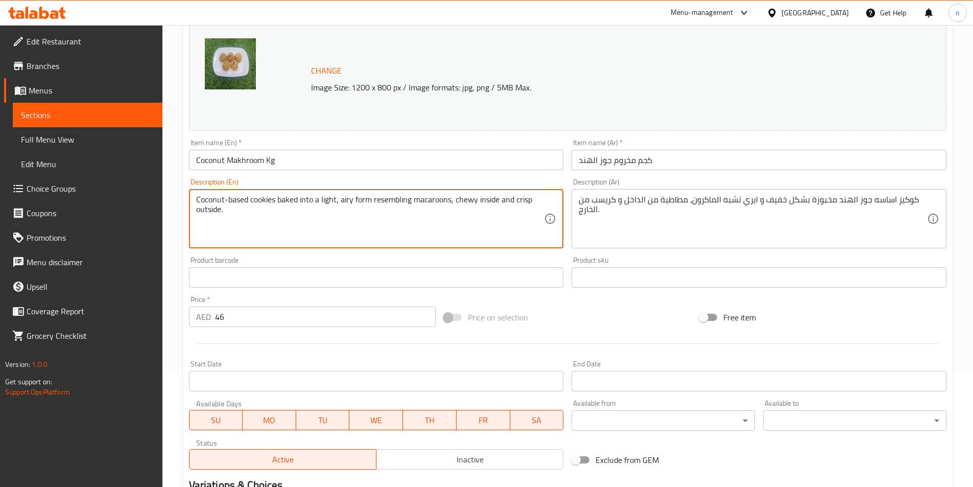
scroll to position [250, 0]
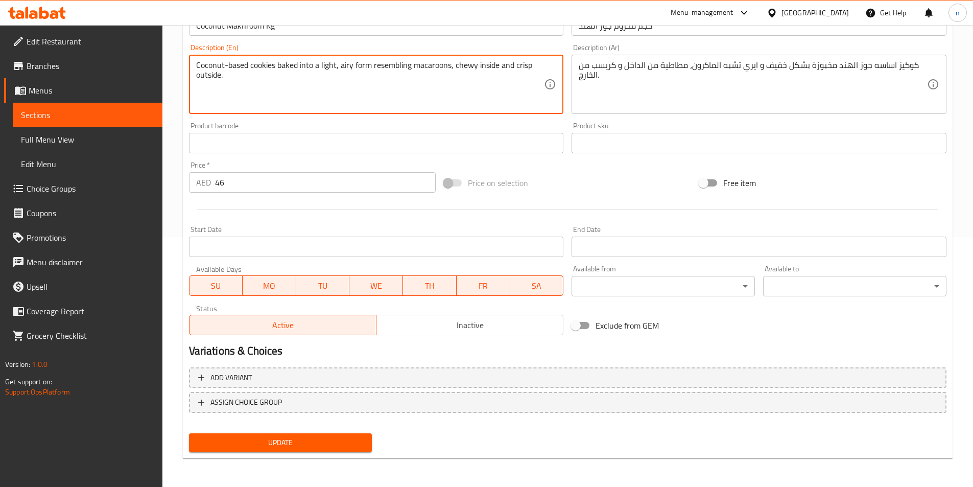
click at [271, 443] on span "Update" at bounding box center [280, 442] width 167 height 13
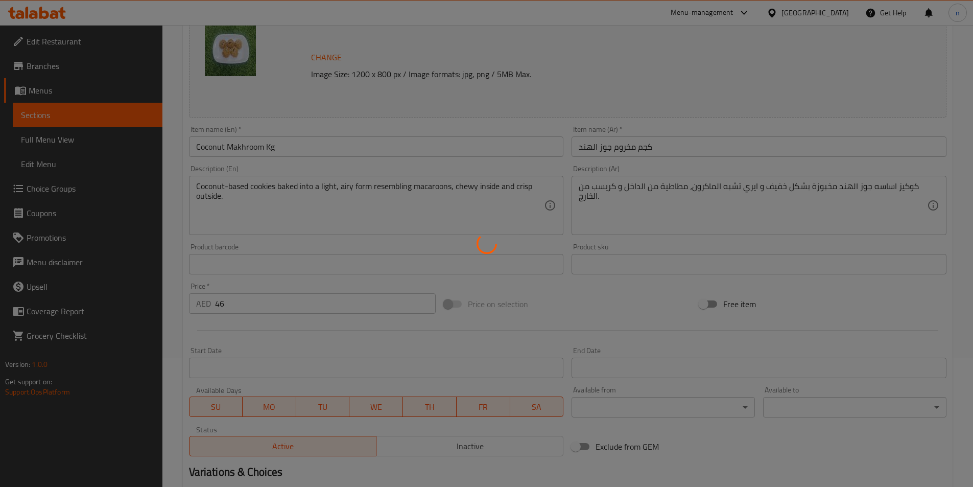
scroll to position [0, 0]
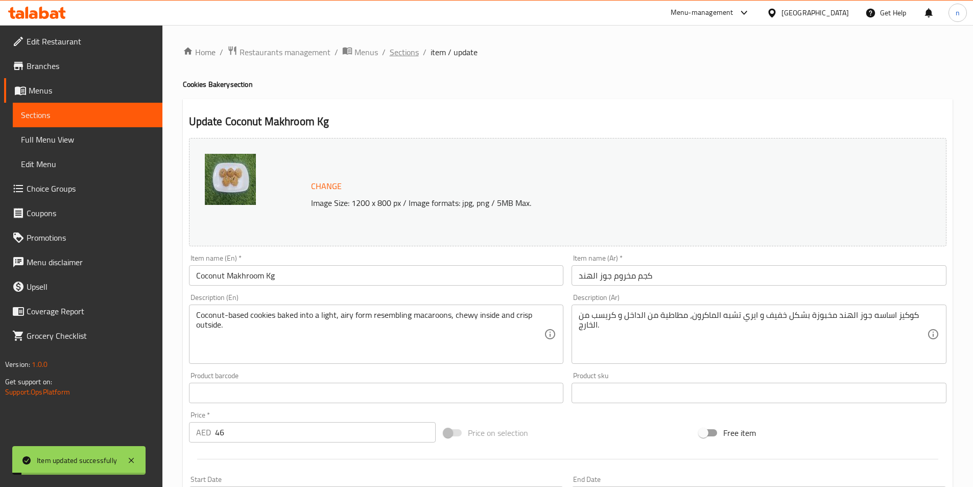
click at [399, 50] on span "Sections" at bounding box center [404, 52] width 29 height 12
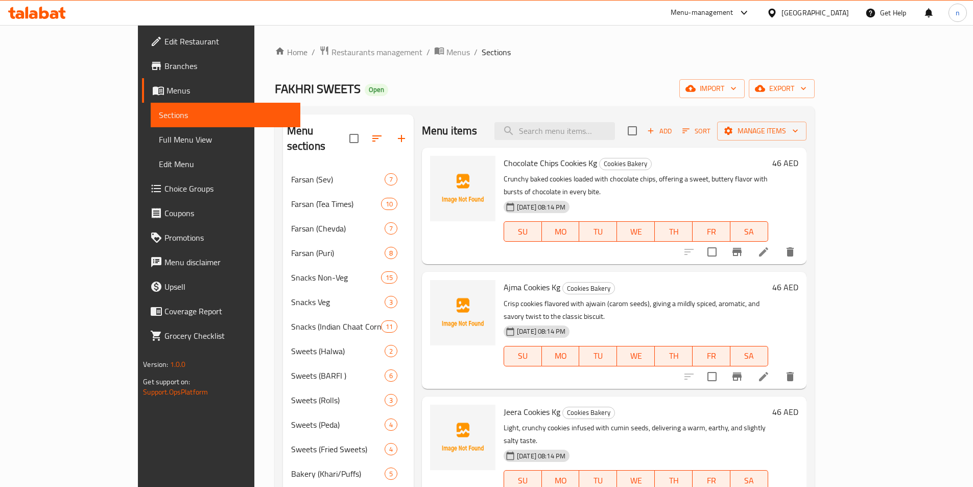
click at [159, 145] on span "Full Menu View" at bounding box center [225, 139] width 133 height 12
click at [159, 134] on span "Full Menu View" at bounding box center [225, 139] width 133 height 12
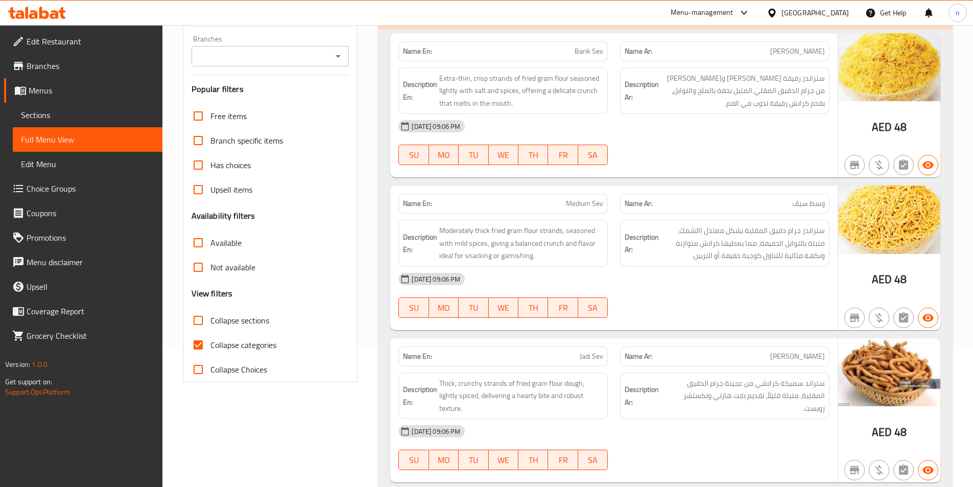
scroll to position [204, 0]
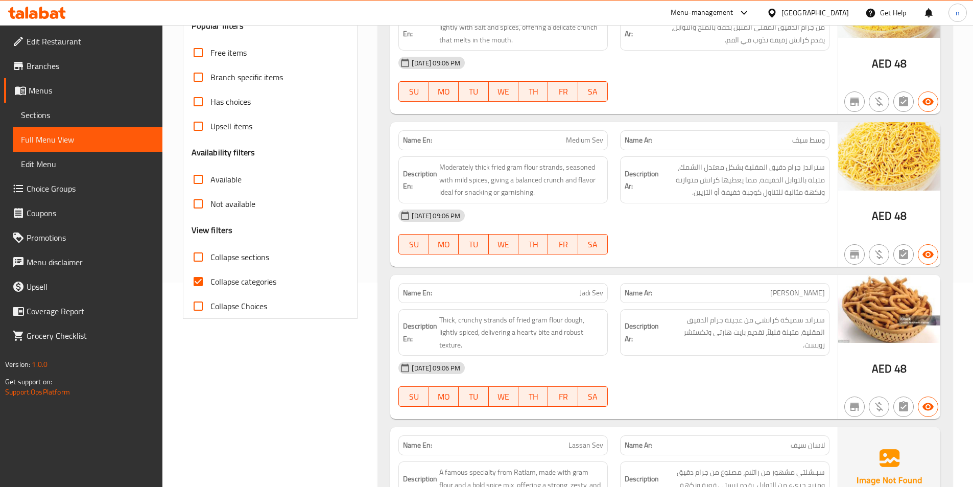
click at [263, 279] on span "Collapse categories" at bounding box center [243, 281] width 66 height 12
click at [210, 279] on input "Collapse categories" at bounding box center [198, 281] width 25 height 25
checkbox input "false"
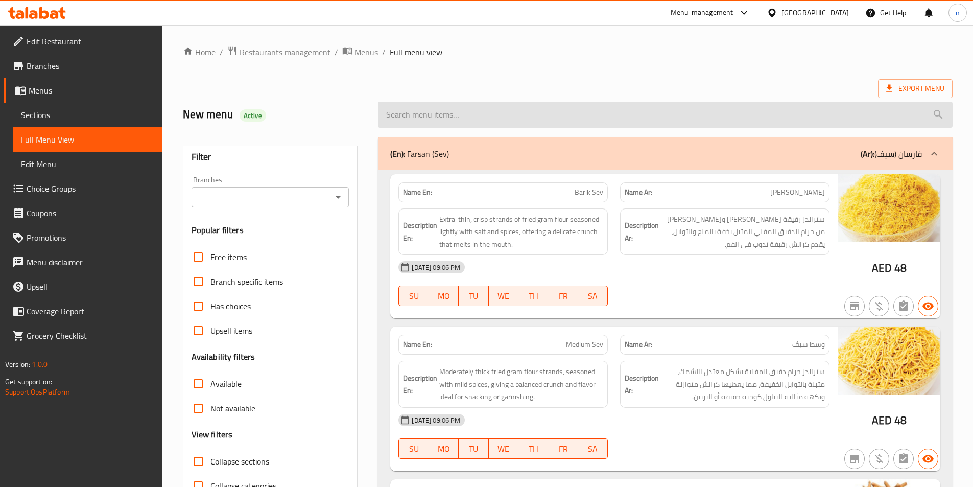
click at [575, 120] on input "search" at bounding box center [665, 115] width 575 height 26
paste input "Good Day Cookies"
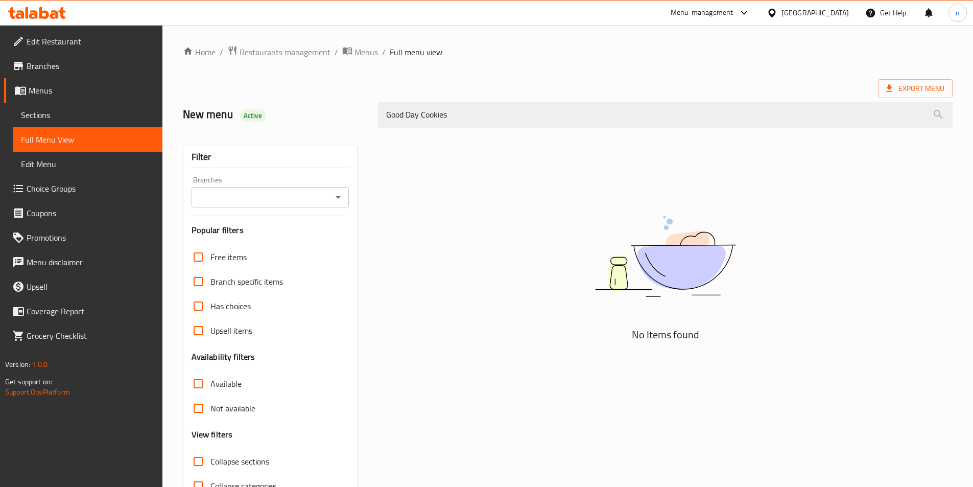
type input "Good Day Cookies"
click at [363, 50] on span "Menus" at bounding box center [367, 52] width 24 height 12
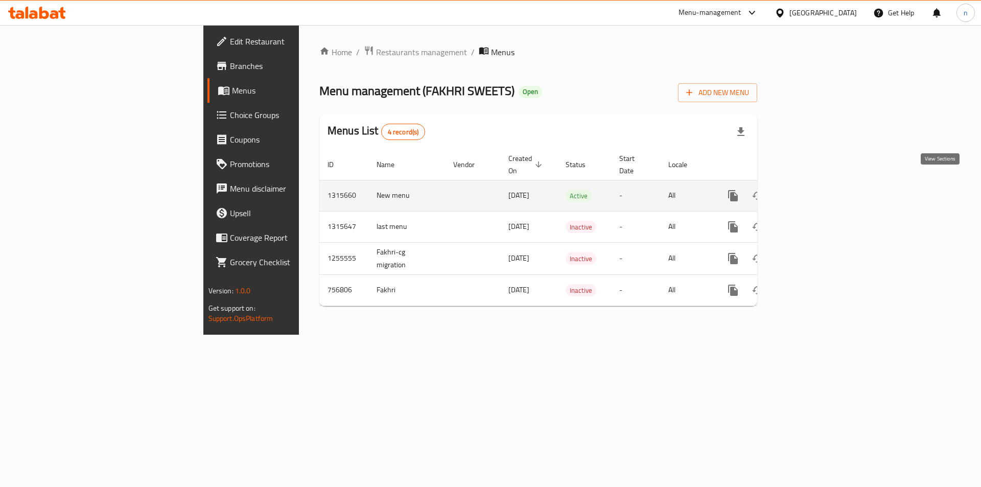
click at [813, 190] on icon "enhanced table" at bounding box center [807, 196] width 12 height 12
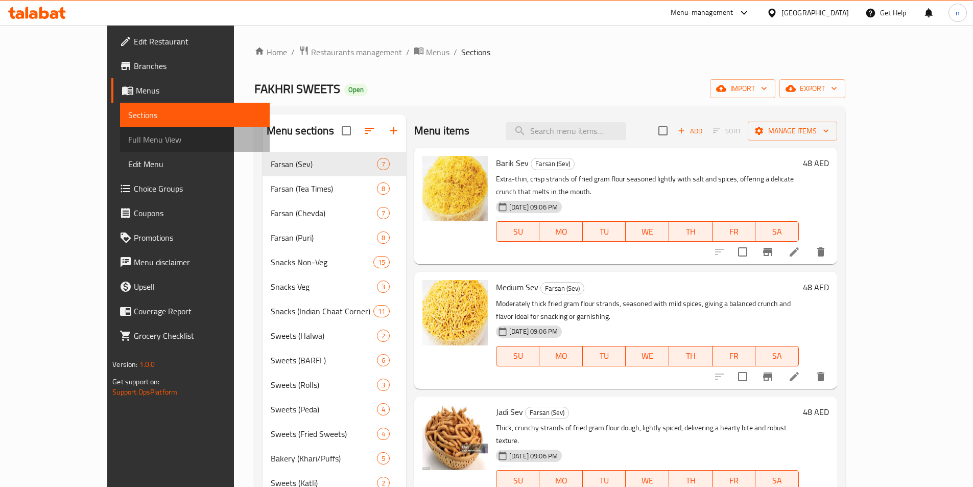
click at [128, 143] on span "Full Menu View" at bounding box center [194, 139] width 133 height 12
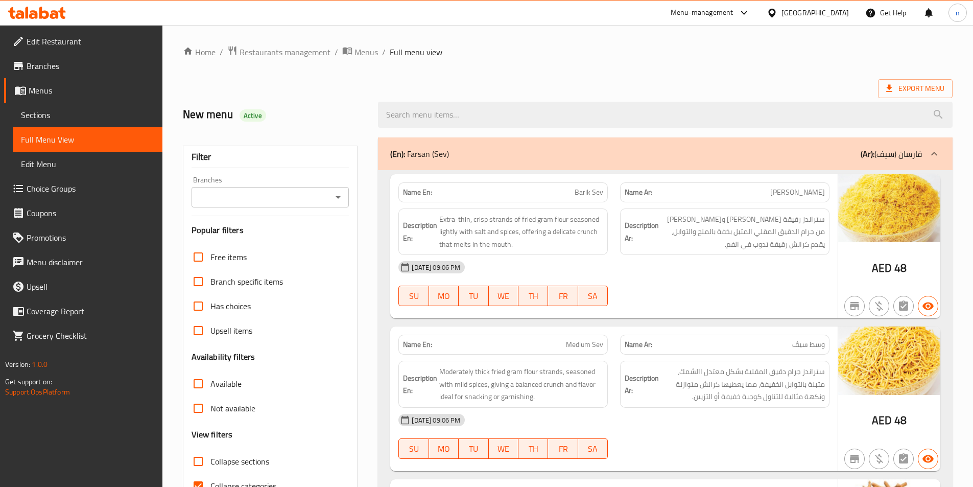
click at [245, 480] on span "Collapse categories" at bounding box center [243, 486] width 66 height 12
click at [210, 474] on input "Collapse categories" at bounding box center [198, 486] width 25 height 25
click at [201, 474] on input "Collapse categories" at bounding box center [198, 486] width 25 height 25
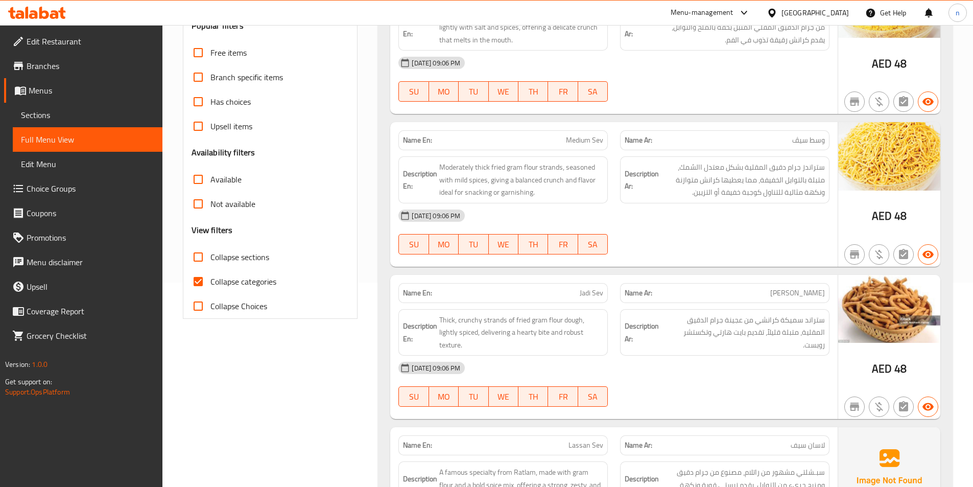
click at [234, 278] on span "Collapse categories" at bounding box center [243, 281] width 66 height 12
click at [210, 278] on input "Collapse categories" at bounding box center [198, 281] width 25 height 25
checkbox input "false"
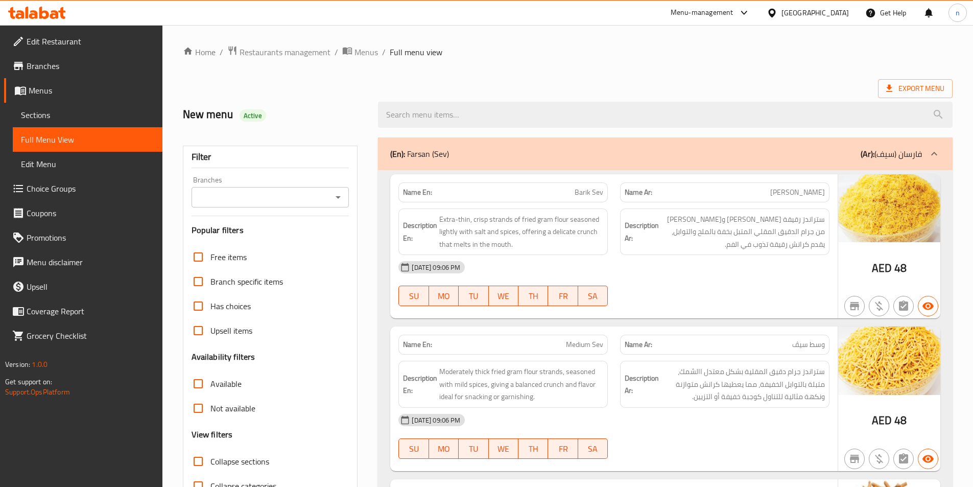
click at [916, 151] on p "(Ar): فارسان (سيف)" at bounding box center [891, 154] width 61 height 12
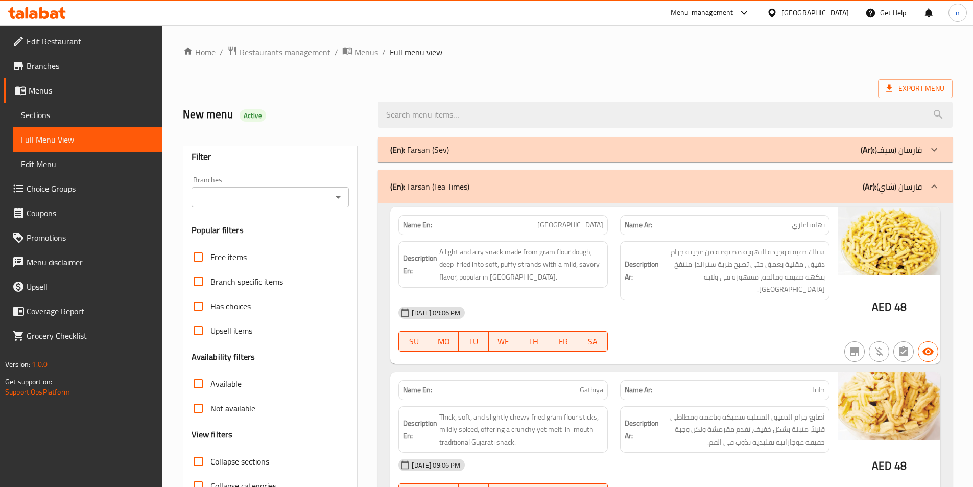
click at [911, 185] on p "(Ar): فارسان (شاي)" at bounding box center [892, 186] width 59 height 12
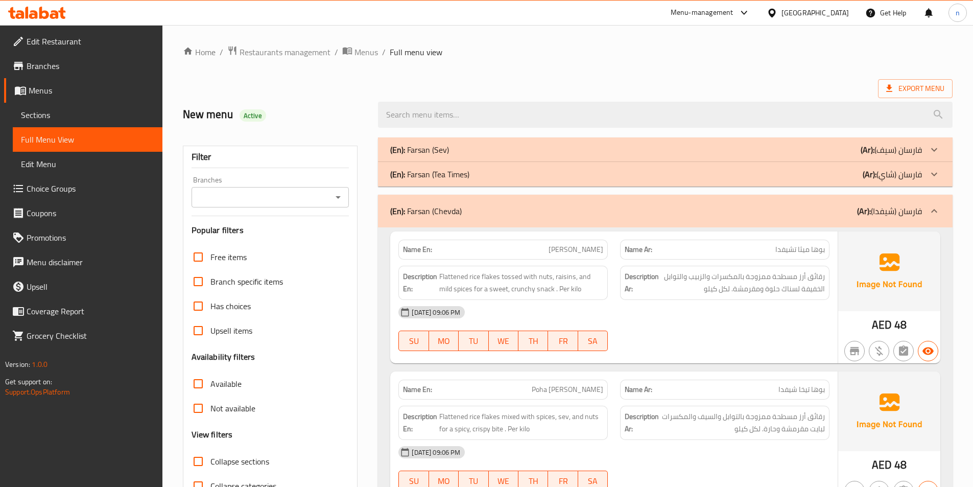
click at [936, 212] on icon at bounding box center [934, 211] width 12 height 12
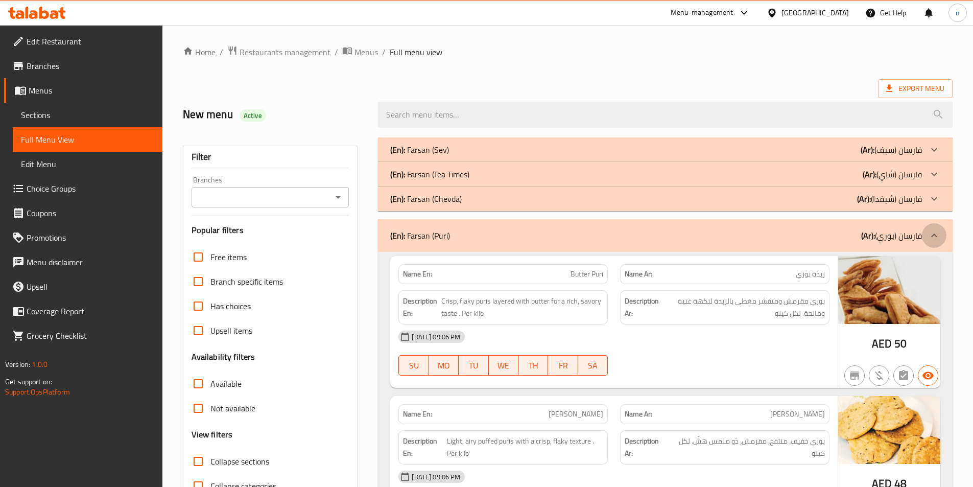
click at [926, 239] on div at bounding box center [934, 235] width 25 height 25
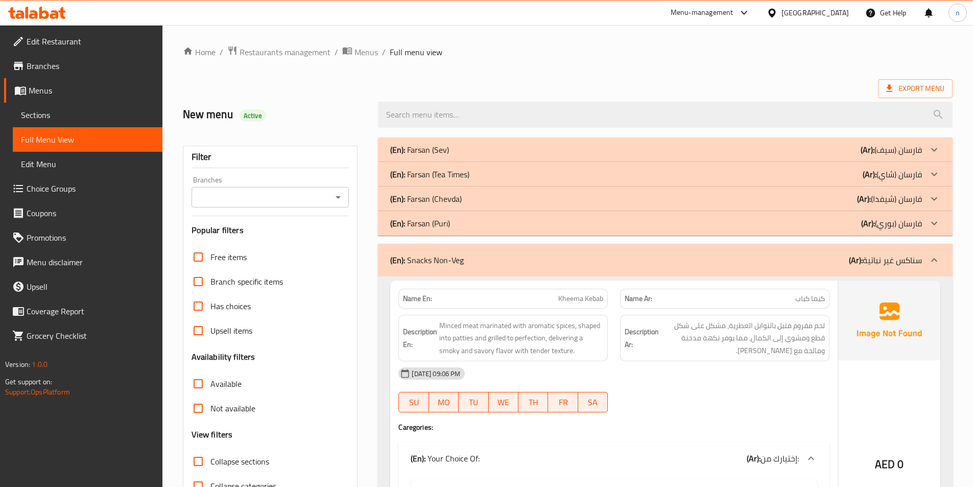
click at [924, 254] on div at bounding box center [934, 260] width 25 height 25
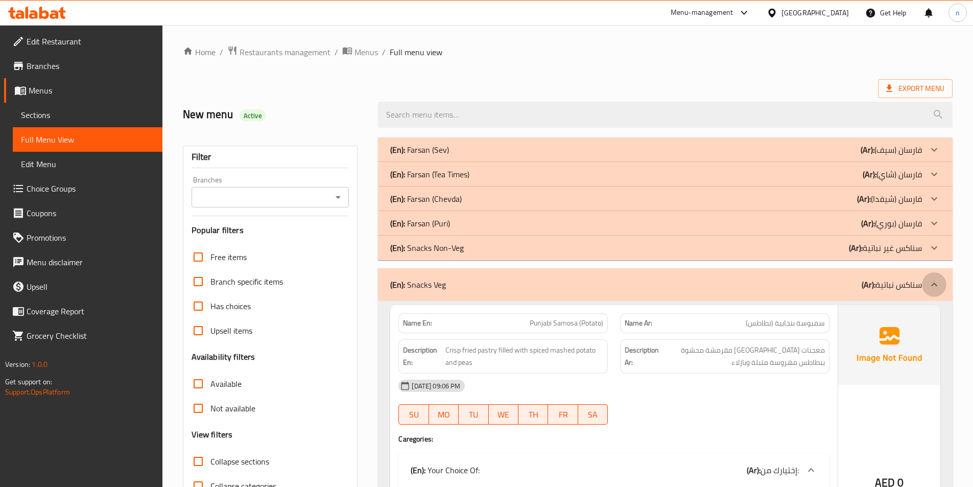
click at [922, 286] on div at bounding box center [934, 284] width 25 height 25
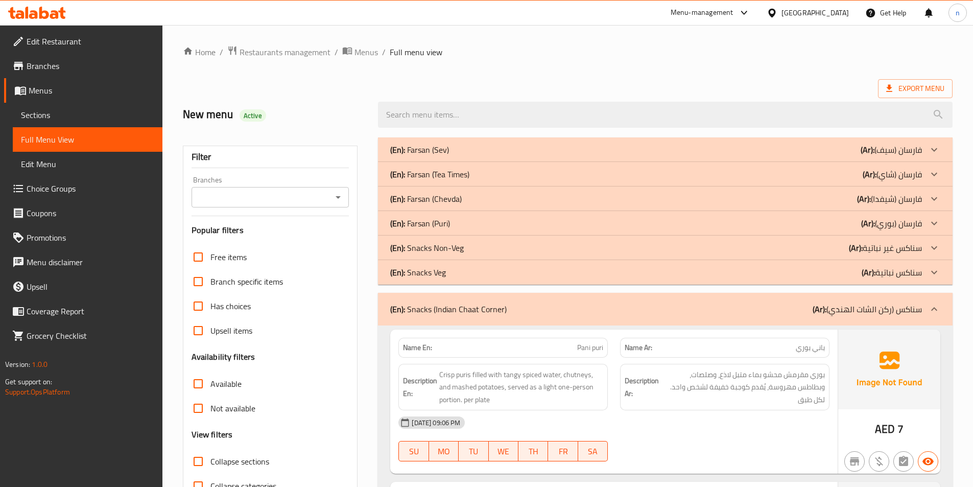
click at [915, 307] on p "(Ar): [PERSON_NAME] (ركن الشات الهندي)" at bounding box center [867, 309] width 109 height 12
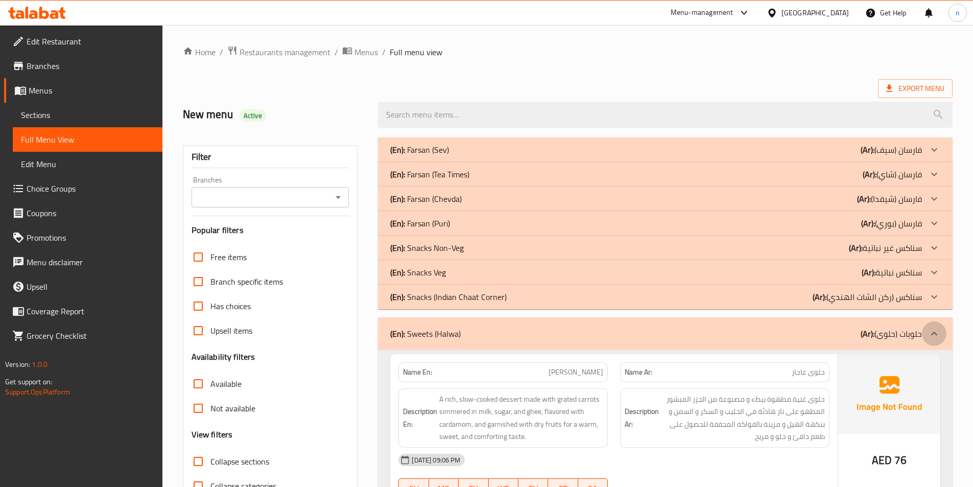
click at [923, 333] on div at bounding box center [934, 333] width 25 height 25
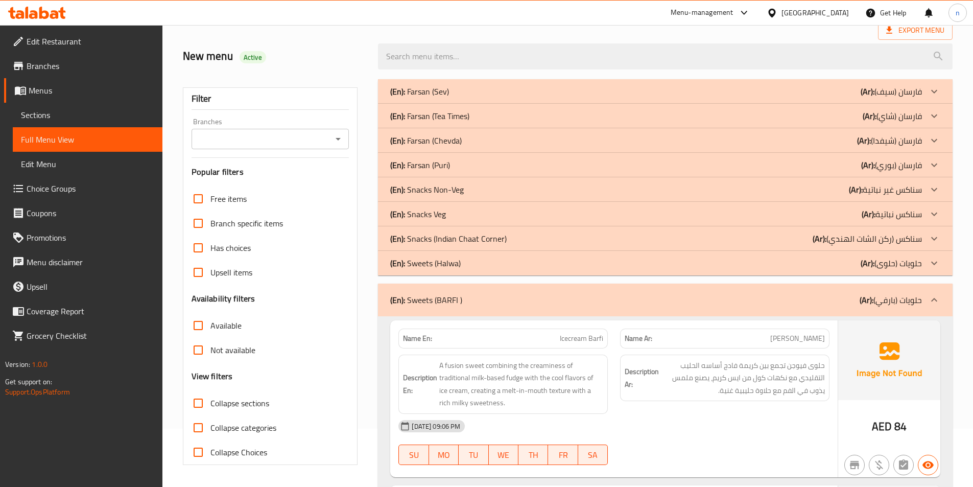
scroll to position [102, 0]
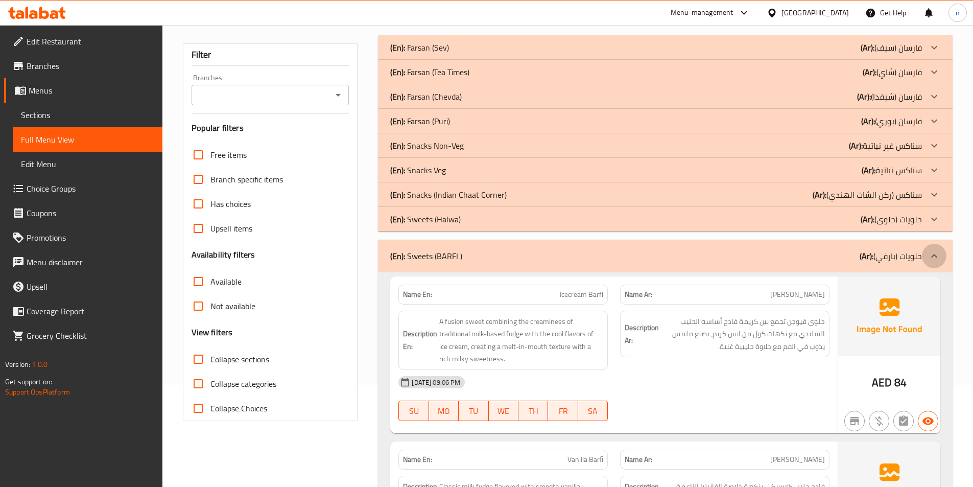
click at [941, 259] on div at bounding box center [934, 256] width 25 height 25
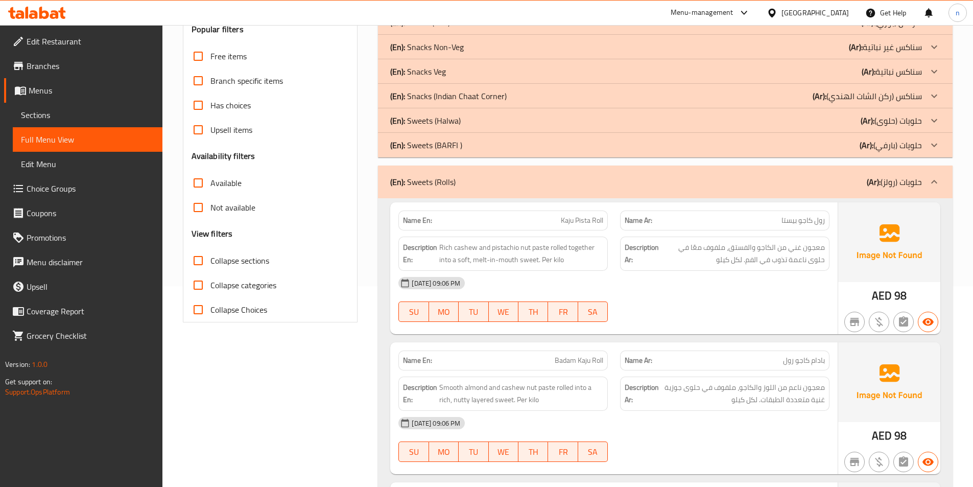
scroll to position [204, 0]
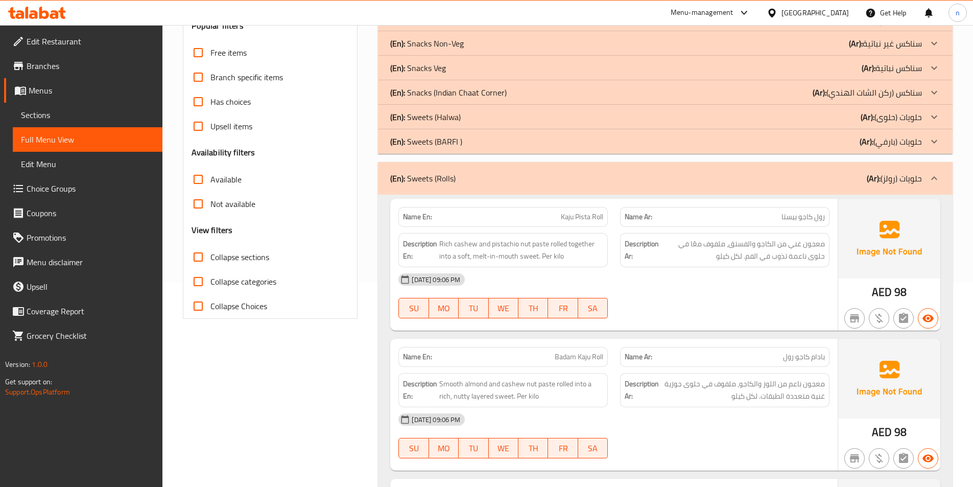
click at [913, 184] on p "(Ar): حلويات (رولز)" at bounding box center [894, 178] width 55 height 12
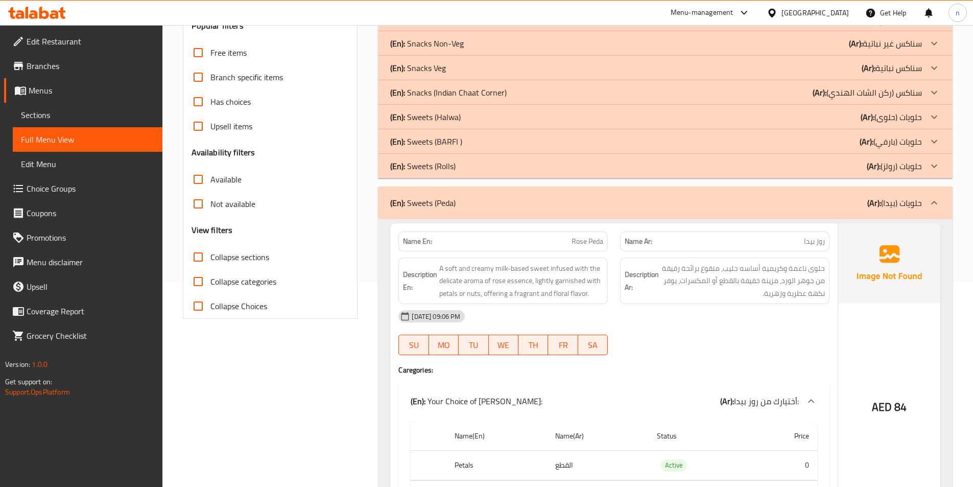
click at [922, 200] on p "(Ar): حلويات (بيدا)" at bounding box center [895, 203] width 55 height 12
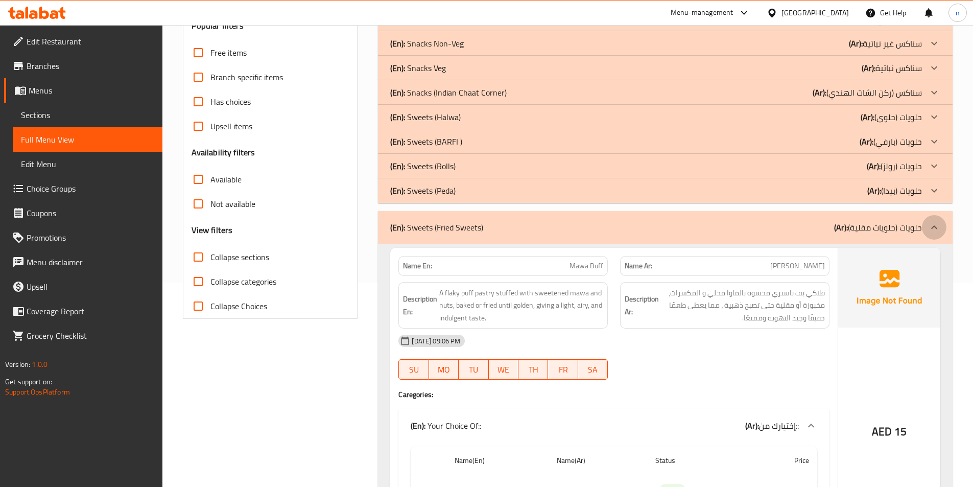
click at [923, 230] on div at bounding box center [934, 227] width 25 height 25
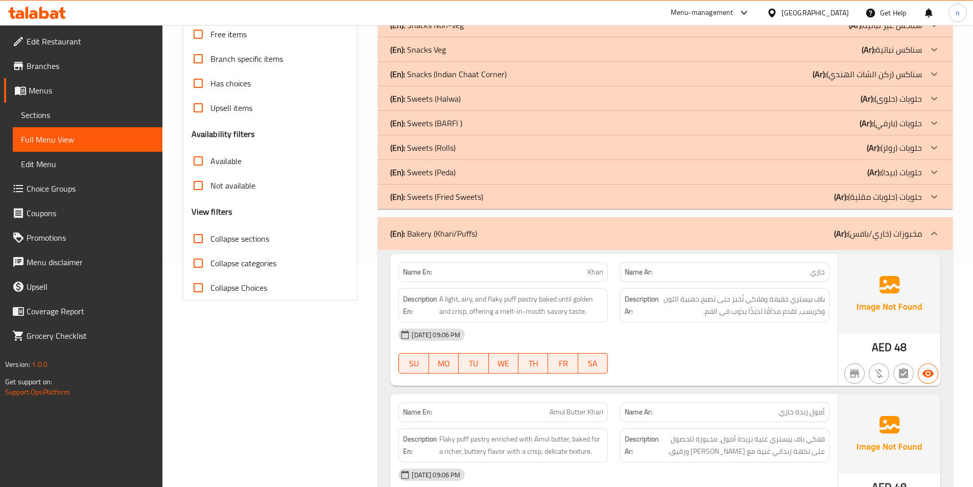
scroll to position [102, 0]
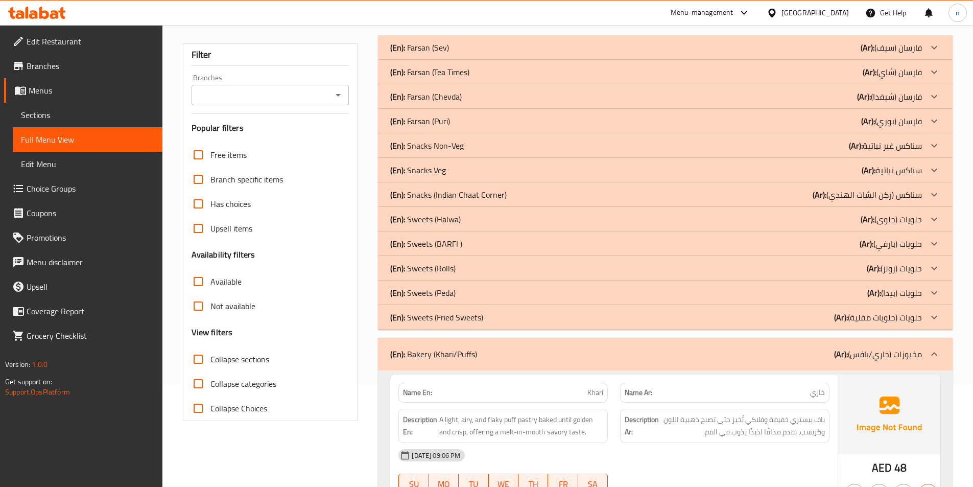
click at [902, 354] on p "(Ar): مخبوزات (خاري/بافس)" at bounding box center [878, 354] width 88 height 12
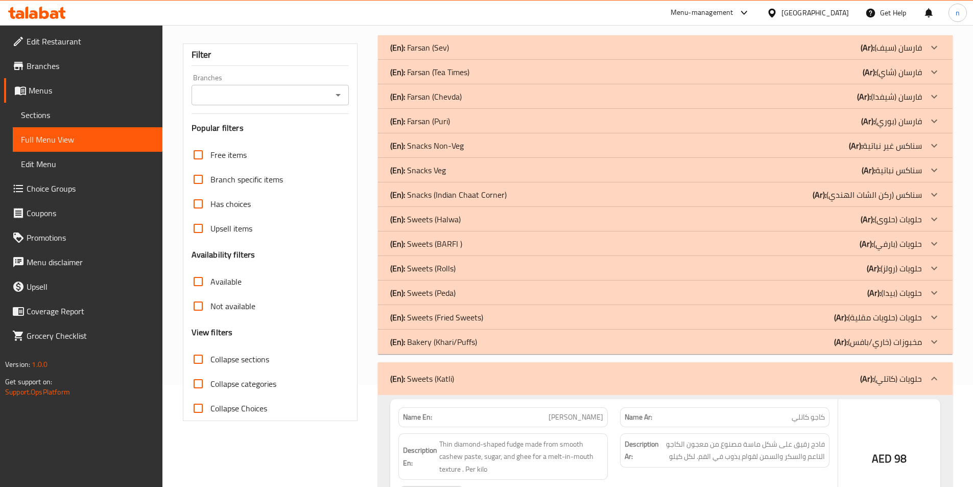
scroll to position [307, 0]
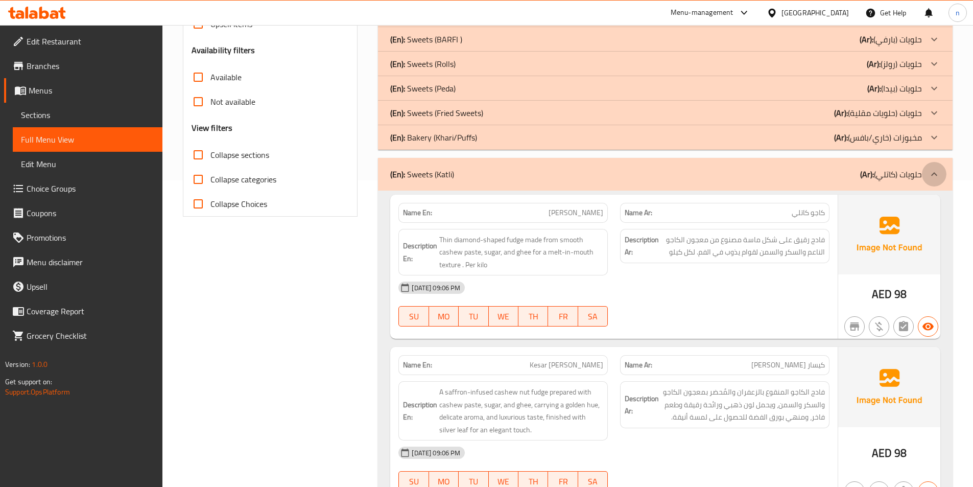
click at [938, 172] on icon at bounding box center [934, 174] width 12 height 12
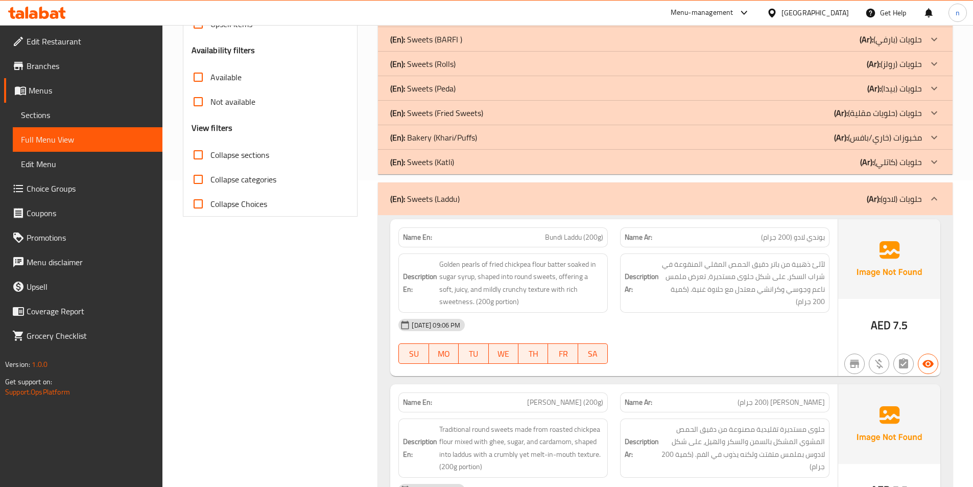
click at [923, 193] on div "(En): Sweets (Laddu) (Ar): حلويات (لادو)" at bounding box center [665, 198] width 575 height 33
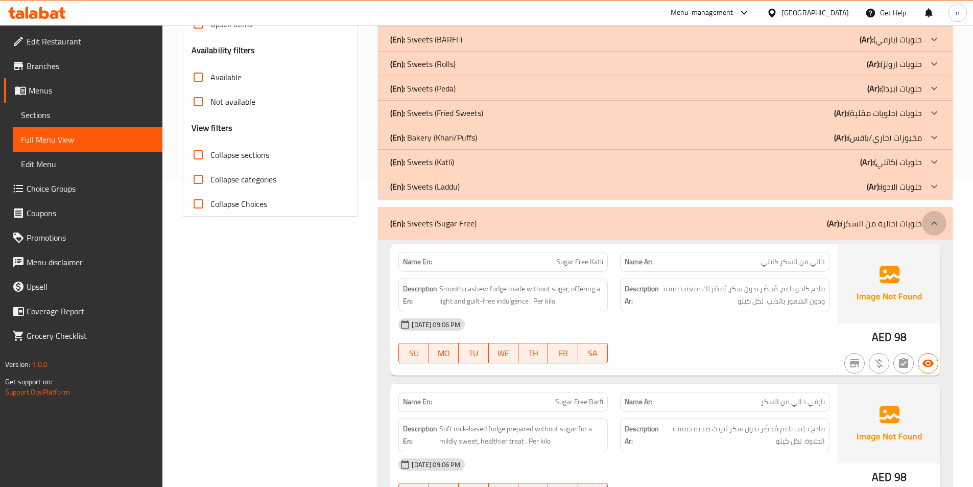
click at [927, 227] on div at bounding box center [934, 223] width 25 height 25
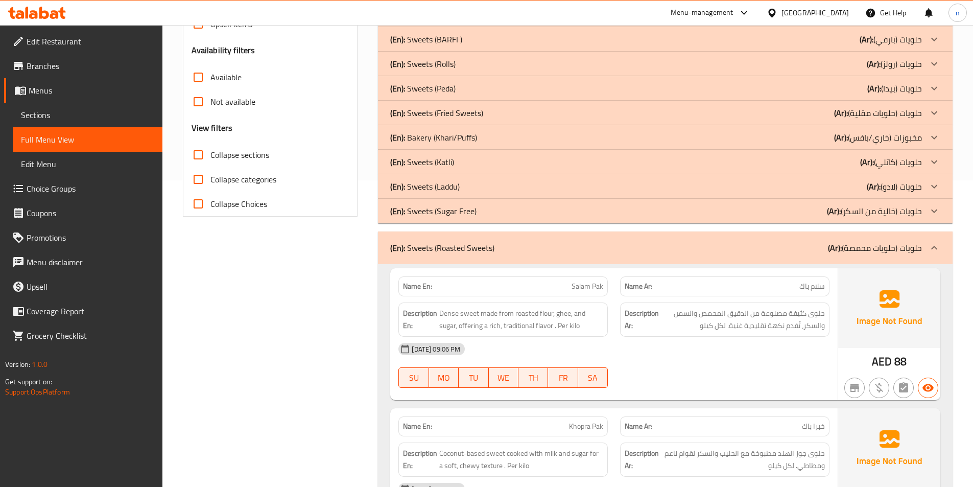
click at [924, 238] on div "(En): Sweets (Roasted Sweets) (Ar): حلويات (حلويات محمصة)" at bounding box center [665, 247] width 575 height 33
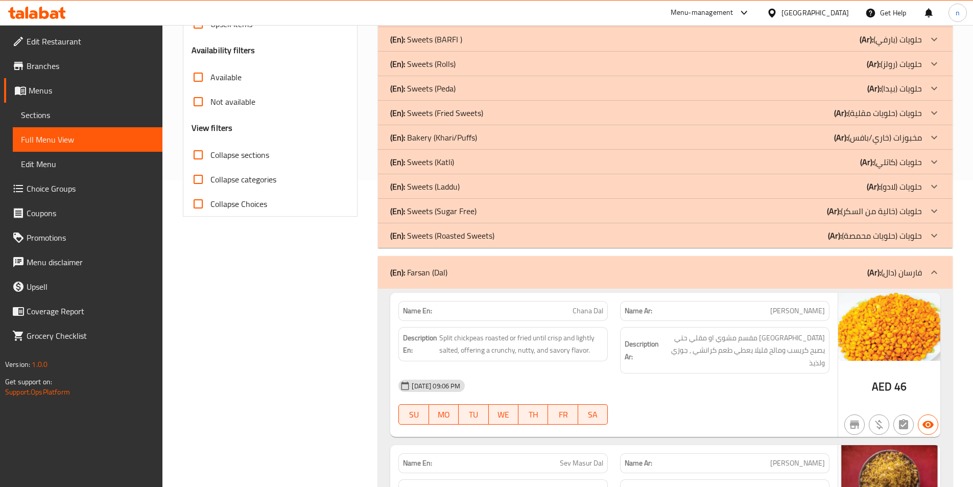
click at [924, 271] on div at bounding box center [934, 272] width 25 height 25
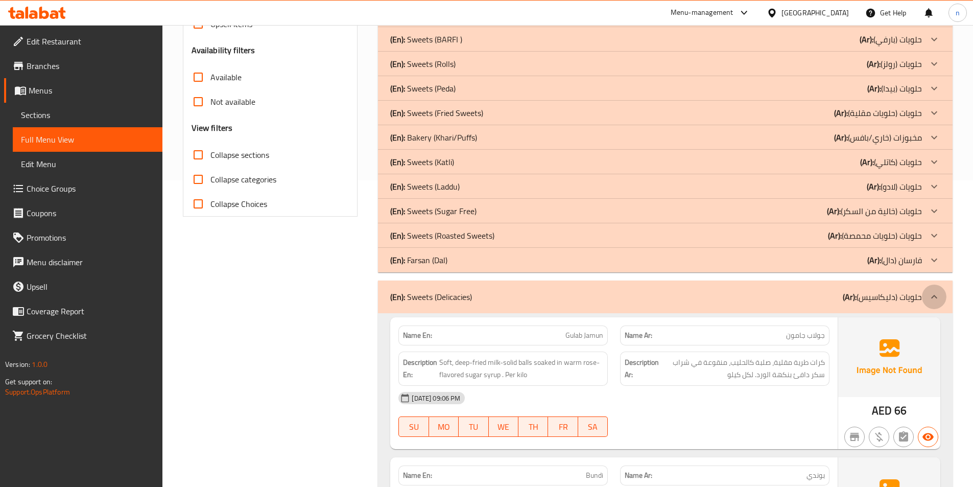
click at [922, 297] on div at bounding box center [934, 297] width 25 height 25
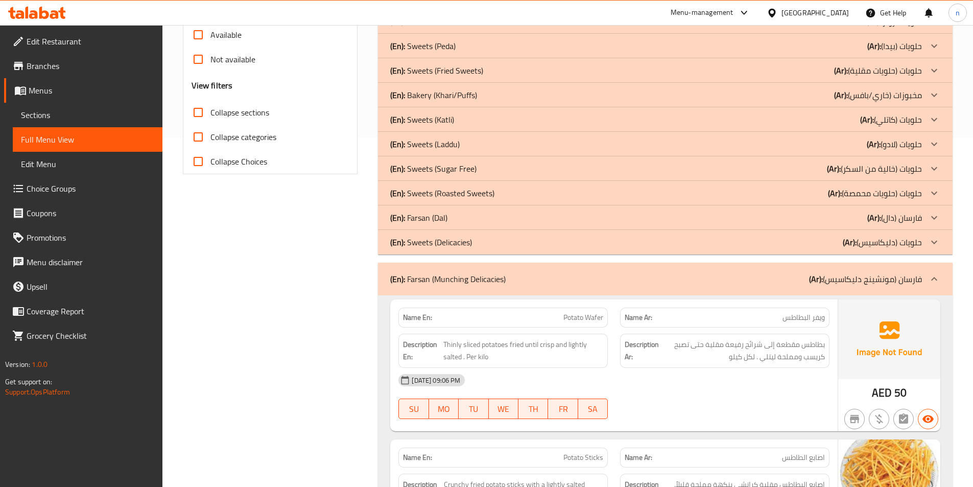
scroll to position [409, 0]
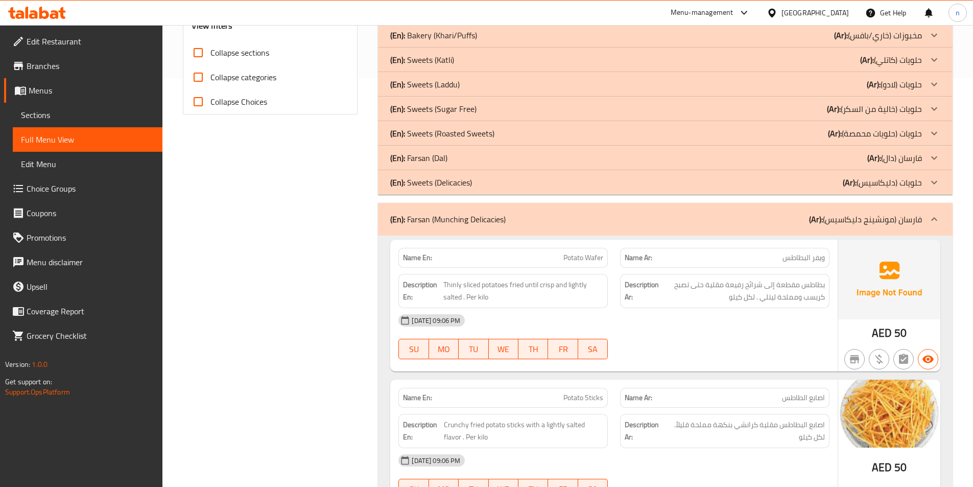
click at [930, 220] on icon at bounding box center [934, 219] width 12 height 12
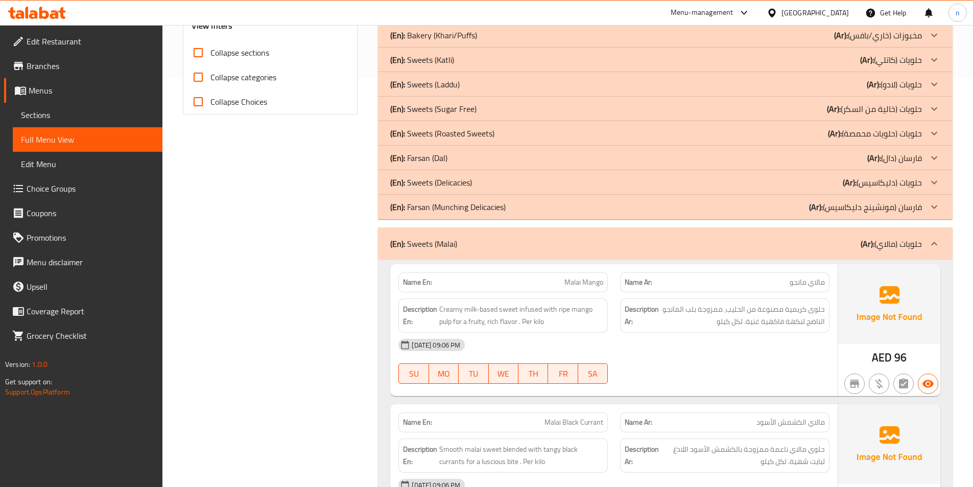
click at [921, 240] on p "(Ar): حلويات (مالاي)" at bounding box center [891, 244] width 61 height 12
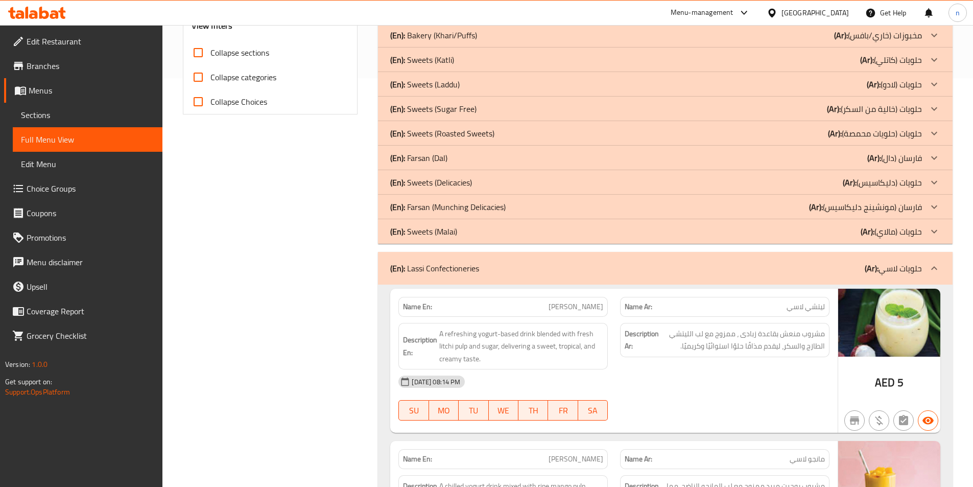
click at [921, 263] on p "(Ar): حلويات لاسي" at bounding box center [893, 268] width 57 height 12
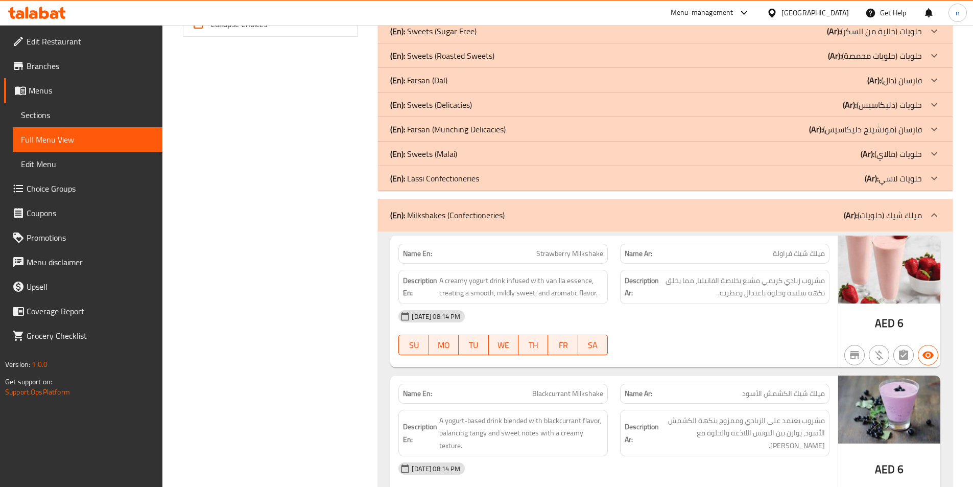
scroll to position [562, 0]
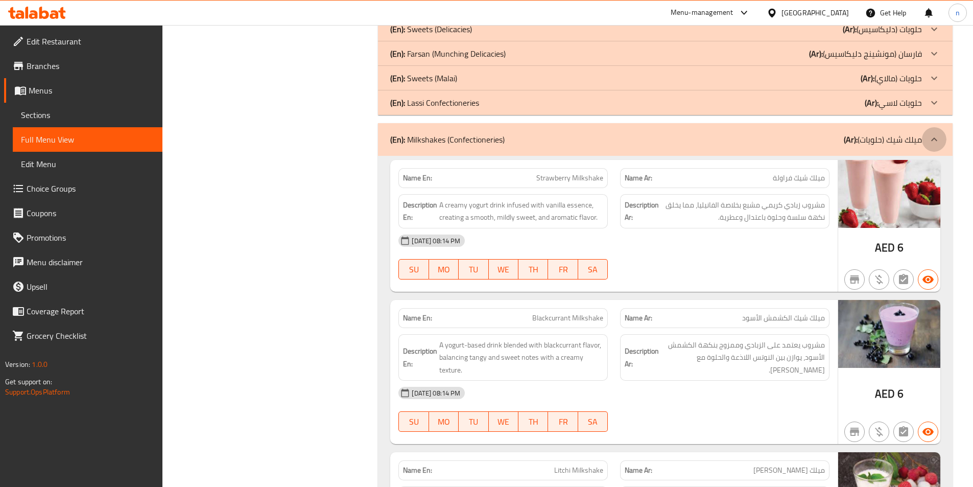
click at [930, 143] on icon at bounding box center [934, 139] width 12 height 12
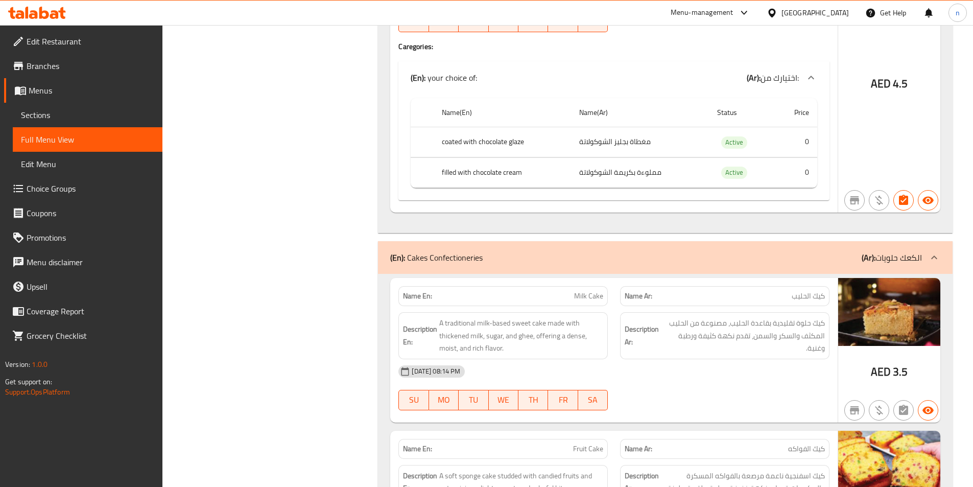
scroll to position [1379, 0]
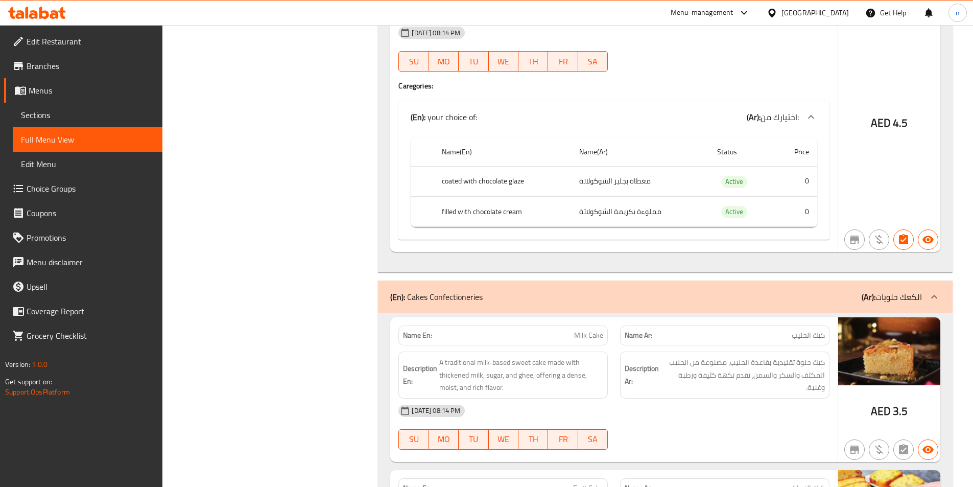
click at [934, 294] on icon at bounding box center [934, 297] width 12 height 12
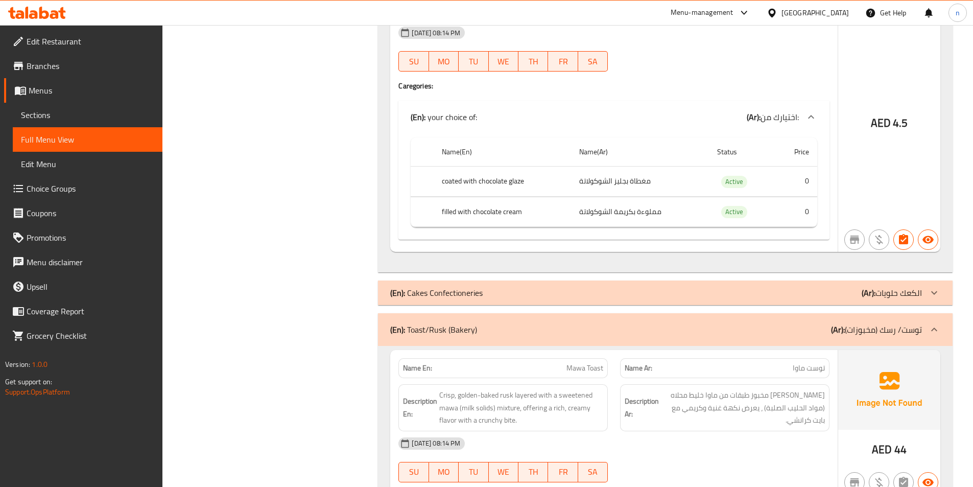
click at [922, 326] on p "(Ar): توست/ رسك (مخبوزات)" at bounding box center [876, 329] width 91 height 12
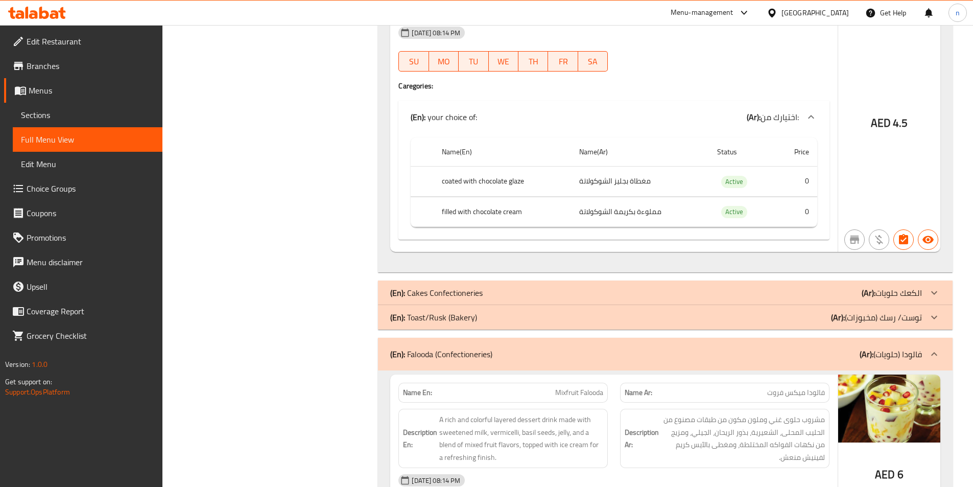
click at [934, 348] on icon at bounding box center [934, 354] width 12 height 12
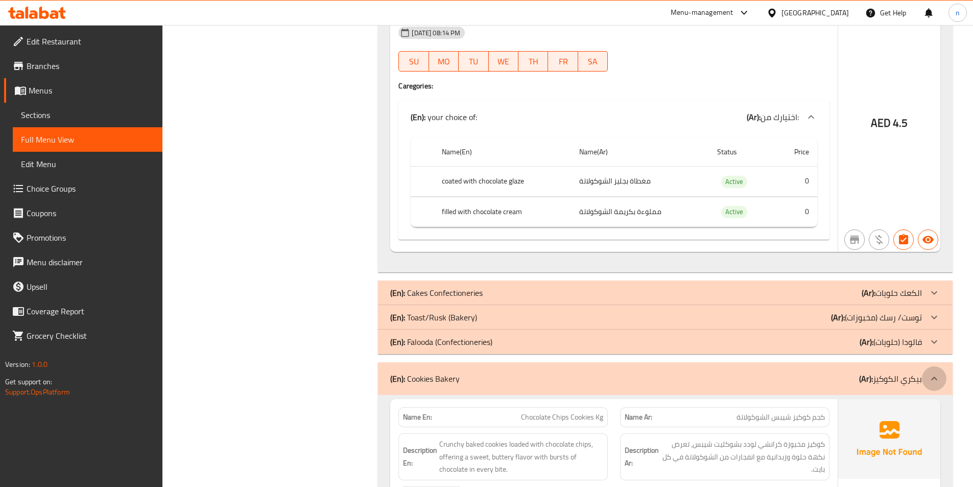
click at [934, 378] on icon at bounding box center [934, 379] width 6 height 4
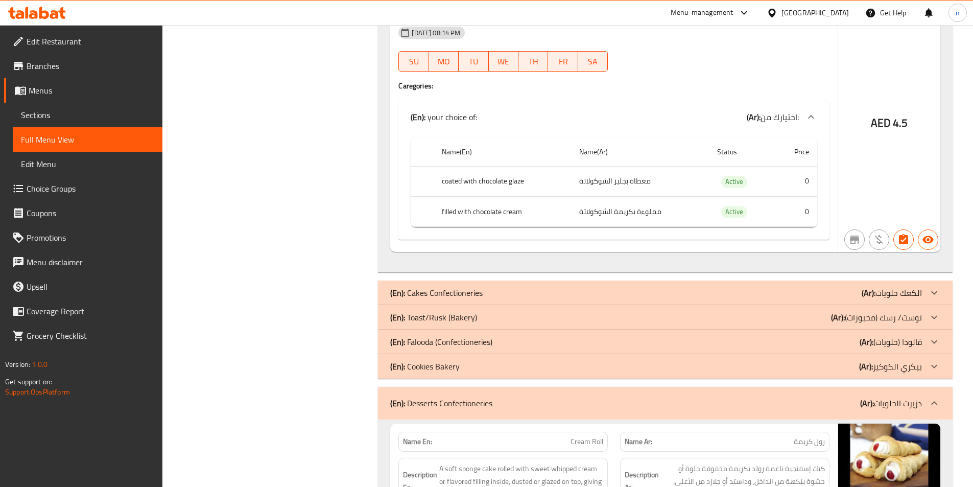
click at [941, 396] on div at bounding box center [934, 403] width 25 height 25
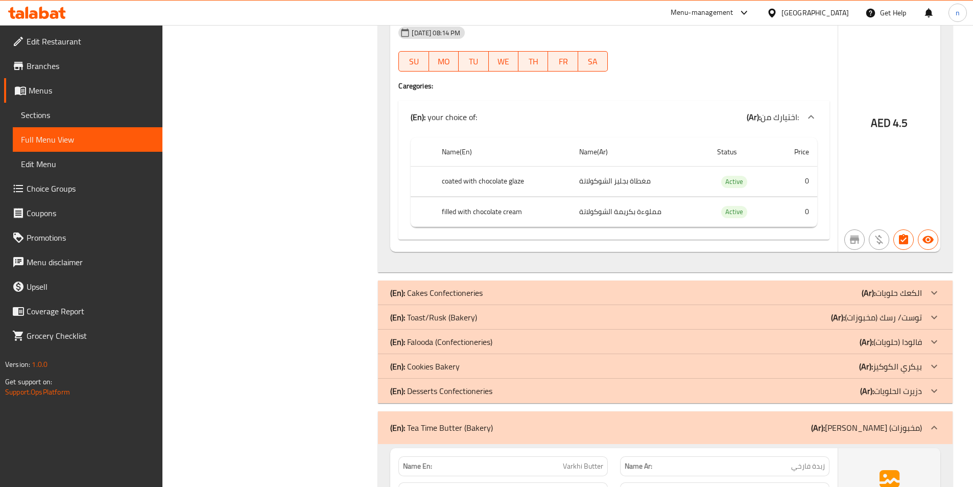
click at [936, 370] on icon at bounding box center [934, 366] width 12 height 12
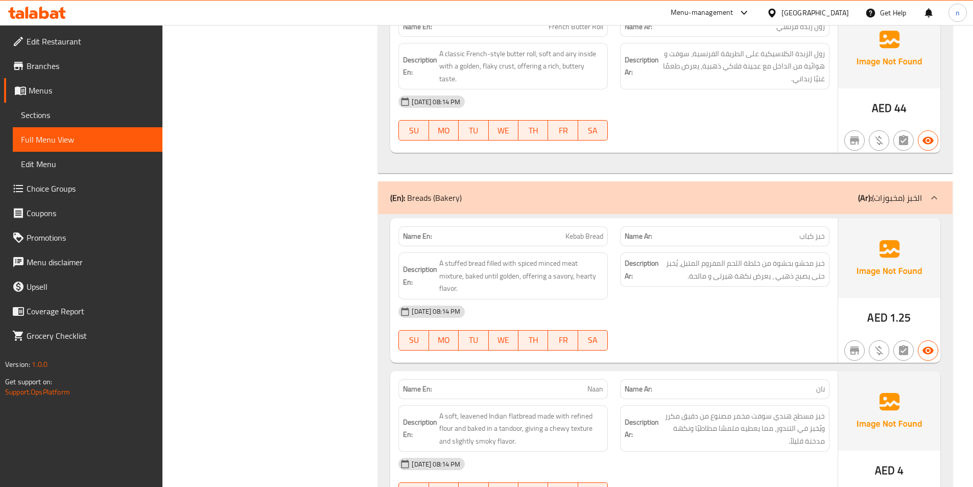
scroll to position [4343, 0]
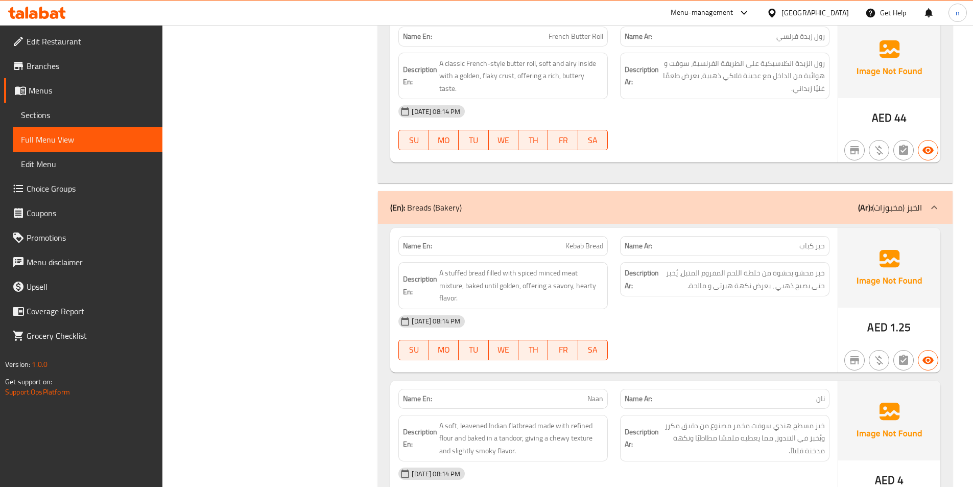
click at [891, 212] on p "(Ar): الخبز (مخبوزات)" at bounding box center [890, 207] width 64 height 12
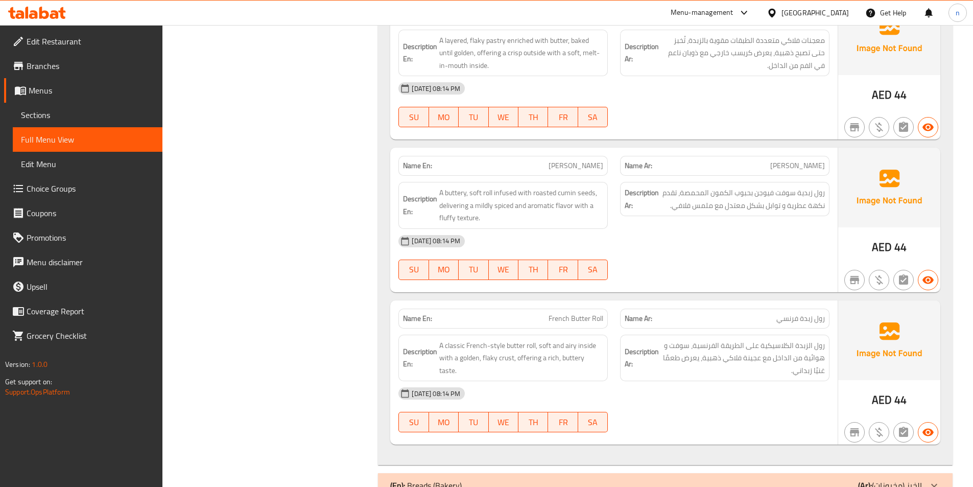
scroll to position [4092, 0]
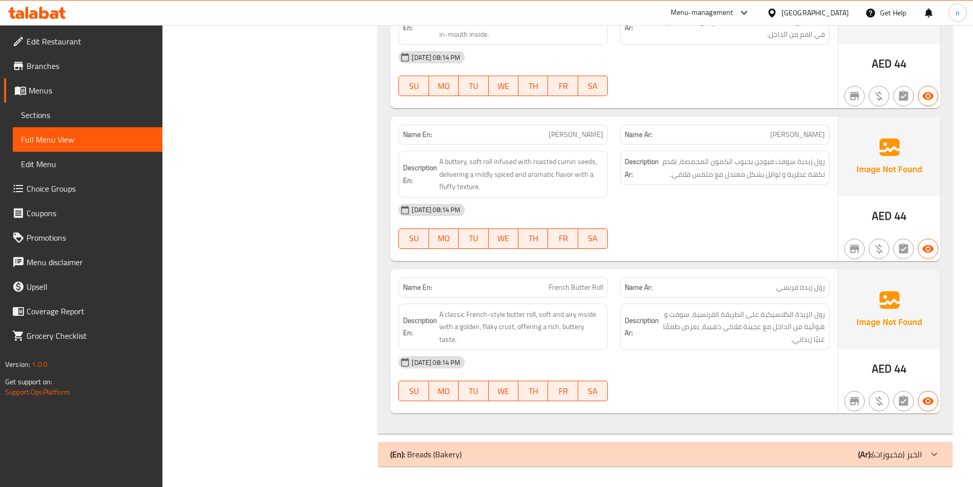
click at [897, 460] on p "(Ar): الخبز (مخبوزات)" at bounding box center [890, 454] width 64 height 12
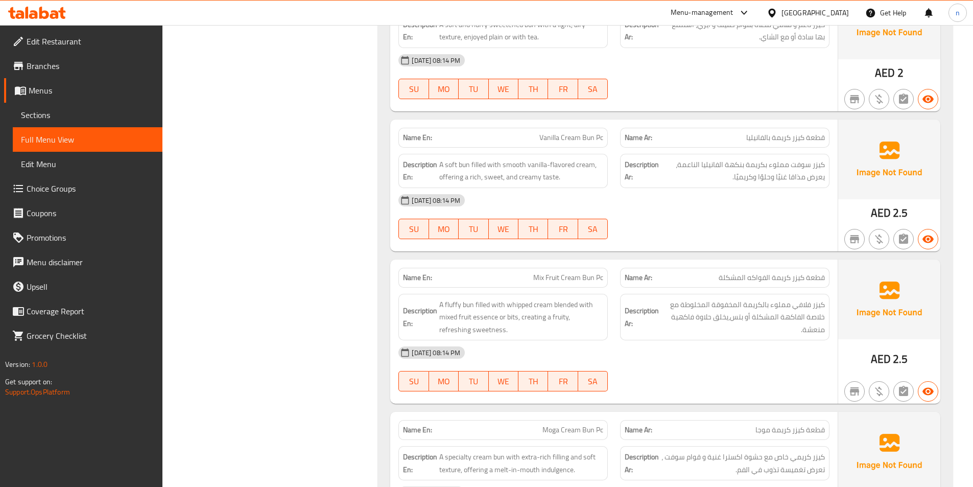
scroll to position [0, 0]
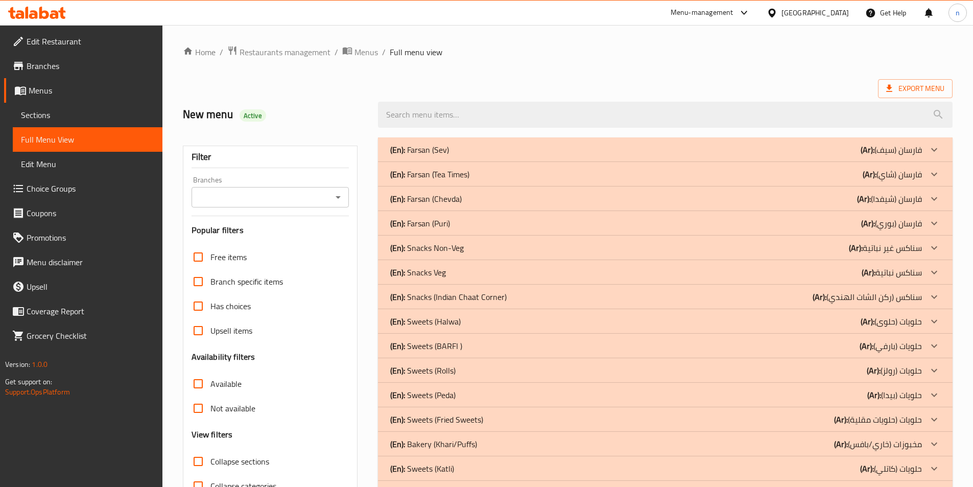
click at [73, 131] on link "Full Menu View" at bounding box center [88, 139] width 150 height 25
click at [68, 130] on link "Full Menu View" at bounding box center [88, 139] width 150 height 25
click at [50, 145] on span "Full Menu View" at bounding box center [87, 139] width 133 height 12
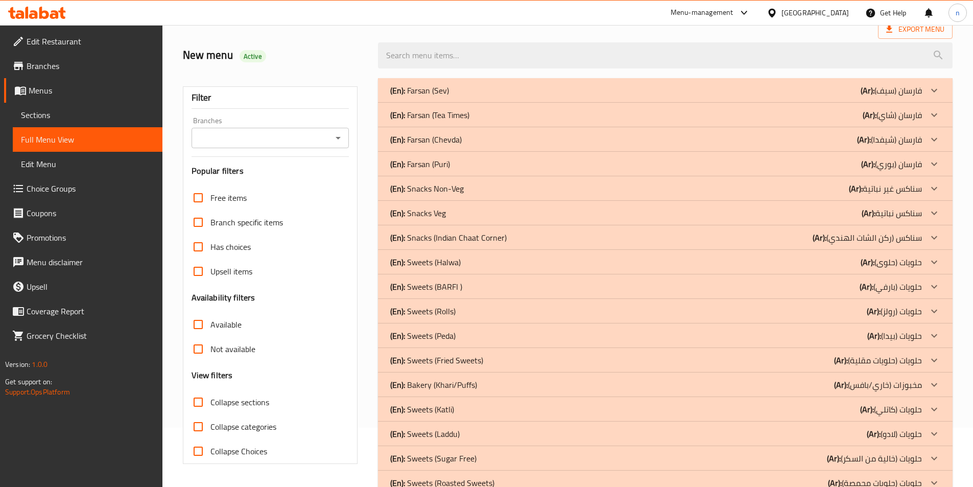
scroll to position [153, 0]
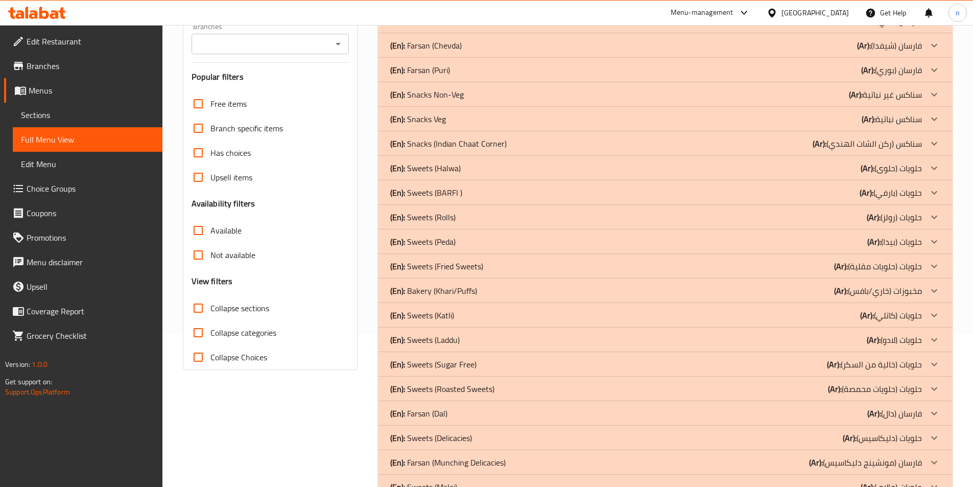
click at [45, 116] on span "Sections" at bounding box center [87, 115] width 133 height 12
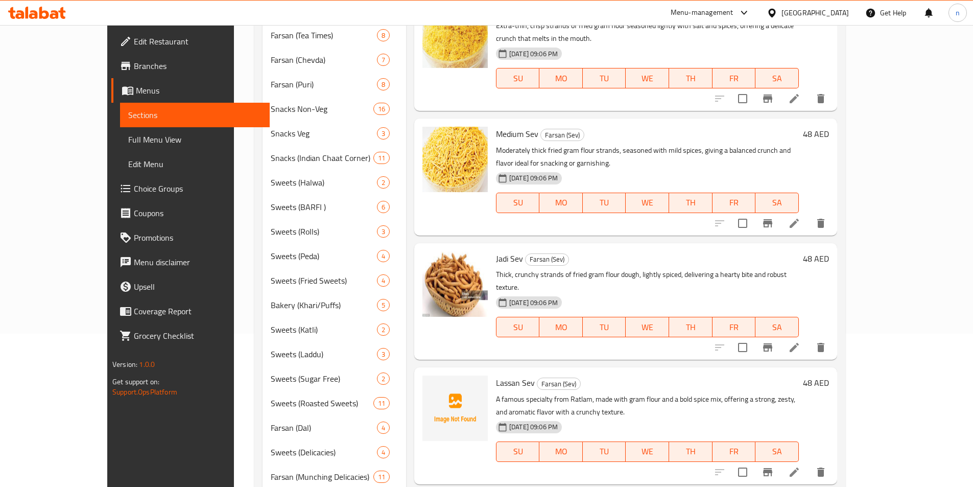
scroll to position [143, 0]
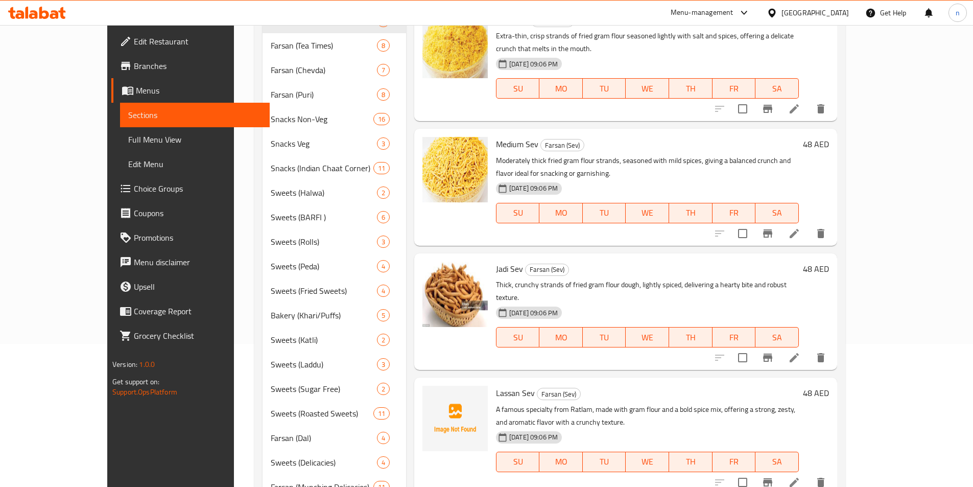
click at [128, 143] on span "Full Menu View" at bounding box center [194, 139] width 133 height 12
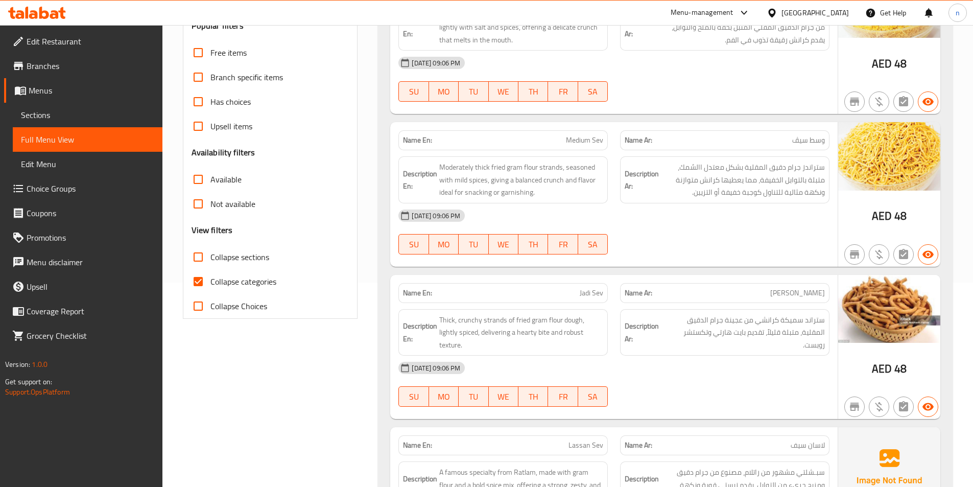
click at [231, 280] on span "Collapse categories" at bounding box center [243, 281] width 66 height 12
click at [210, 280] on input "Collapse categories" at bounding box center [198, 281] width 25 height 25
checkbox input "false"
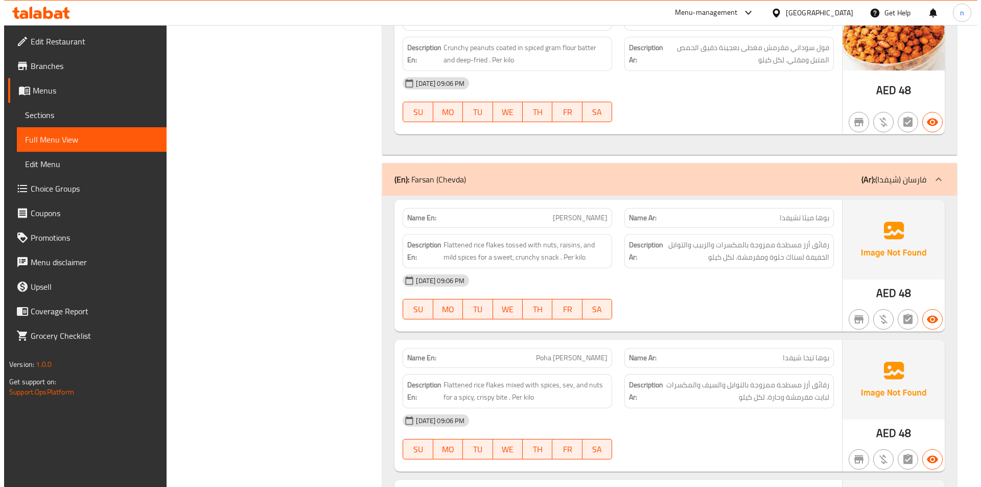
scroll to position [0, 0]
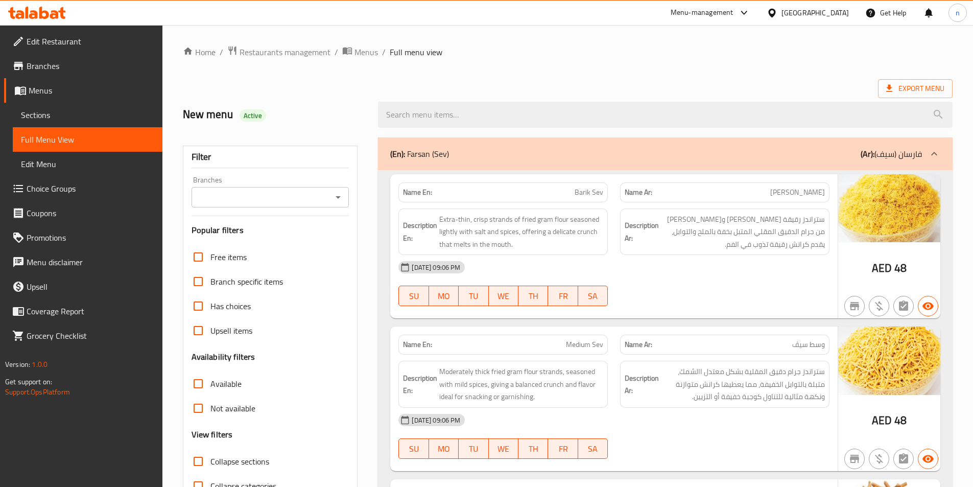
click at [927, 85] on span "Export Menu" at bounding box center [915, 88] width 58 height 13
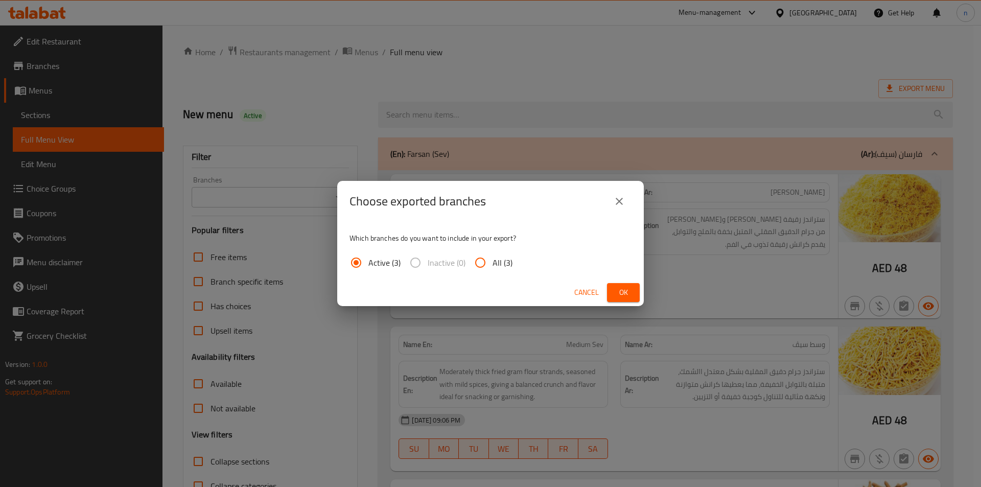
click at [498, 266] on span "All (3)" at bounding box center [503, 262] width 20 height 12
click at [493, 266] on input "All (3)" at bounding box center [480, 262] width 25 height 25
radio input "true"
click at [622, 290] on span "Ok" at bounding box center [623, 292] width 16 height 13
